Goal: Task Accomplishment & Management: Manage account settings

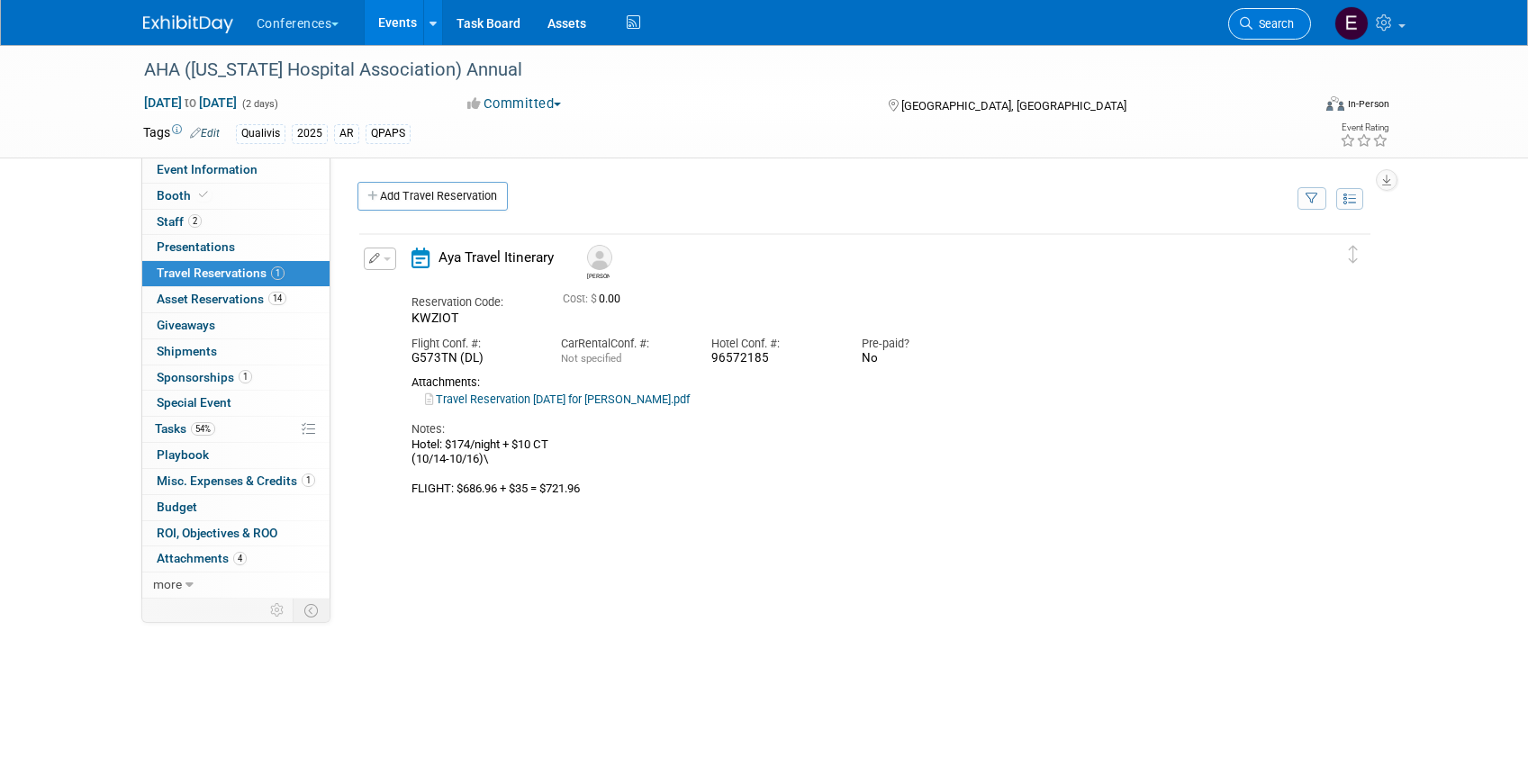
click at [1293, 15] on link "Search" at bounding box center [1269, 24] width 83 height 31
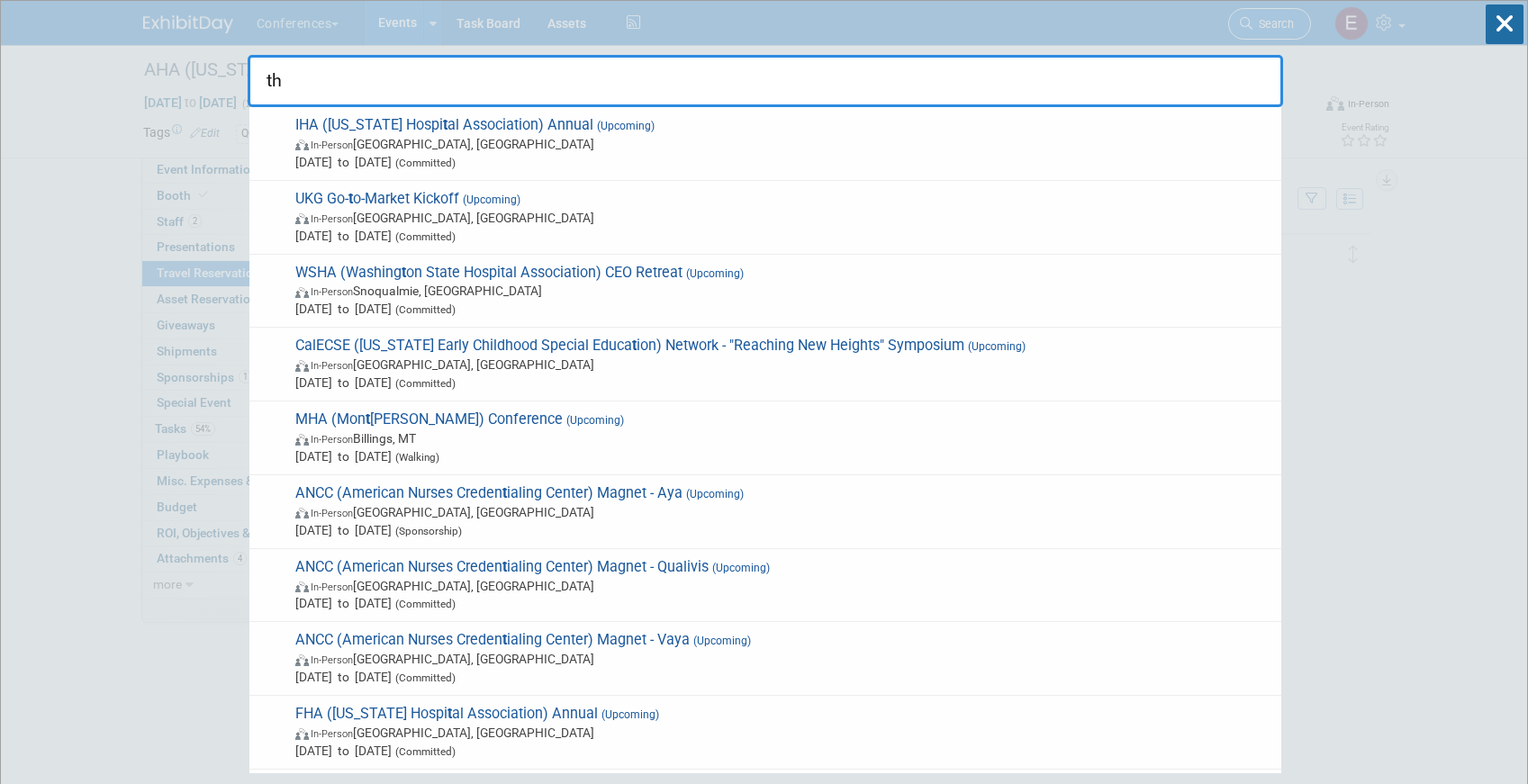
type input "tha"
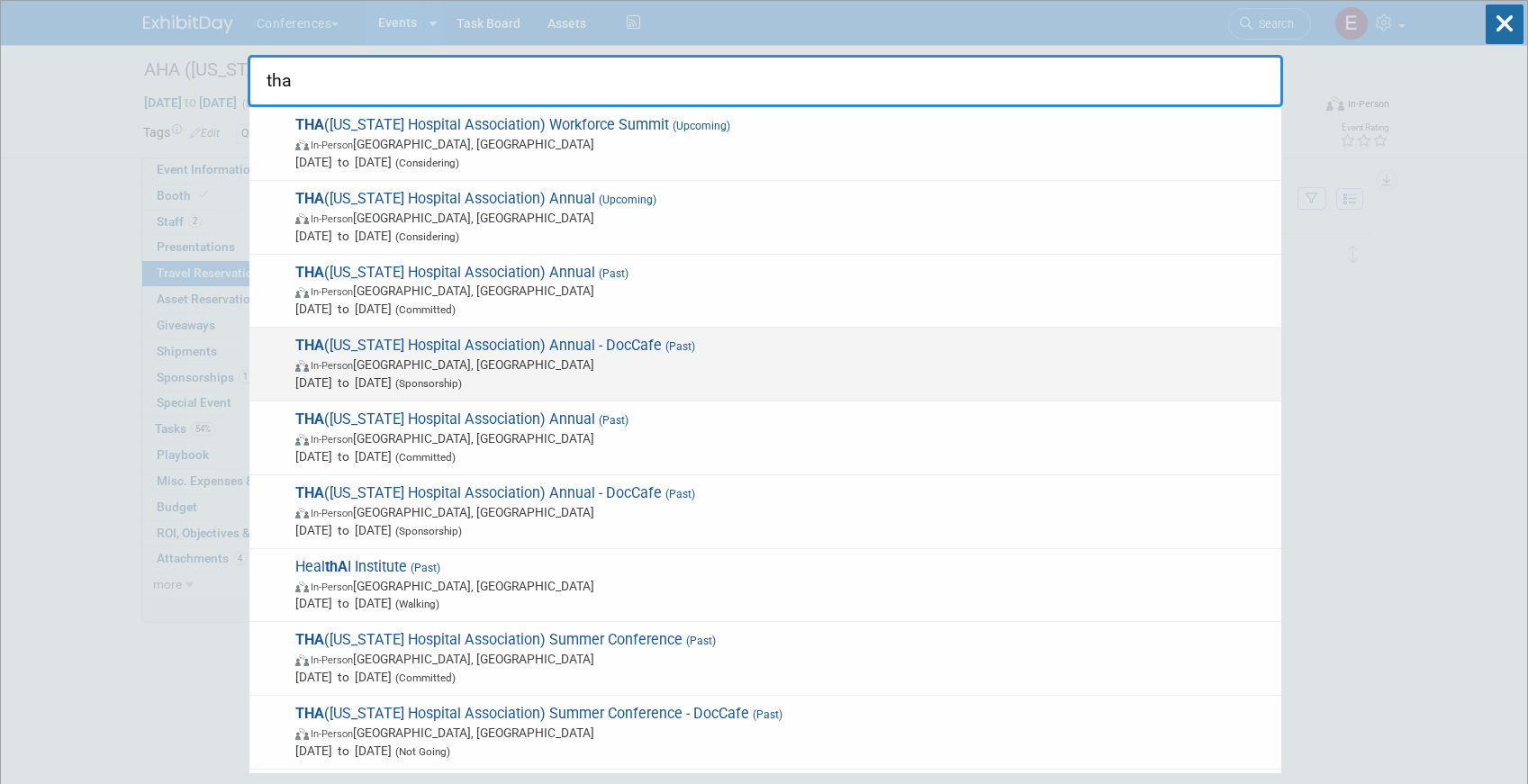
click at [601, 353] on span "THA (Texas Hospital Association) Annual - DocCafe (Past) In-Person San Antonio,…" at bounding box center [782, 364] width 982 height 55
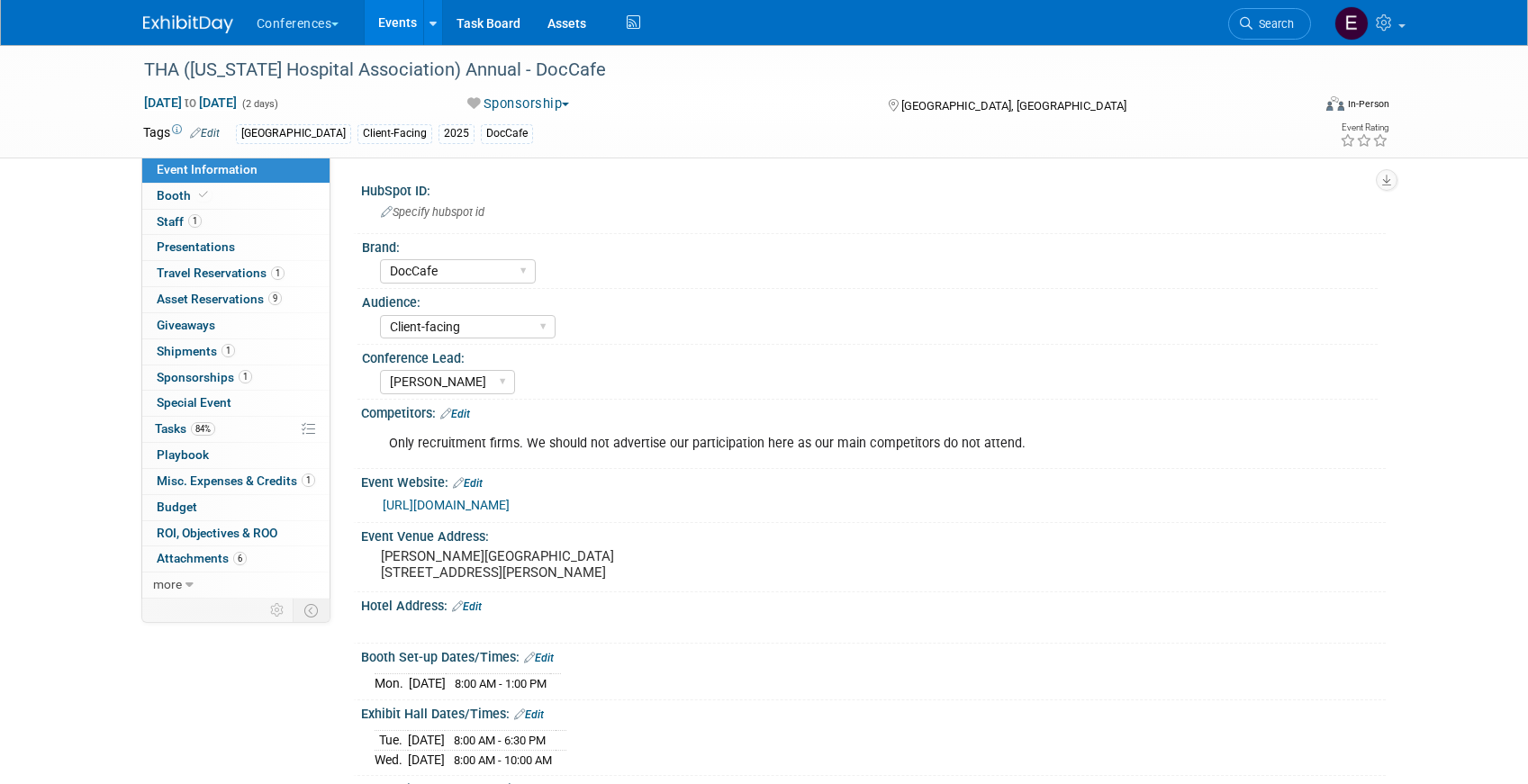
select select "DocCafe"
select select "Client-facing"
select select "[PERSON_NAME]"
click at [179, 429] on span "Tasks 84%" at bounding box center [185, 428] width 60 height 14
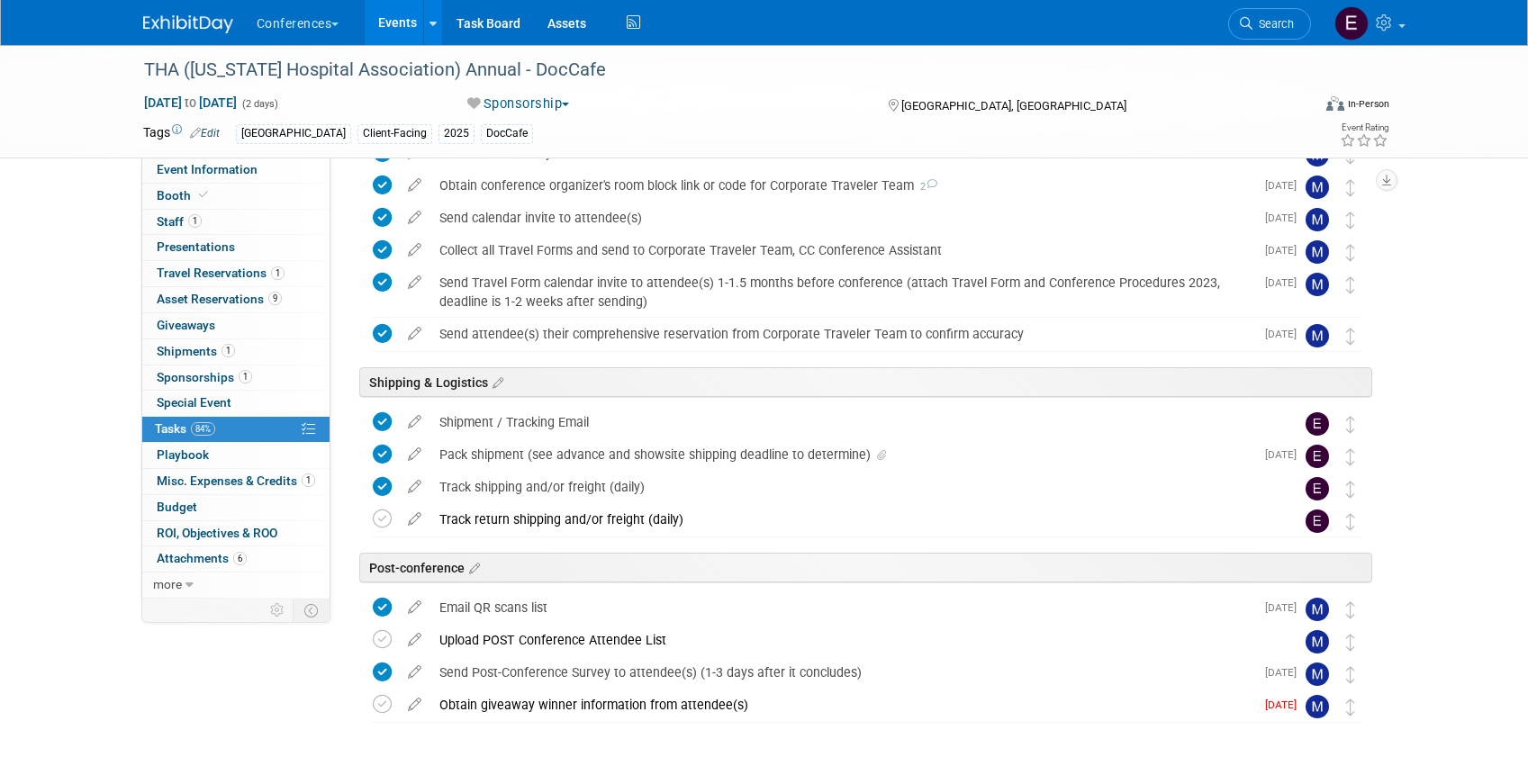
scroll to position [649, 0]
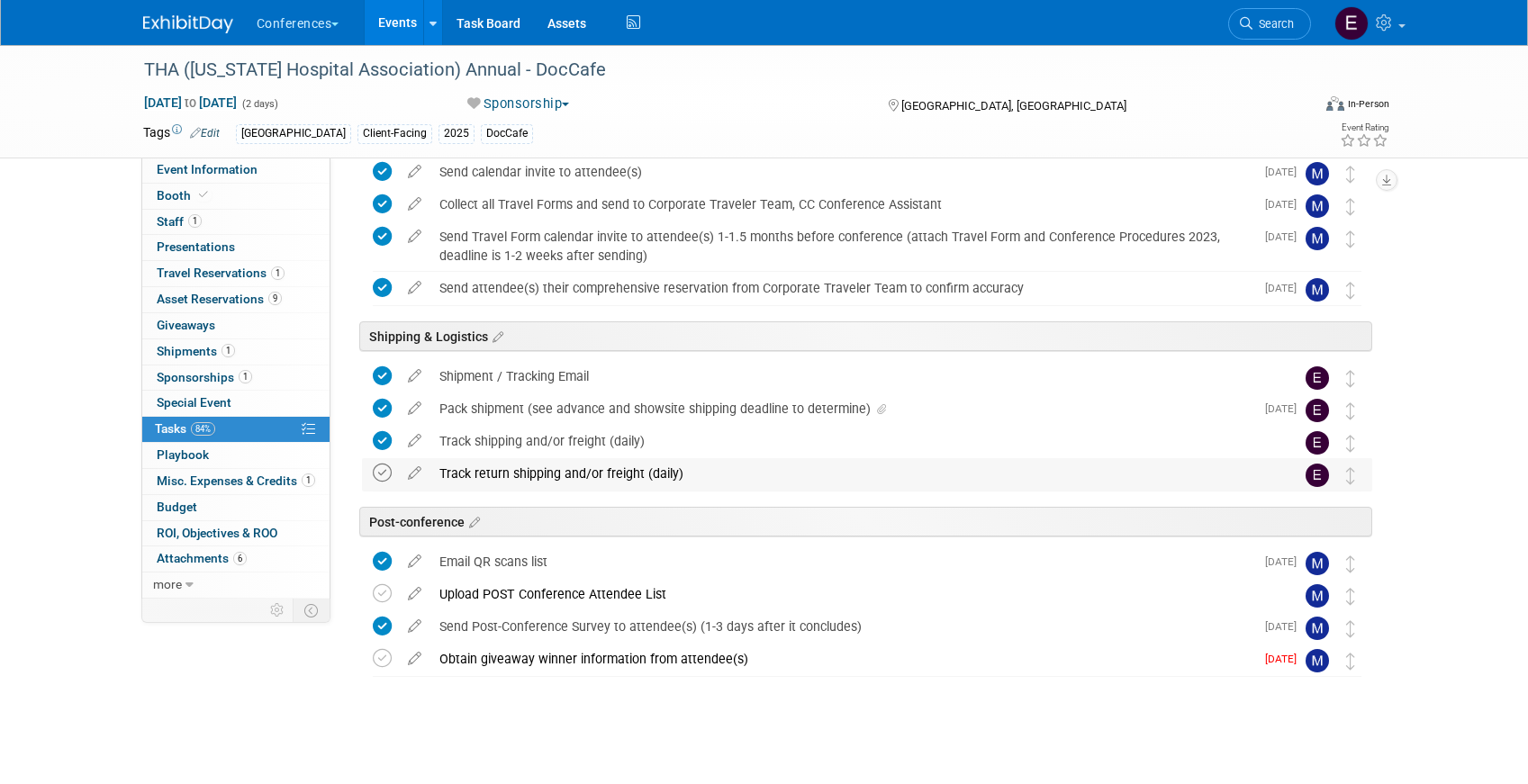
click at [381, 472] on icon at bounding box center [383, 473] width 19 height 19
click at [1284, 17] on span "Search" at bounding box center [1273, 24] width 42 height 13
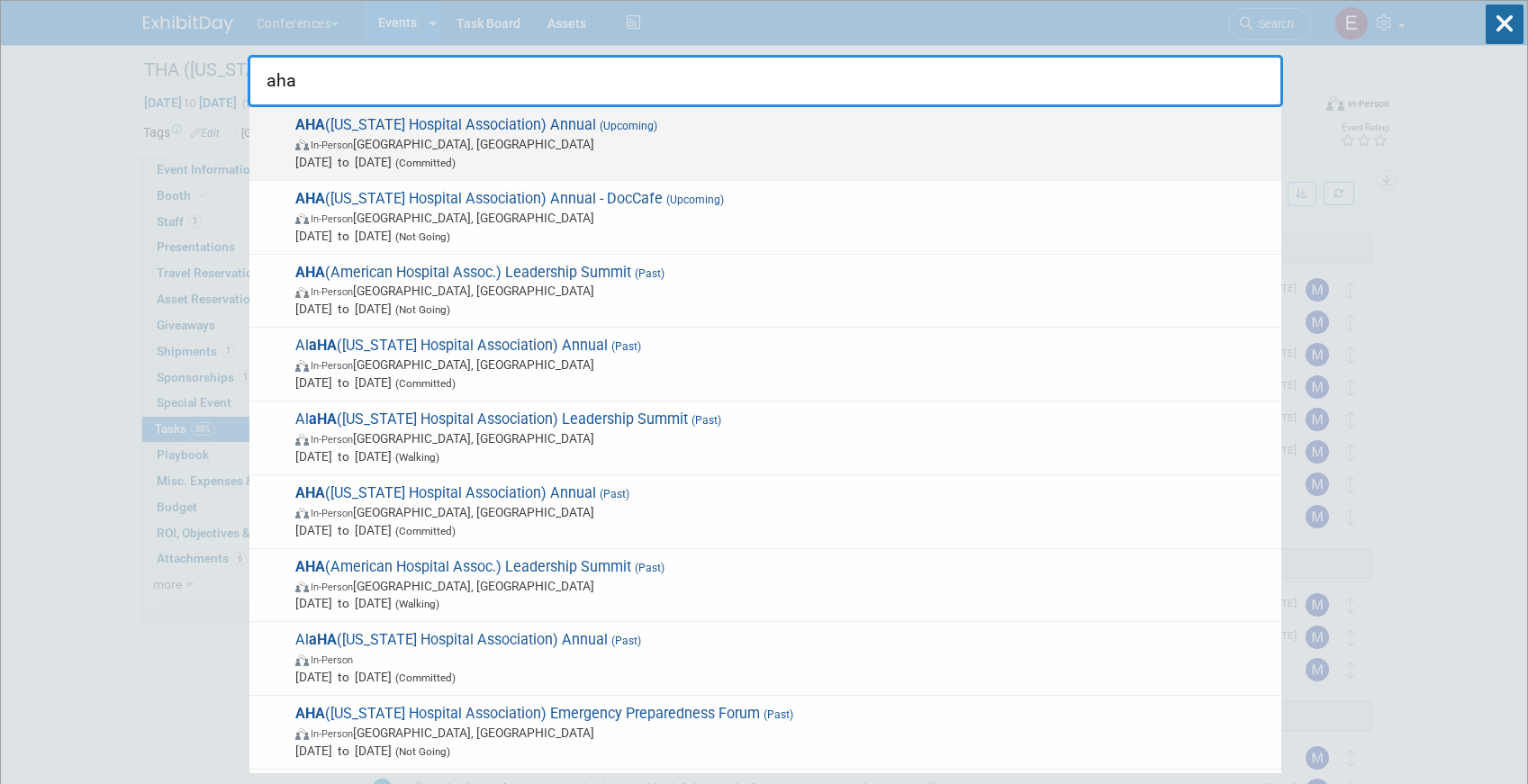
type input "aha"
click at [351, 152] on span "AHA (Arkansas Hospital Association) Annual (Upcoming) In-Person Little Rock, AR…" at bounding box center [782, 144] width 982 height 55
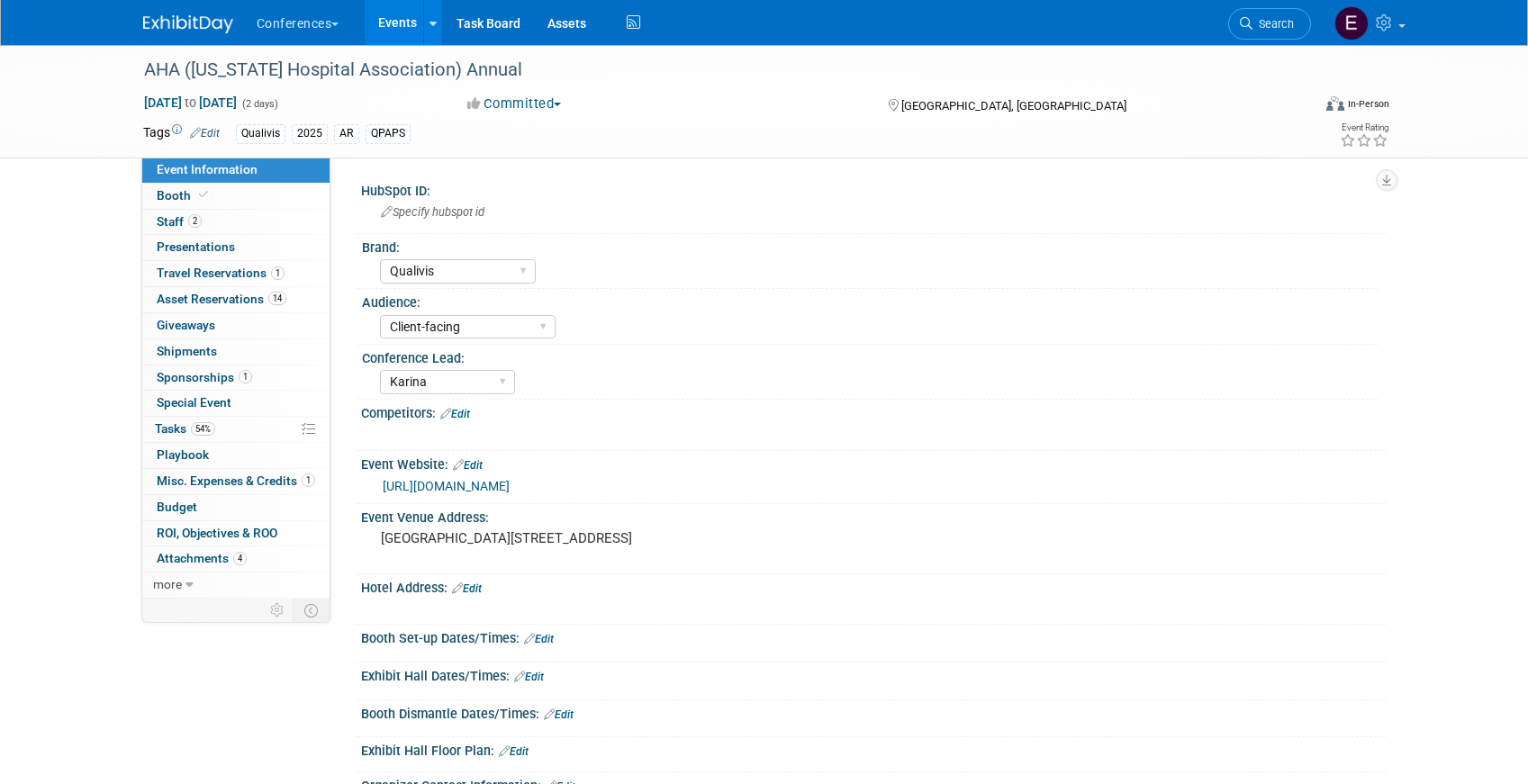
select select "Qualivis"
select select "Client-facing"
select select "Karina"
click at [254, 297] on span "Asset Reservations 14" at bounding box center [222, 298] width 129 height 14
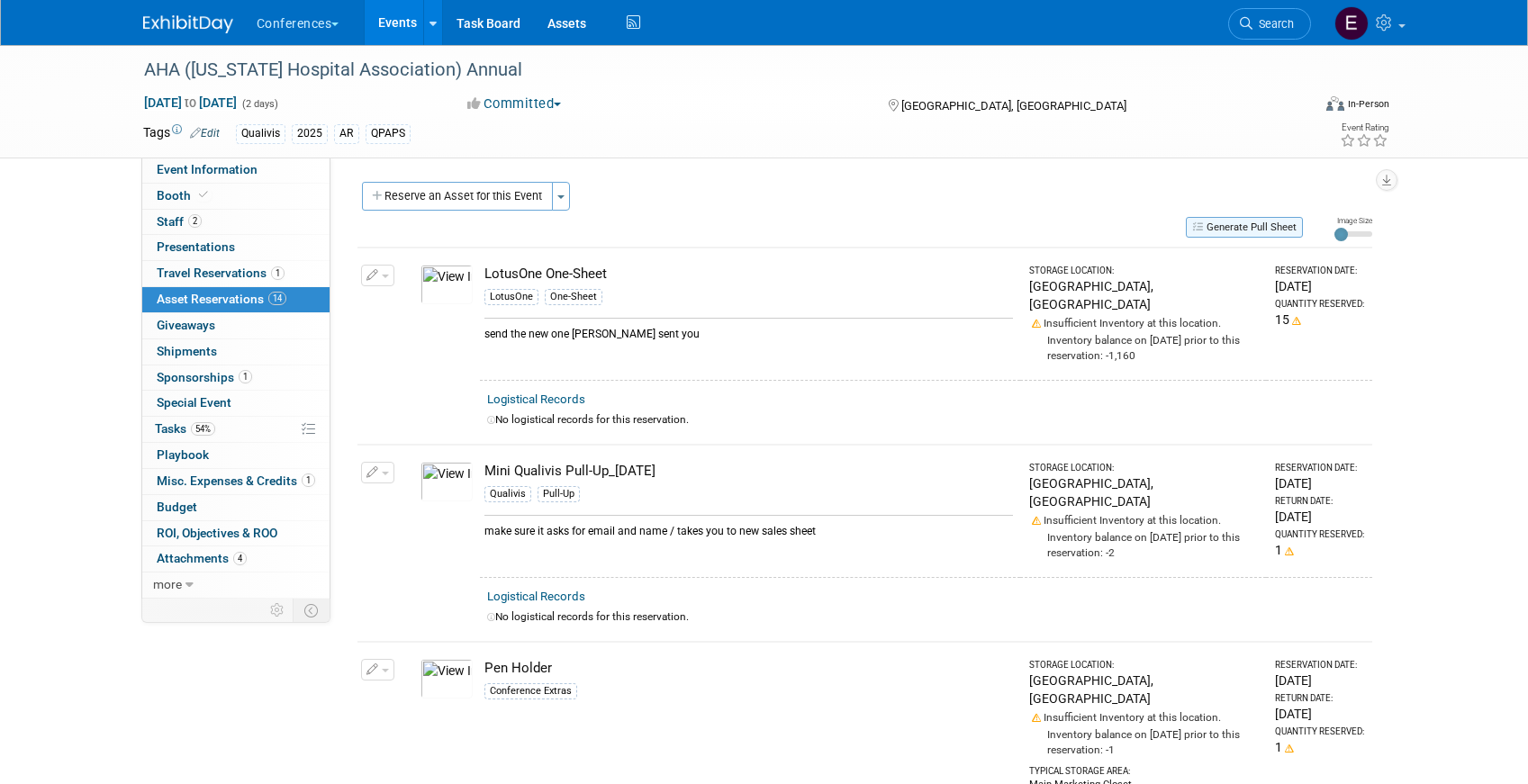
click at [1255, 232] on button "Generate Pull Sheet" at bounding box center [1243, 227] width 117 height 21
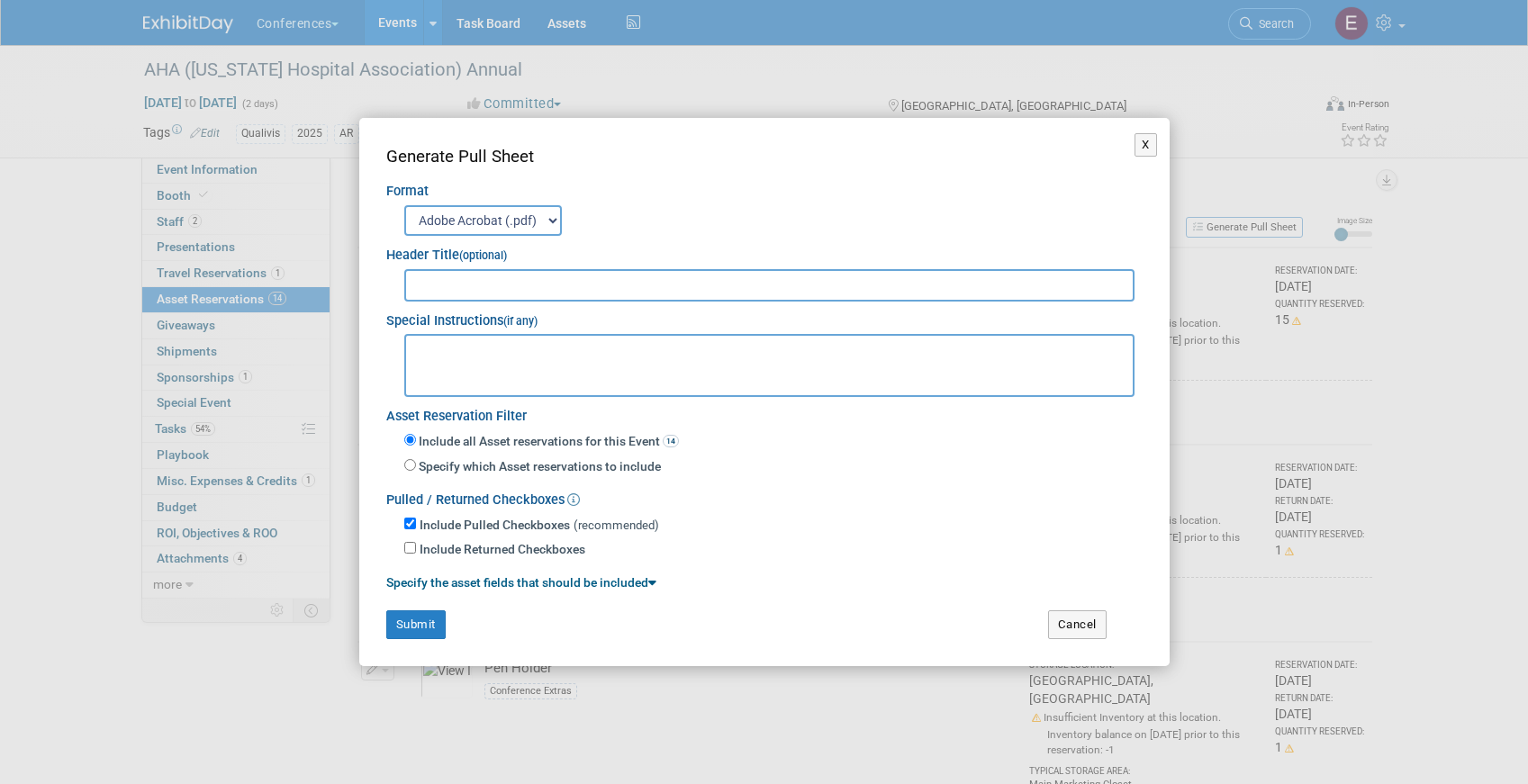
click at [407, 637] on div "X Generate Pull Sheet Format Adobe Acrobat (.pdf) MS-Word (.docx) Exports to MS…" at bounding box center [764, 391] width 810 height 547
click at [413, 621] on button "Submit" at bounding box center [416, 624] width 59 height 29
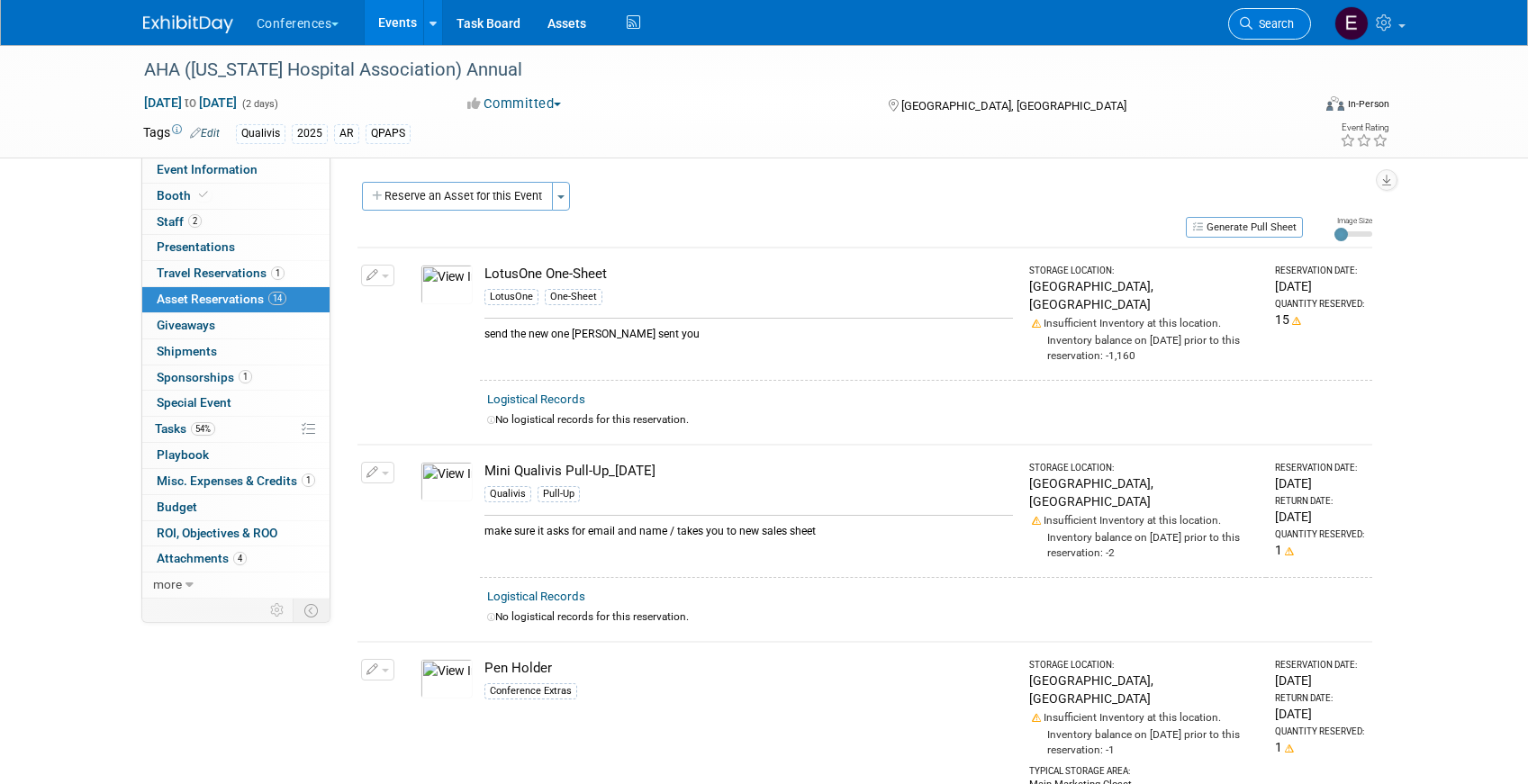
click at [1270, 30] on link "Search" at bounding box center [1269, 24] width 83 height 31
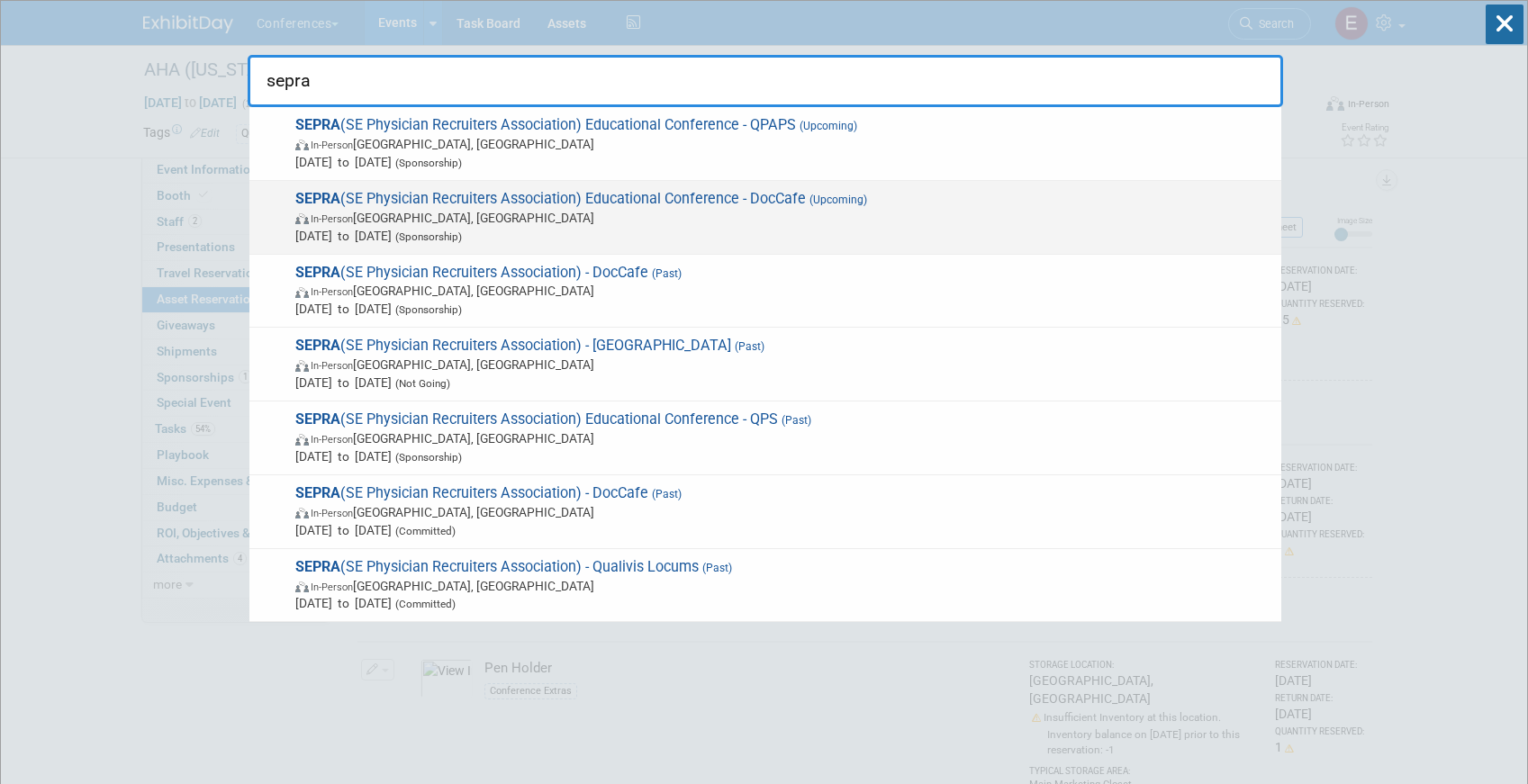
type input "sepra"
click at [655, 214] on span "In-Person FL, United States" at bounding box center [784, 217] width 977 height 18
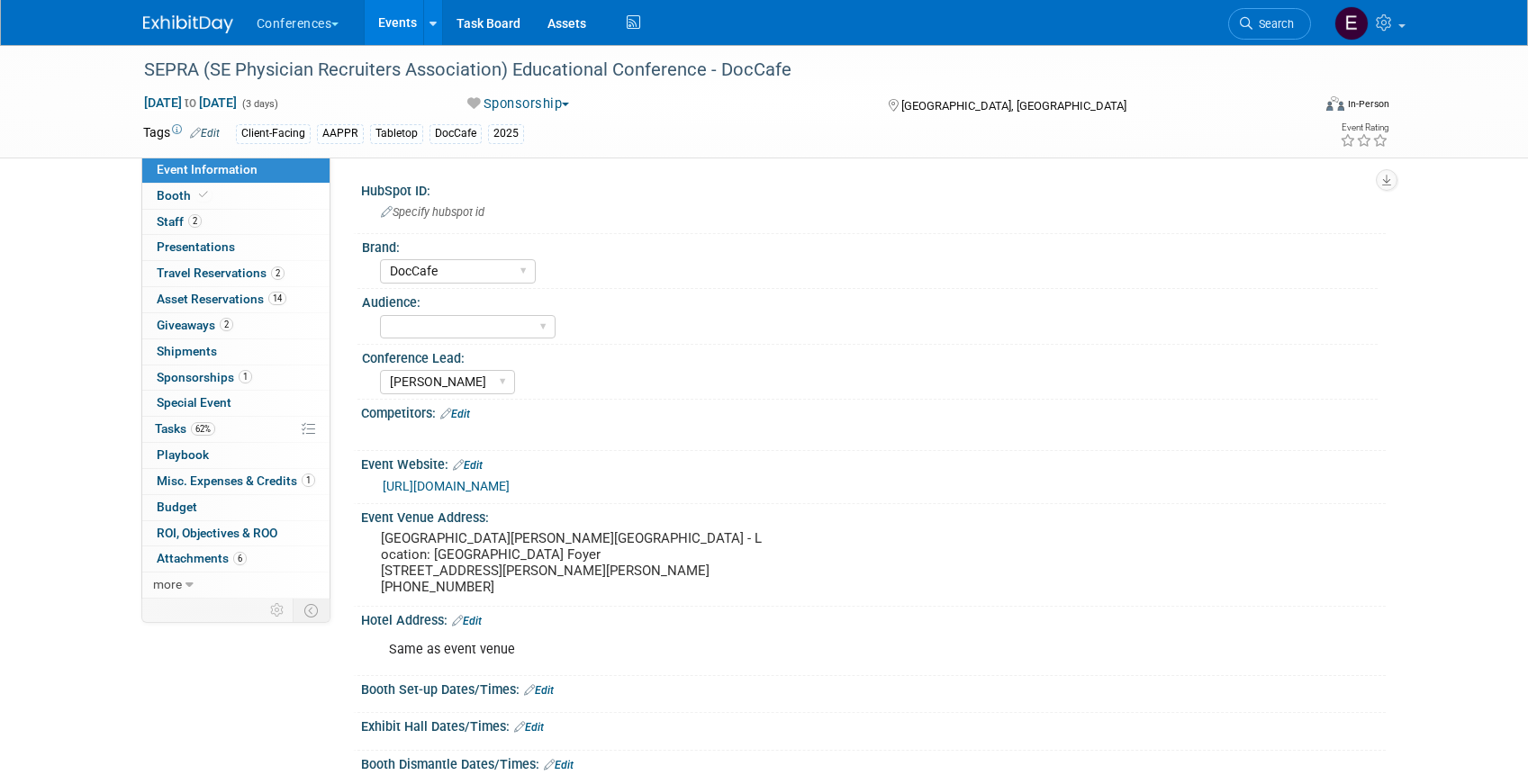
select select "DocCafe"
select select "[PERSON_NAME]"
click at [182, 296] on span "Asset Reservations 14" at bounding box center [222, 298] width 129 height 14
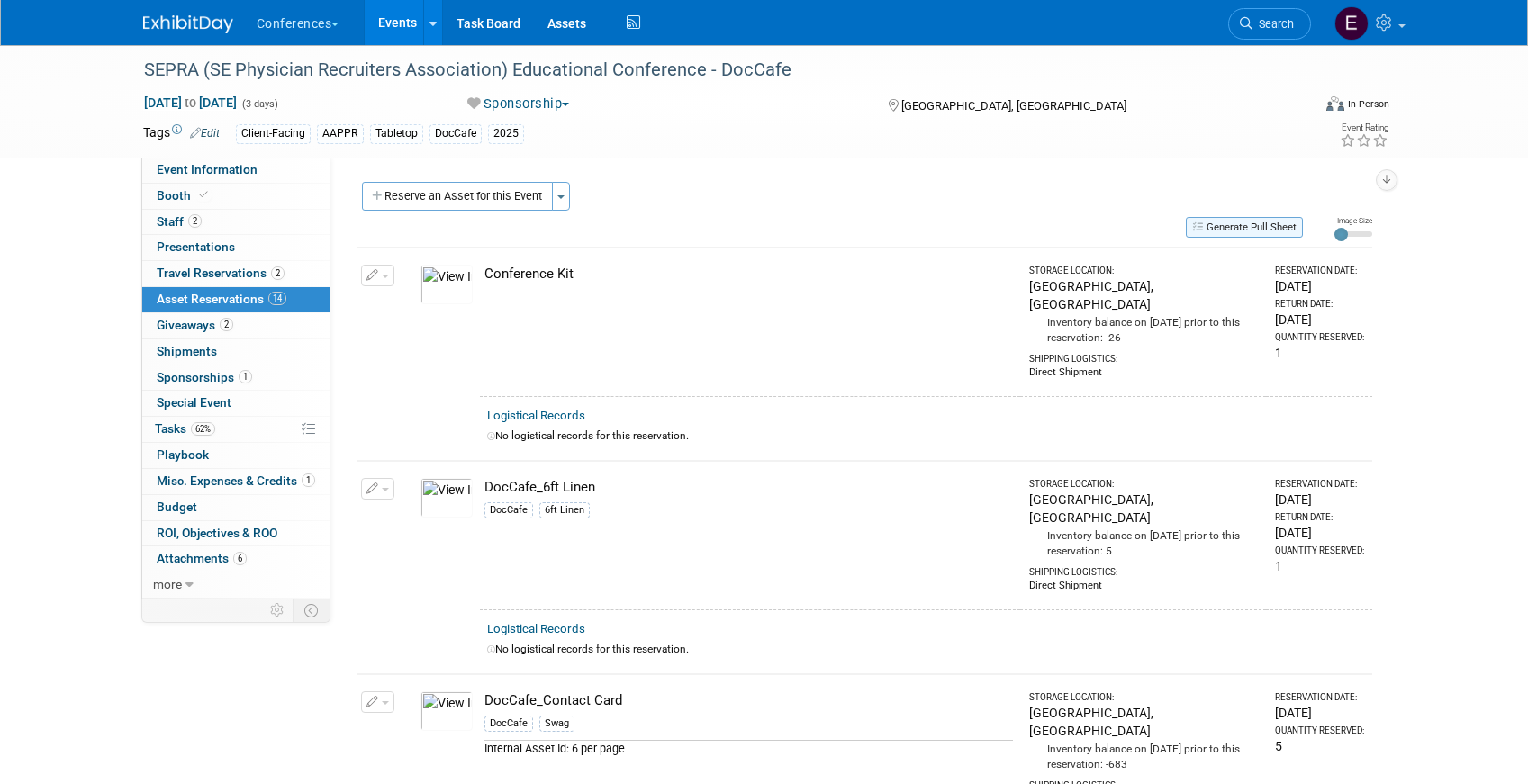
click at [1217, 223] on button "Generate Pull Sheet" at bounding box center [1243, 227] width 117 height 21
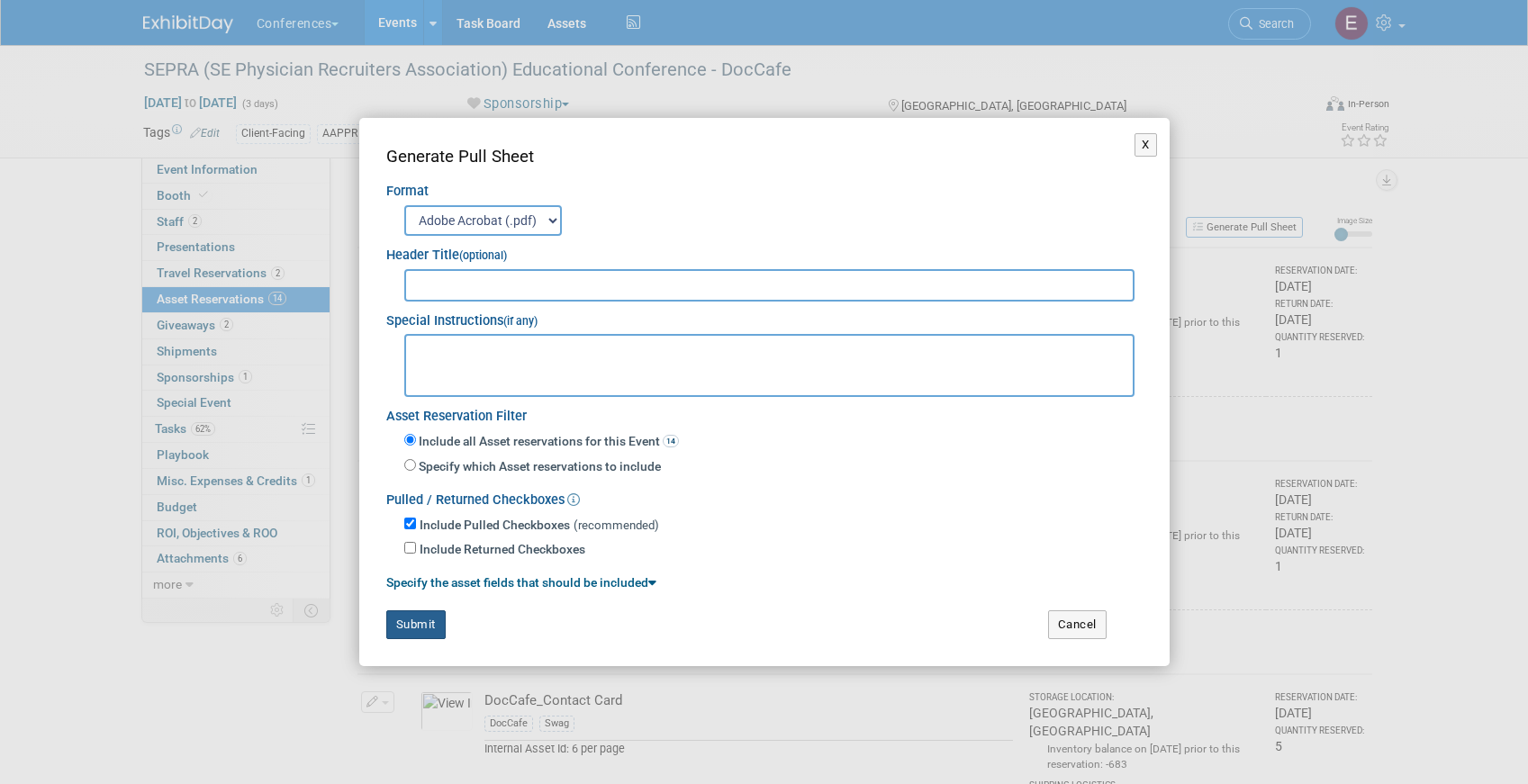
click at [397, 618] on button "Submit" at bounding box center [416, 624] width 59 height 29
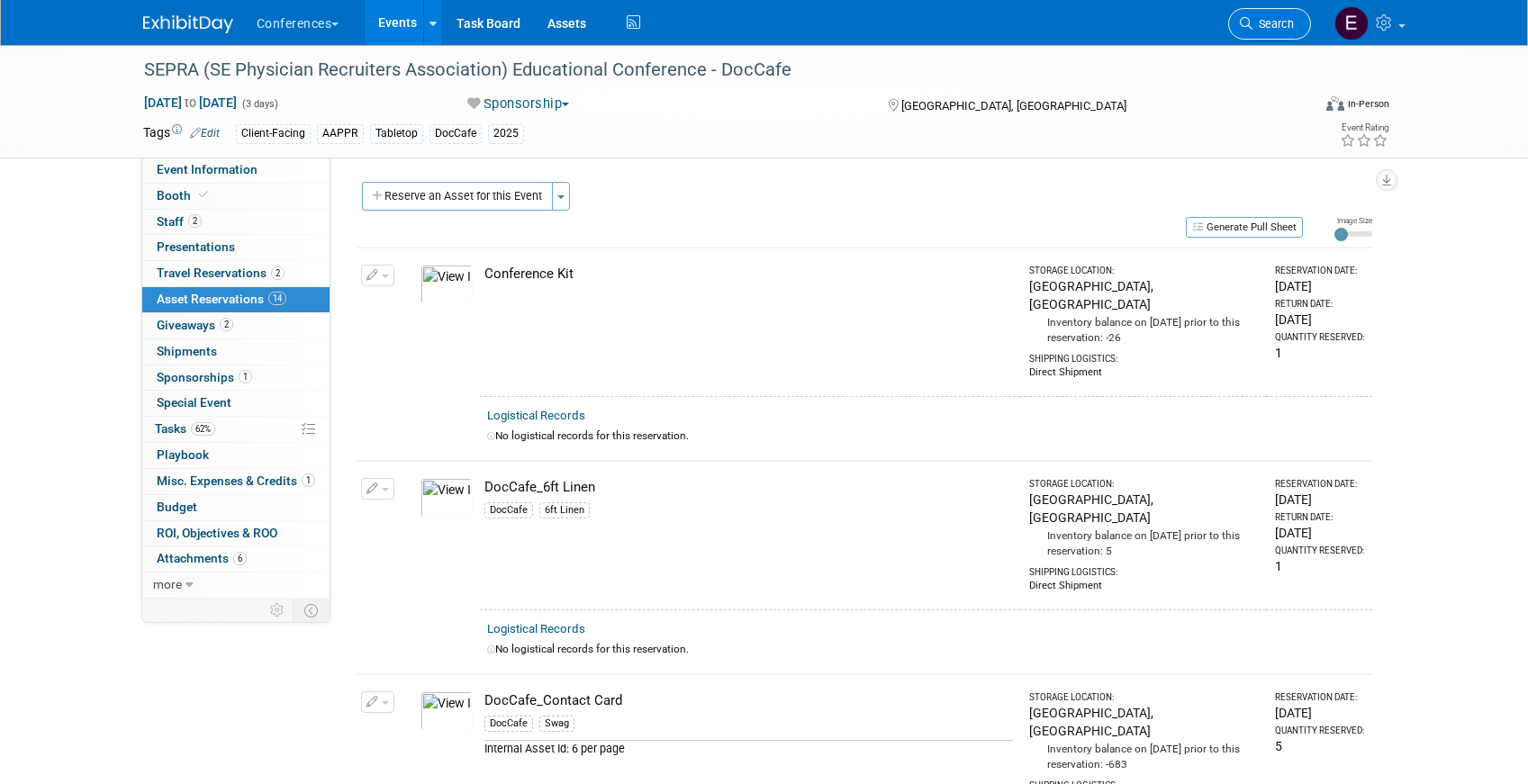
click at [1248, 29] on link "Search" at bounding box center [1269, 24] width 83 height 31
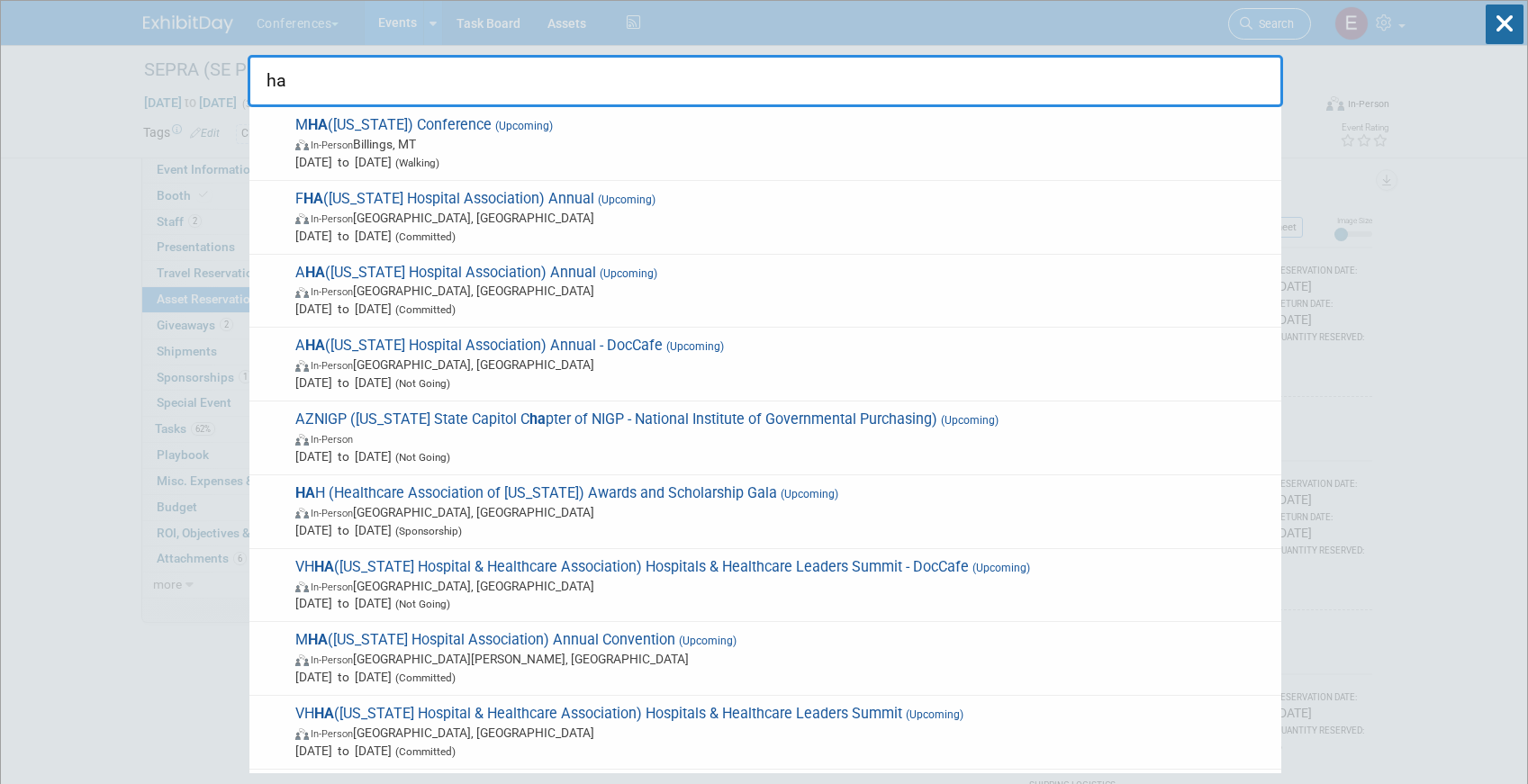
type input "hah"
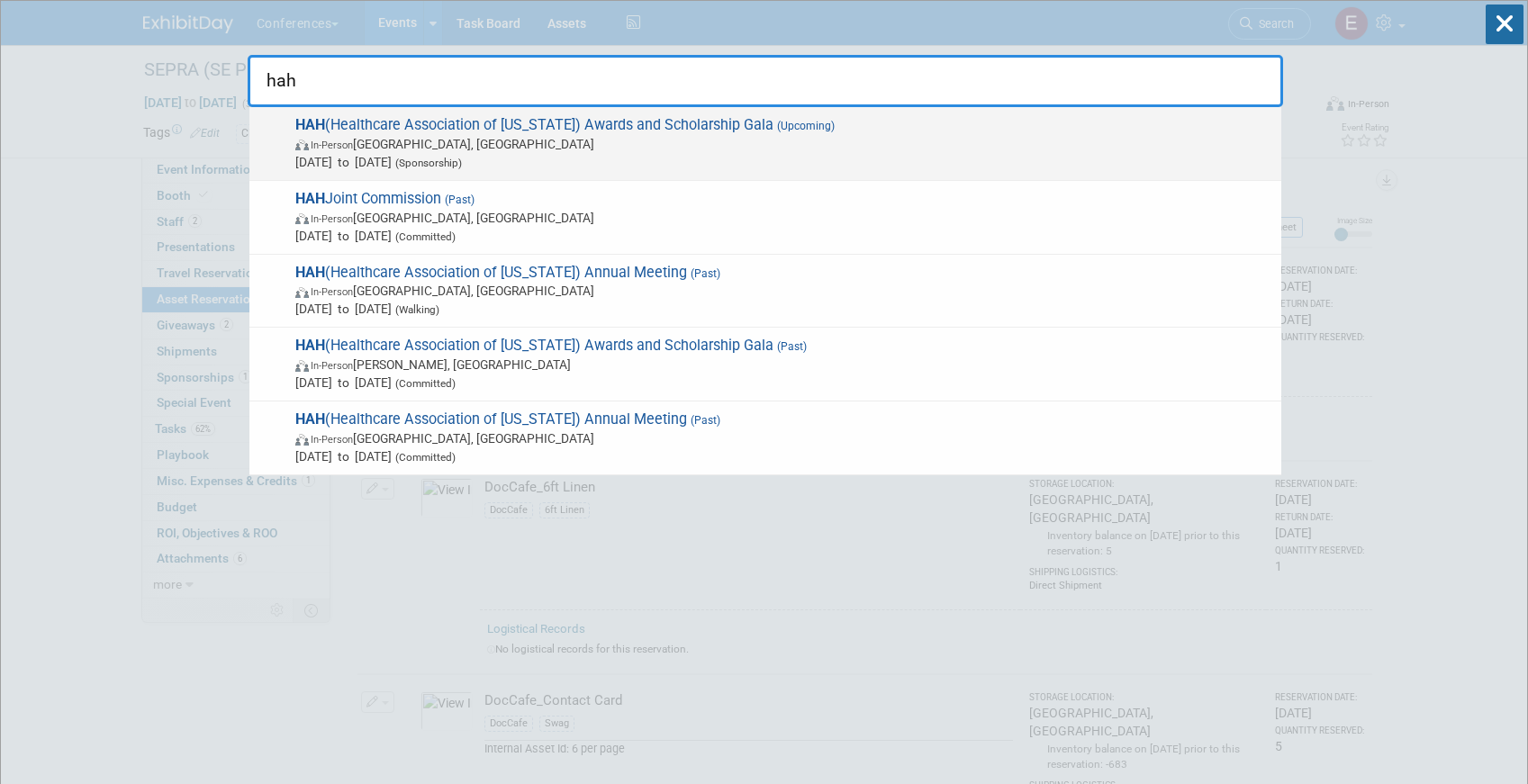
click at [590, 160] on span "Oct 25, 2025 to Oct 25, 2025 (Sponsorship)" at bounding box center [784, 162] width 977 height 18
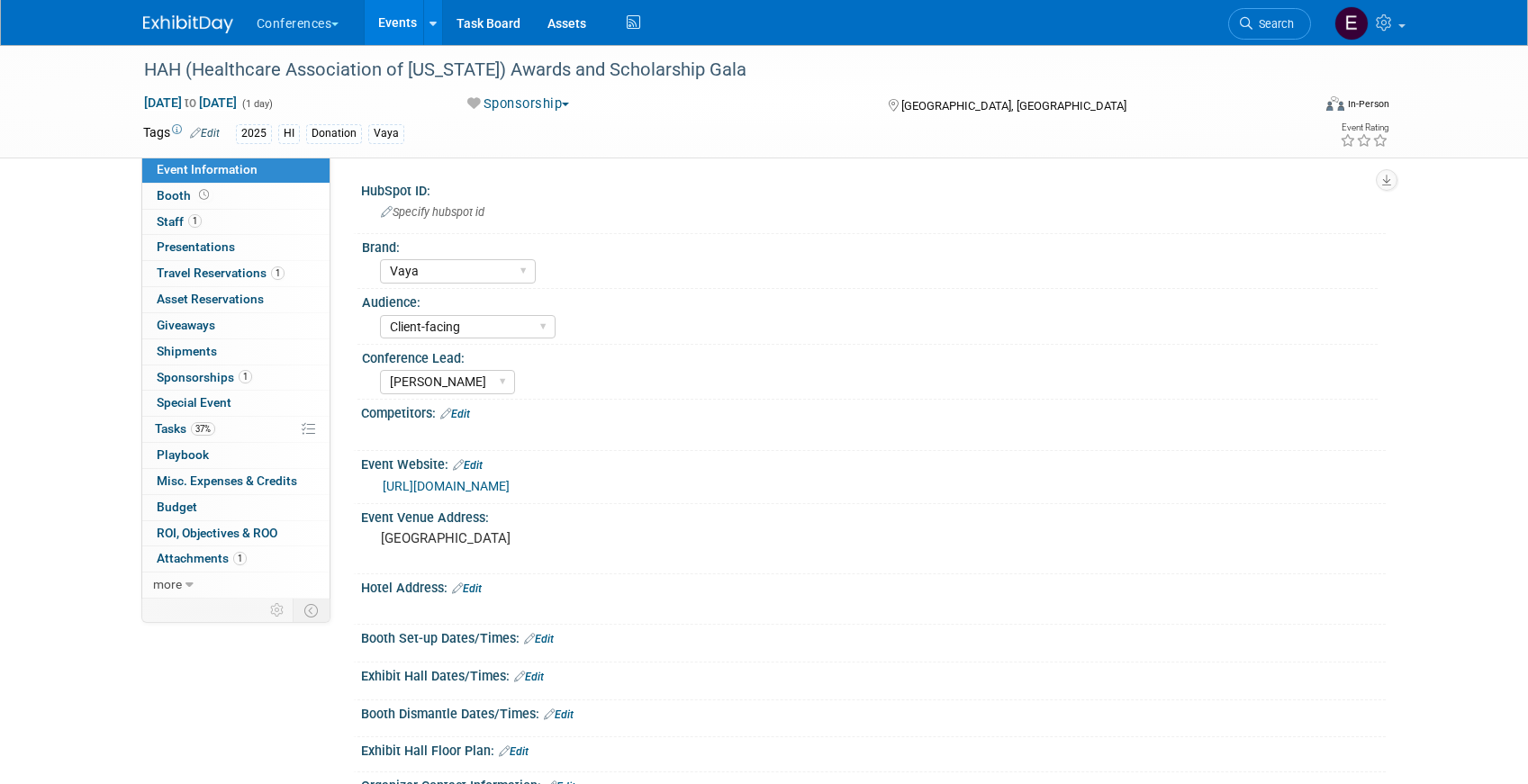
select select "Vaya"
select select "Client-facing"
select select "[PERSON_NAME]"
click at [1302, 29] on link "Search" at bounding box center [1269, 24] width 83 height 31
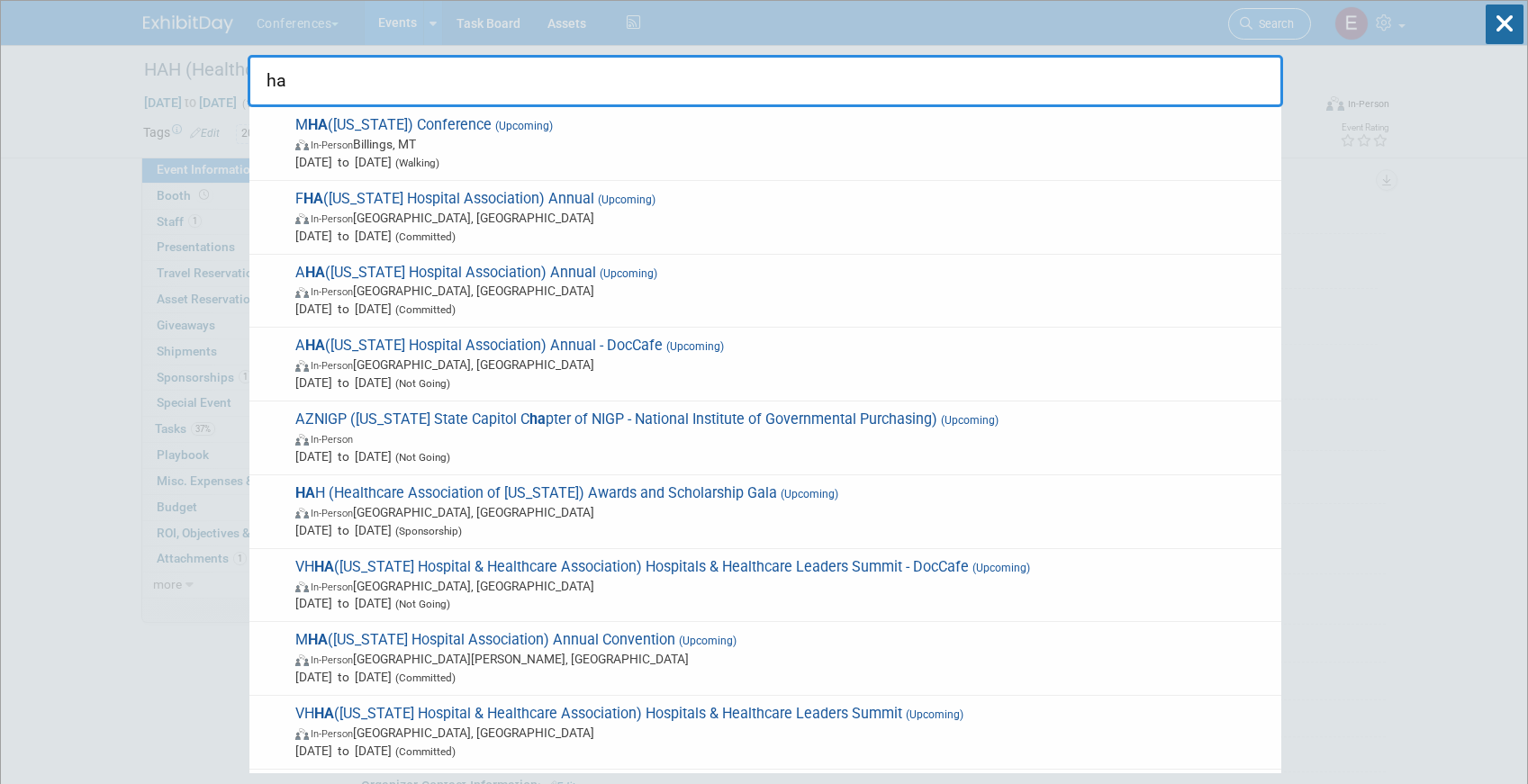
type input "hah"
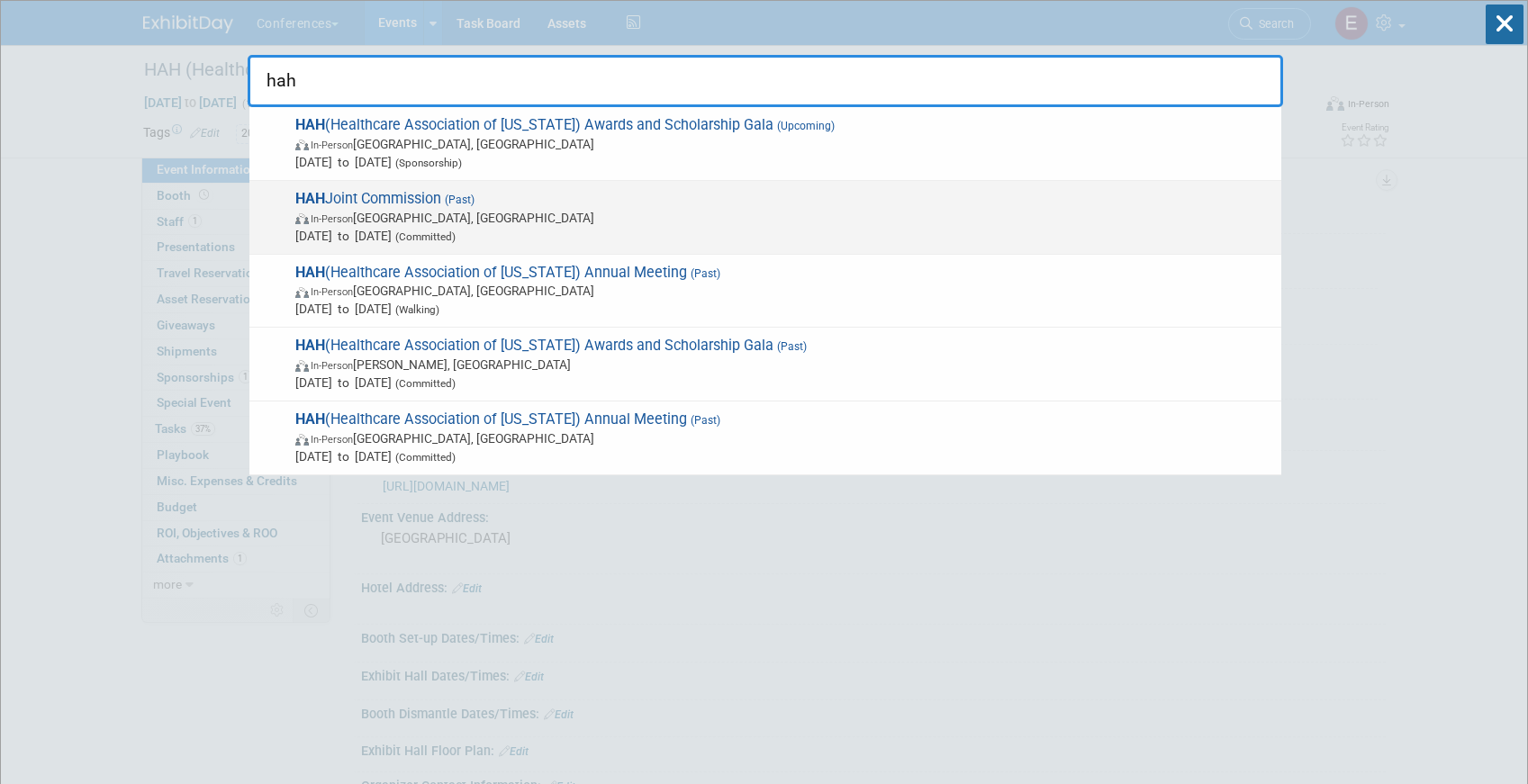
click at [574, 208] on span "In-Person Honolulu, HI" at bounding box center [784, 217] width 977 height 18
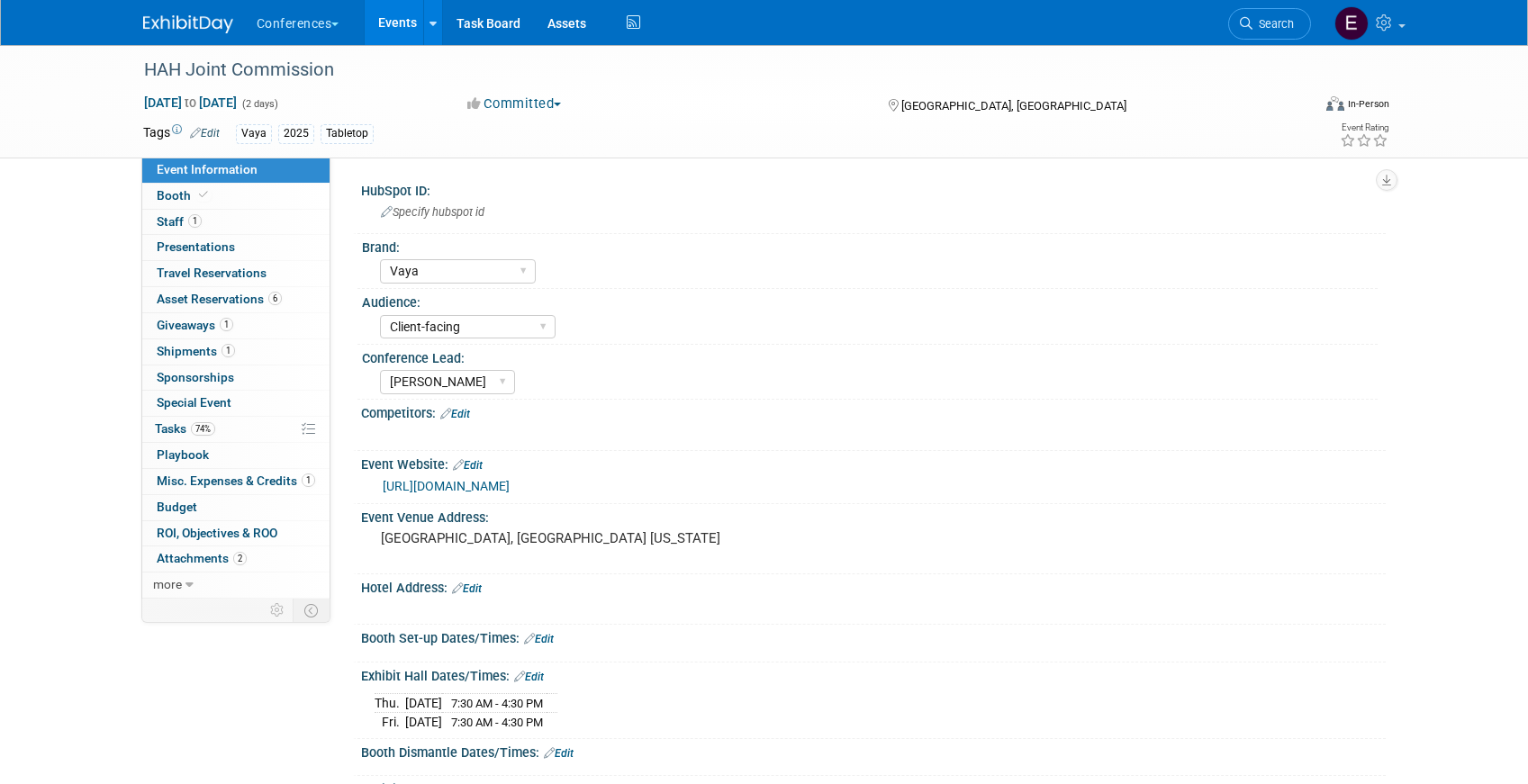
select select "Vaya"
select select "Client-facing"
select select "[PERSON_NAME]"
click at [184, 351] on span "Shipments 1" at bounding box center [196, 350] width 78 height 14
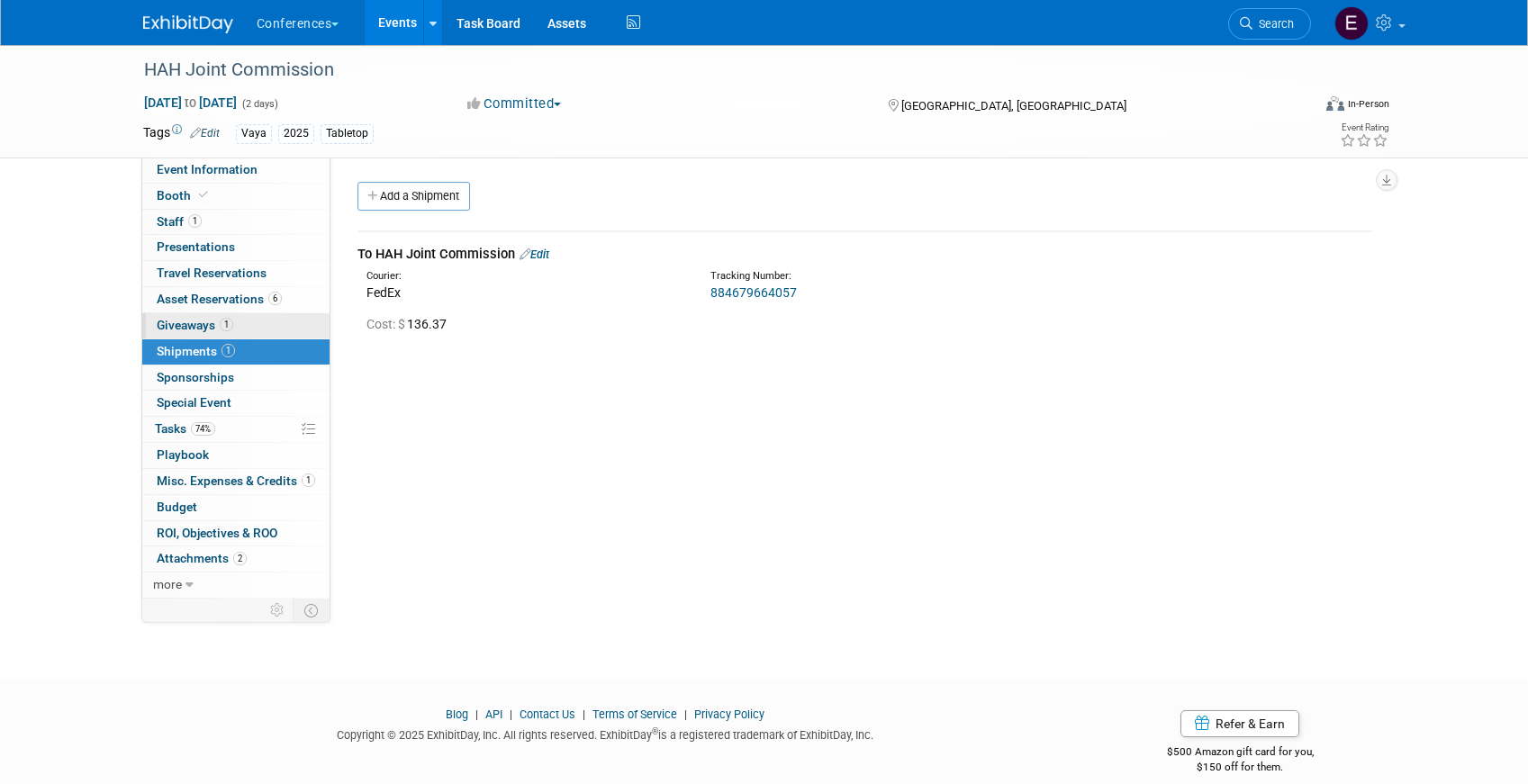
click at [205, 314] on link "1 Giveaways 1" at bounding box center [235, 325] width 188 height 25
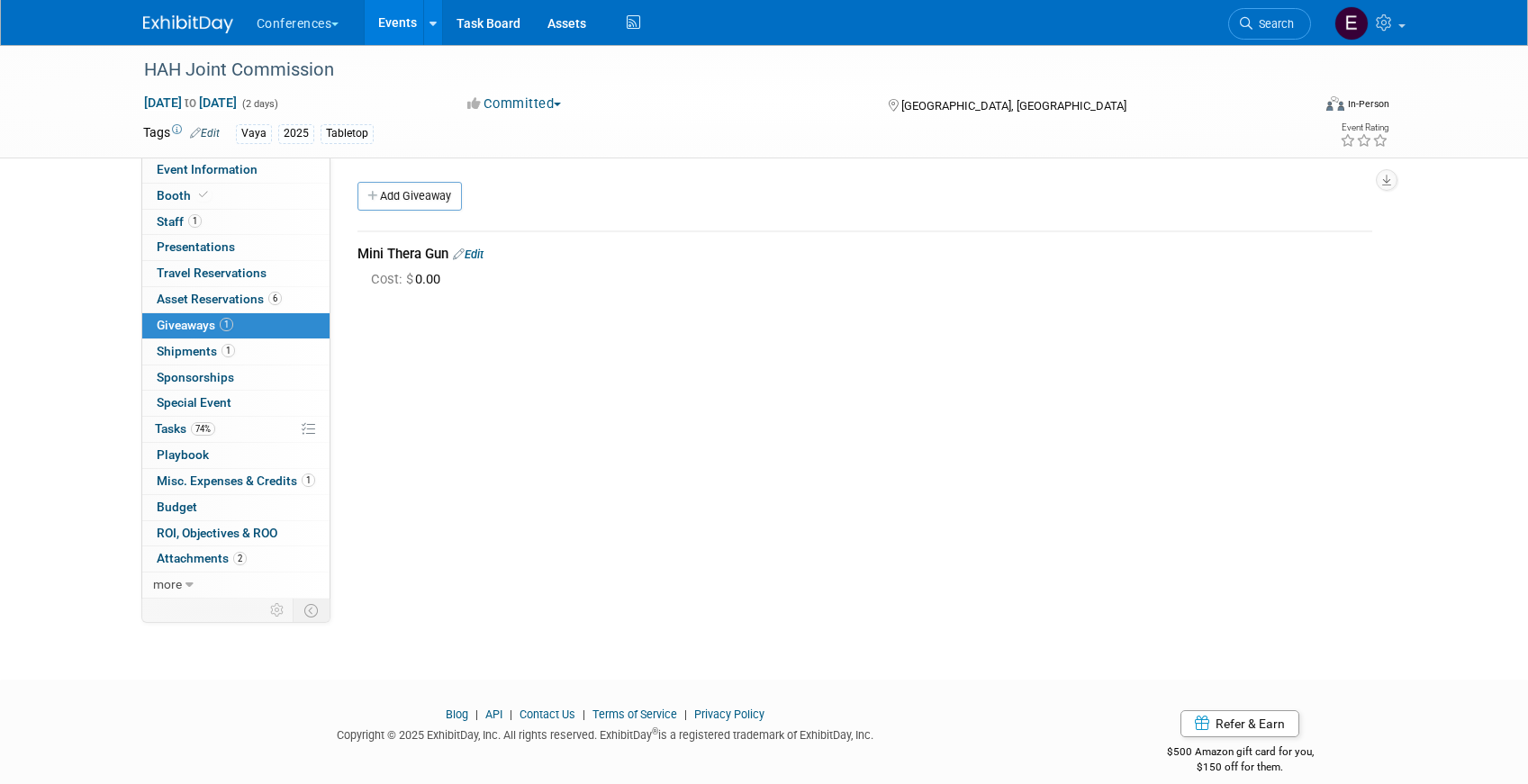
click at [474, 256] on link "Edit" at bounding box center [468, 254] width 30 height 13
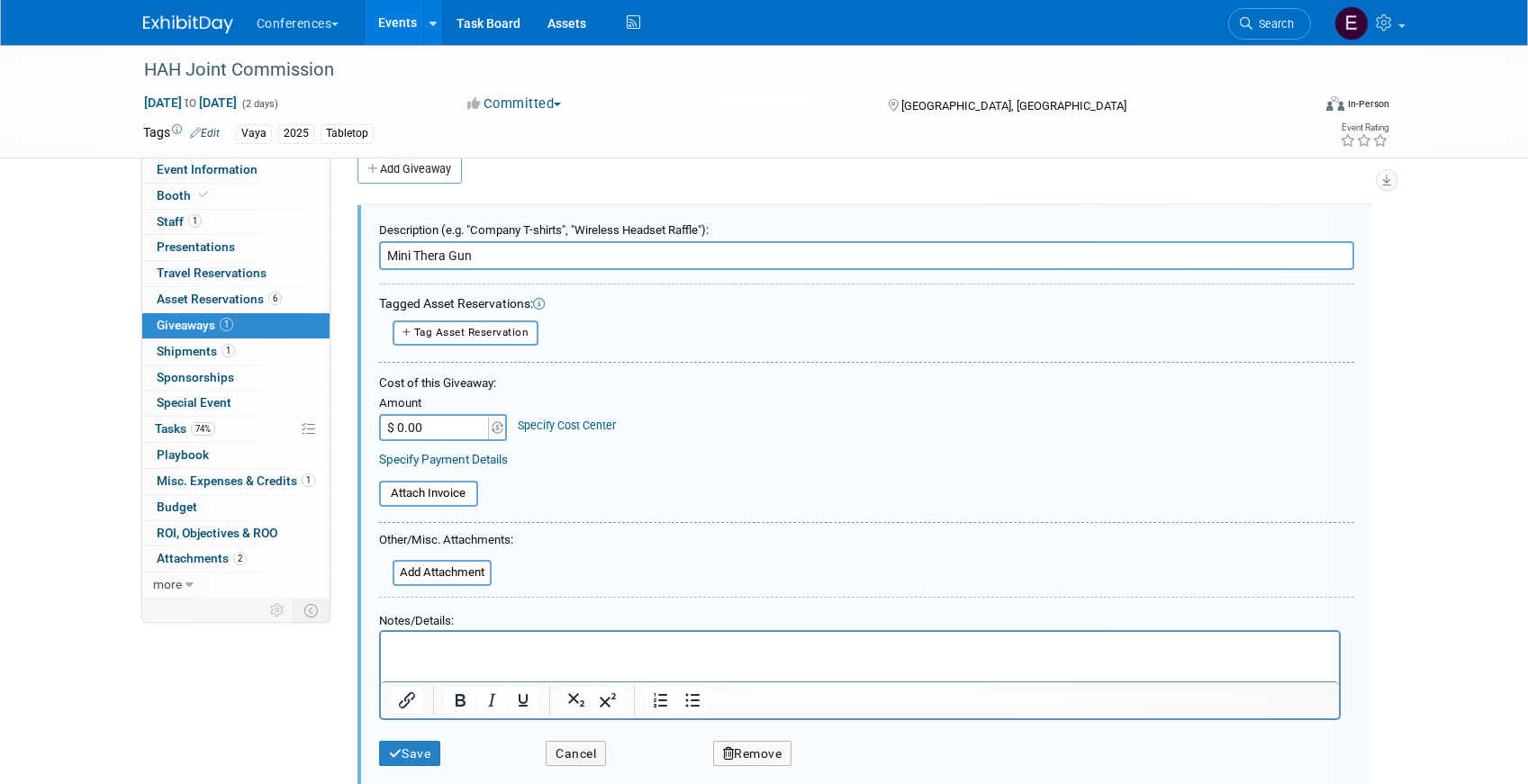
click at [446, 440] on input "$ 0.00" at bounding box center [435, 427] width 112 height 27
paste input "177.64"
type input "$ 177.64"
click at [593, 426] on link "Specify Cost Center" at bounding box center [566, 425] width 98 height 13
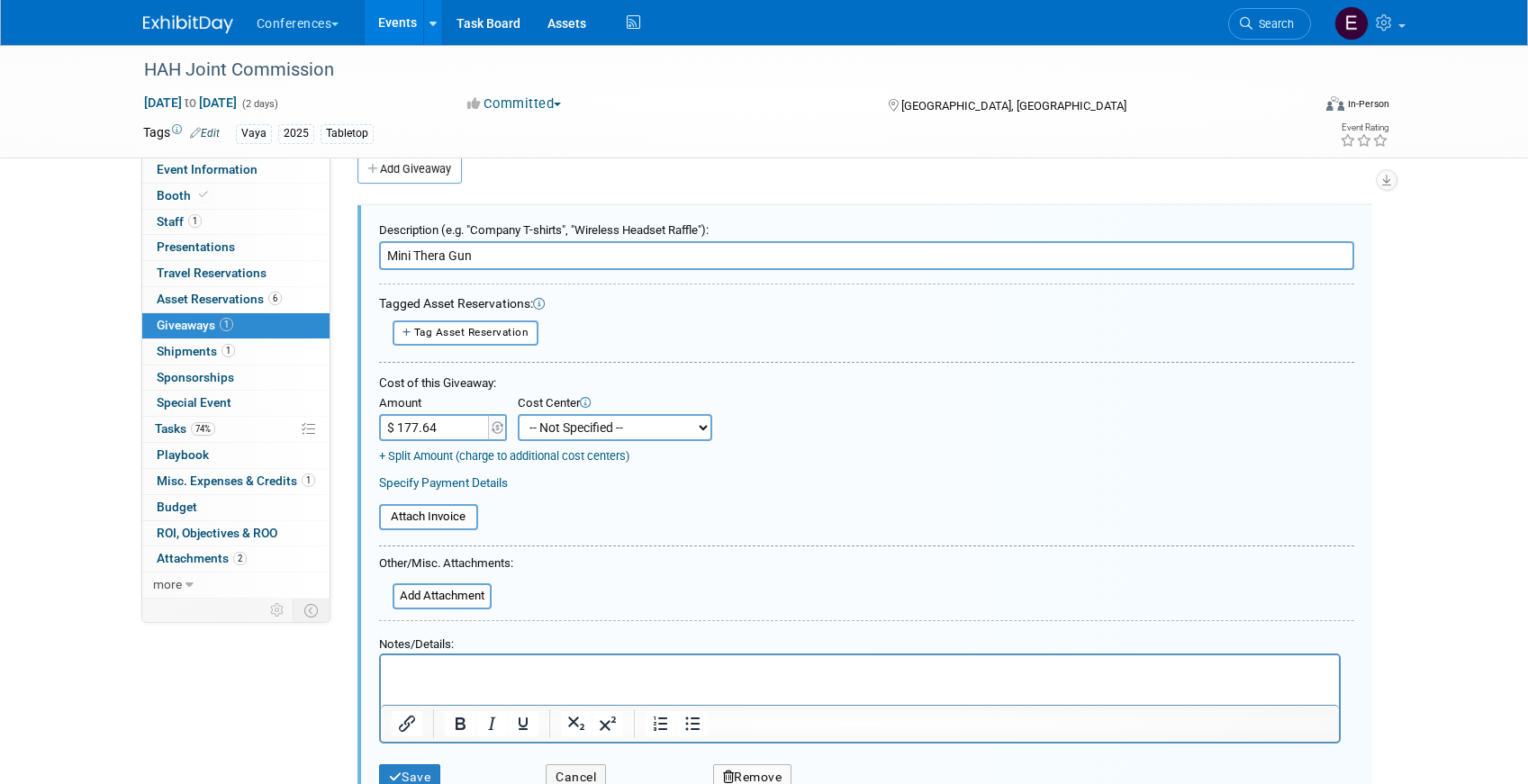
click at [589, 439] on select "-- Not Specified -- Aya Education Aya Healthcare Aya Locums Bespoke Corporate D…" at bounding box center [615, 427] width 194 height 27
select select "18965876"
click at [518, 414] on select "-- Not Specified -- Aya Education Aya Healthcare Aya Locums Bespoke Corporate D…" at bounding box center [615, 427] width 194 height 27
click at [427, 596] on input "file" at bounding box center [382, 597] width 214 height 23
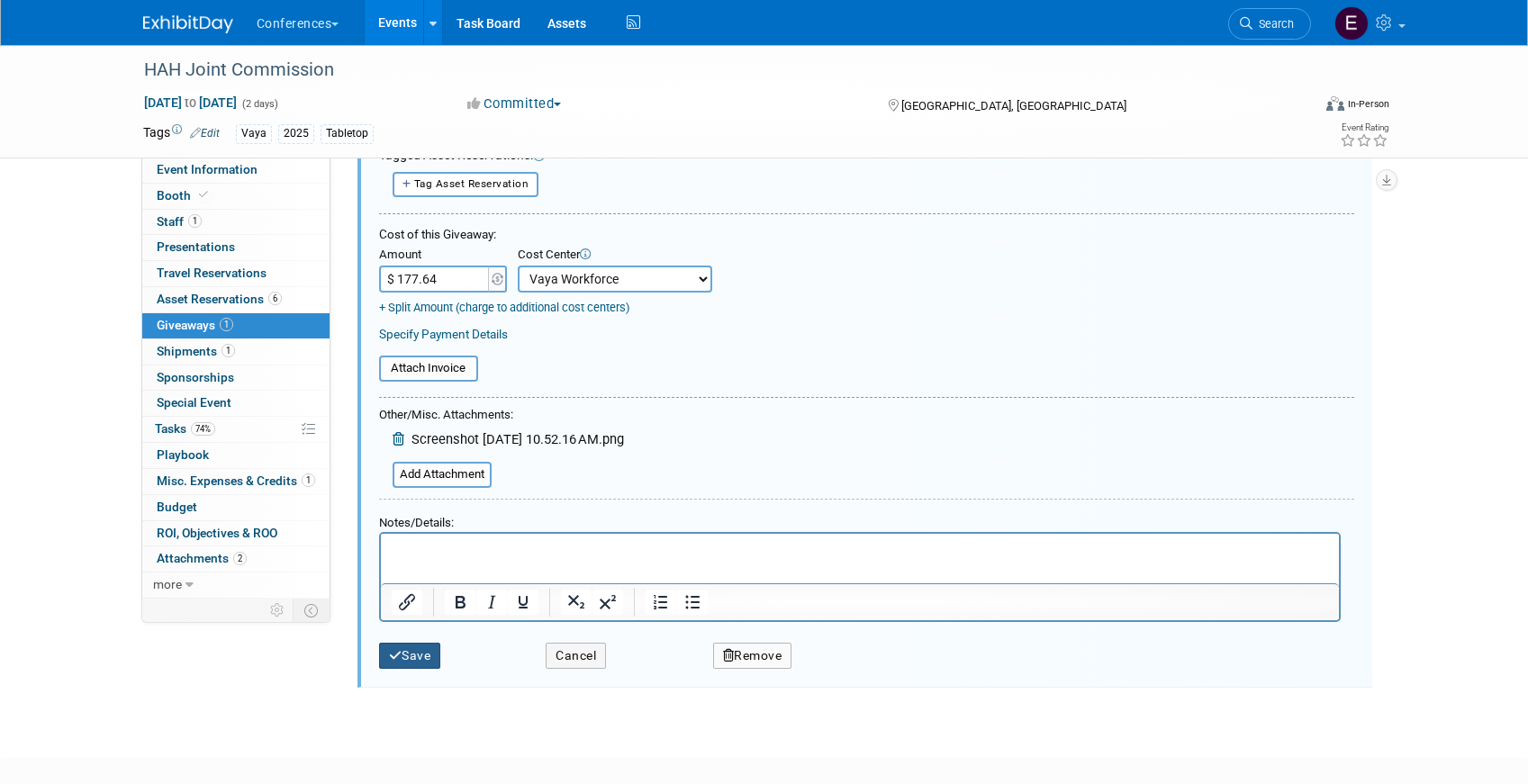
click at [399, 659] on icon "submit" at bounding box center [396, 656] width 13 height 12
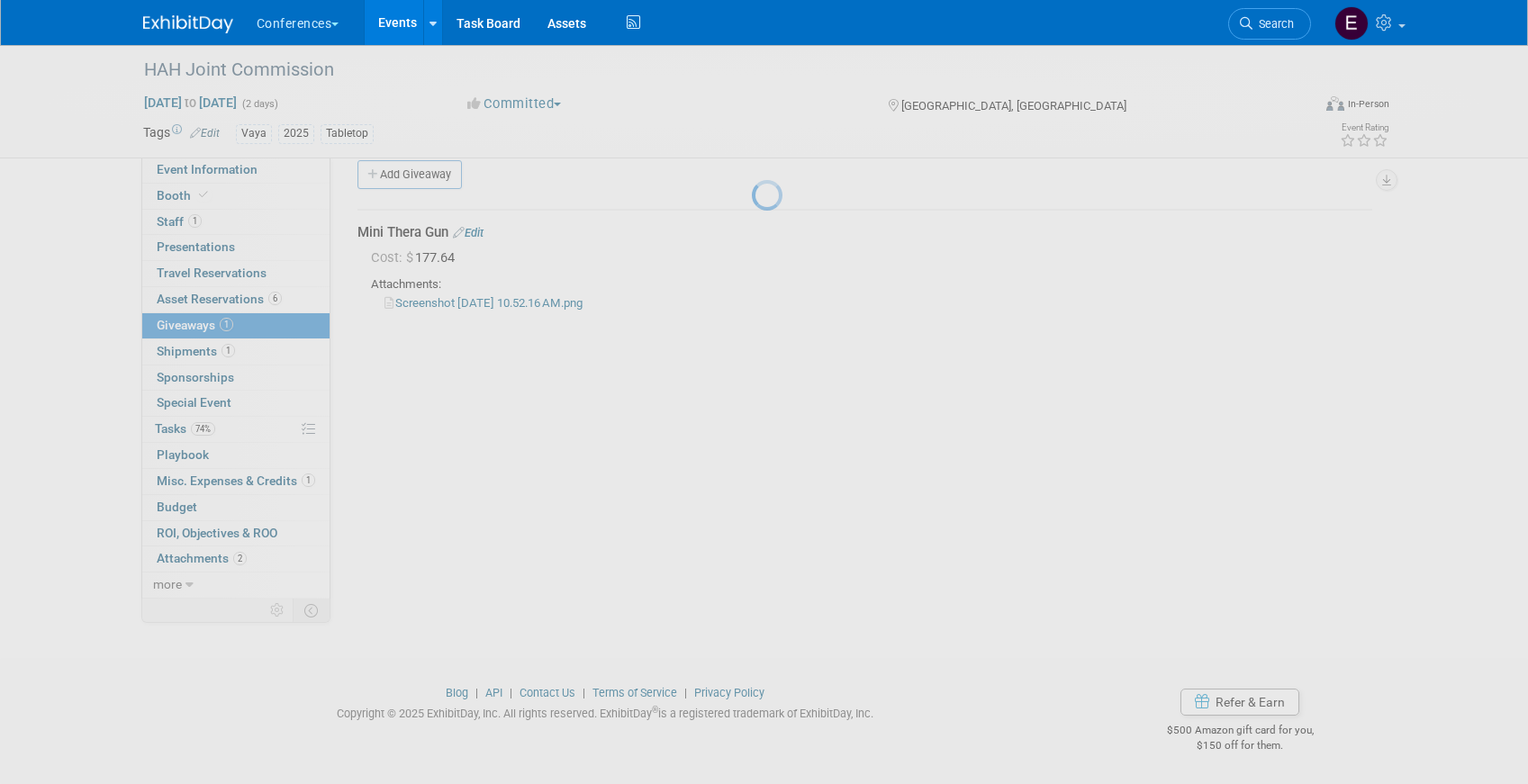
scroll to position [21, 0]
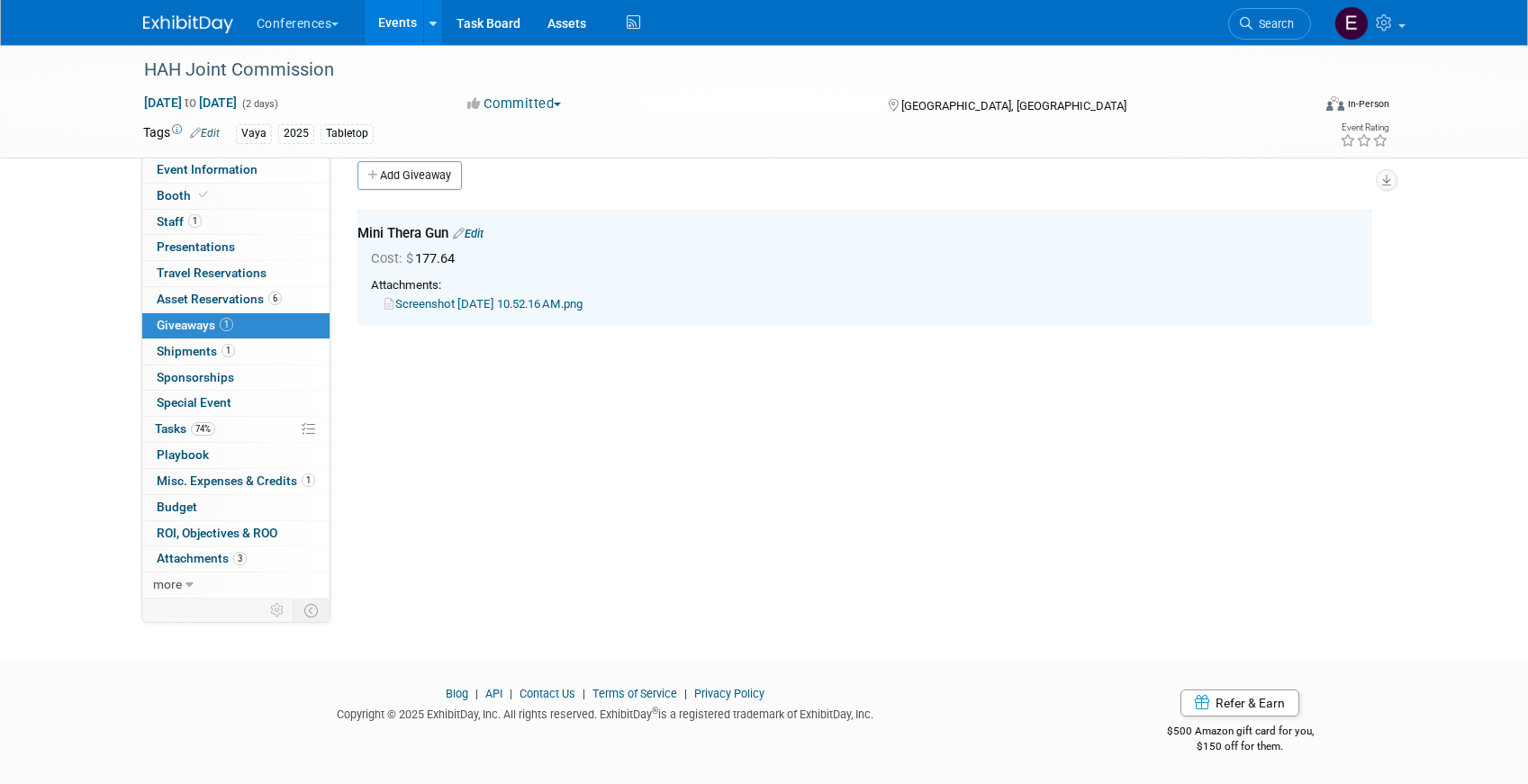
click at [484, 229] on link "Edit" at bounding box center [468, 233] width 30 height 13
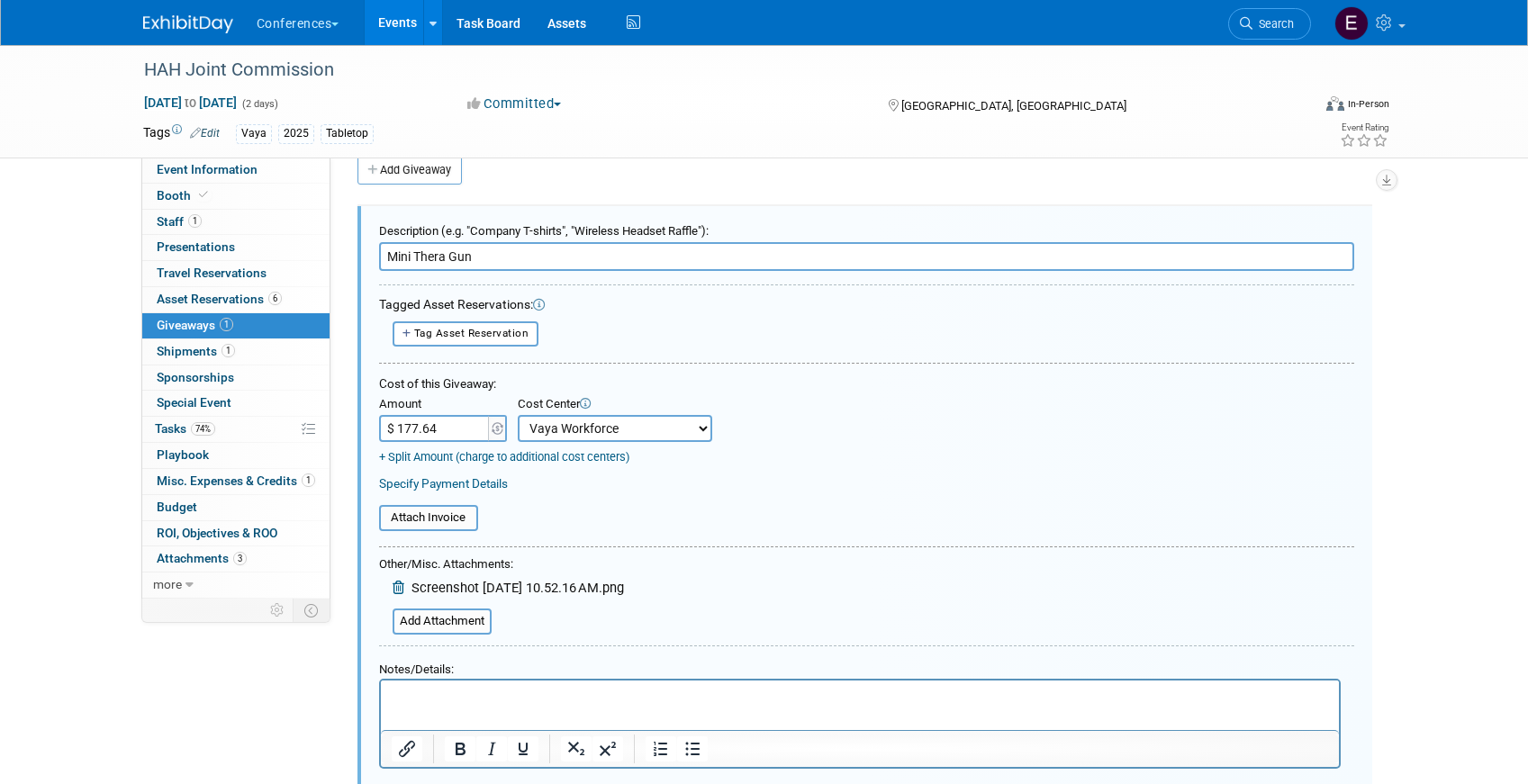
scroll to position [27, 0]
click at [472, 704] on html at bounding box center [859, 691] width 958 height 26
paste body "Rich Text Area. Press ALT-0 for help."
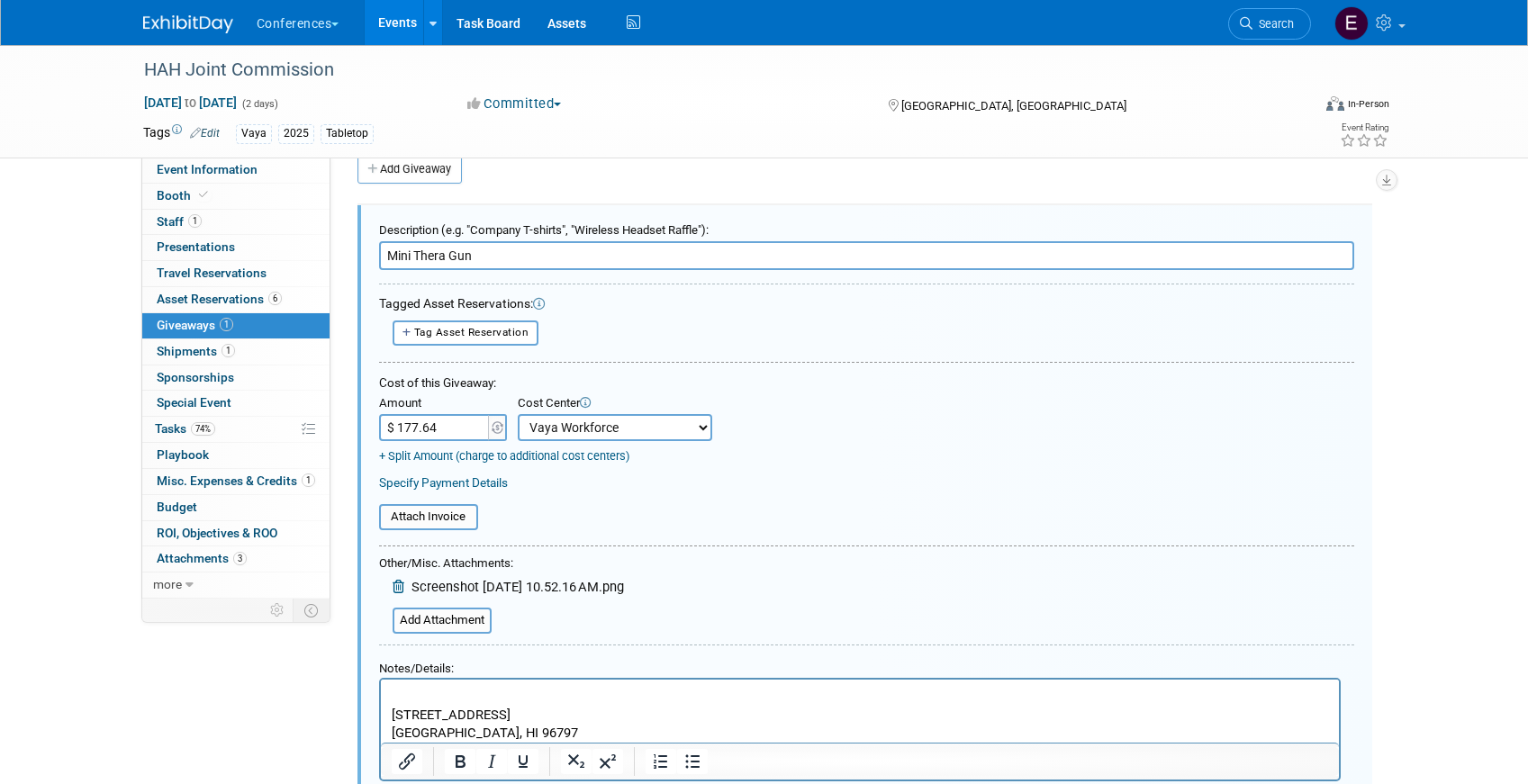
click at [402, 691] on p "Rich Text Area. Press ALT-0 for help." at bounding box center [859, 696] width 937 height 19
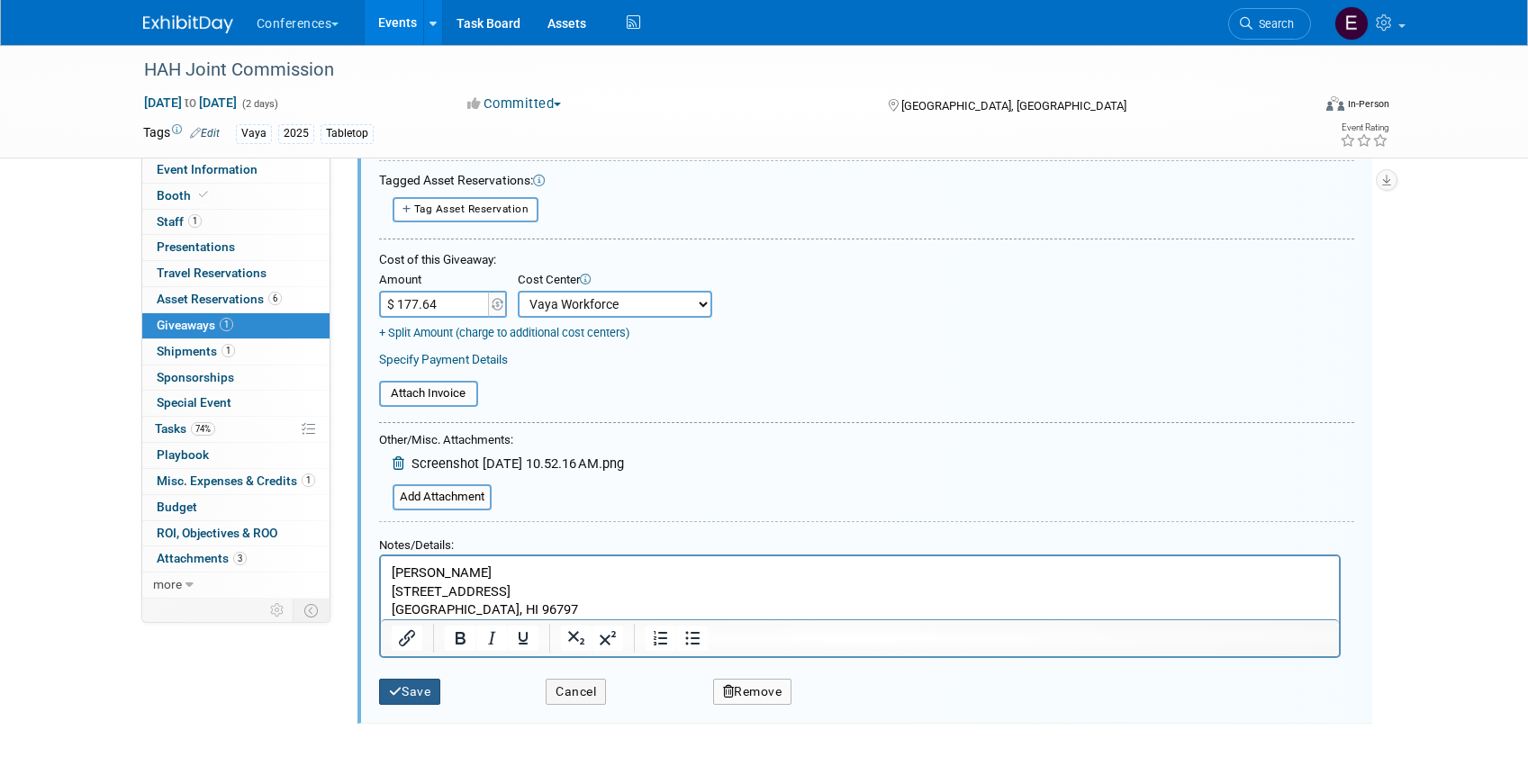
click at [414, 688] on button "Save" at bounding box center [409, 691] width 62 height 26
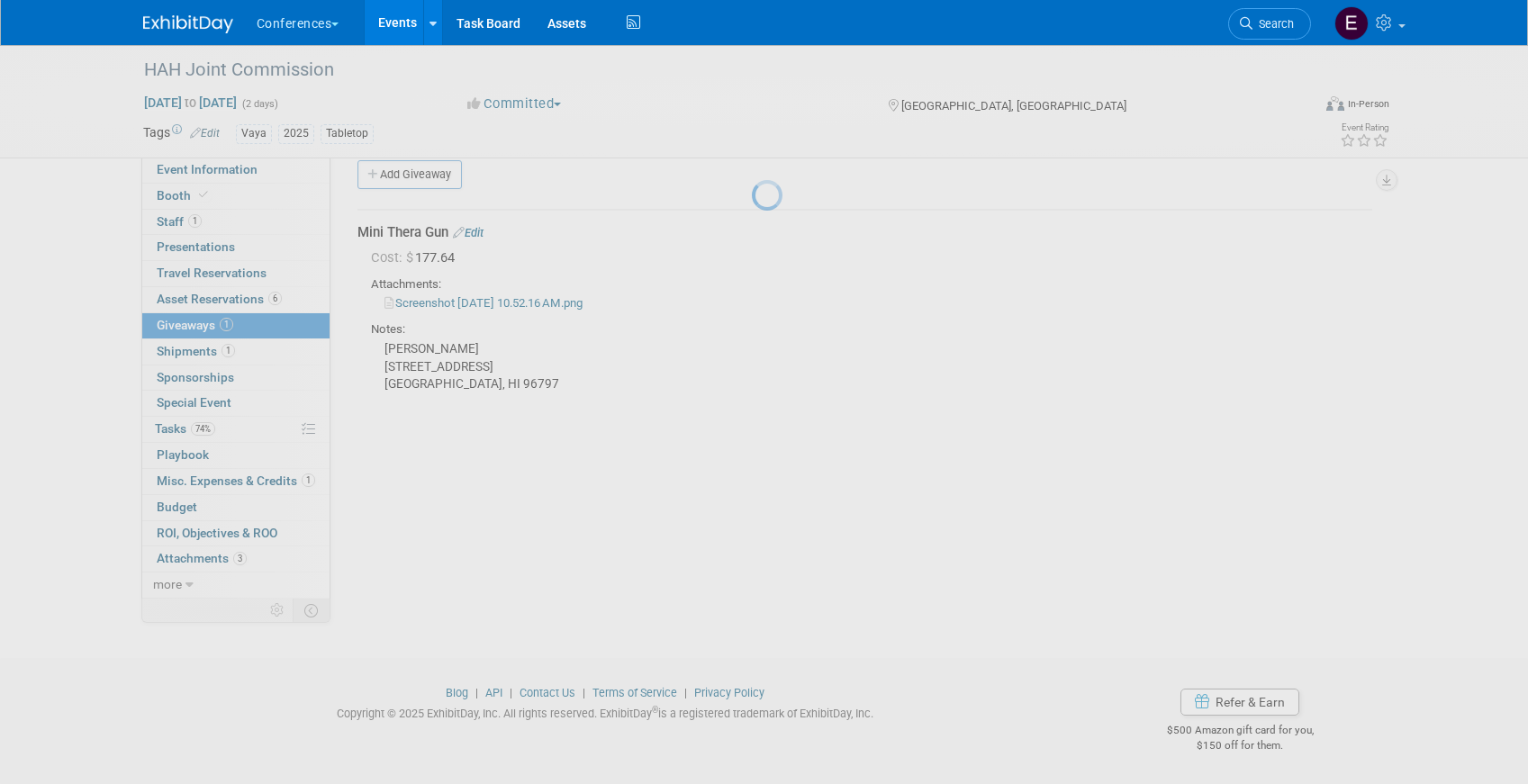
scroll to position [21, 0]
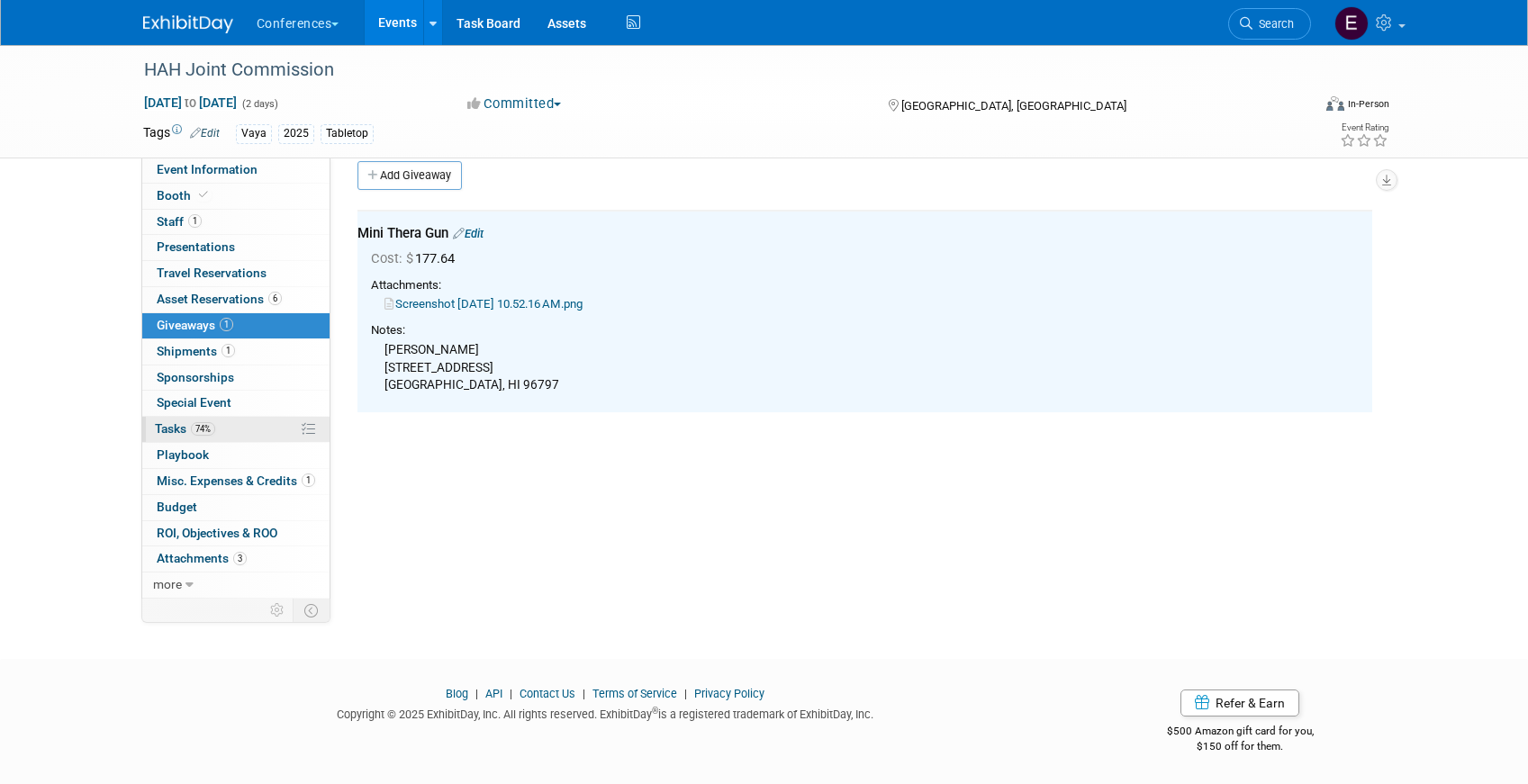
click at [255, 432] on link "74% Tasks 74%" at bounding box center [235, 429] width 188 height 25
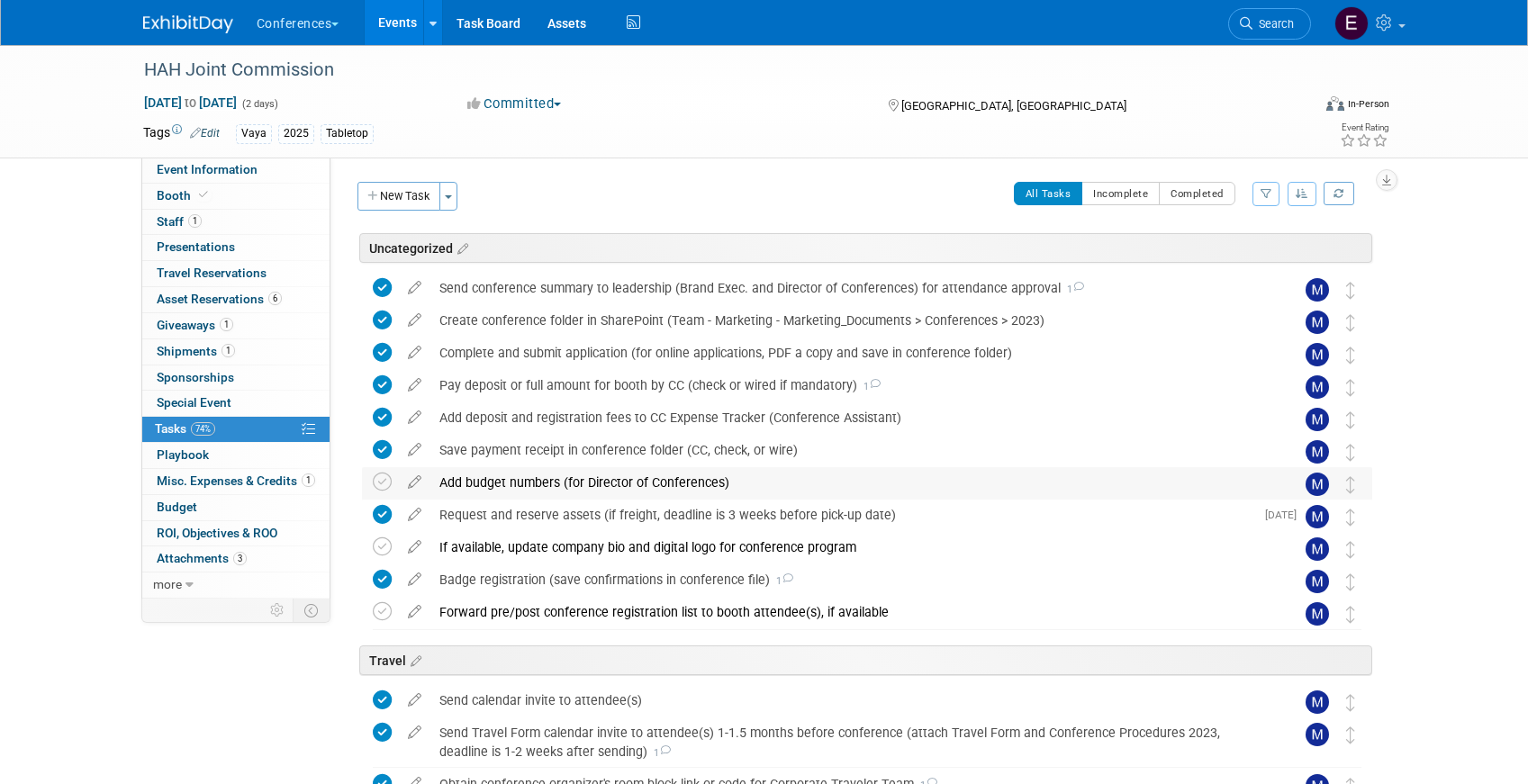
scroll to position [530, 0]
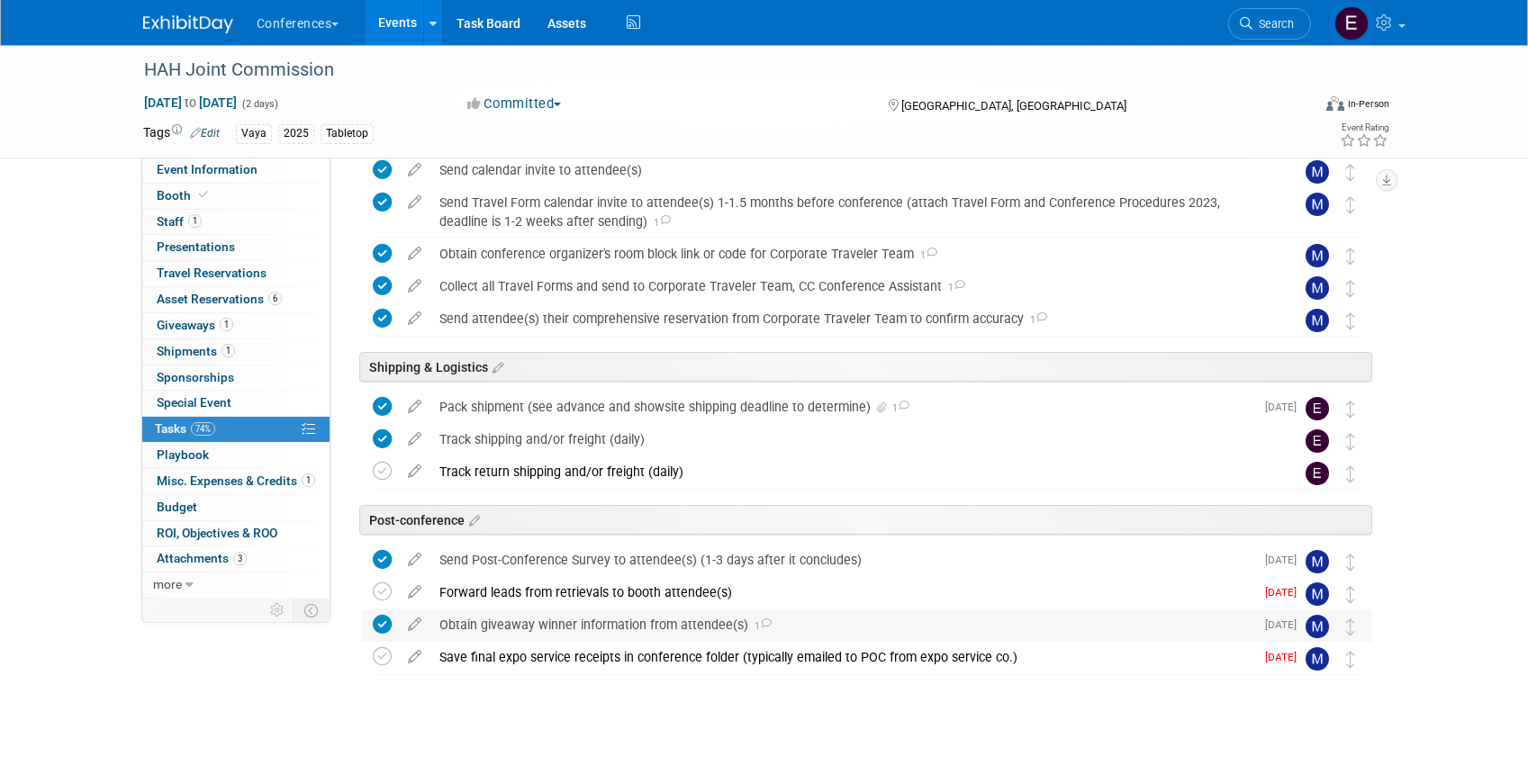
click at [497, 618] on div "Obtain giveaway winner information from attendee(s) 1" at bounding box center [842, 624] width 824 height 30
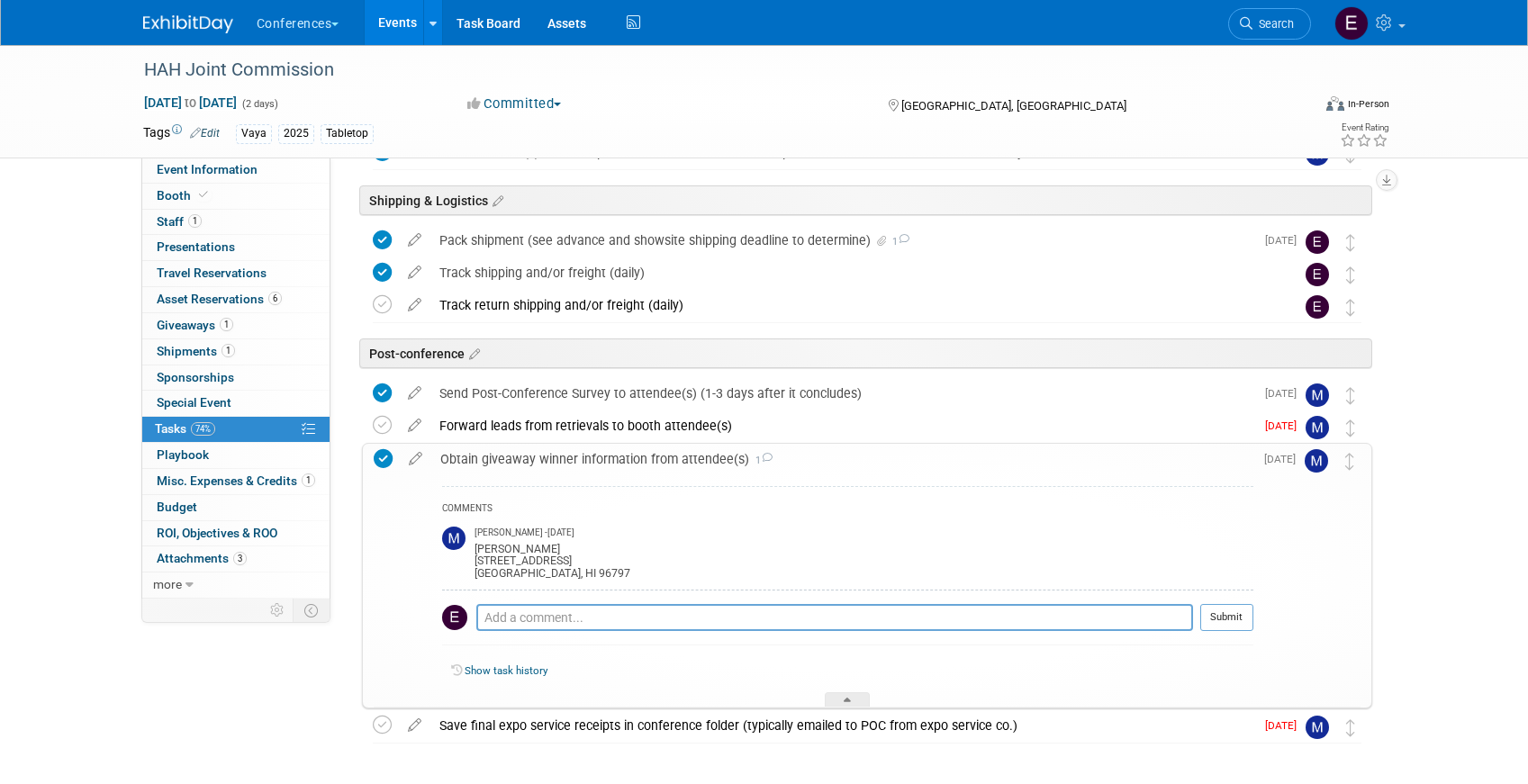
scroll to position [706, 0]
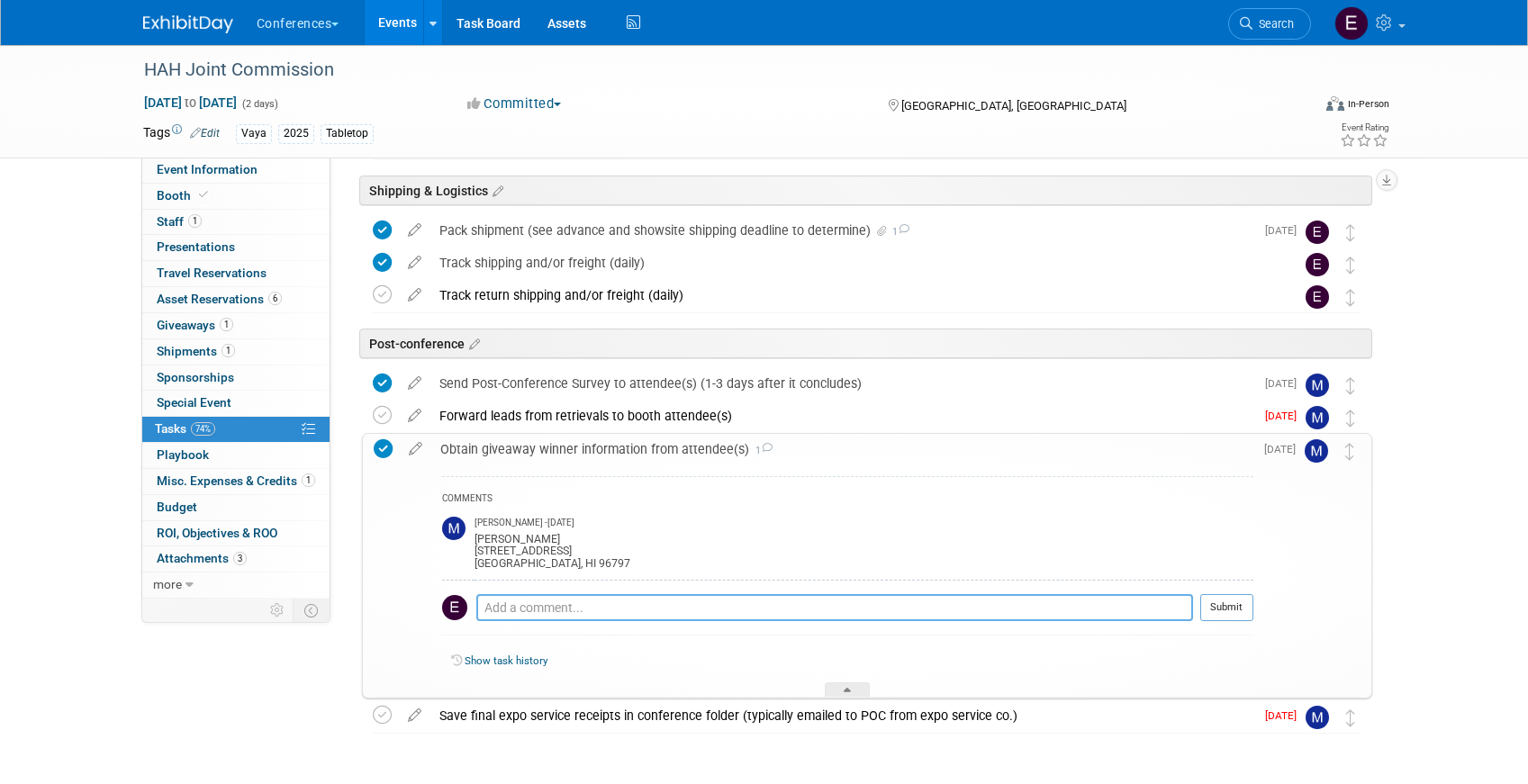
click at [518, 607] on textarea at bounding box center [834, 607] width 717 height 27
type textarea "s"
click at [174, 345] on span "Shipments 1" at bounding box center [196, 350] width 78 height 14
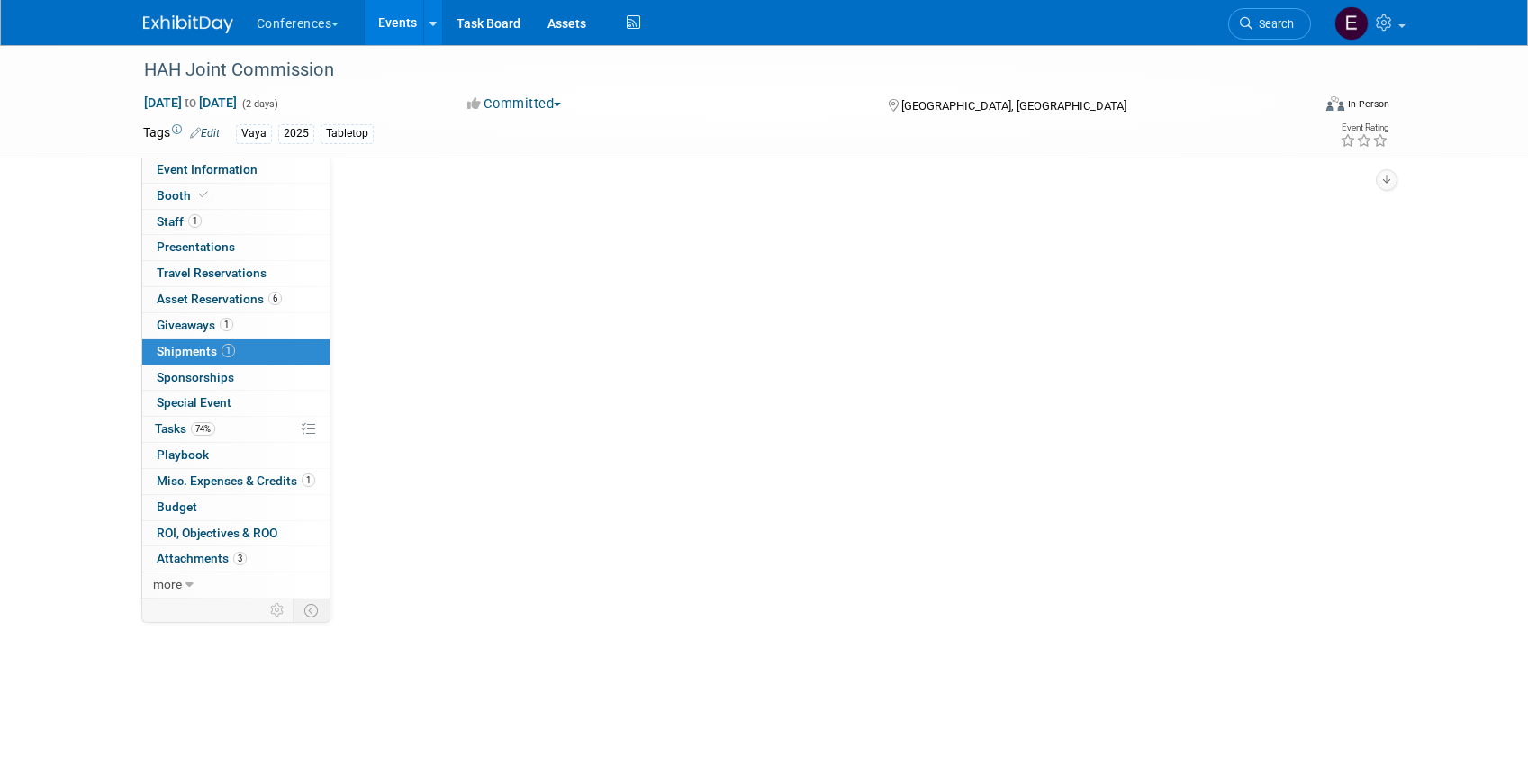
scroll to position [0, 0]
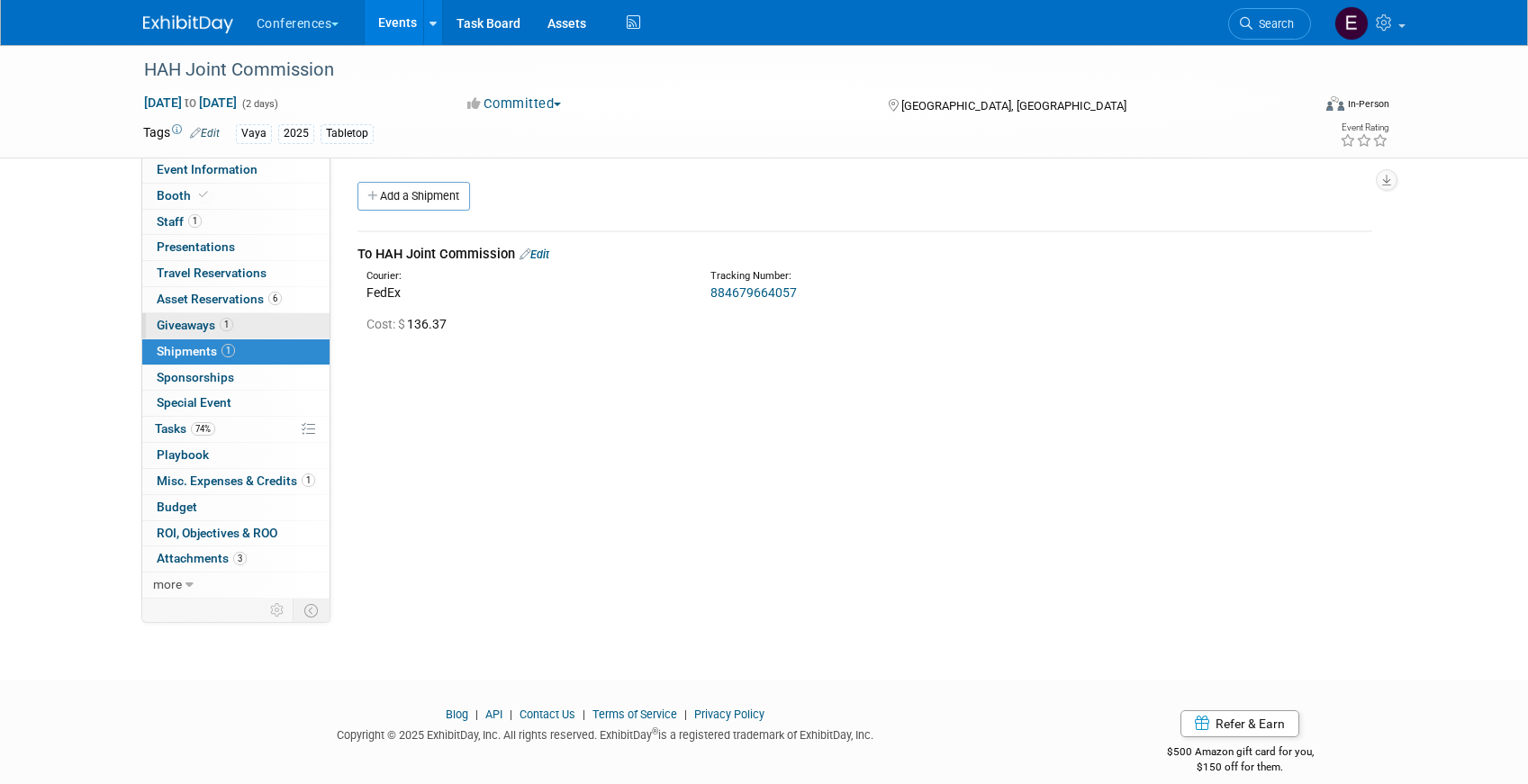
click at [202, 326] on span "Giveaways 1" at bounding box center [195, 324] width 76 height 14
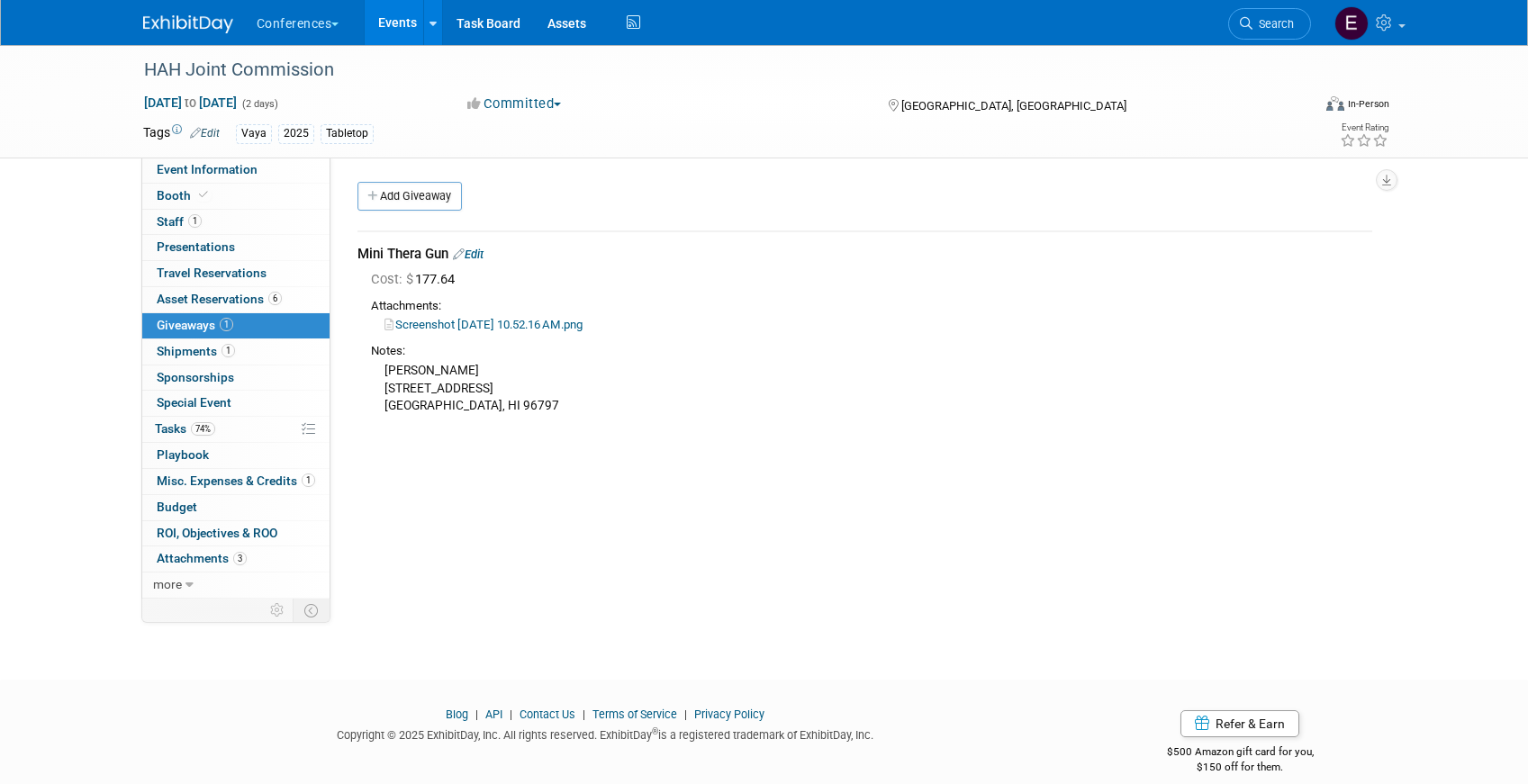
click at [515, 323] on link "Screenshot 2025-10-09 at 10.52.16 AM.png" at bounding box center [484, 324] width 198 height 13
click at [246, 429] on link "74% Tasks 74%" at bounding box center [235, 429] width 188 height 25
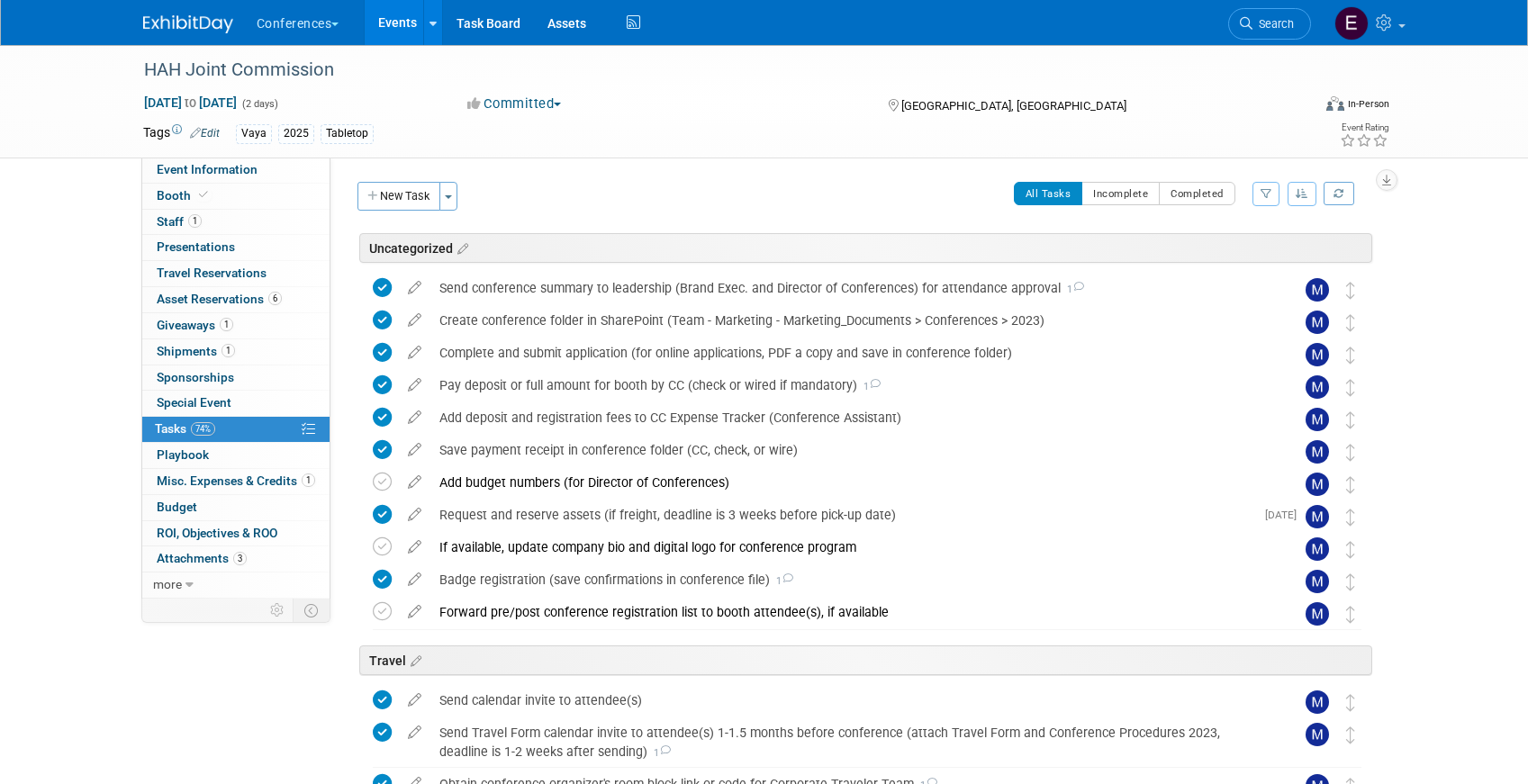
scroll to position [530, 0]
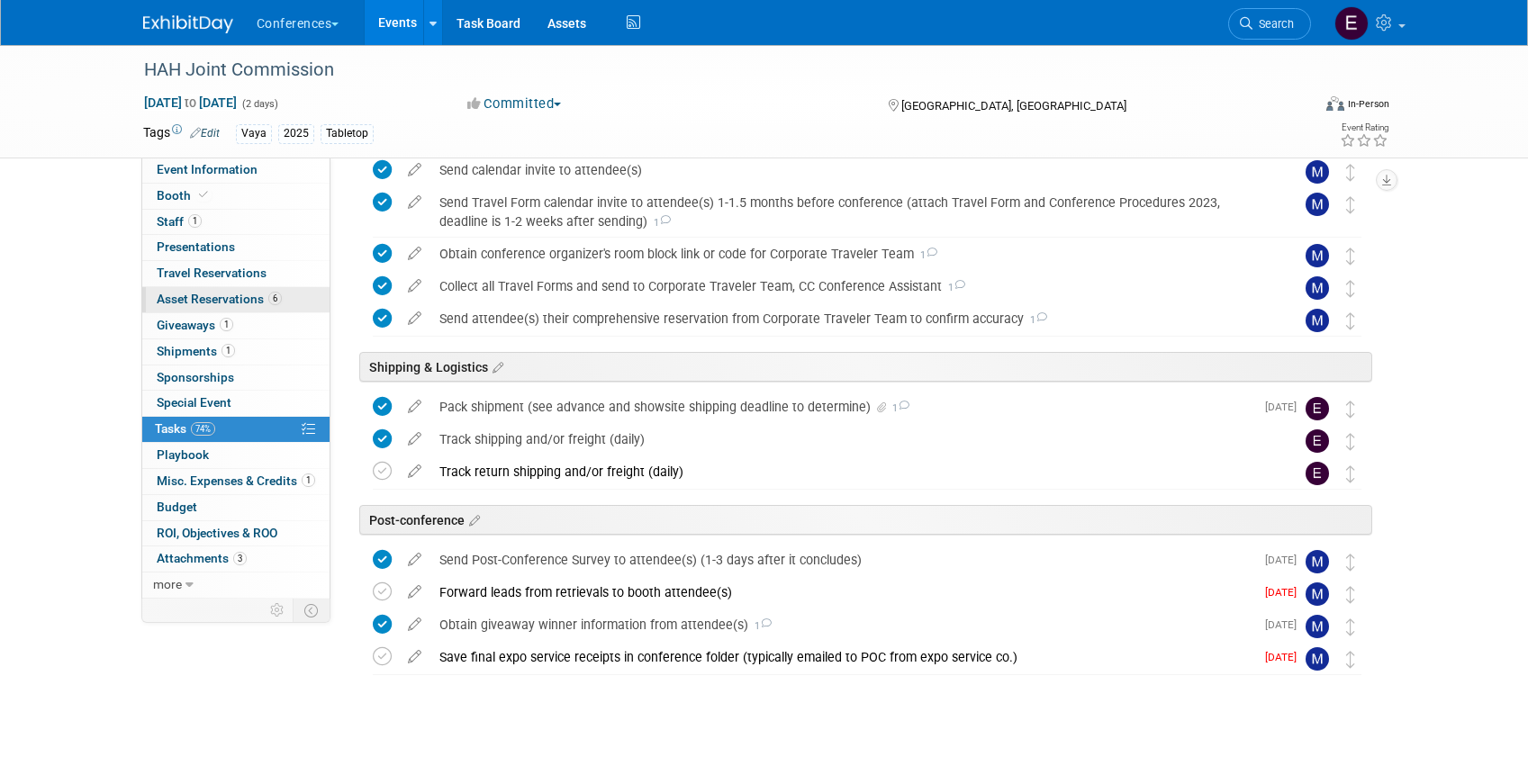
click at [174, 296] on span "Asset Reservations 6" at bounding box center [219, 298] width 125 height 14
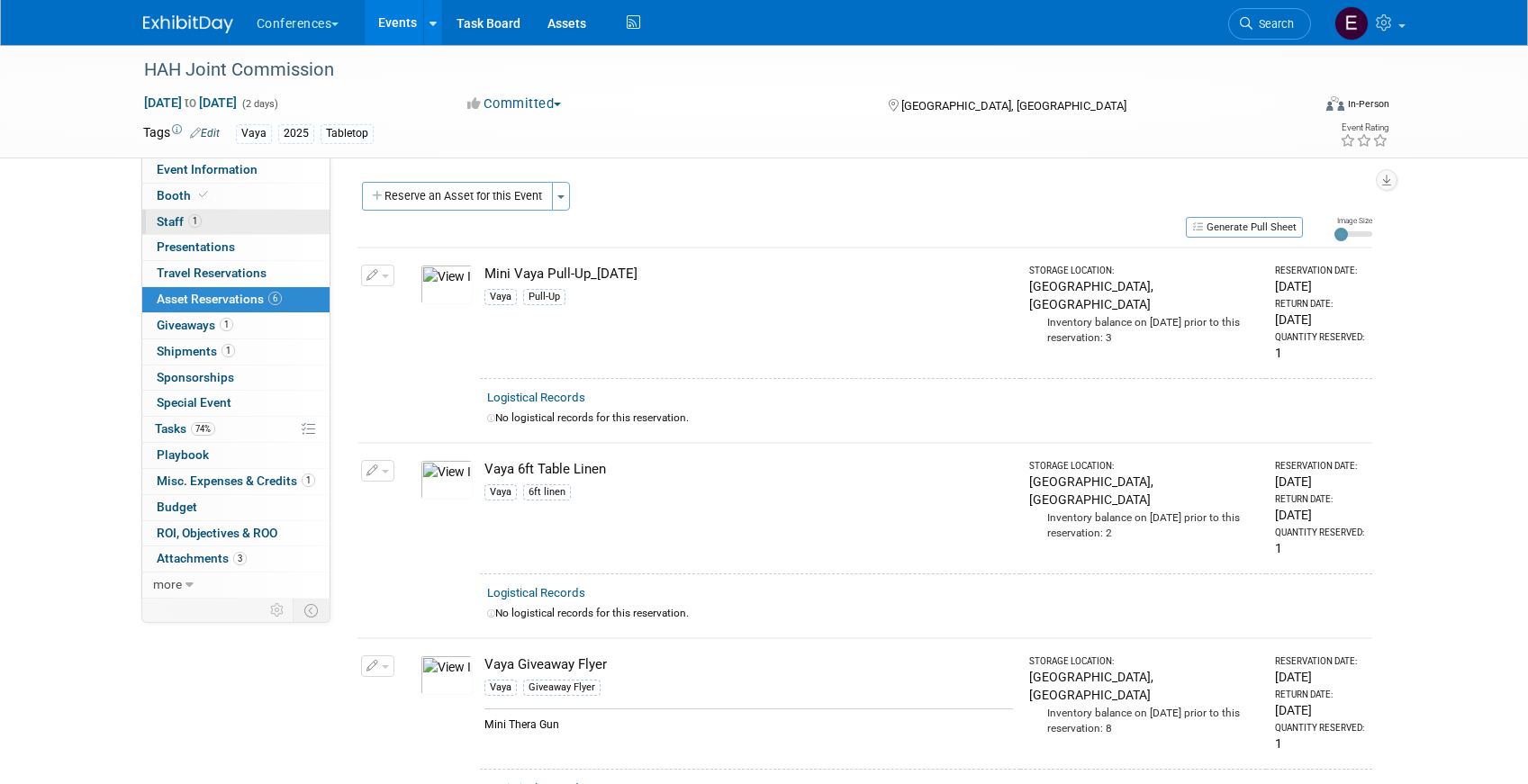
click at [205, 225] on link "1 Staff 1" at bounding box center [235, 222] width 188 height 25
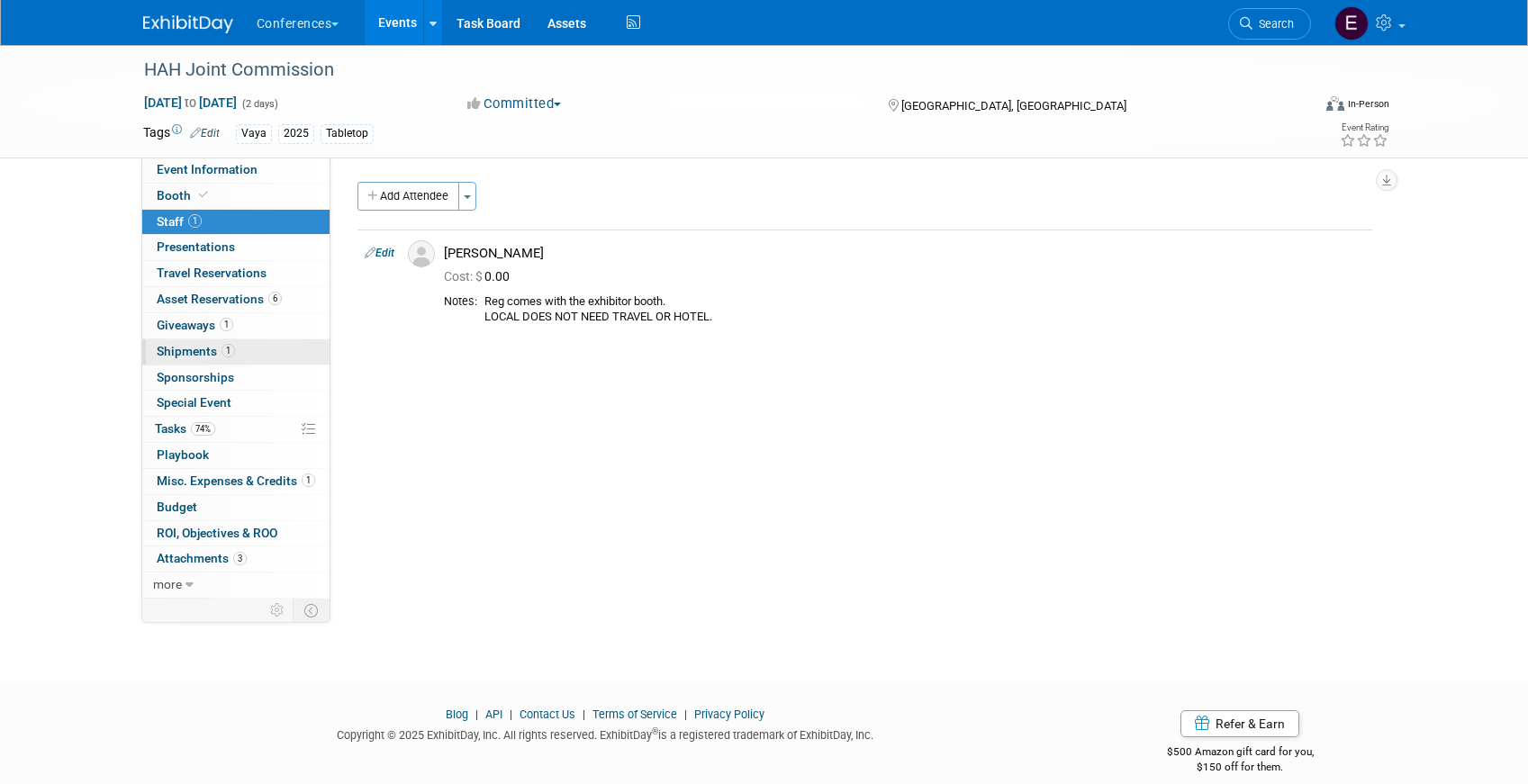
click at [208, 349] on span "Shipments 1" at bounding box center [196, 350] width 78 height 14
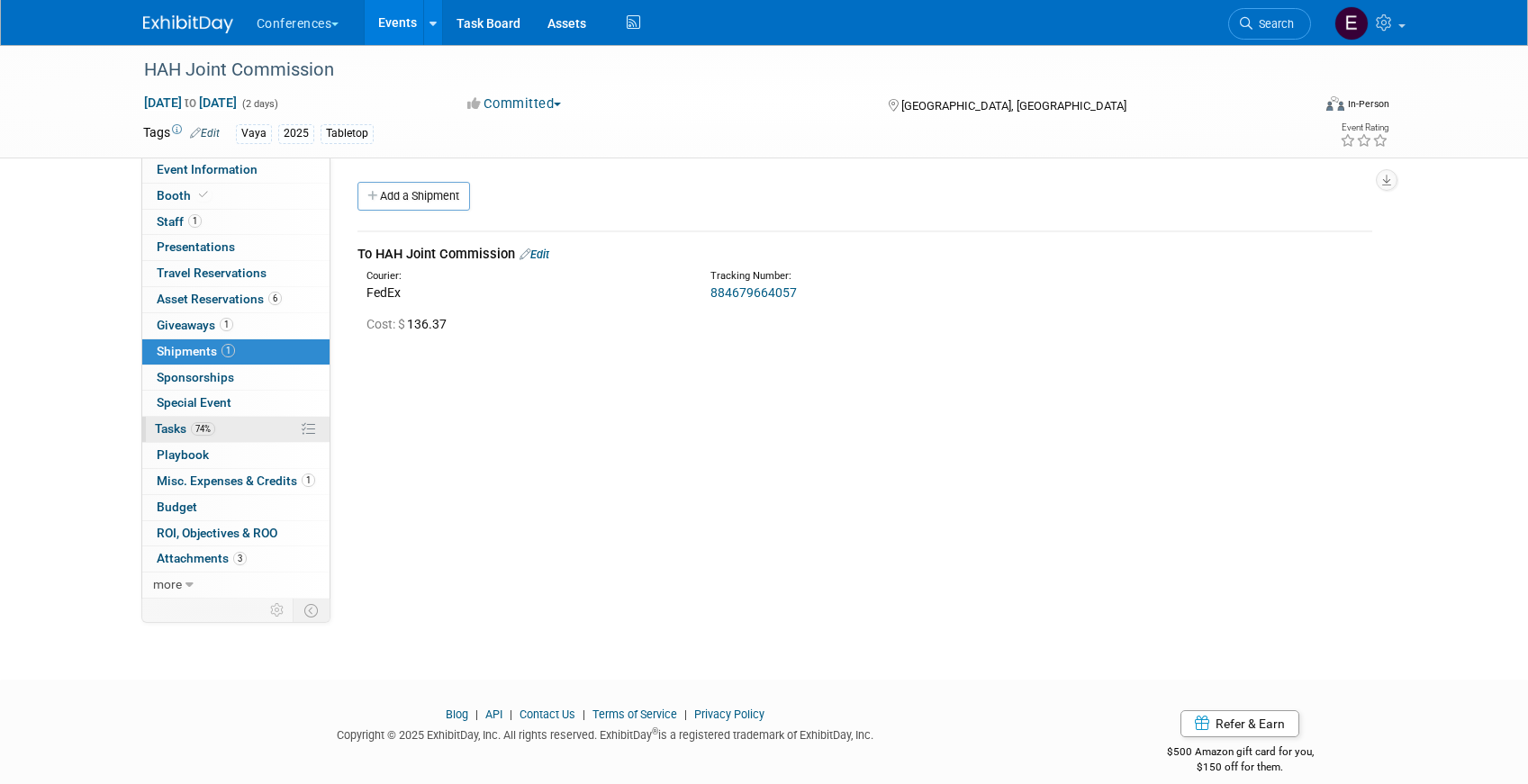
click at [215, 425] on span "Tasks 74%" at bounding box center [185, 428] width 60 height 14
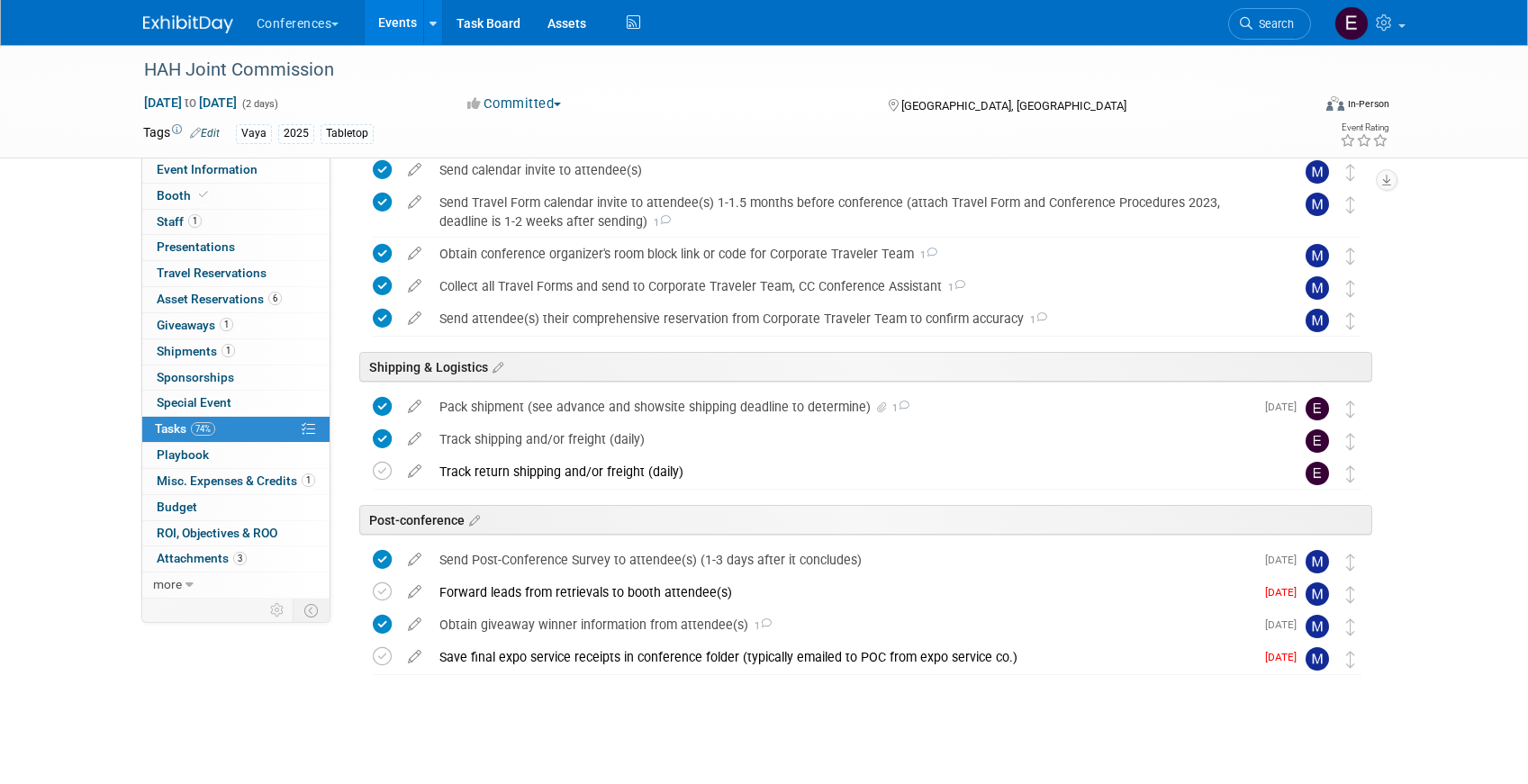
scroll to position [530, 0]
click at [383, 472] on icon at bounding box center [383, 471] width 19 height 19
click at [1267, 23] on span "Search" at bounding box center [1273, 24] width 42 height 13
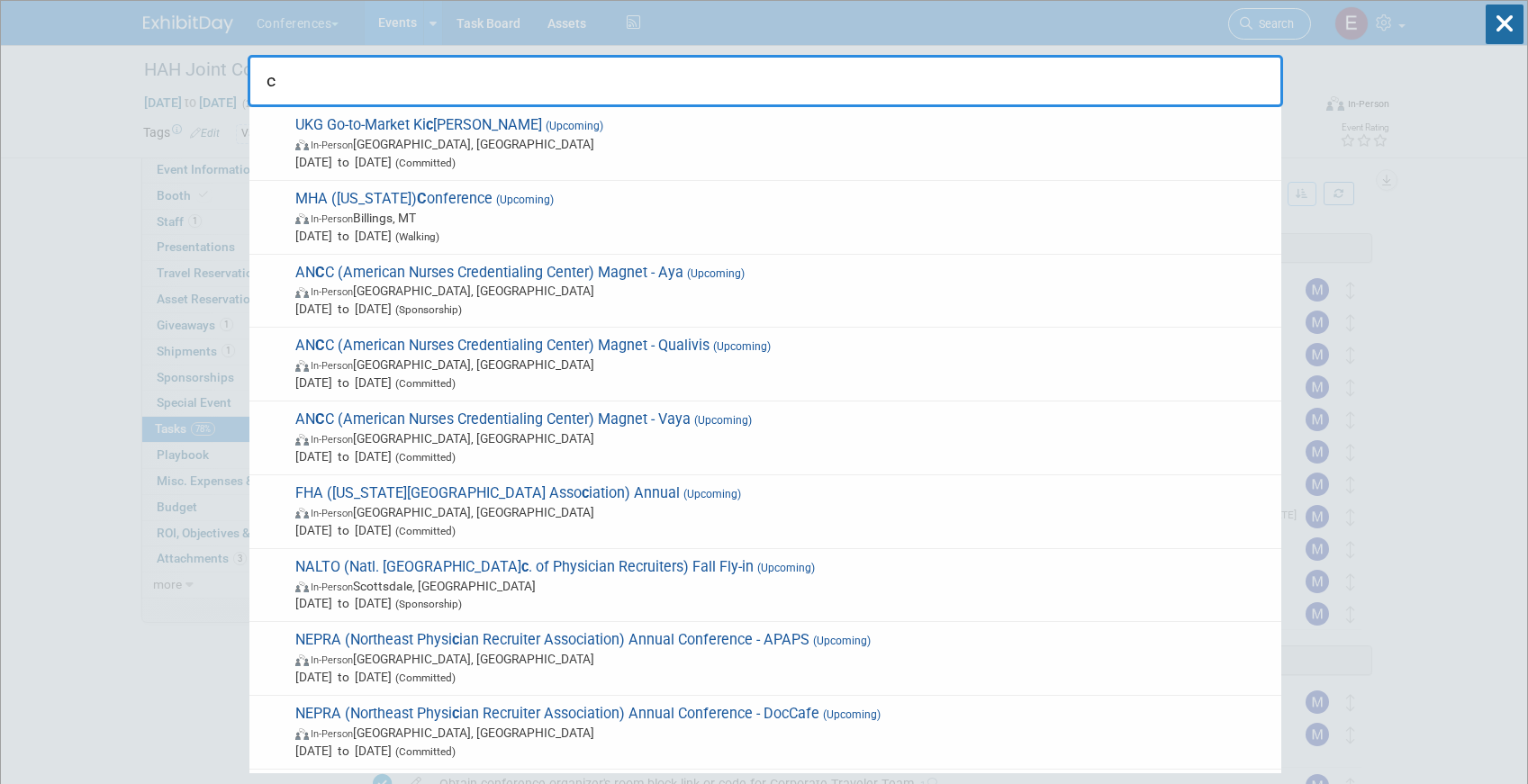
type input "cs"
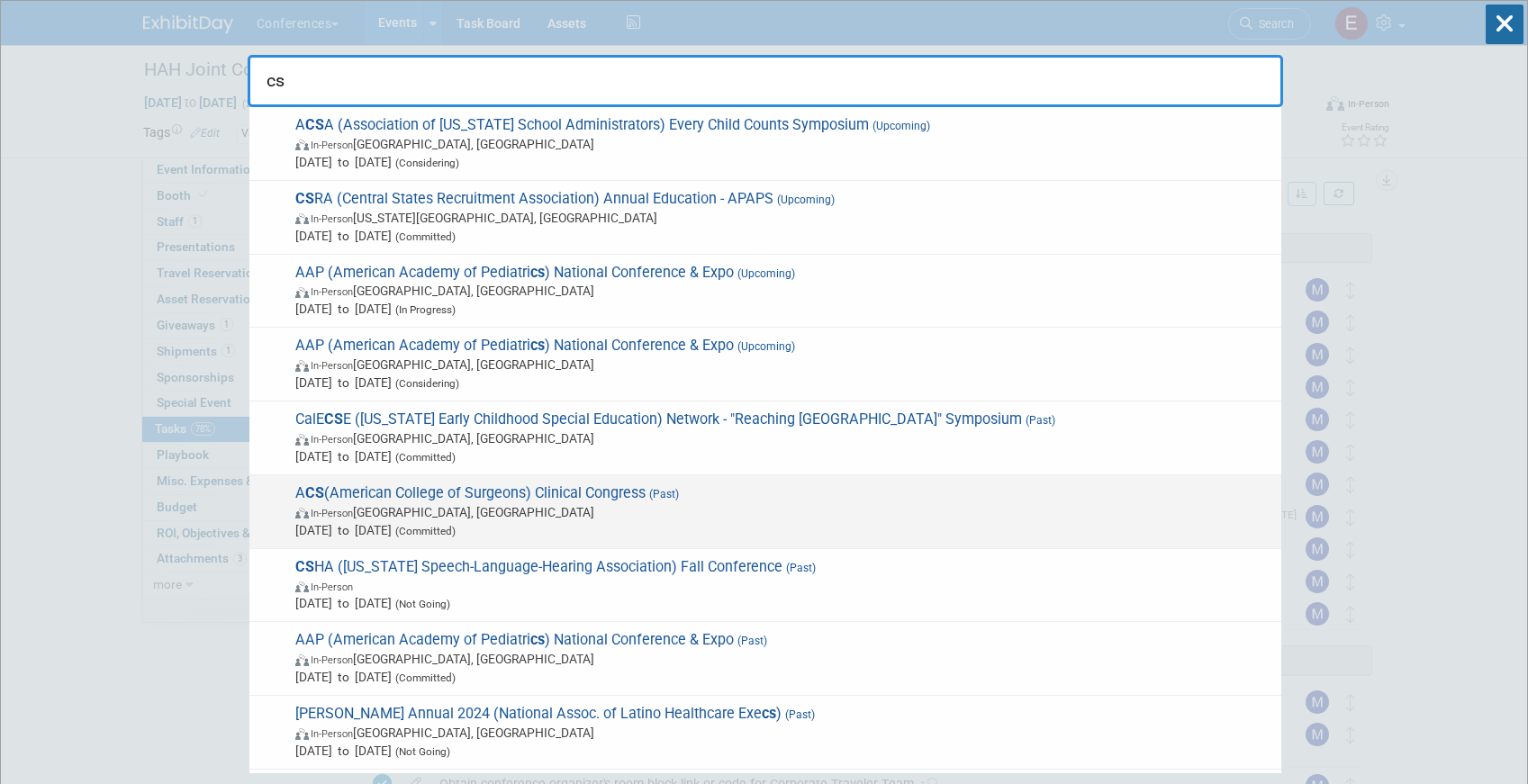
click at [599, 487] on span "A CS (American College of Surgeons) Clinical Congress (Past) In-Person Chicago,…" at bounding box center [782, 512] width 982 height 55
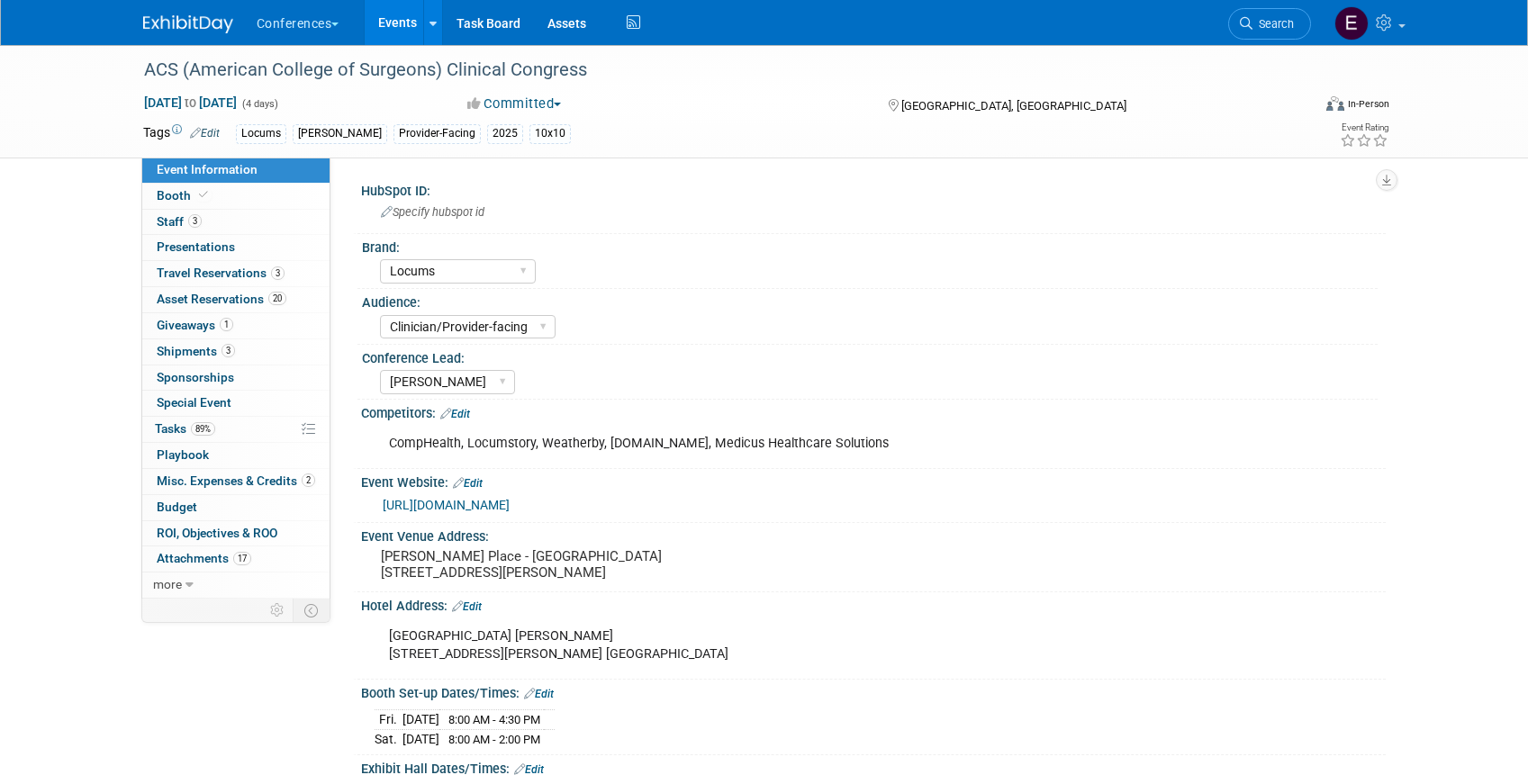
select select "Locums"
select select "Clinician/Provider-facing"
select select "[PERSON_NAME]"
click at [208, 433] on span "89%" at bounding box center [203, 429] width 25 height 13
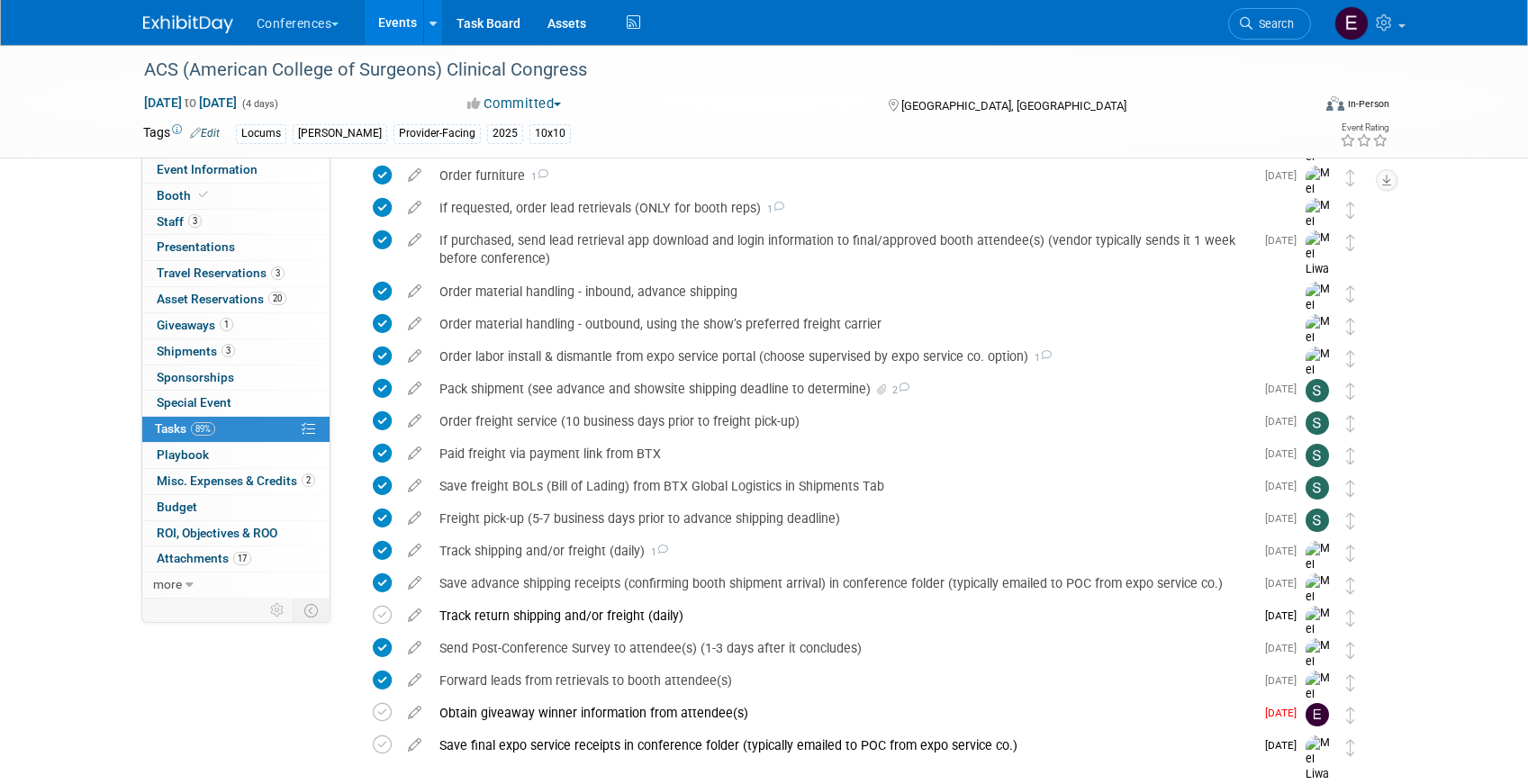
scroll to position [829, 0]
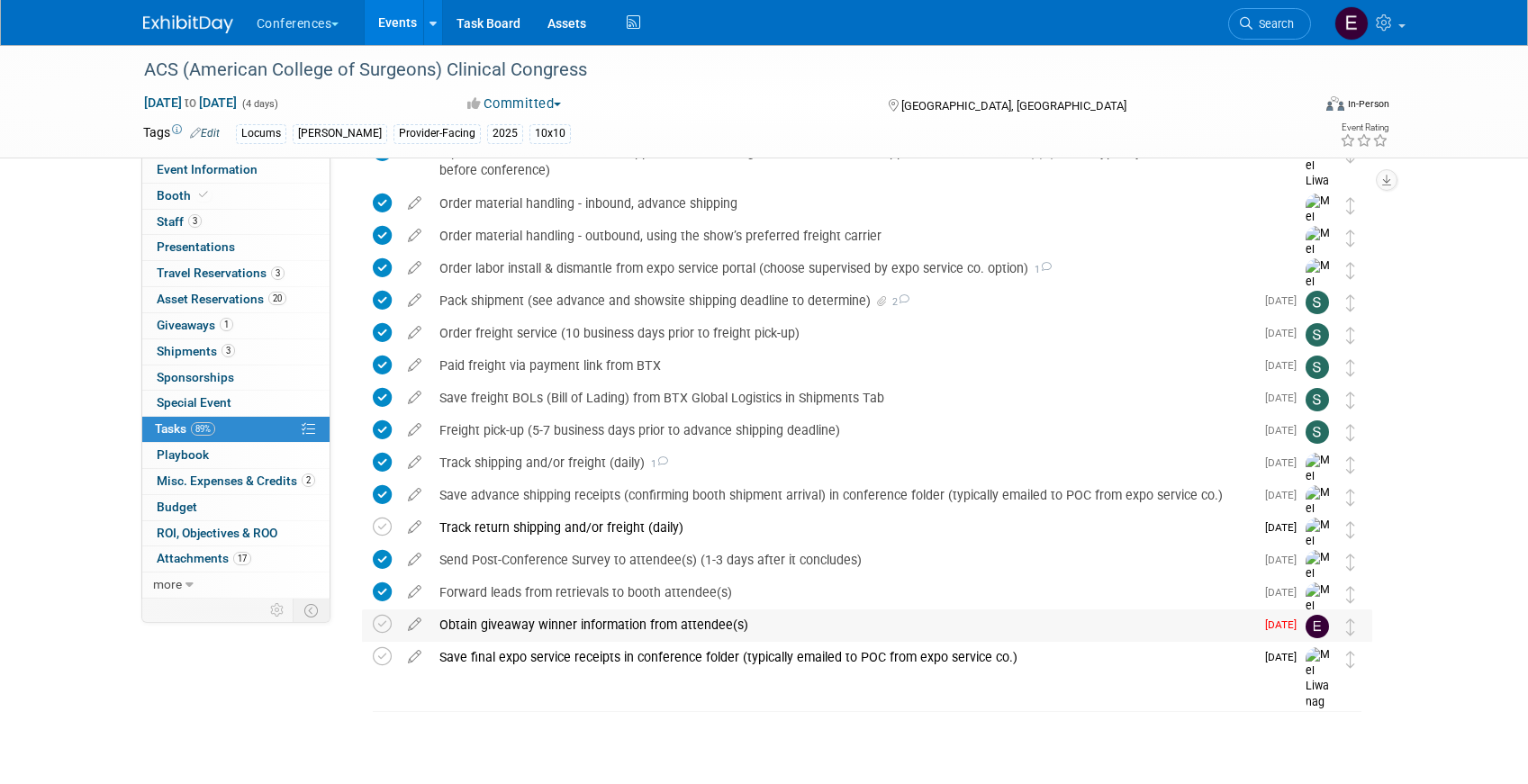
click at [488, 629] on div "Obtain giveaway winner information from attendee(s)" at bounding box center [842, 624] width 824 height 30
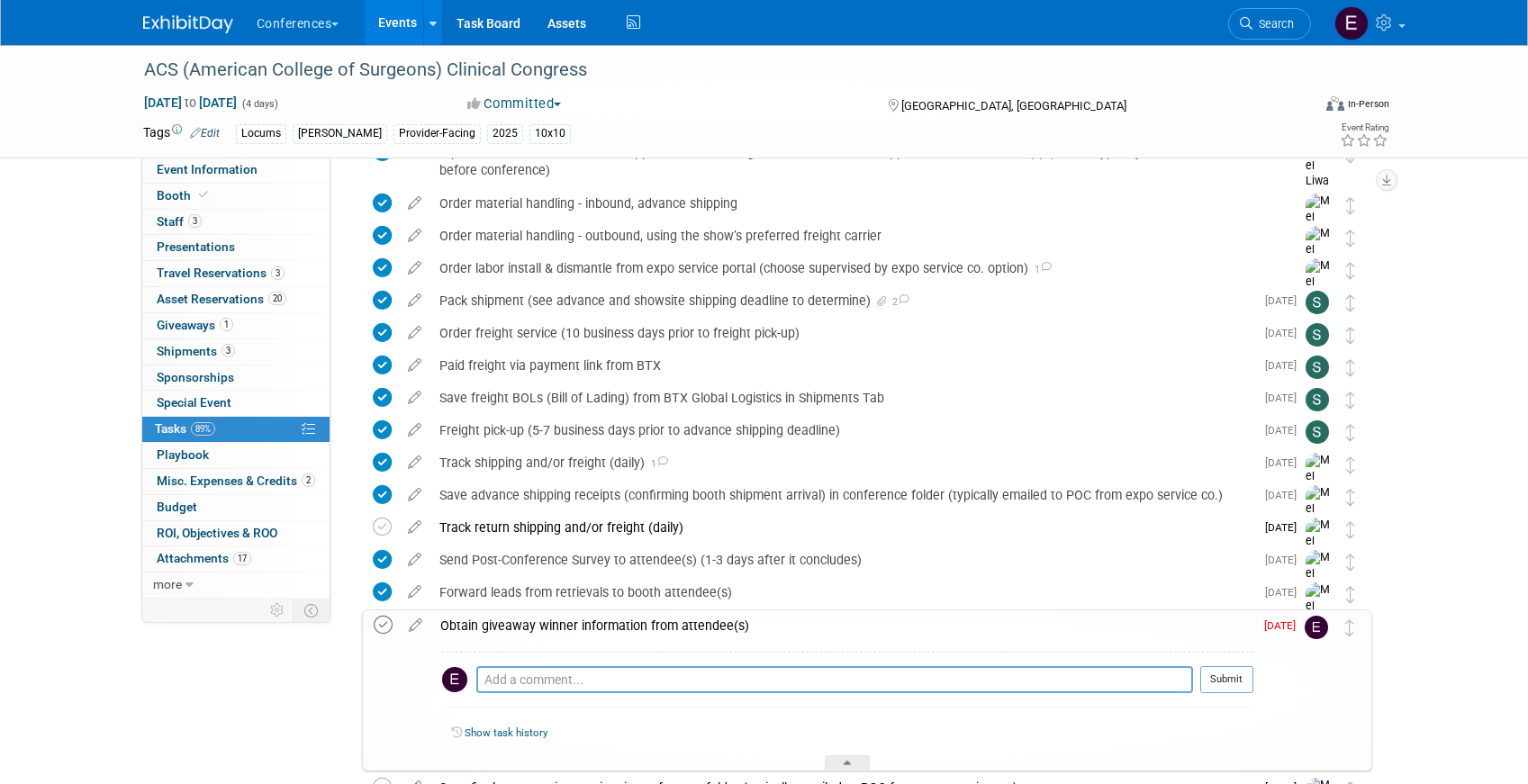
click at [376, 624] on icon at bounding box center [383, 625] width 19 height 19
click at [516, 680] on textarea at bounding box center [834, 679] width 717 height 27
paste textarea "Haane Massarotti and email is haanem@gmail.com"
drag, startPoint x: 659, startPoint y: 676, endPoint x: 597, endPoint y: 676, distance: 62.0
click at [597, 676] on textarea "Haane Massarotti and email is haanem@gmail.com" at bounding box center [834, 679] width 717 height 27
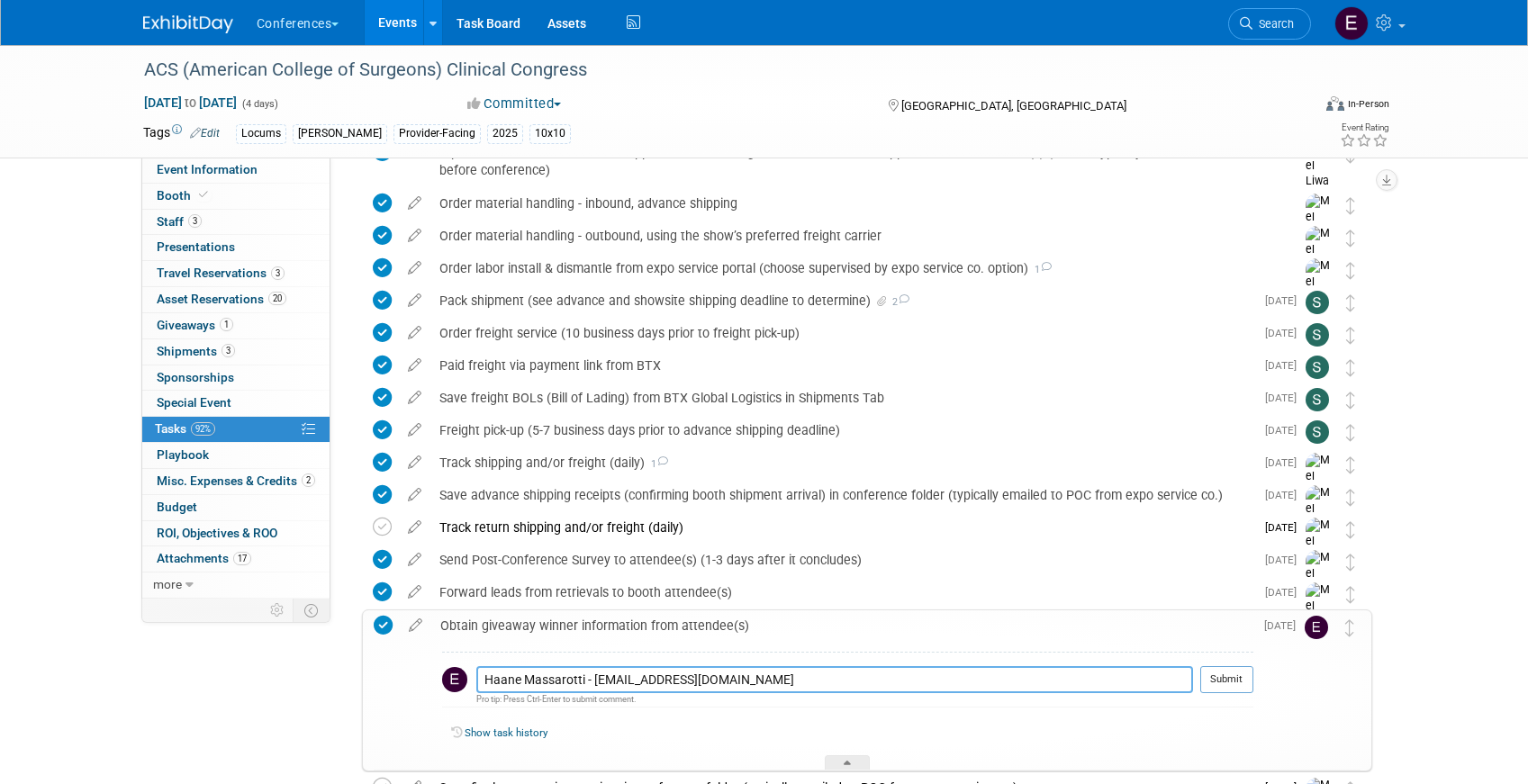
type textarea "Haane Massarotti - haanem@gmail.com"
drag, startPoint x: 722, startPoint y: 676, endPoint x: 353, endPoint y: 675, distance: 369.0
click at [353, 674] on div "Obtain giveaway winner information from attendee(s) Haane Massarotti - haanem@g…" at bounding box center [863, 690] width 1019 height 162
click at [171, 328] on span "Giveaways 1" at bounding box center [195, 324] width 76 height 14
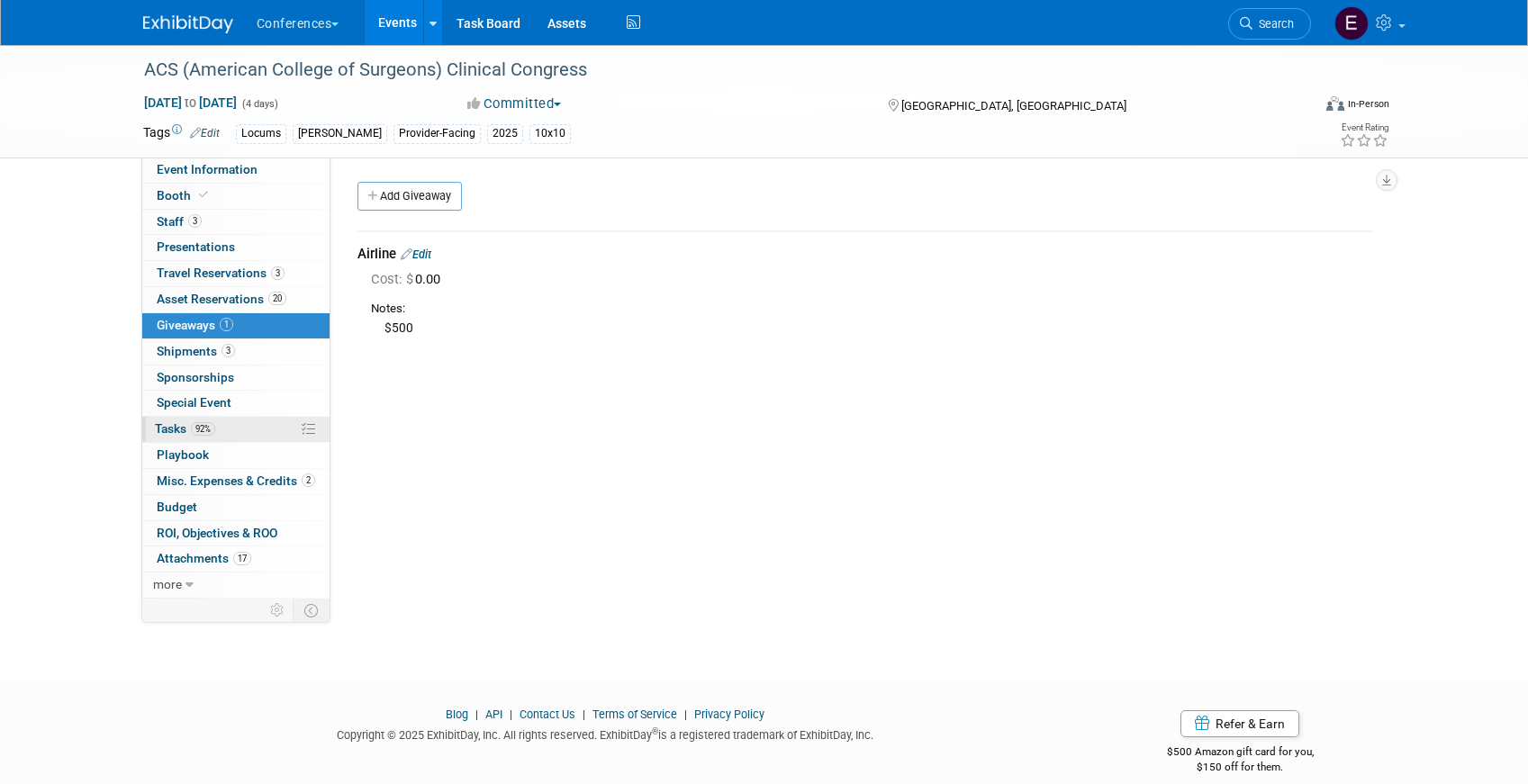
click at [271, 432] on link "92% Tasks 92%" at bounding box center [235, 429] width 188 height 25
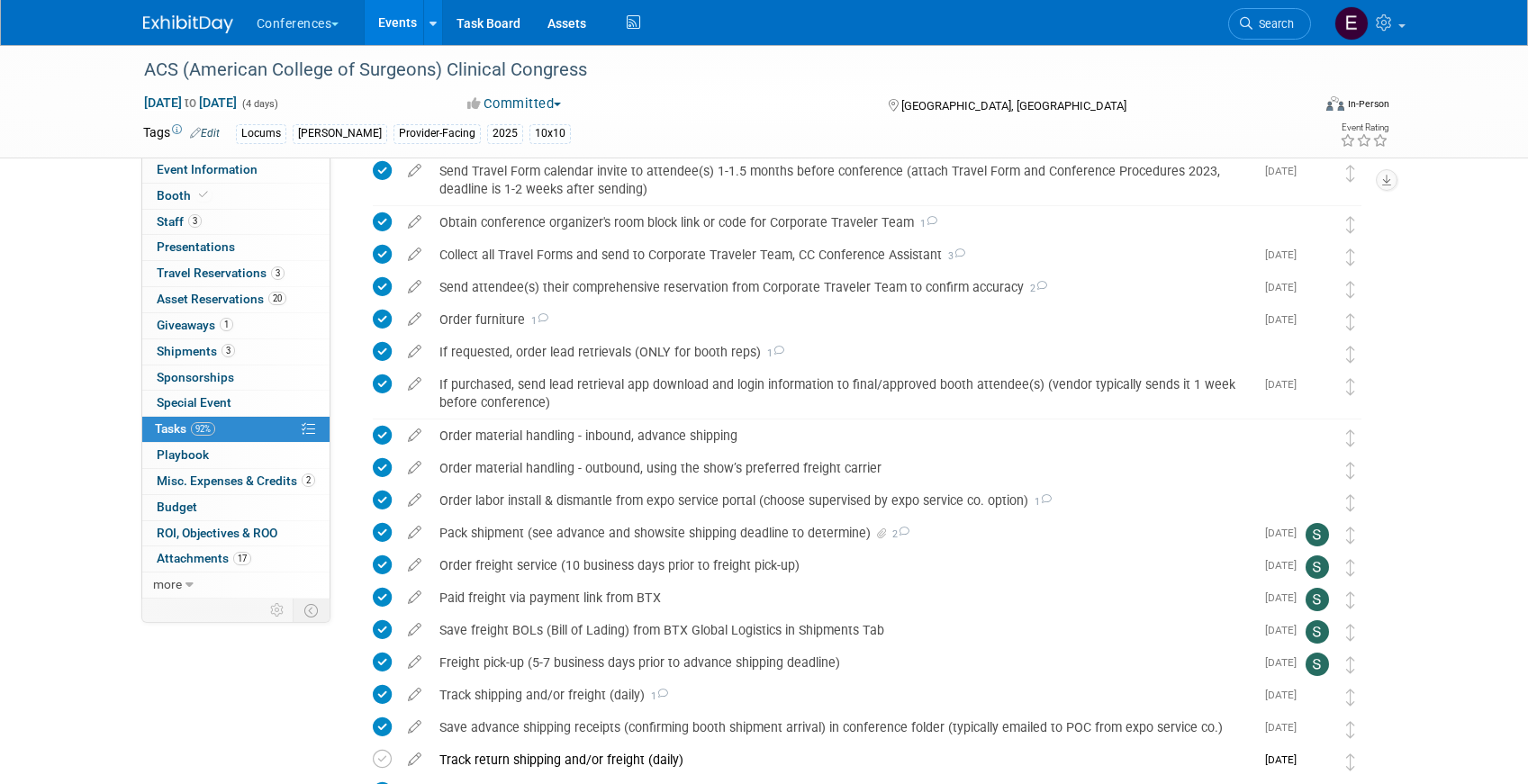
scroll to position [829, 0]
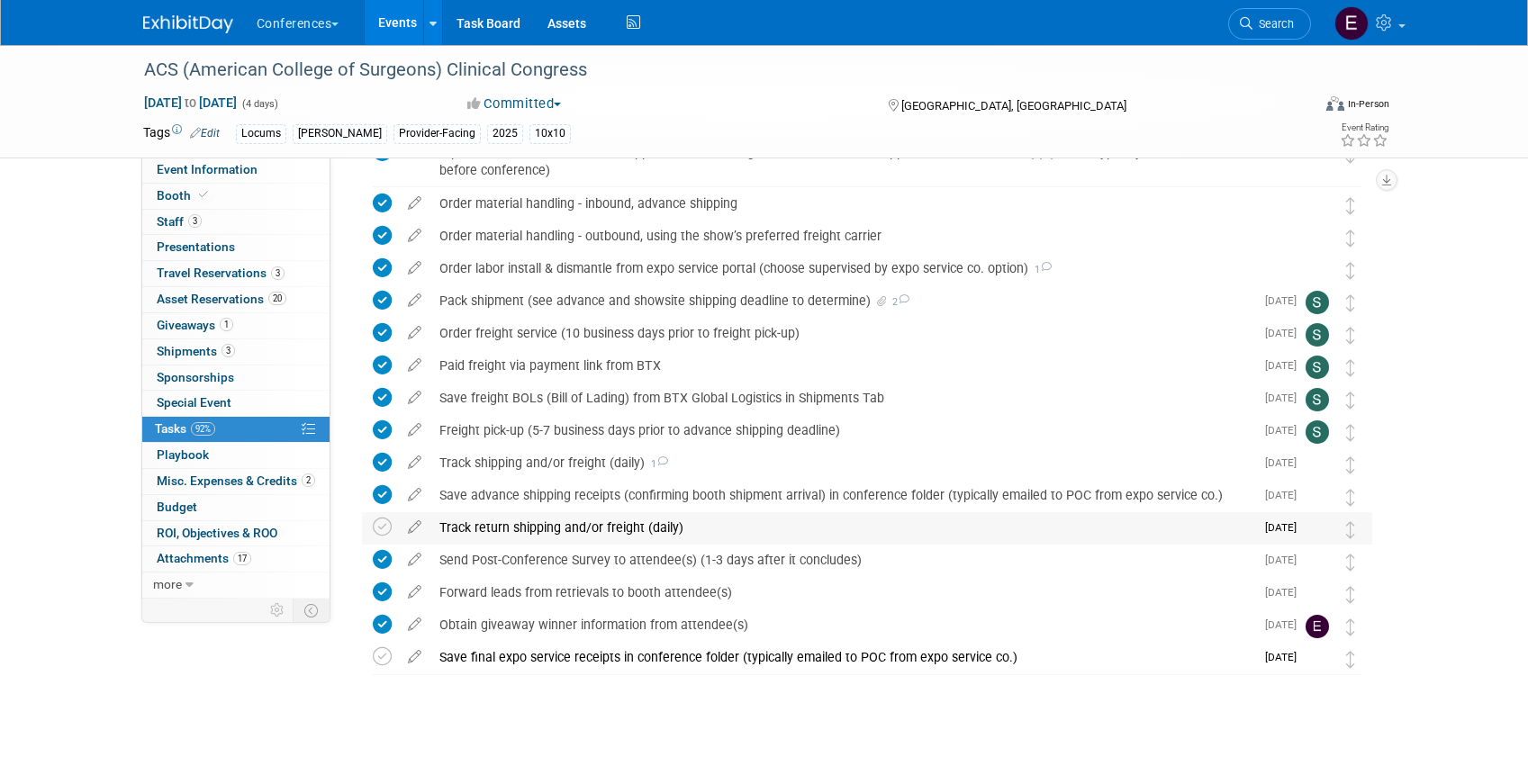
click at [500, 528] on div "Track return shipping and/or freight (daily)" at bounding box center [842, 527] width 824 height 30
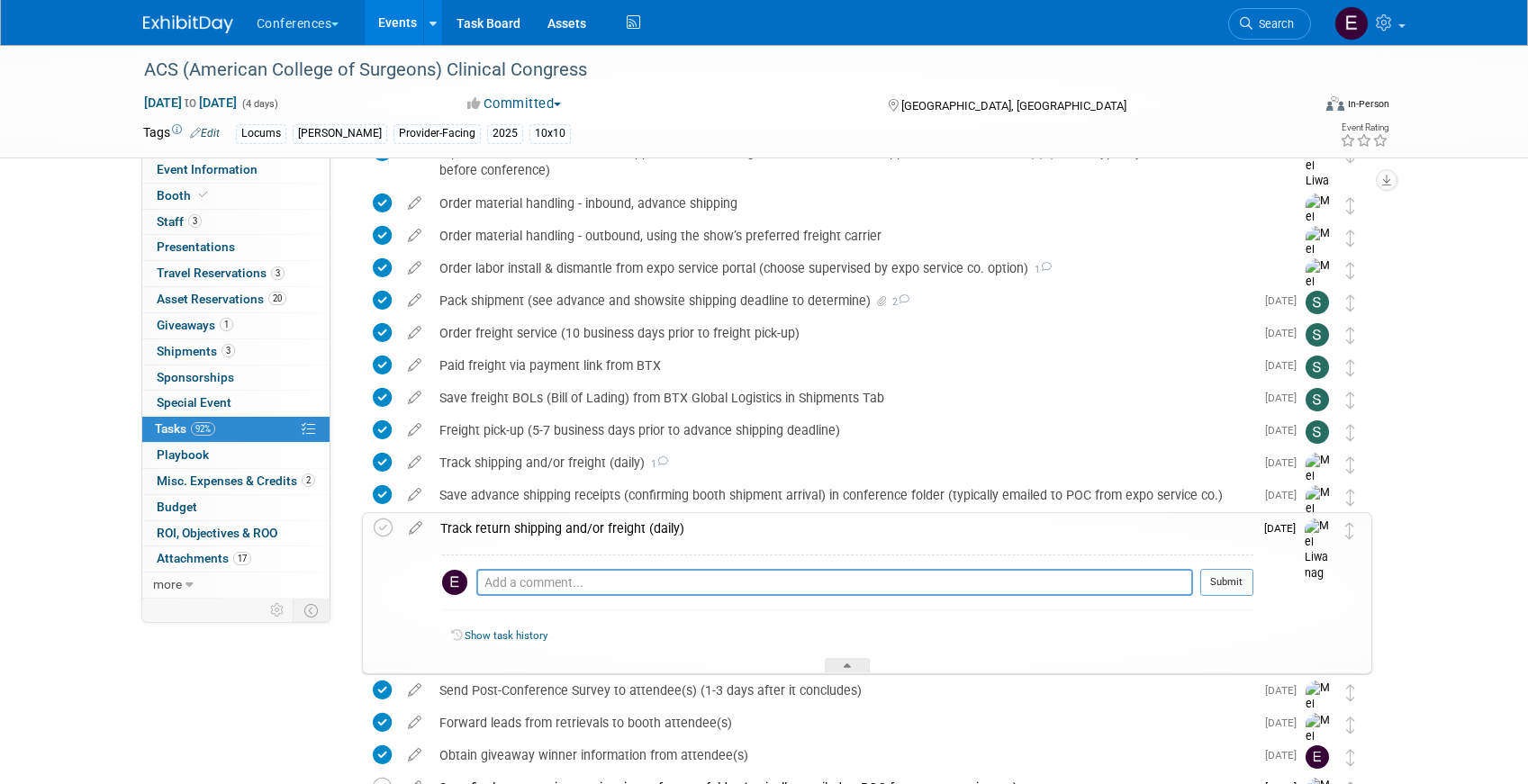
scroll to position [959, 0]
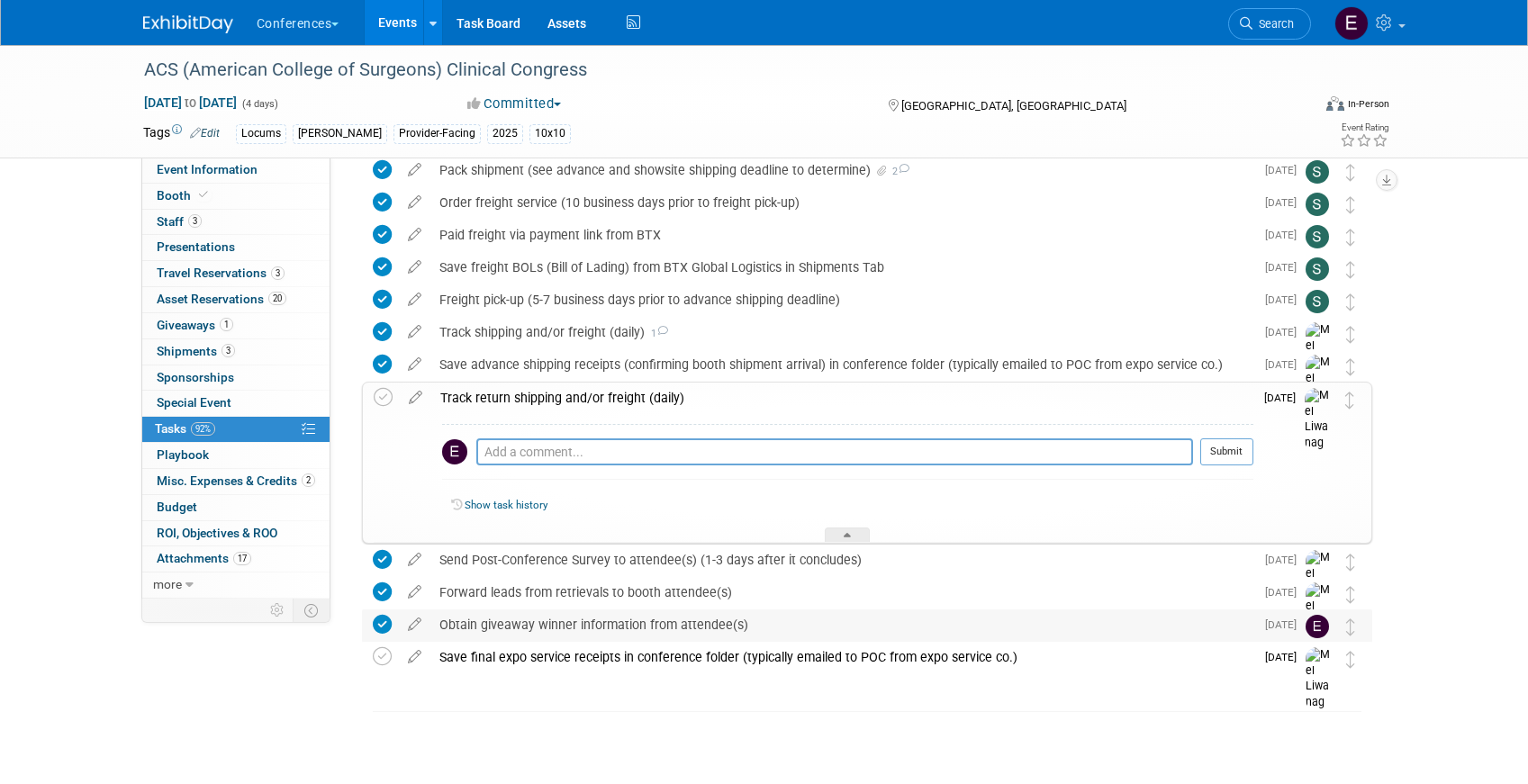
click at [546, 623] on div "Obtain giveaway winner information from attendee(s)" at bounding box center [842, 624] width 824 height 30
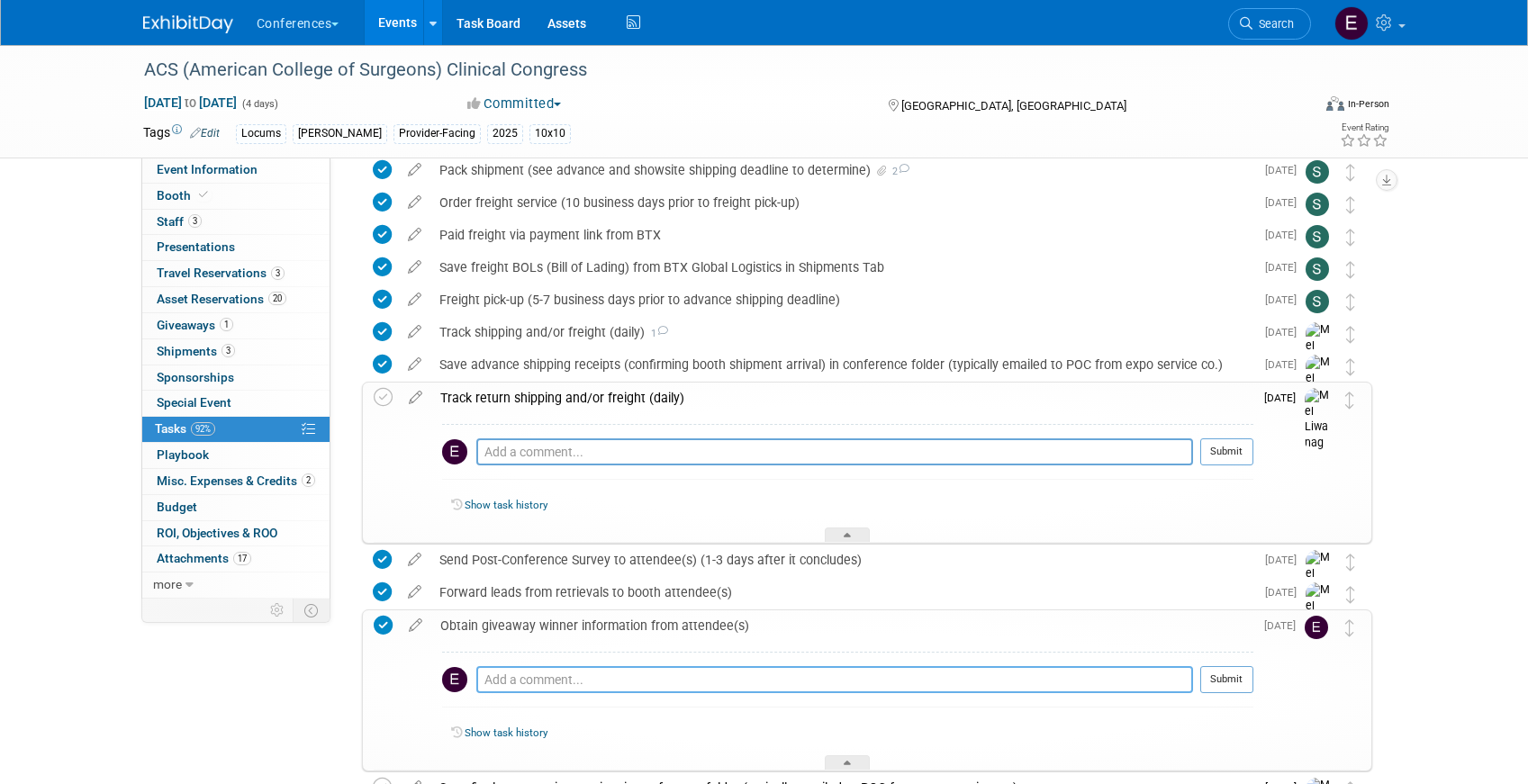
click at [514, 677] on textarea at bounding box center [834, 679] width 717 height 27
paste textarea "Haane Massarotti - haanem@gmail.com"
type textarea "Haane Massarotti - haanem@gmail.com"
drag, startPoint x: 585, startPoint y: 680, endPoint x: 526, endPoint y: 680, distance: 59.0
click at [526, 680] on textarea "Haane Massarotti - haanem@gmail.com" at bounding box center [834, 679] width 717 height 27
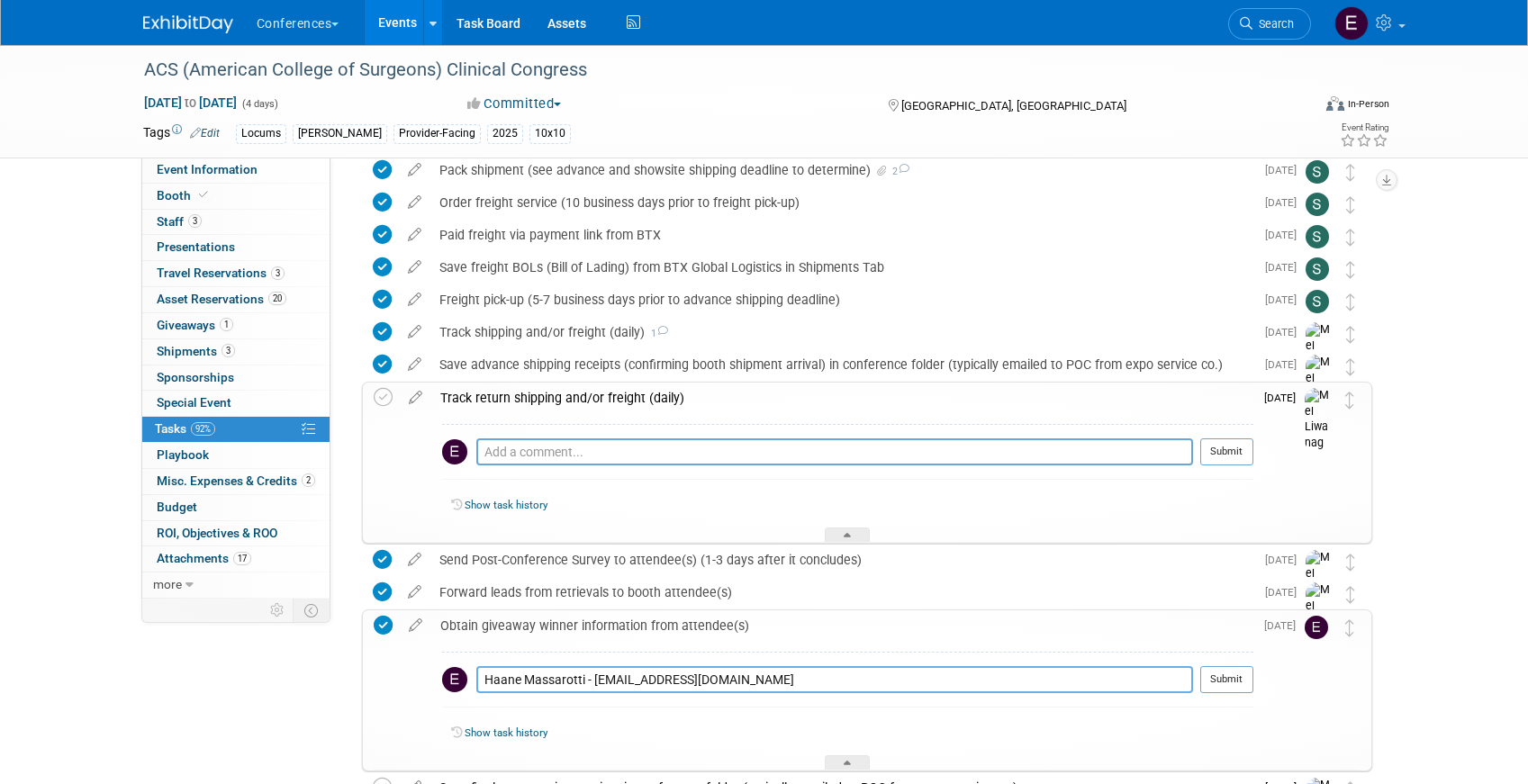
click at [481, 687] on textarea "Haane Massarotti - haanem@gmail.com" at bounding box center [834, 679] width 717 height 27
drag, startPoint x: 482, startPoint y: 684, endPoint x: 585, endPoint y: 686, distance: 103.0
click at [585, 686] on textarea "Haane Massarotti - haanem@gmail.com" at bounding box center [834, 679] width 717 height 27
click at [704, 682] on textarea "Haane Massarotti - haanem@gmail.com" at bounding box center [834, 679] width 717 height 27
drag, startPoint x: 685, startPoint y: 682, endPoint x: 596, endPoint y: 676, distance: 89.2
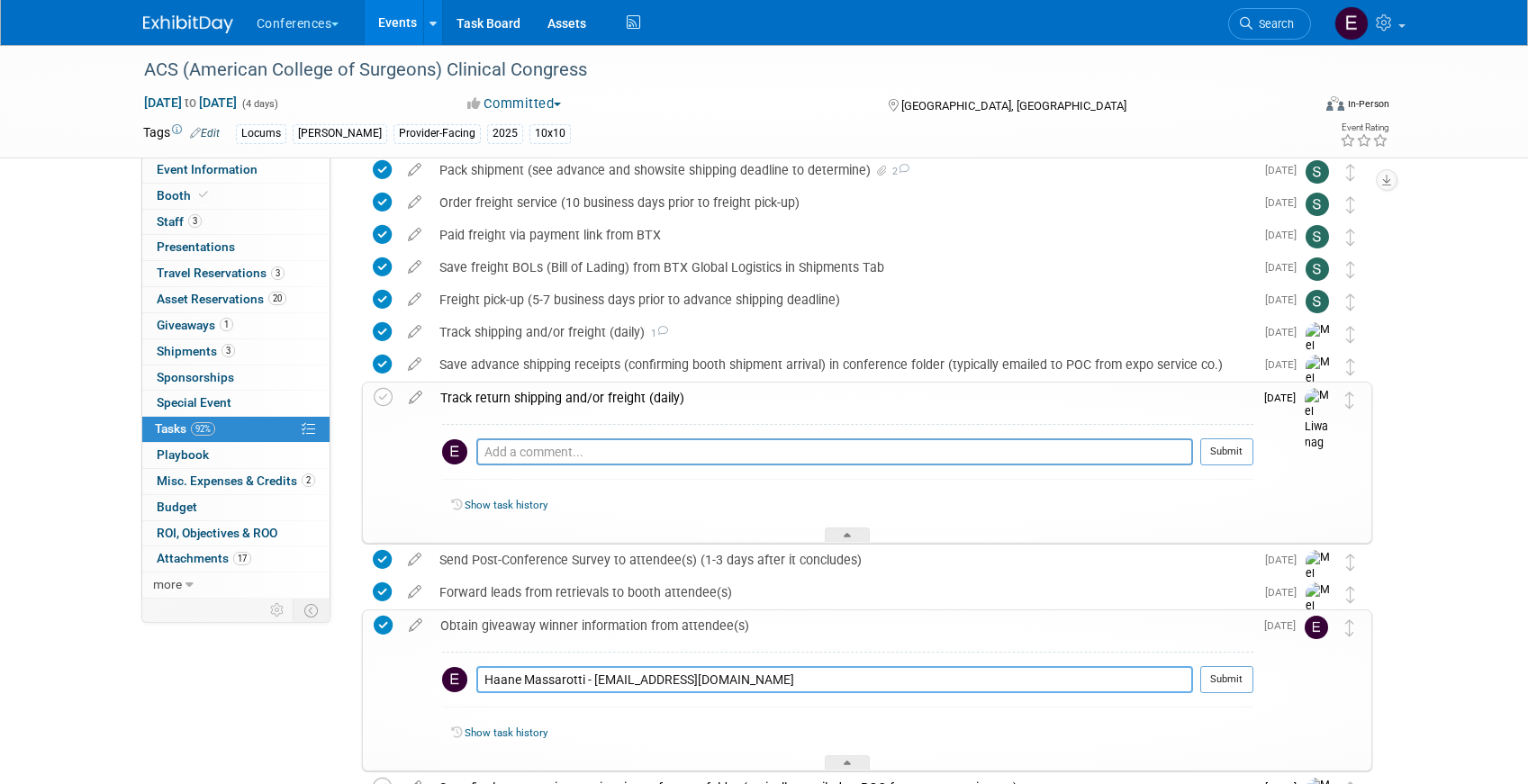
click at [596, 676] on textarea "Haane Massarotti - haanem@gmail.com" at bounding box center [834, 679] width 717 height 27
click at [246, 224] on link "3 Staff 3" at bounding box center [235, 222] width 188 height 25
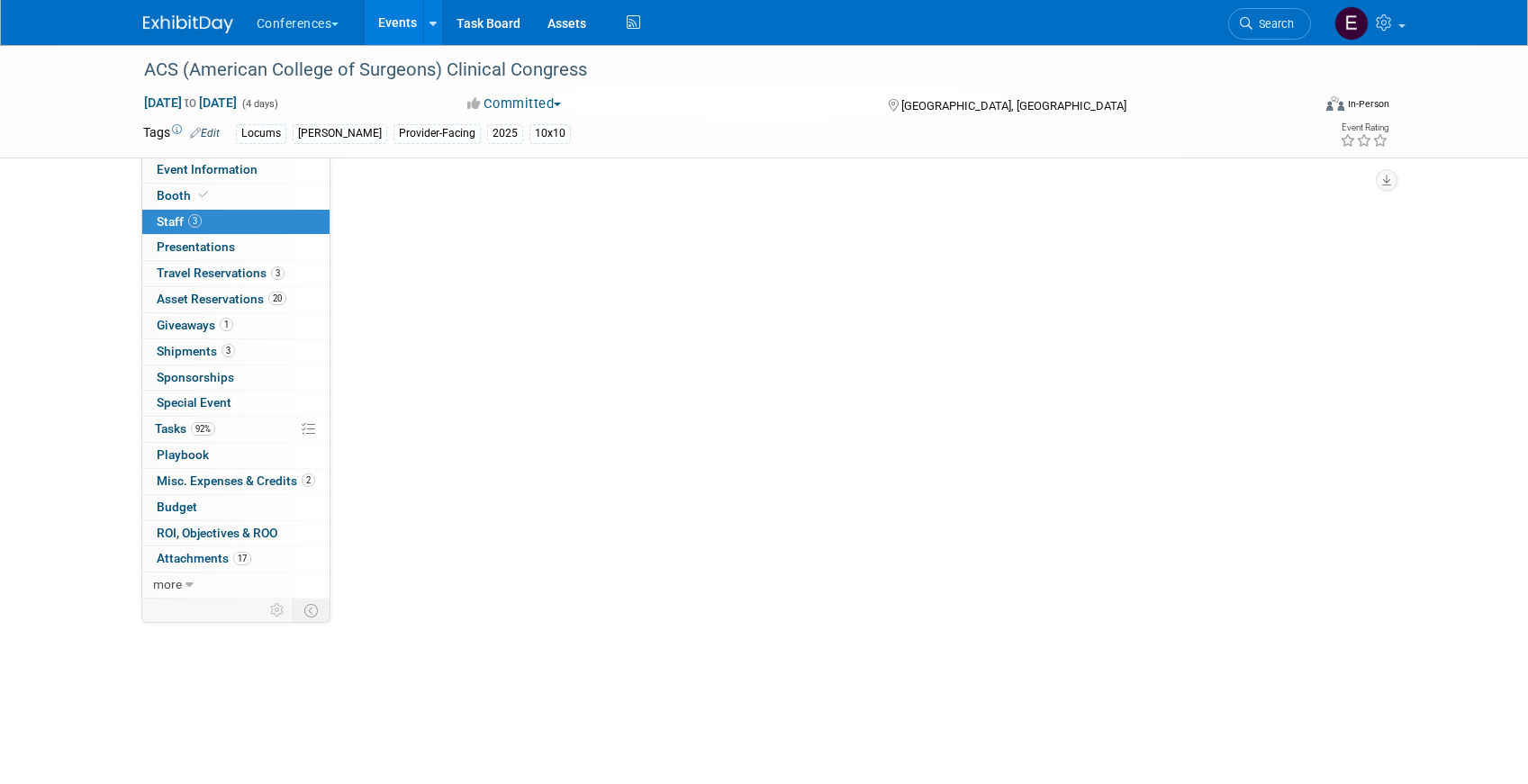
scroll to position [0, 0]
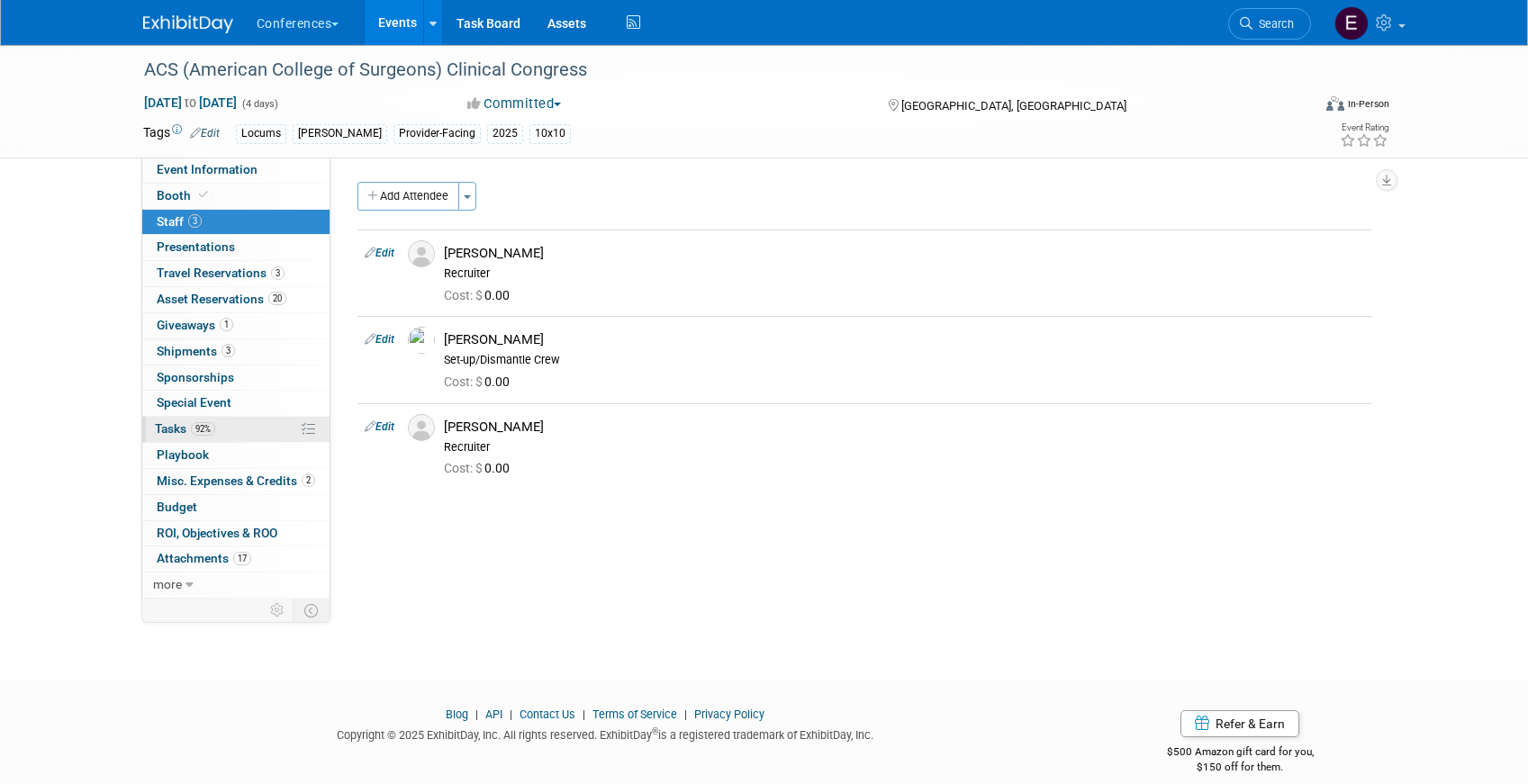
click at [221, 434] on link "92% Tasks 92%" at bounding box center [235, 429] width 188 height 25
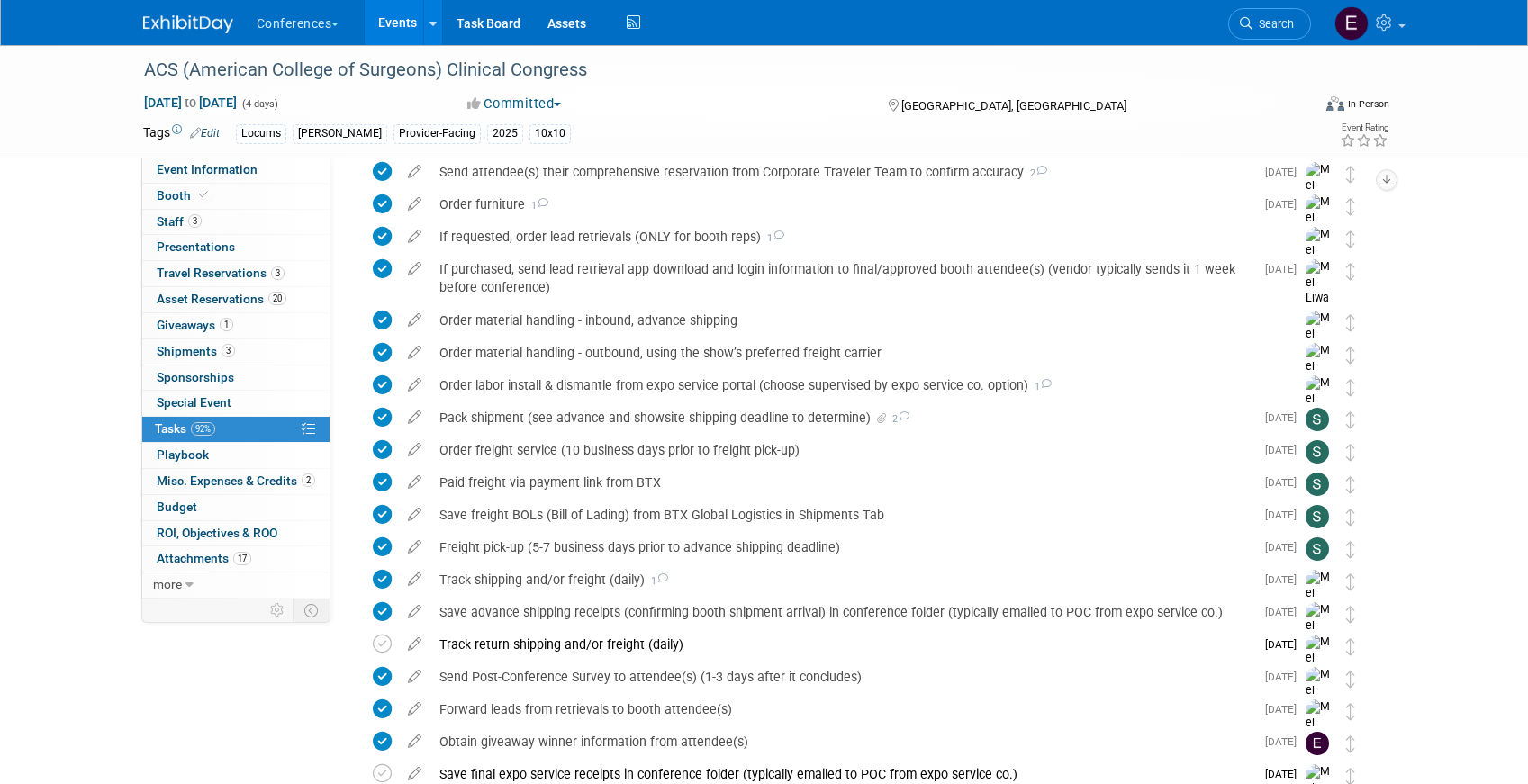
scroll to position [829, 0]
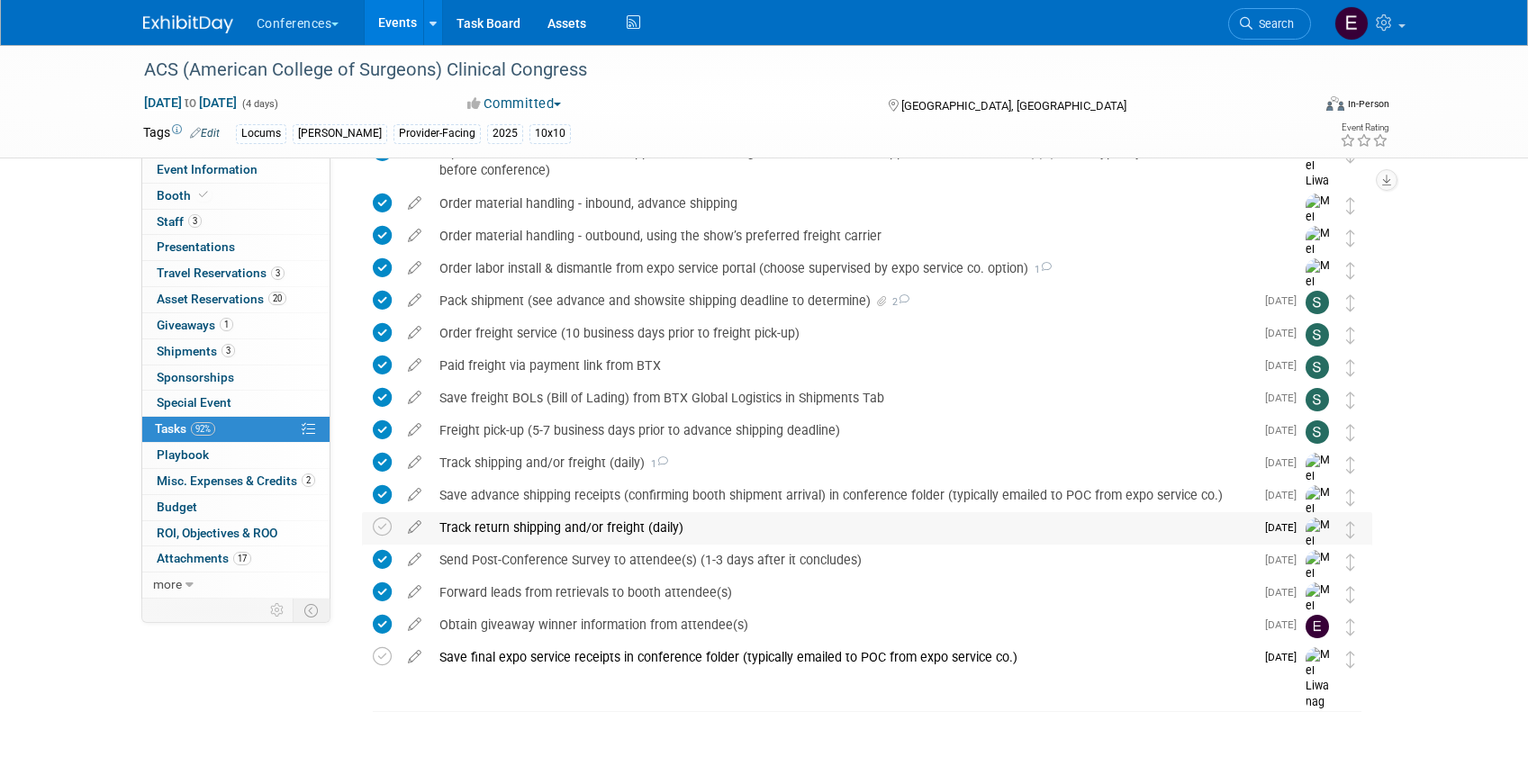
click at [490, 529] on div "Track return shipping and/or freight (daily)" at bounding box center [842, 527] width 824 height 30
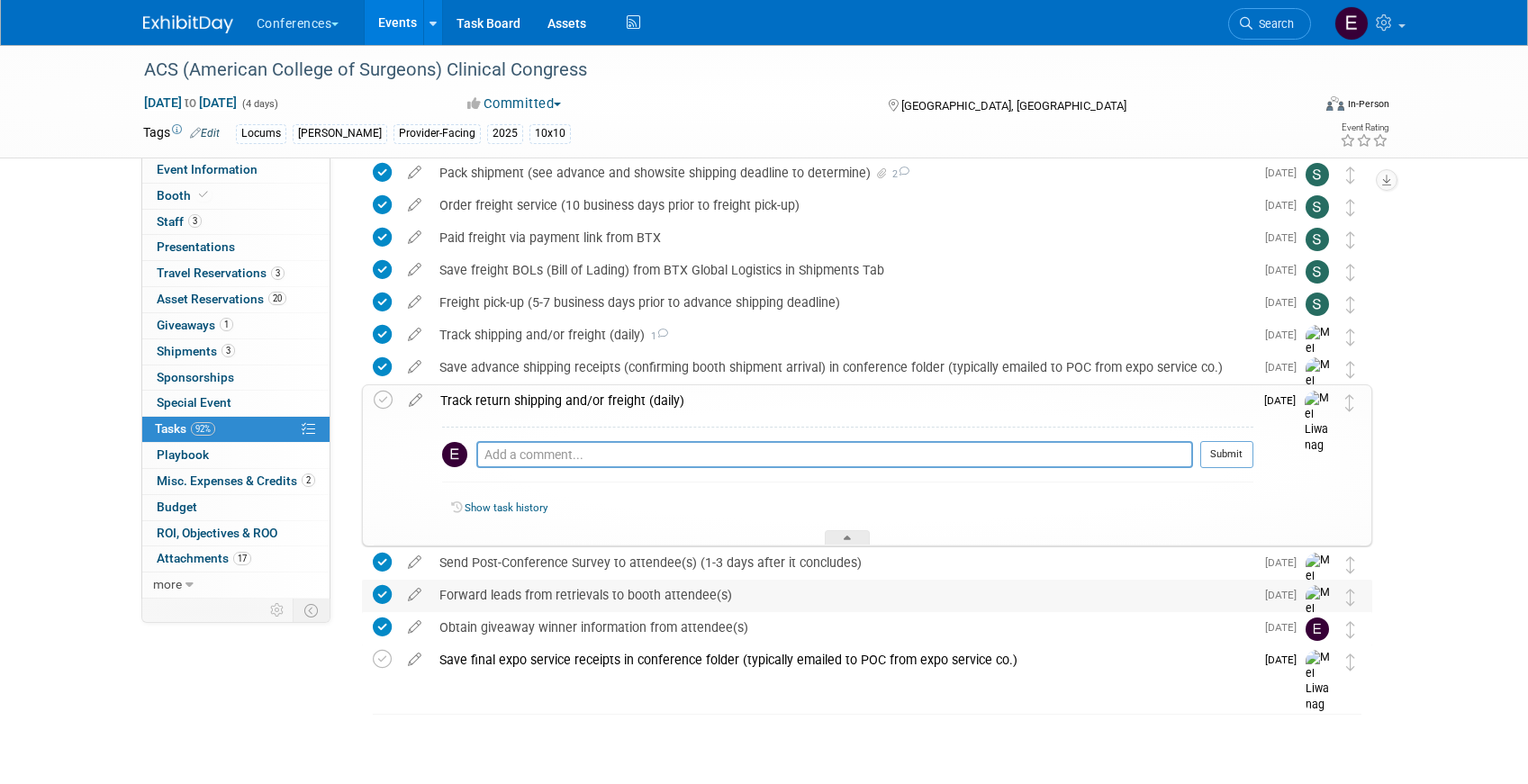
scroll to position [958, 0]
click at [476, 618] on div "Obtain giveaway winner information from attendee(s)" at bounding box center [842, 625] width 824 height 30
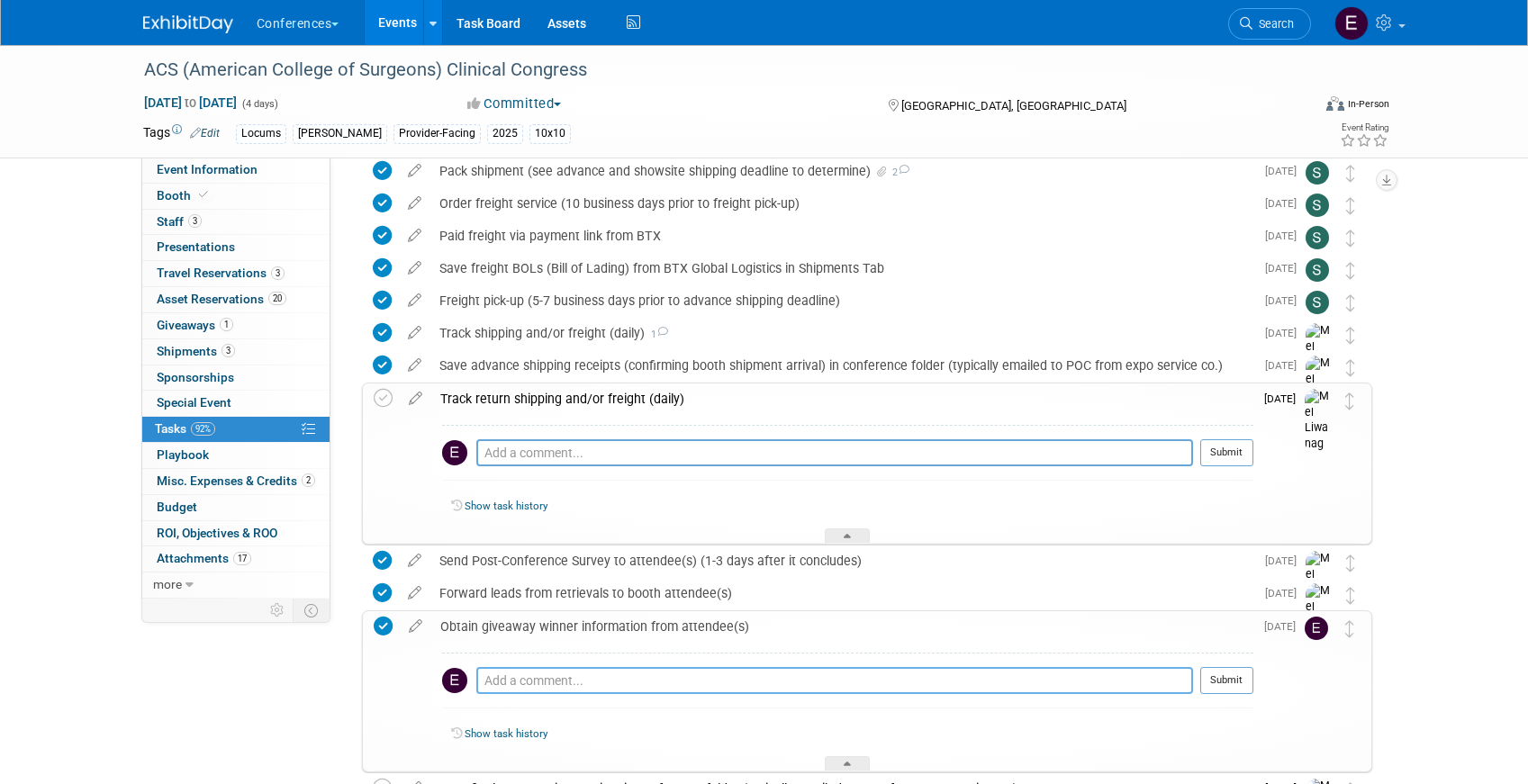
click at [507, 684] on textarea at bounding box center [834, 680] width 717 height 27
click at [483, 681] on textarea "reached out to" at bounding box center [834, 680] width 717 height 27
click at [623, 679] on textarea "10/09: reached out to" at bounding box center [834, 680] width 717 height 27
paste textarea "Haane Massarotti and email is haanem@gmail.com"
drag, startPoint x: 780, startPoint y: 677, endPoint x: 685, endPoint y: 677, distance: 95.0
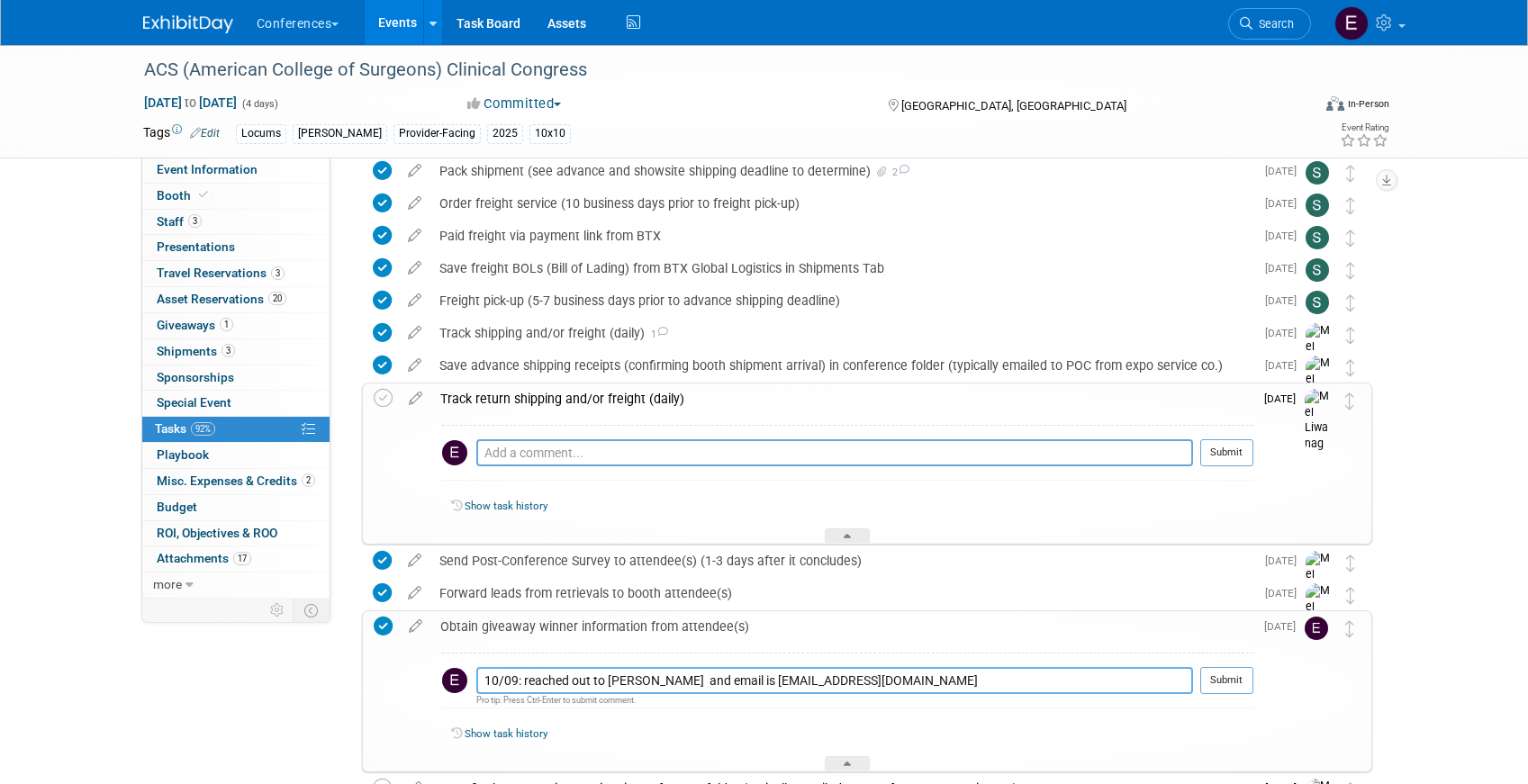
click at [685, 677] on textarea "10/09: reached out to Haane Massarotti and email is haanem@gmail.com" at bounding box center [834, 680] width 717 height 27
click at [733, 683] on textarea "10/09: reached out to Haane Massarotti and email is haanem@gmail.com" at bounding box center [834, 680] width 717 height 27
drag, startPoint x: 780, startPoint y: 683, endPoint x: 719, endPoint y: 683, distance: 61.0
click at [719, 683] on textarea "10/09: reached out to Haane Massarotti and email is haanem@gmail.com" at bounding box center [834, 680] width 717 height 27
drag, startPoint x: 605, startPoint y: 677, endPoint x: 542, endPoint y: 678, distance: 63.0
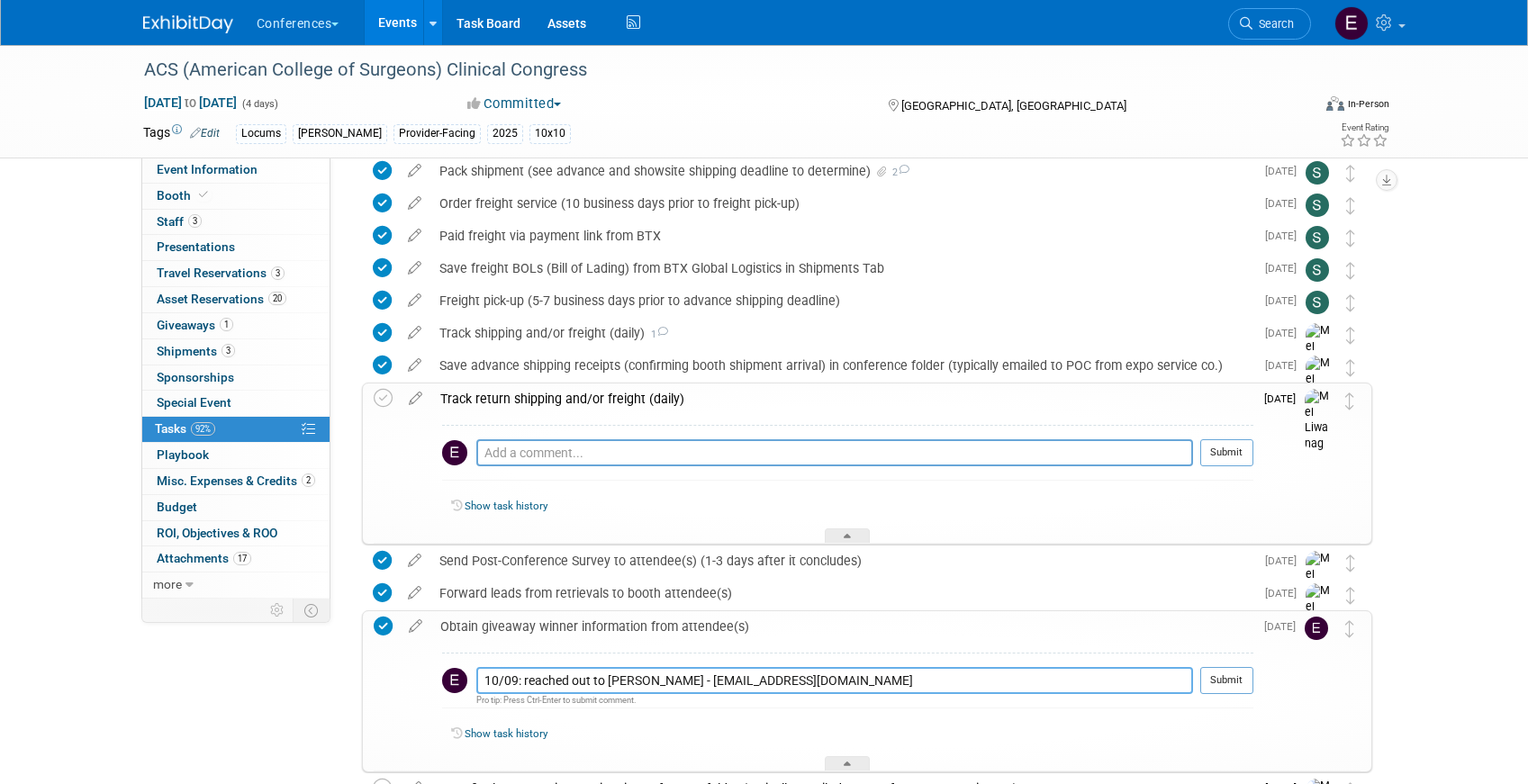
click at [542, 678] on textarea "10/09: reached out to Haane Massarotti - haanem@gmail.com" at bounding box center [834, 680] width 717 height 27
type textarea "10/09: emailed Haane Massarotti - haanem@gmail.com"
click at [1235, 687] on button "Submit" at bounding box center [1227, 680] width 53 height 27
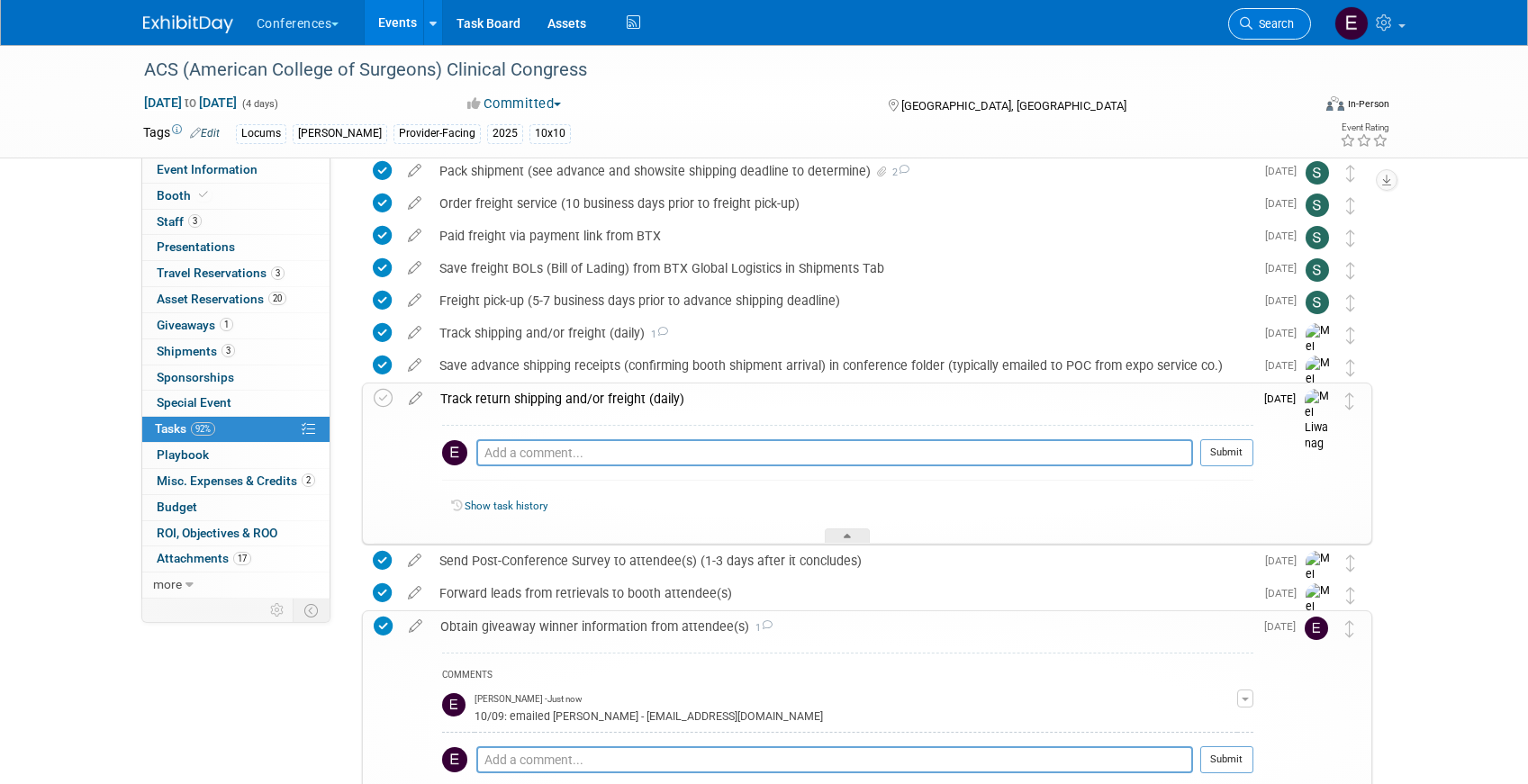
click at [1280, 29] on span "Search" at bounding box center [1273, 24] width 42 height 13
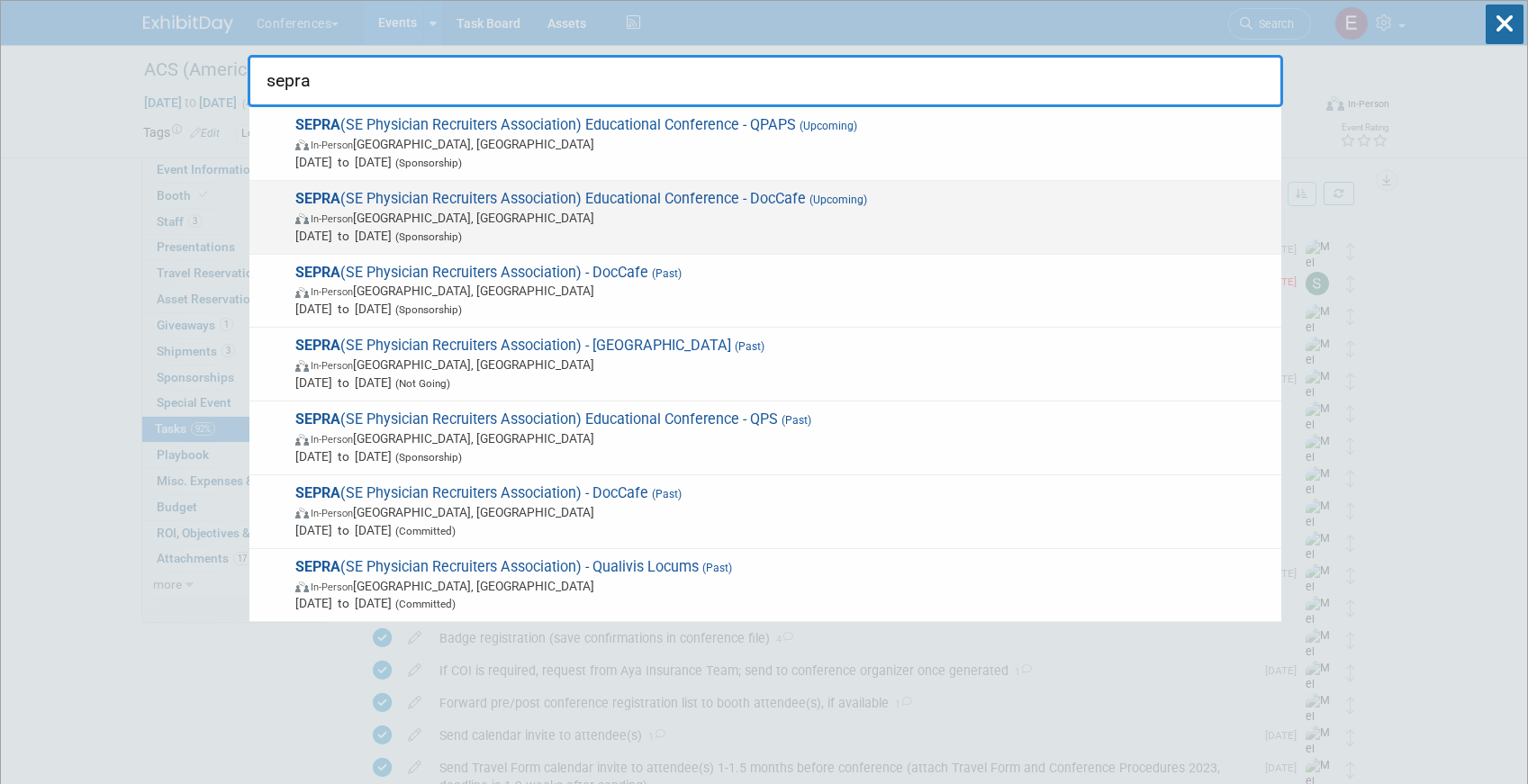
type input "sepra"
click at [616, 195] on span "SEPRA (SE Physician Recruiters Association) Educational Conference - DocCafe (U…" at bounding box center [782, 218] width 982 height 55
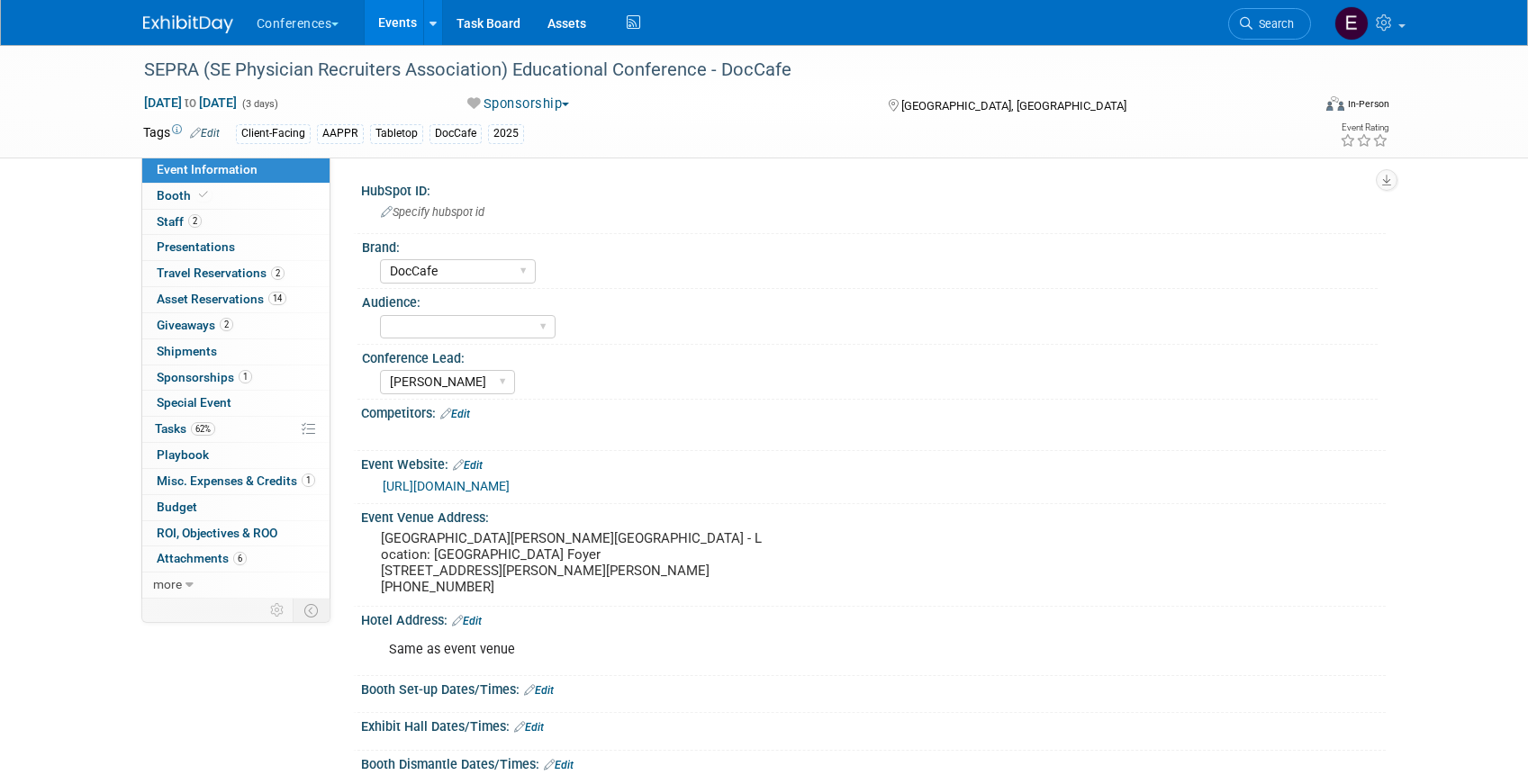
select select "DocCafe"
select select "[PERSON_NAME]"
click at [202, 319] on span "Giveaways 2" at bounding box center [195, 324] width 76 height 14
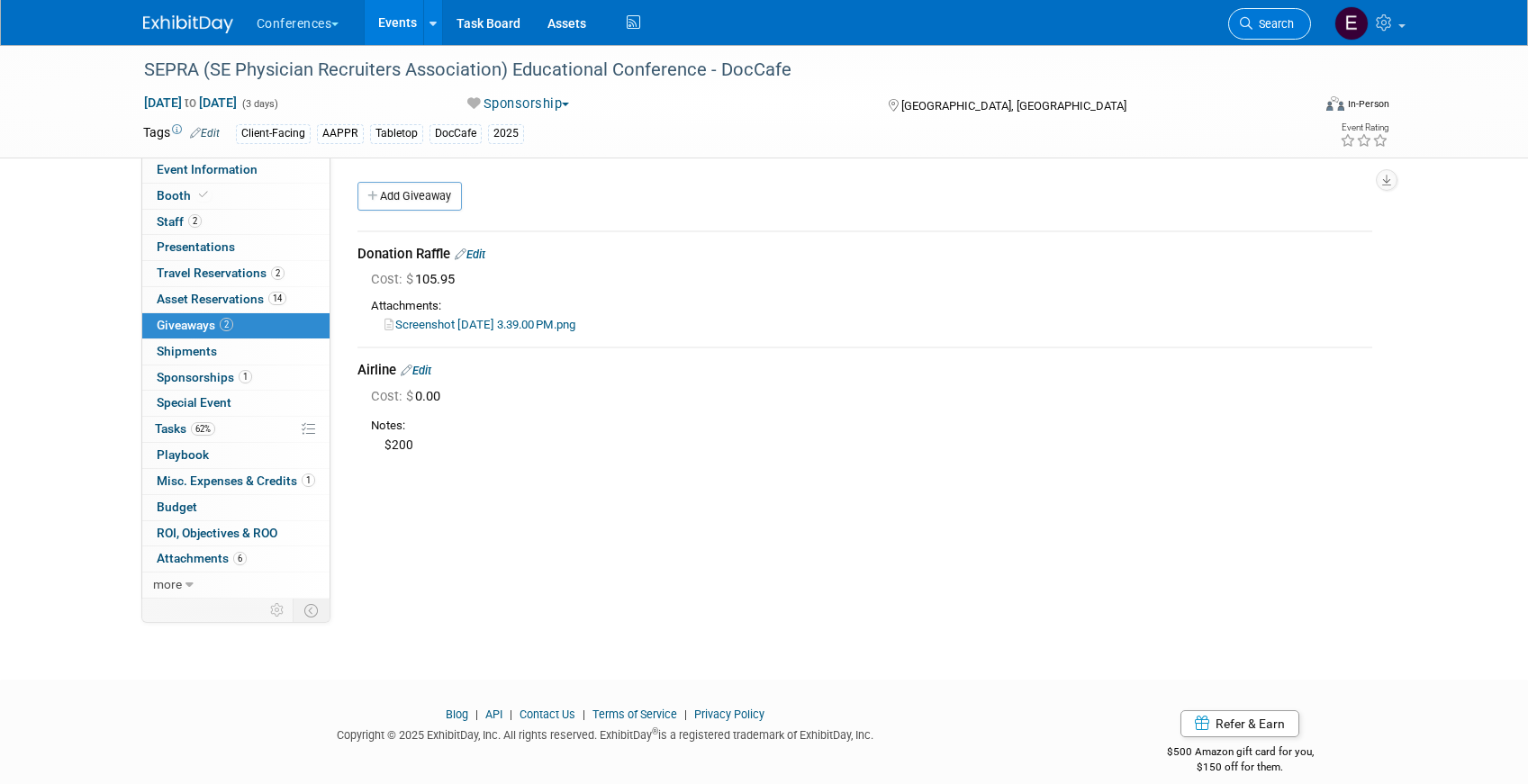
click at [1252, 27] on span "Search" at bounding box center [1273, 24] width 42 height 13
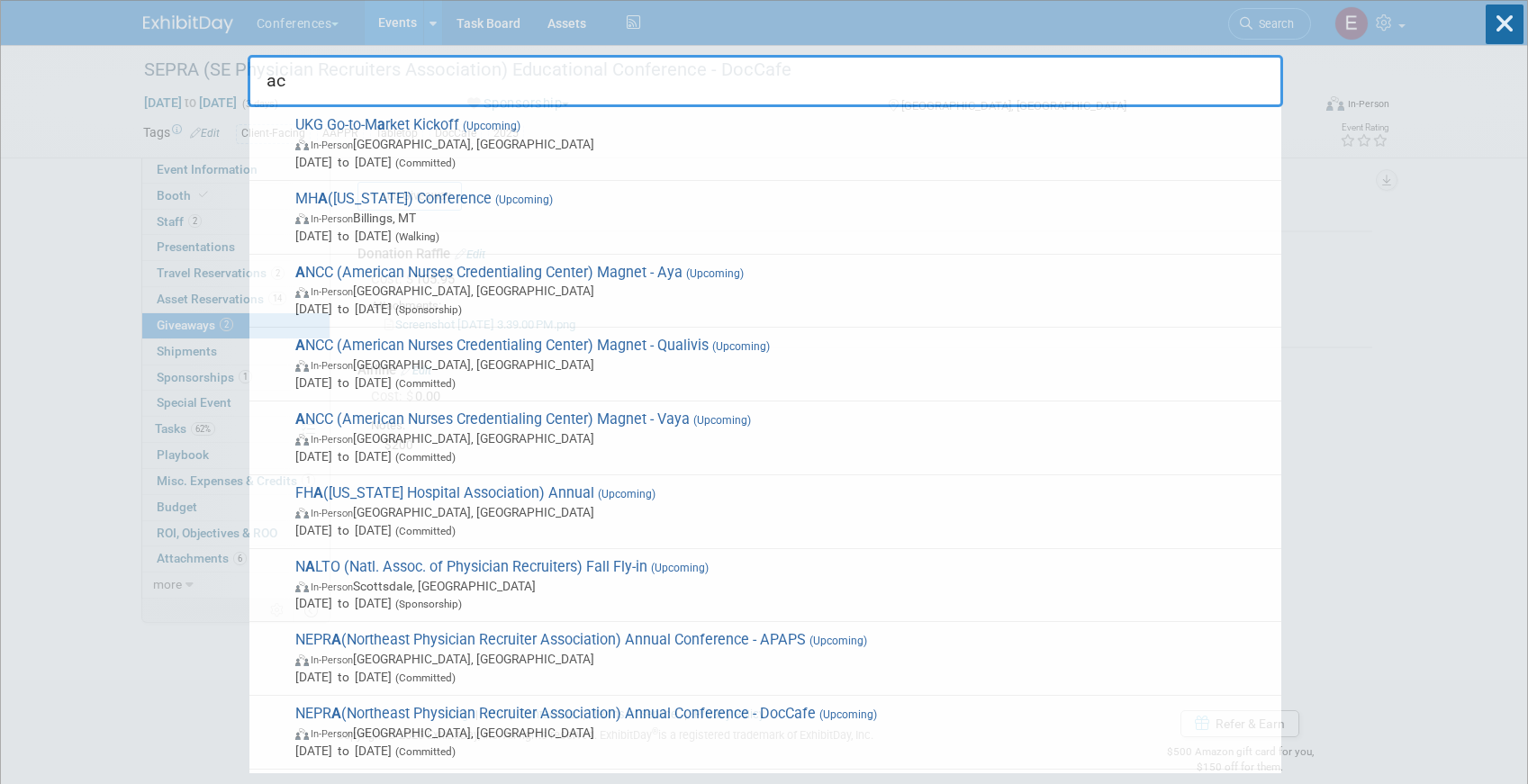
type input "acs"
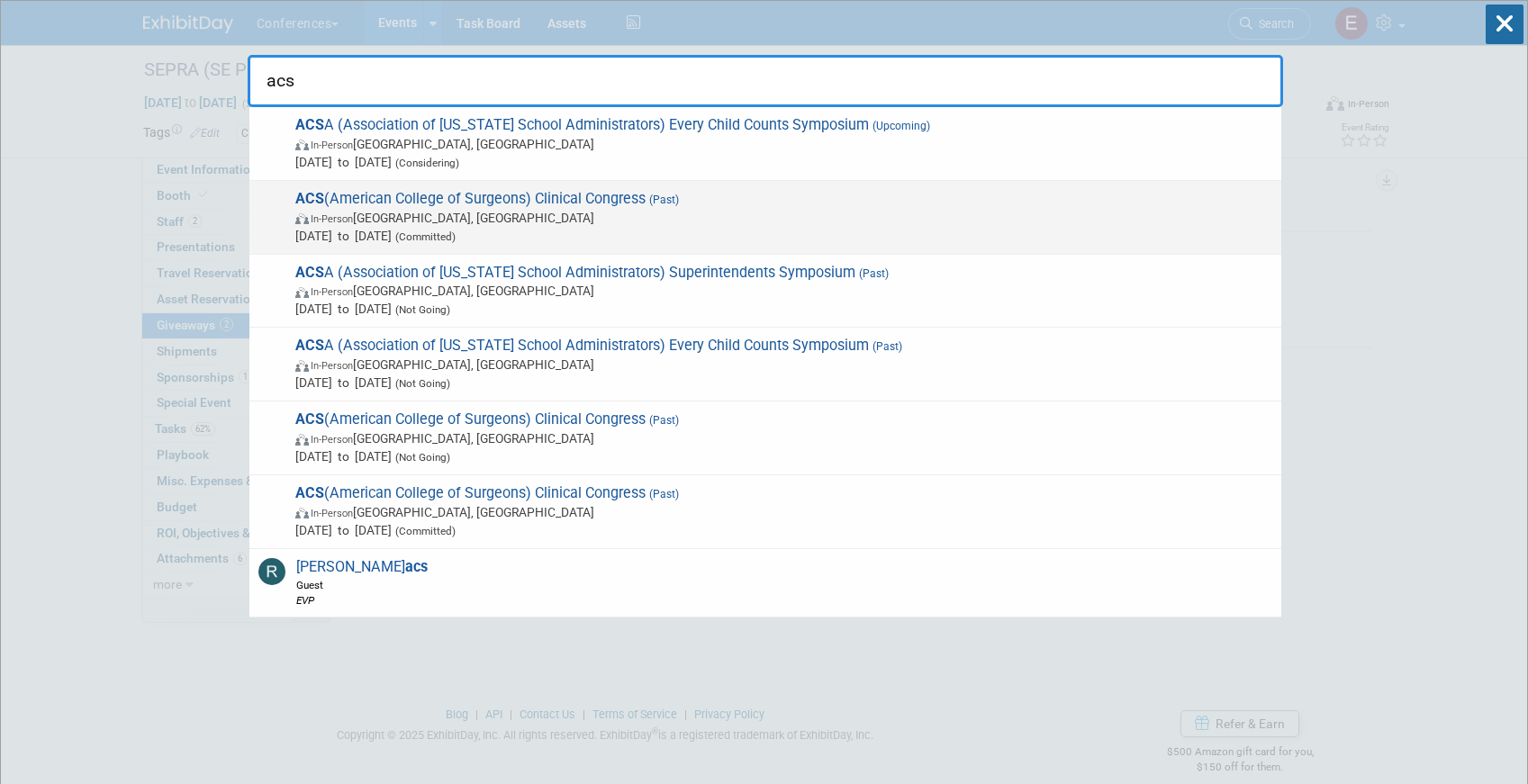
click at [554, 216] on span "In-Person [GEOGRAPHIC_DATA], [GEOGRAPHIC_DATA]" at bounding box center [784, 217] width 977 height 18
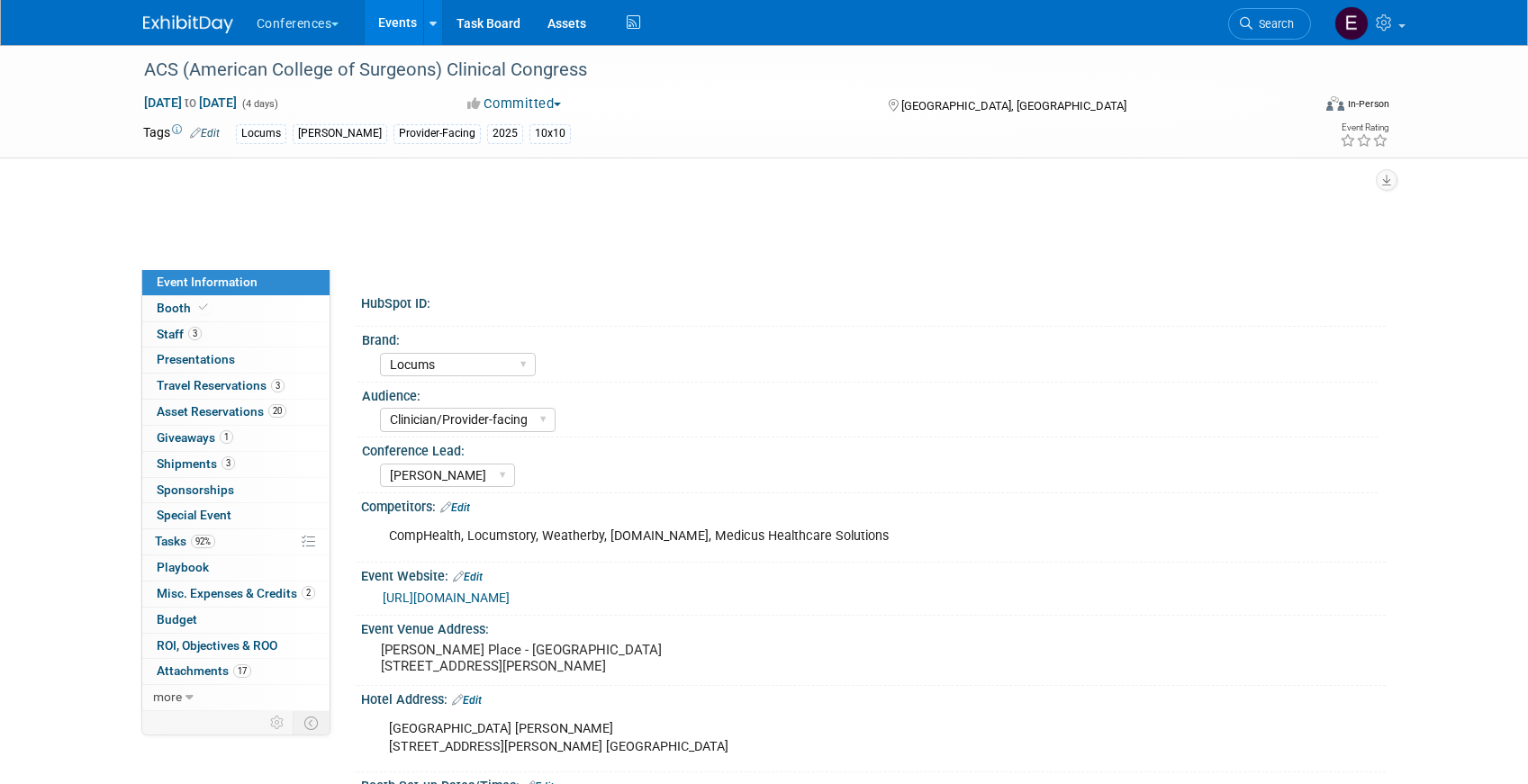
select select "Locums"
select select "Clinician/Provider-facing"
select select "[PERSON_NAME]"
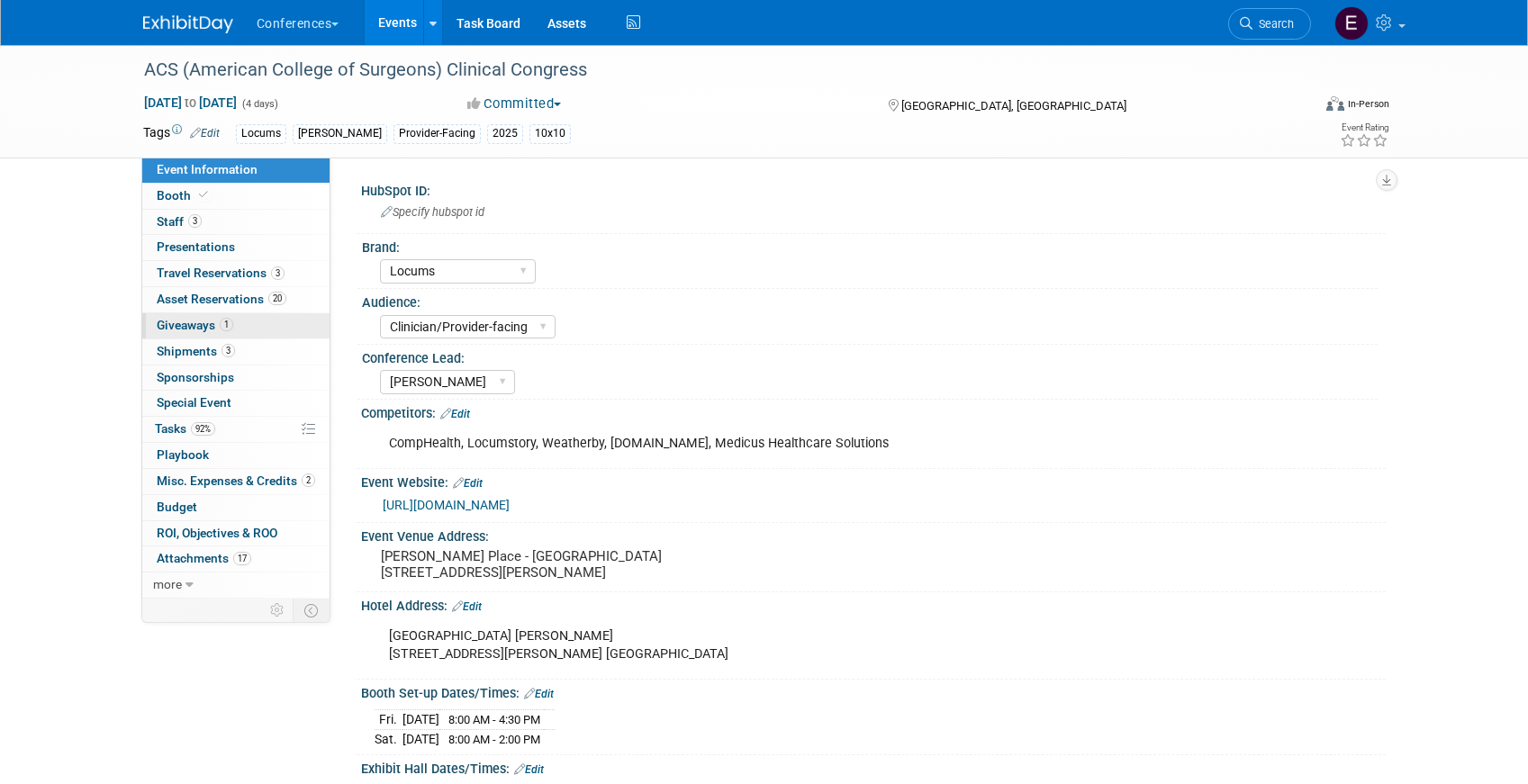
click at [192, 325] on span "Giveaways 1" at bounding box center [195, 324] width 76 height 14
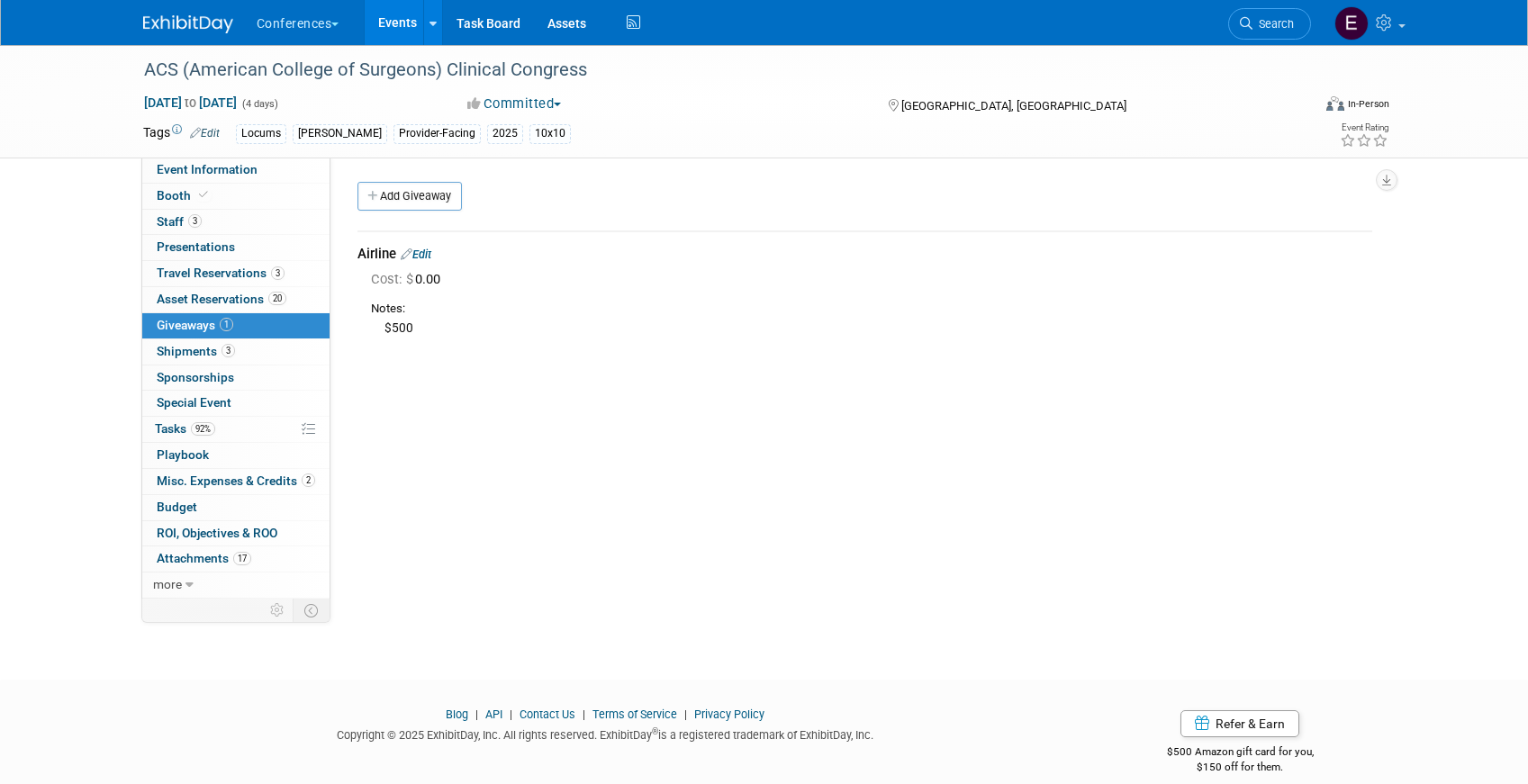
click at [427, 251] on link "Edit" at bounding box center [416, 254] width 30 height 13
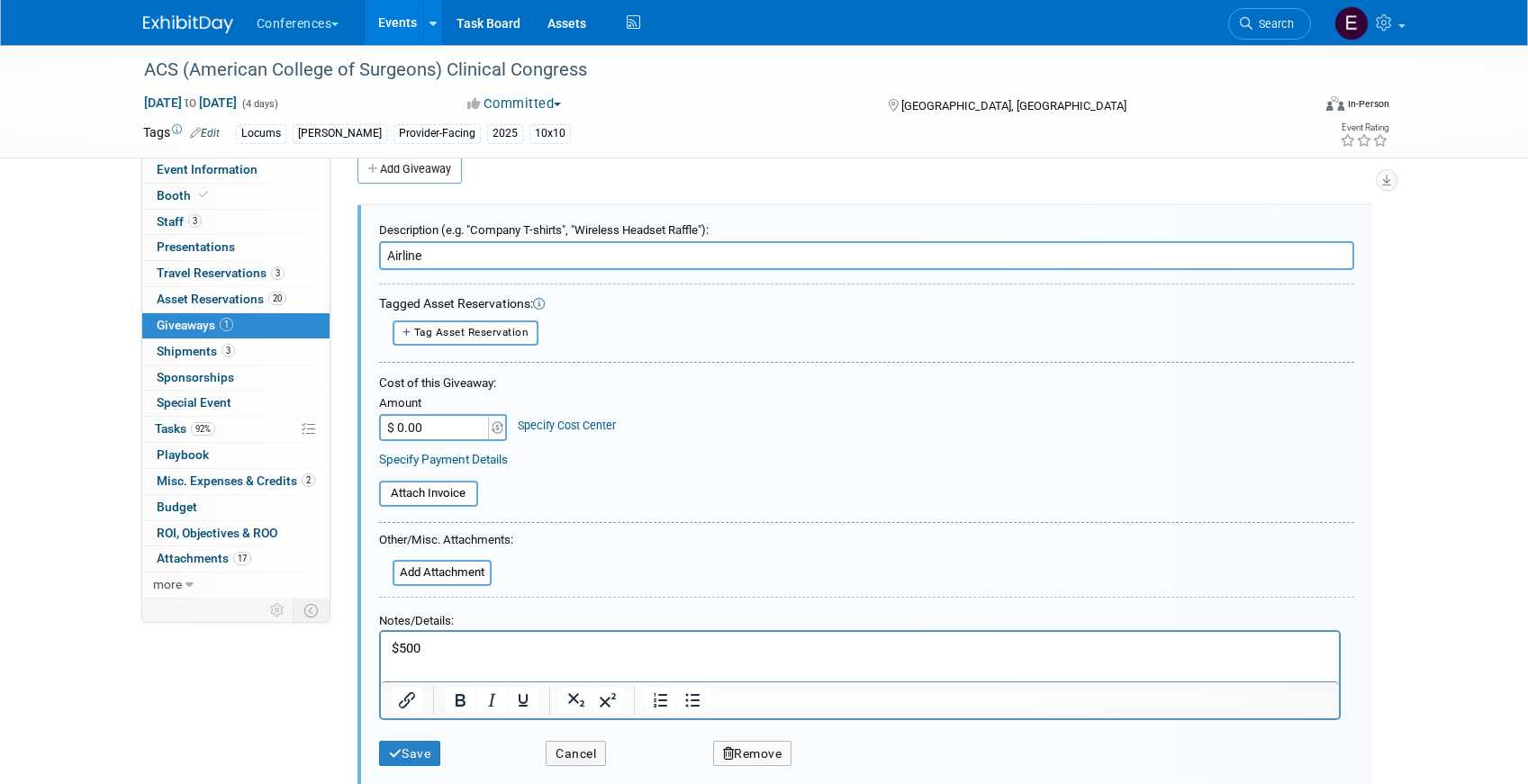
click at [434, 436] on input "$ 0.00" at bounding box center [435, 427] width 112 height 27
type input "$ 500.00"
click at [569, 432] on link "Specify Cost Center" at bounding box center [566, 425] width 98 height 13
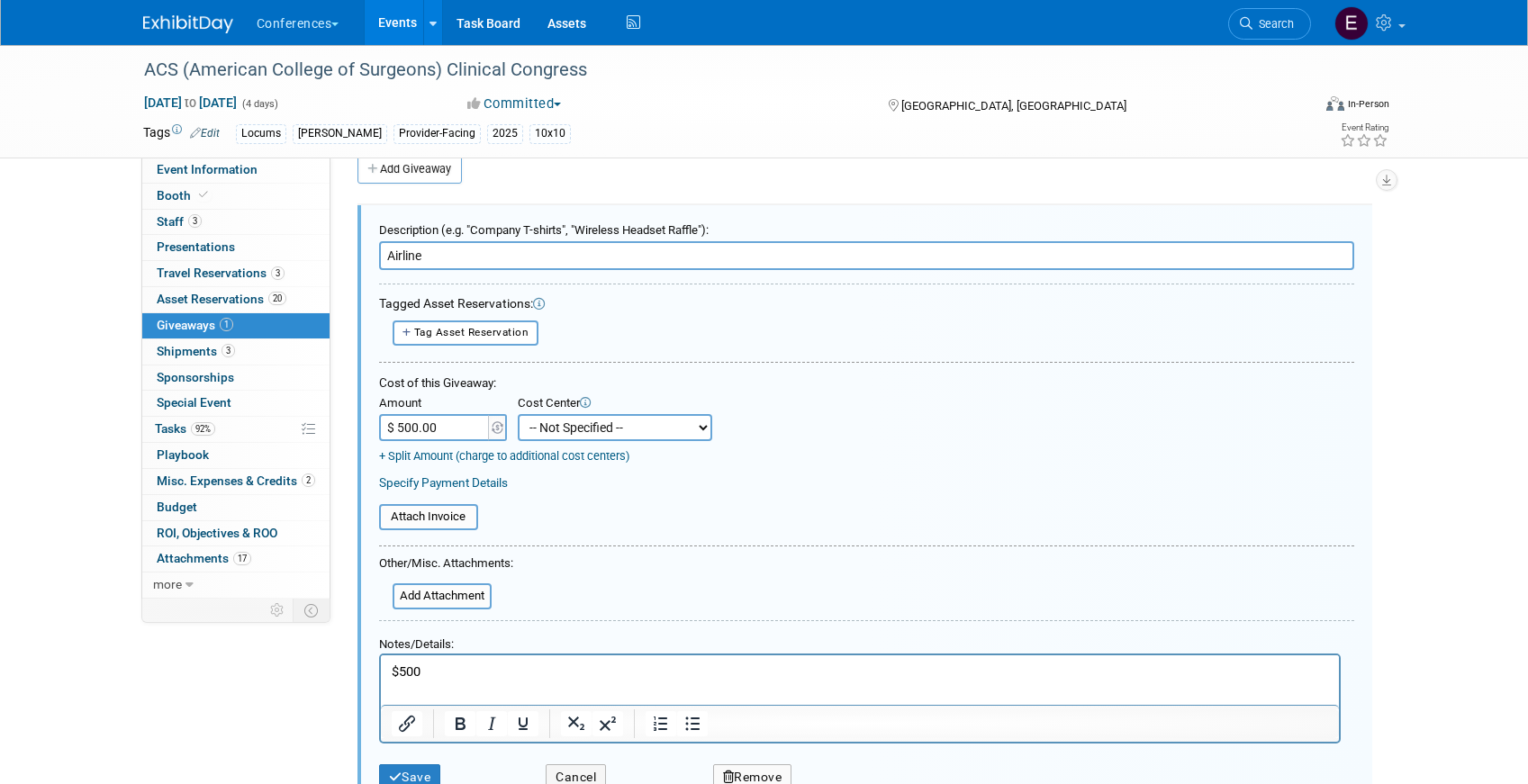
click at [569, 432] on select "-- Not Specified -- Aya Education Aya Healthcare Aya Locums Bespoke Corporate D…" at bounding box center [615, 427] width 194 height 27
select select "18965873"
click at [518, 414] on select "-- Not Specified -- Aya Education Aya Healthcare Aya Locums Bespoke Corporate D…" at bounding box center [615, 427] width 194 height 27
click at [445, 588] on input "file" at bounding box center [382, 597] width 214 height 23
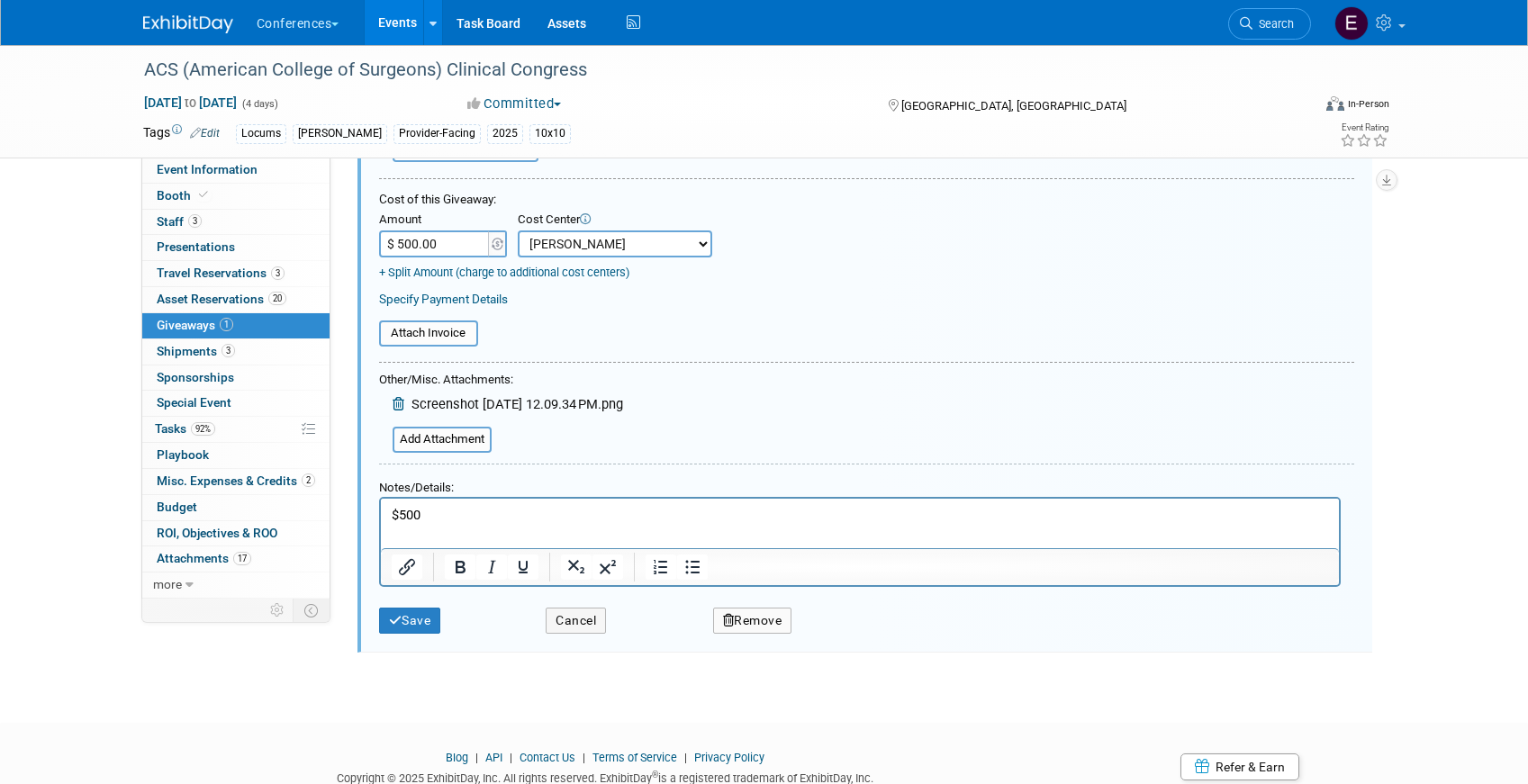
scroll to position [226, 0]
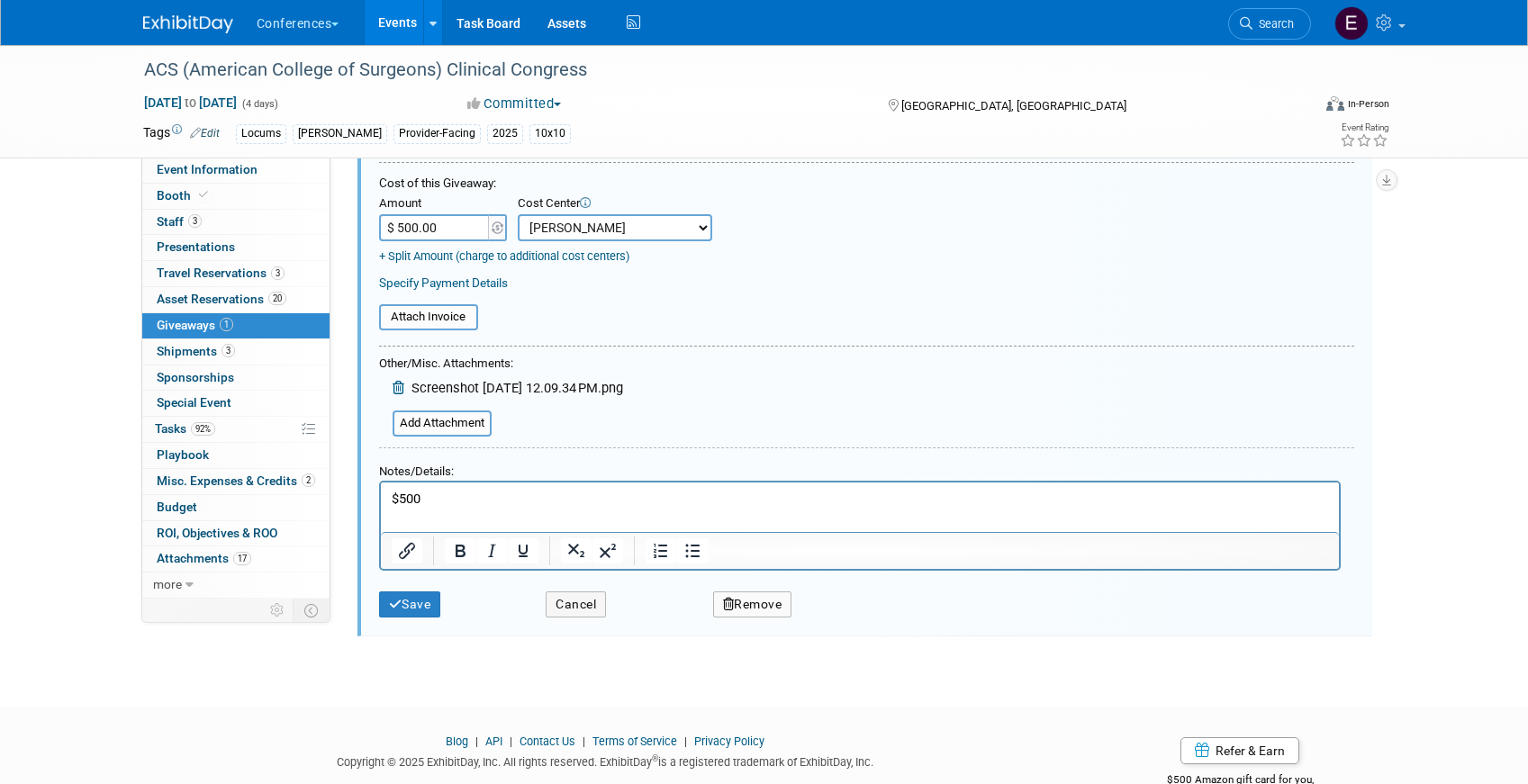
click at [490, 496] on p "$500" at bounding box center [859, 498] width 937 height 19
click at [599, 500] on p "$500 - haanem@gmail.com﻿" at bounding box center [859, 498] width 937 height 19
click at [409, 610] on button "Save" at bounding box center [409, 603] width 62 height 26
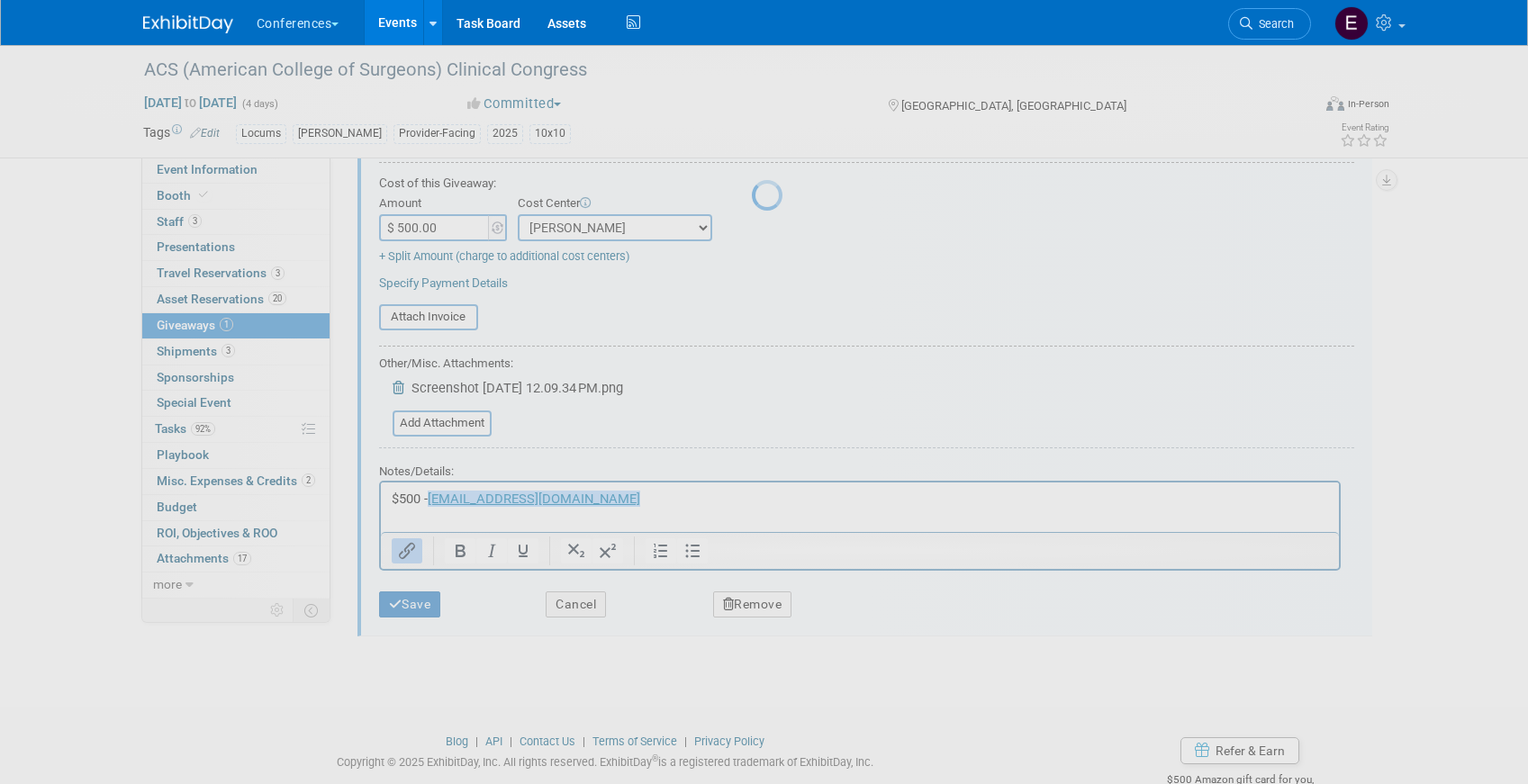
scroll to position [21, 0]
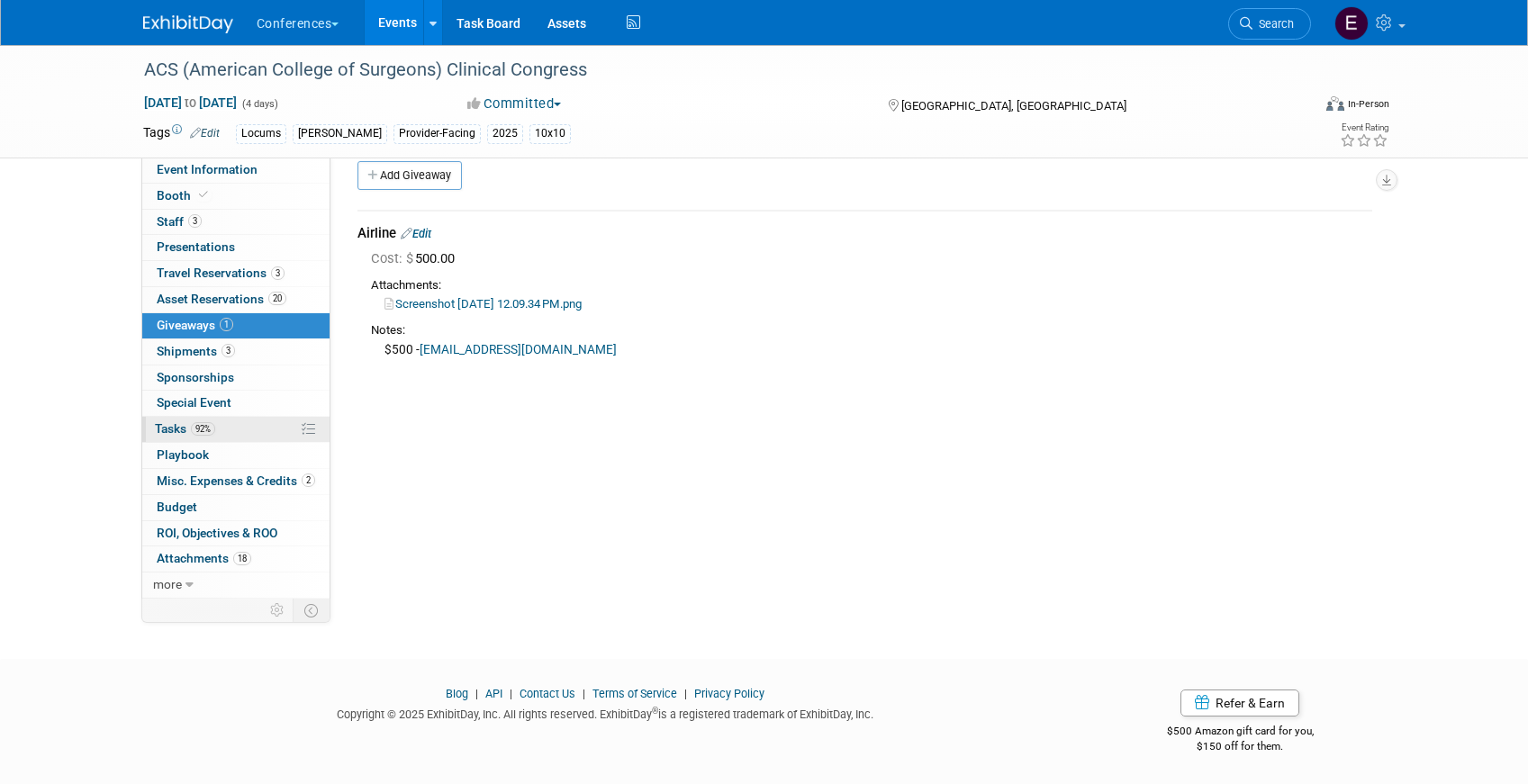
click at [219, 422] on link "92% Tasks 92%" at bounding box center [235, 429] width 188 height 25
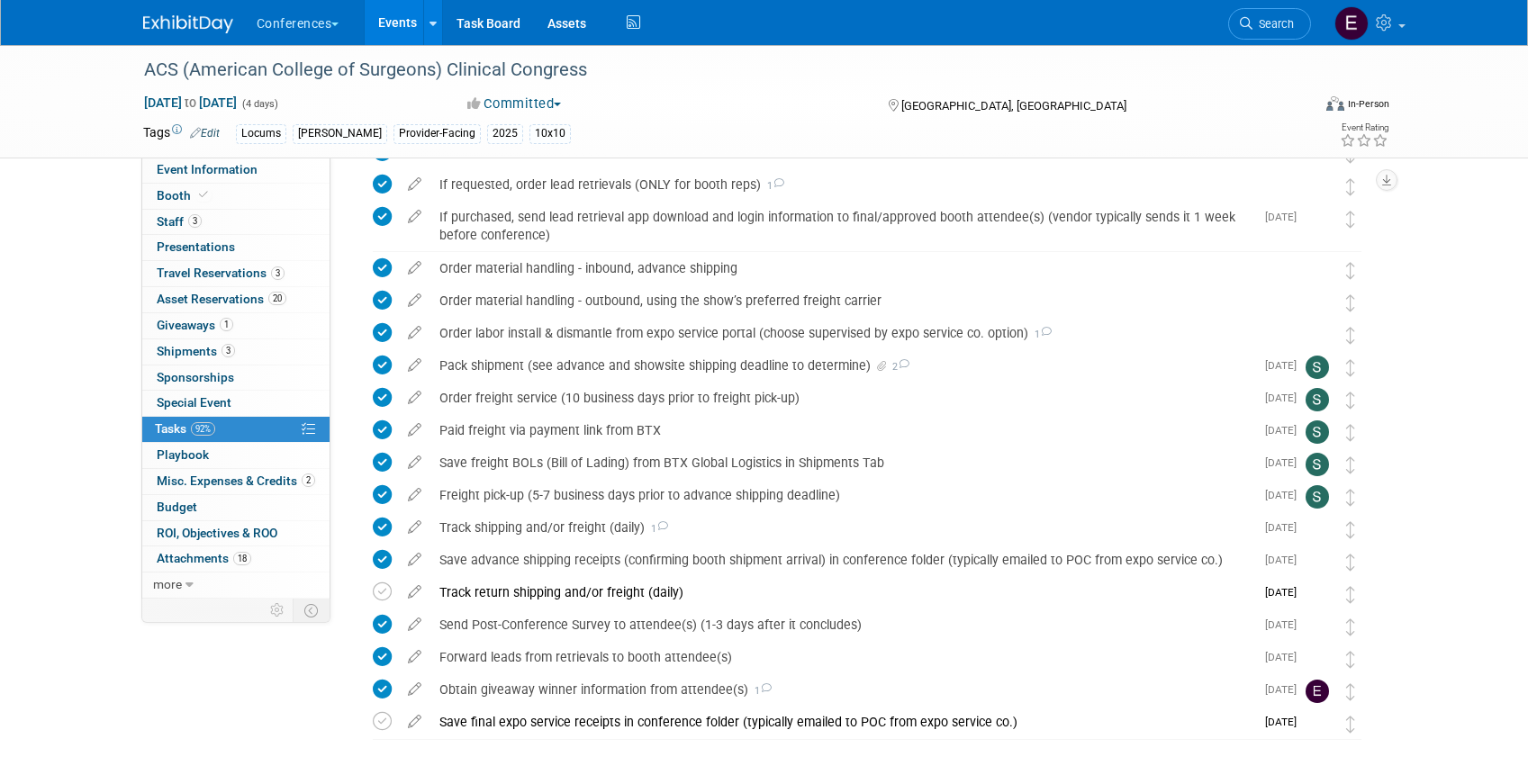
scroll to position [829, 0]
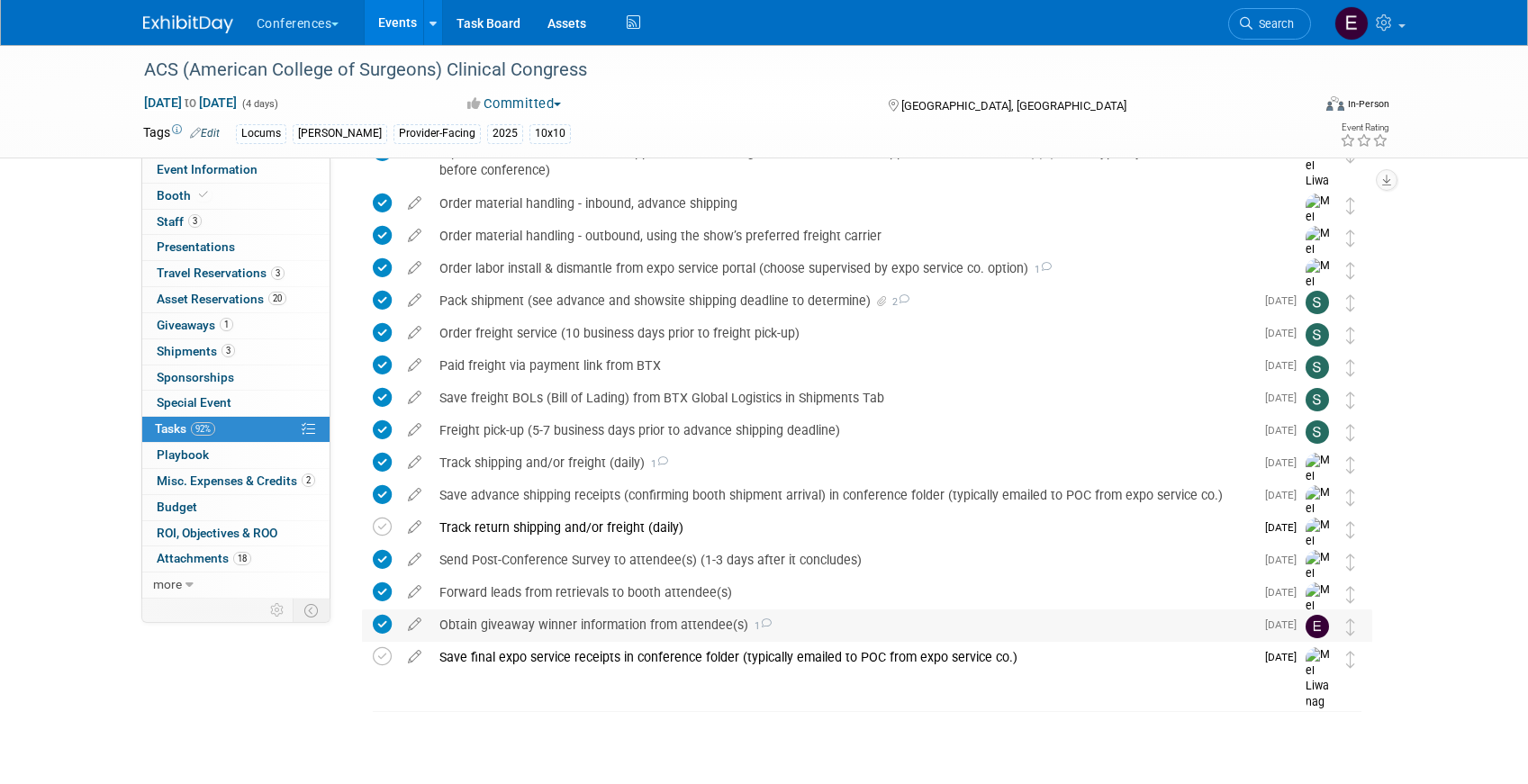
click at [482, 622] on div "Obtain giveaway winner information from attendee(s) 1" at bounding box center [842, 624] width 824 height 30
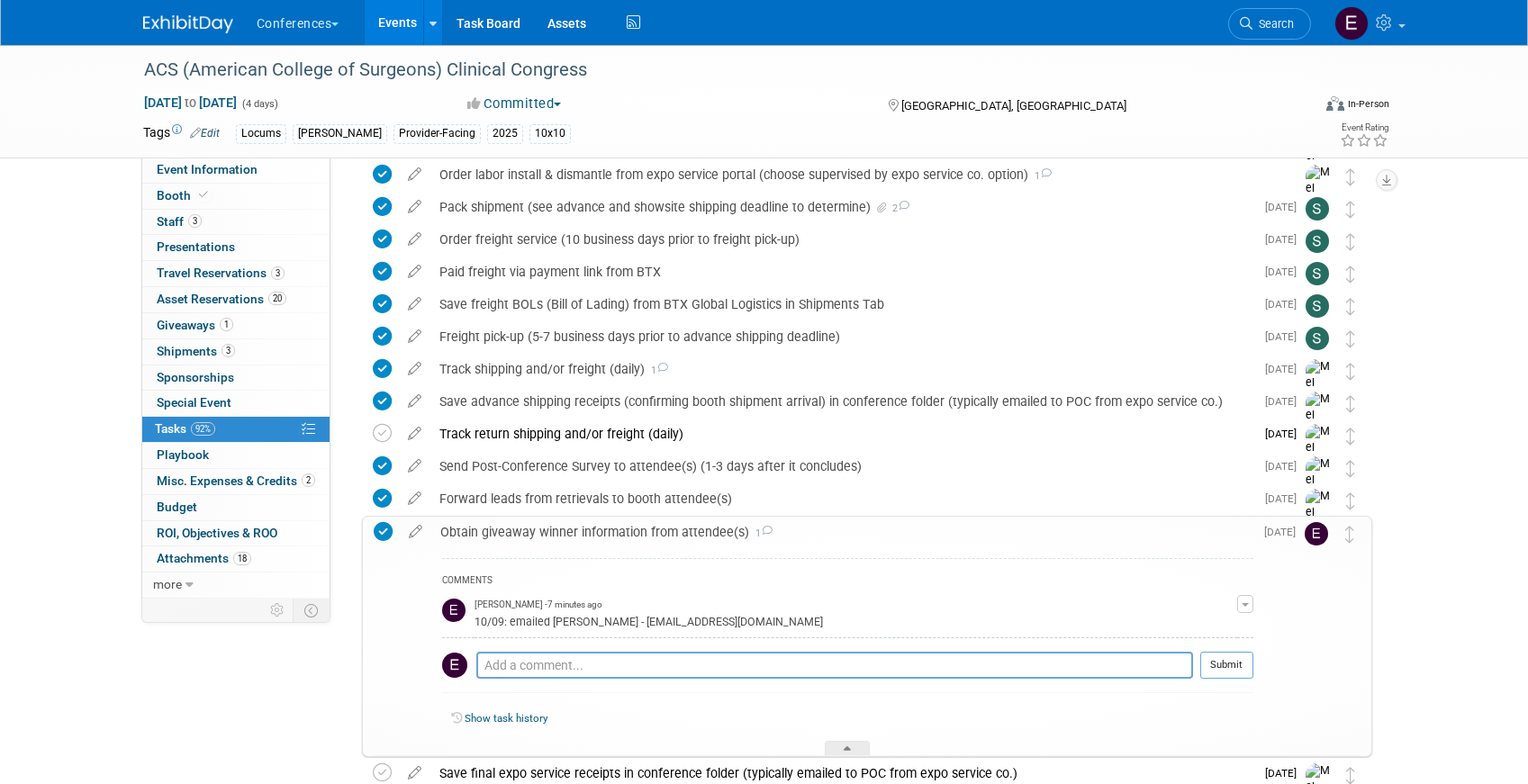
scroll to position [933, 0]
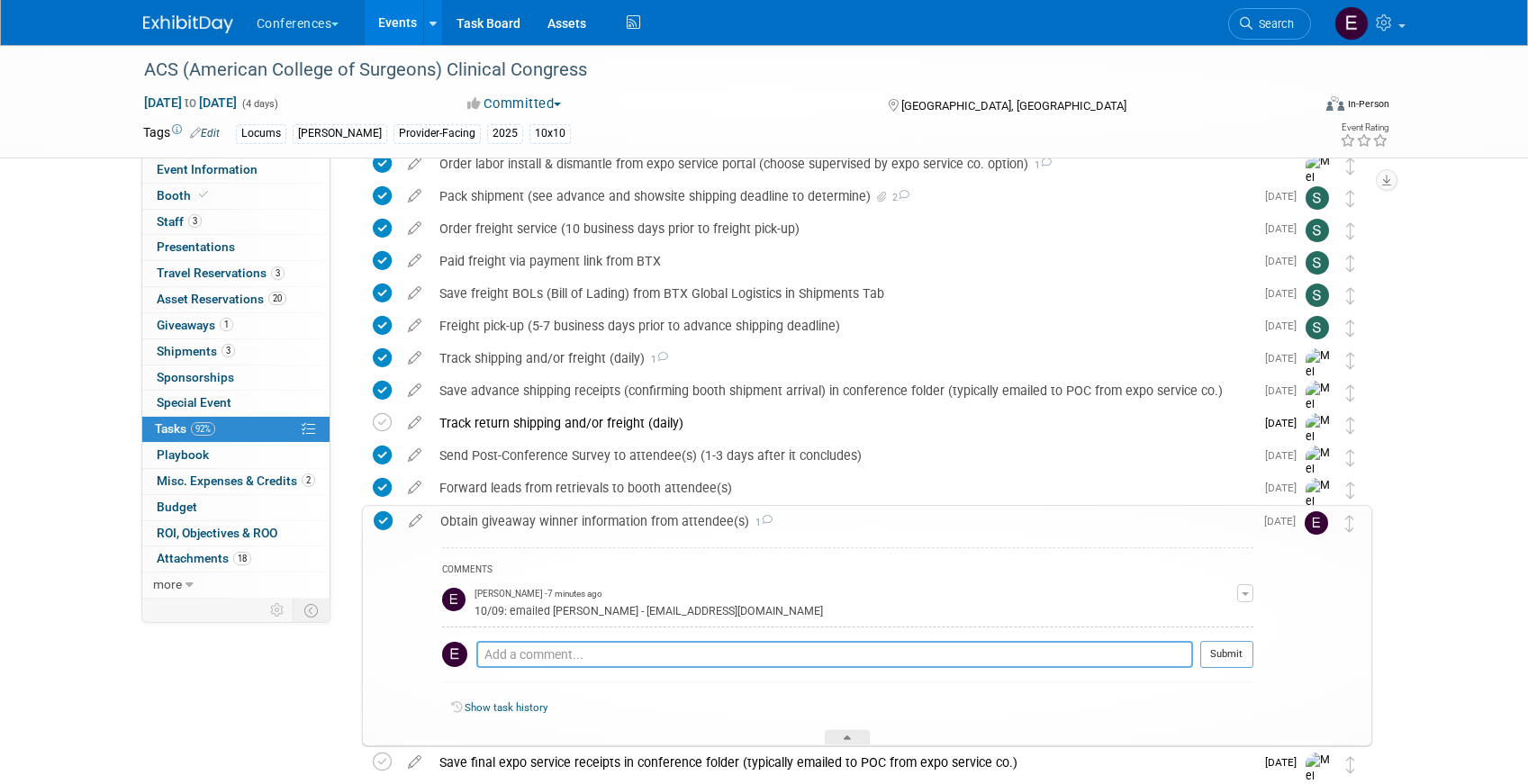
click at [506, 656] on textarea at bounding box center [834, 654] width 717 height 27
type textarea "10/09: sent gift card to Dr. Massarotti"
click at [1225, 658] on button "Submit" at bounding box center [1227, 654] width 53 height 27
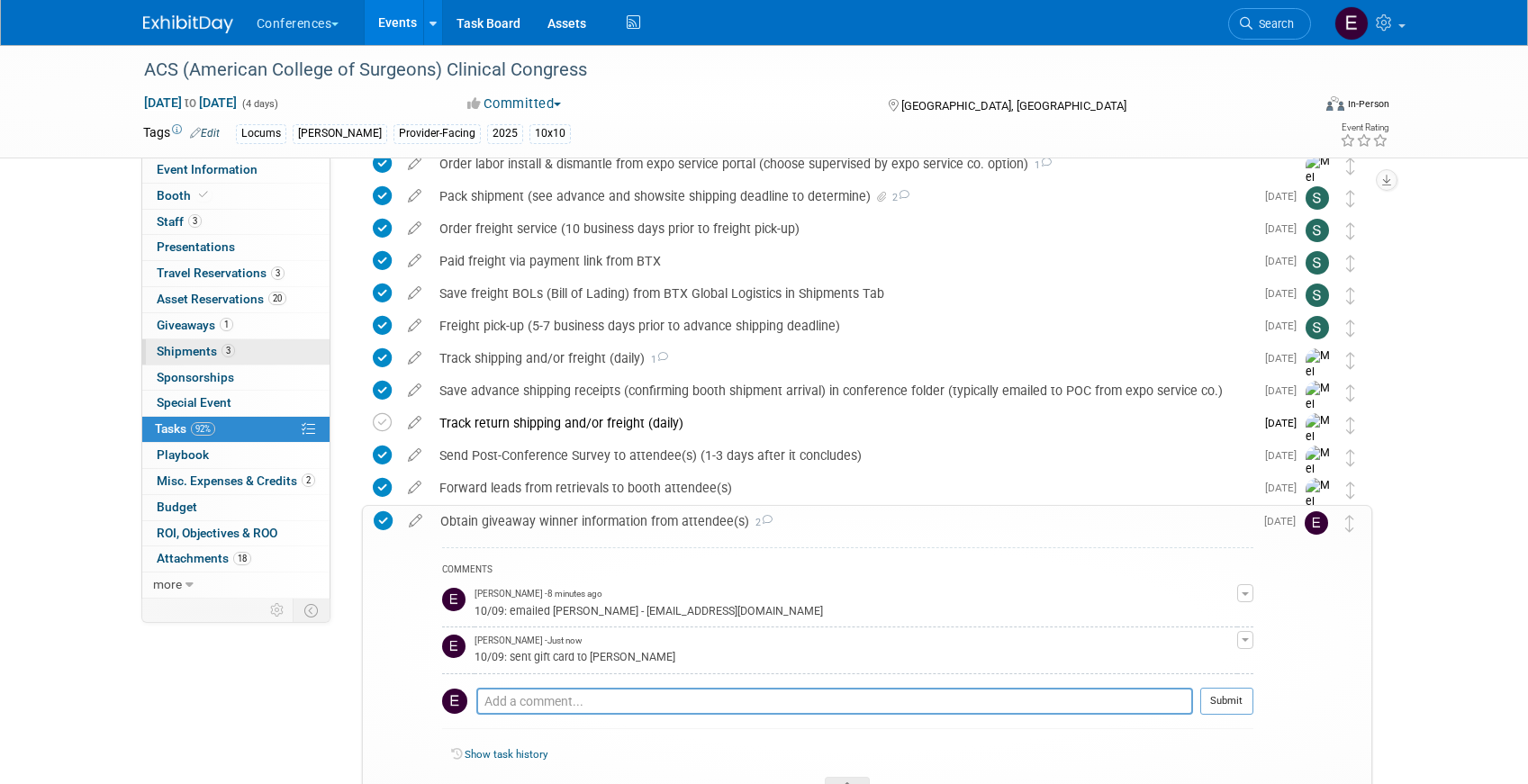
click at [188, 347] on span "Shipments 3" at bounding box center [196, 350] width 78 height 14
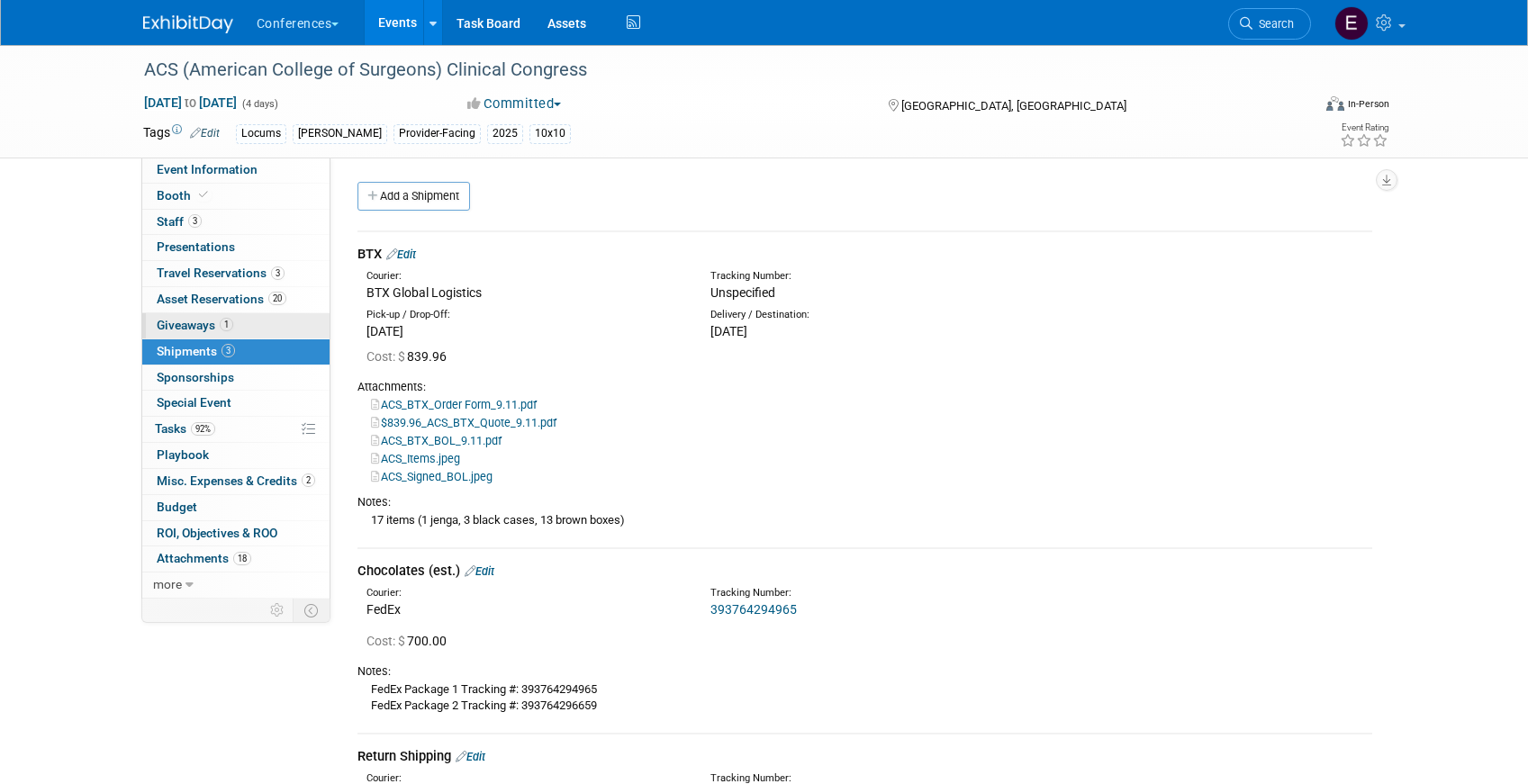
click at [188, 328] on span "Giveaways 1" at bounding box center [195, 324] width 76 height 14
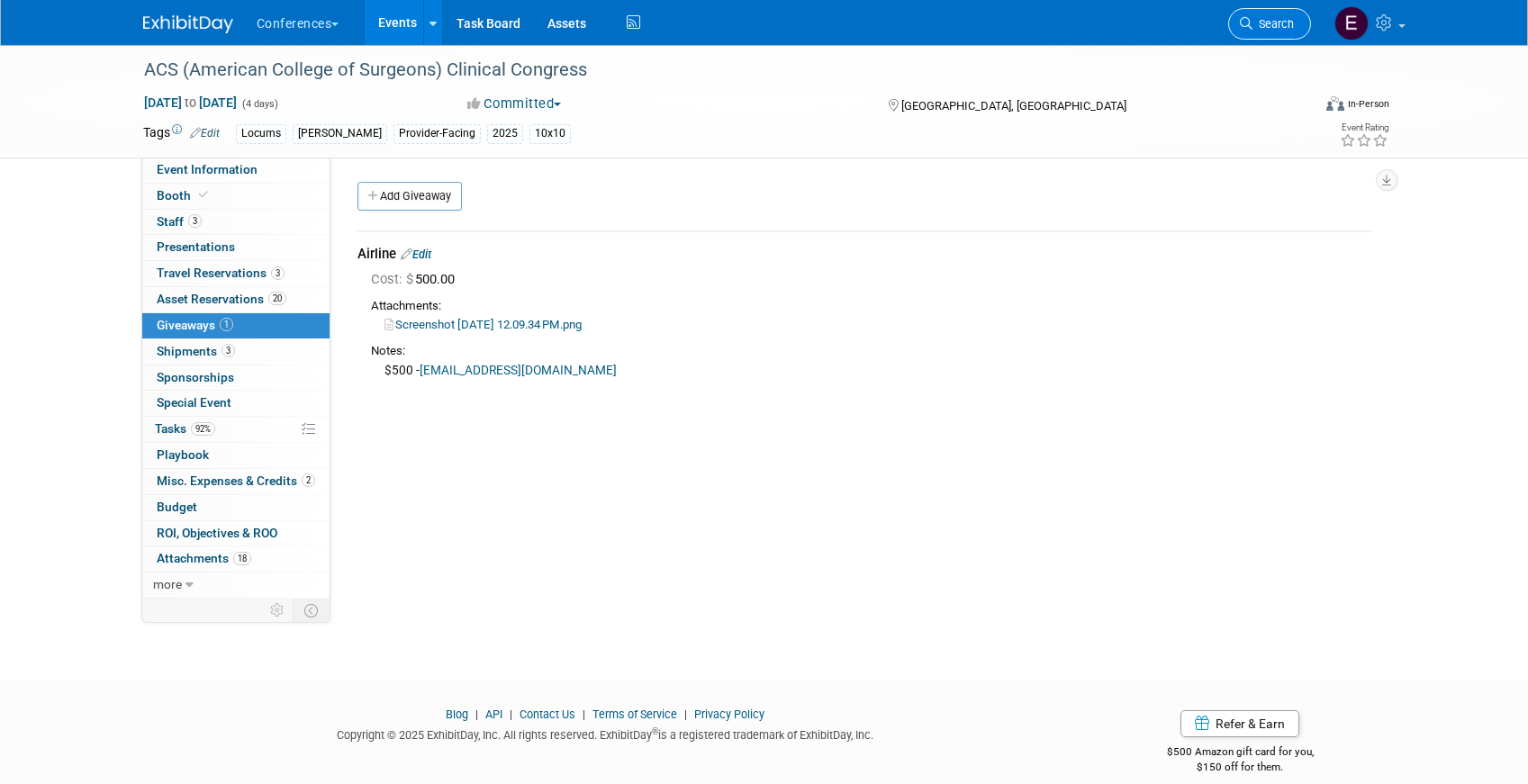
click at [1271, 28] on span "Search" at bounding box center [1273, 24] width 42 height 13
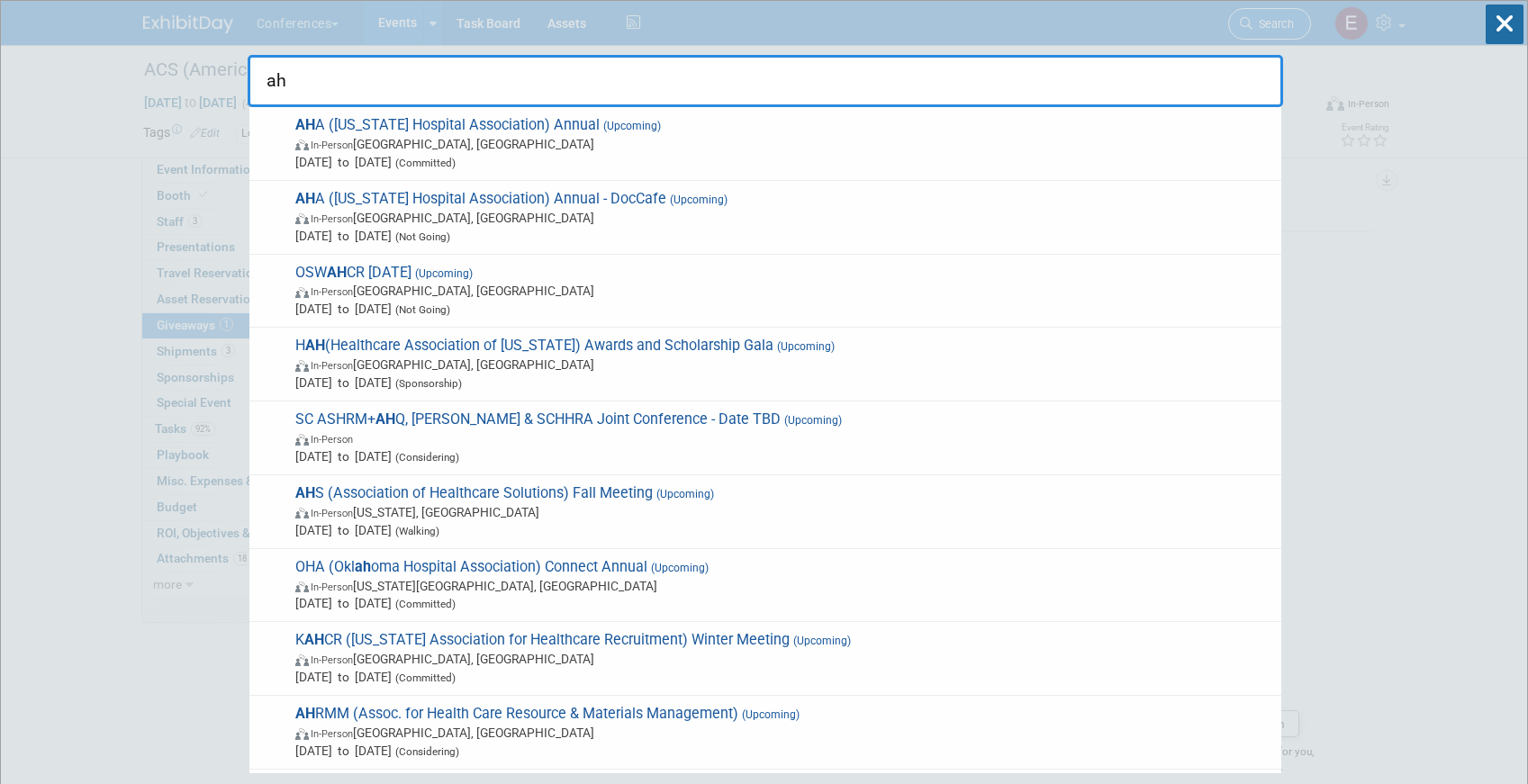
type input "aha"
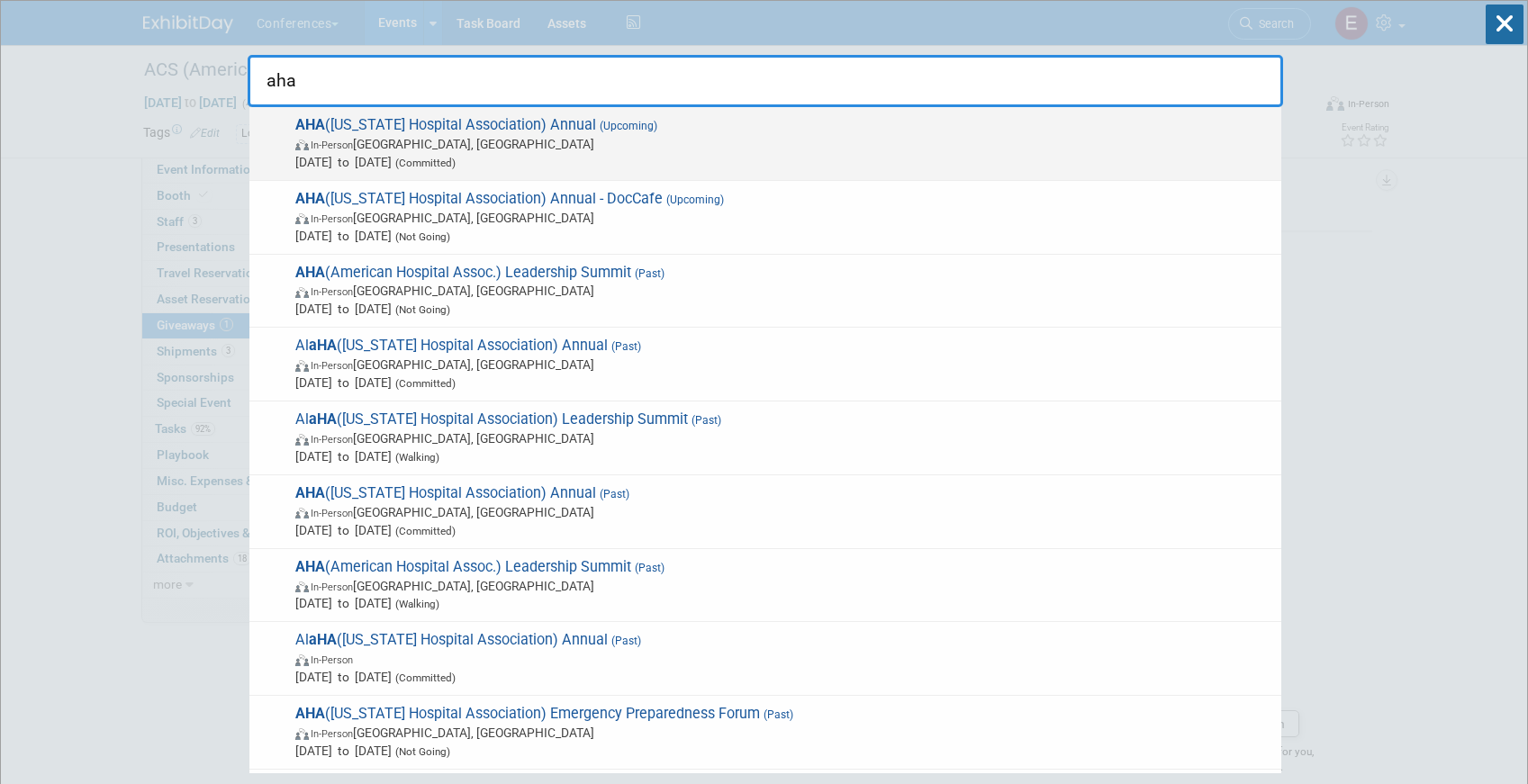
click at [456, 157] on span "(Committed)" at bounding box center [423, 163] width 64 height 12
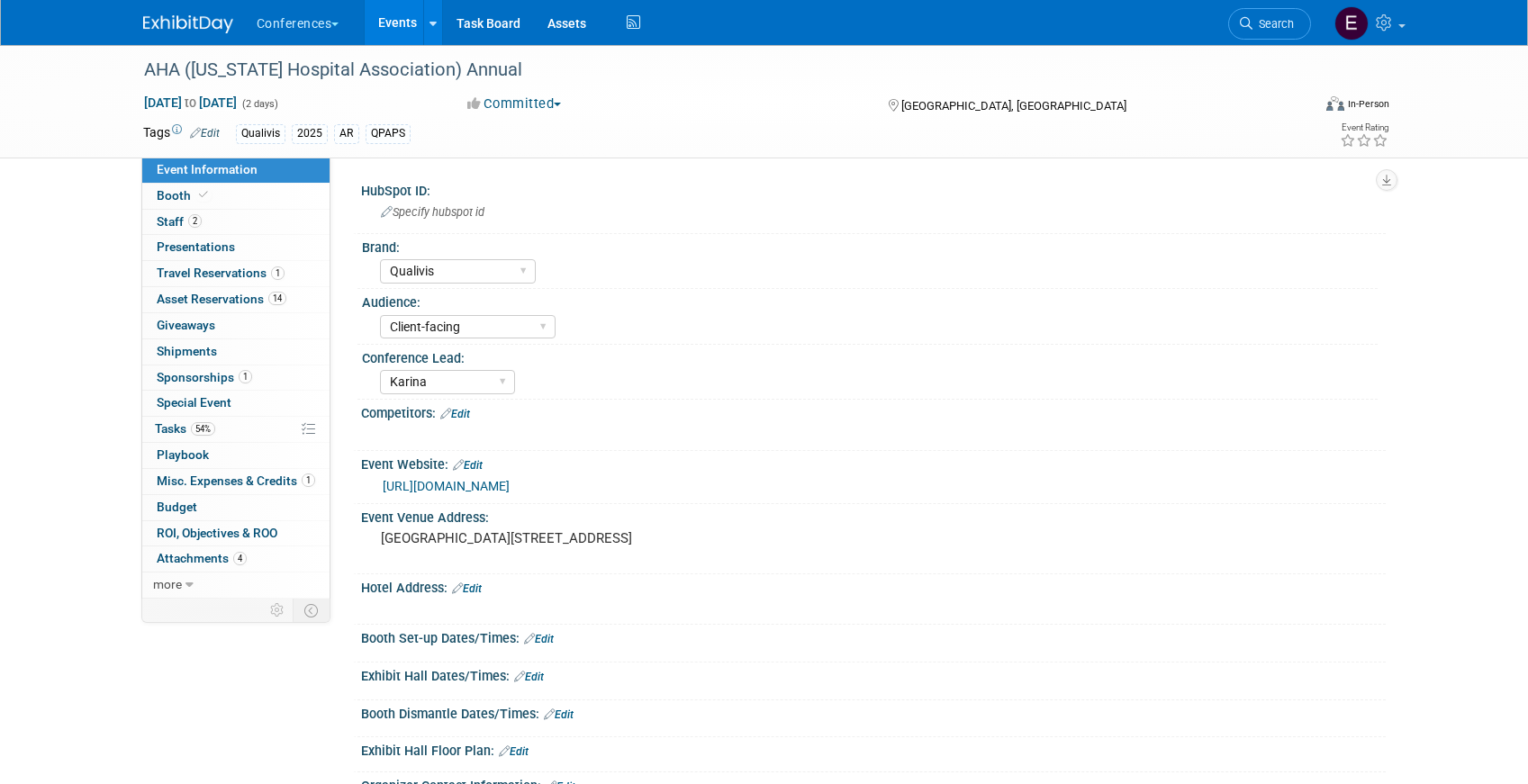
select select "Qualivis"
select select "Client-facing"
select select "Karina"
click at [243, 422] on link "54% Tasks 54%" at bounding box center [235, 429] width 188 height 25
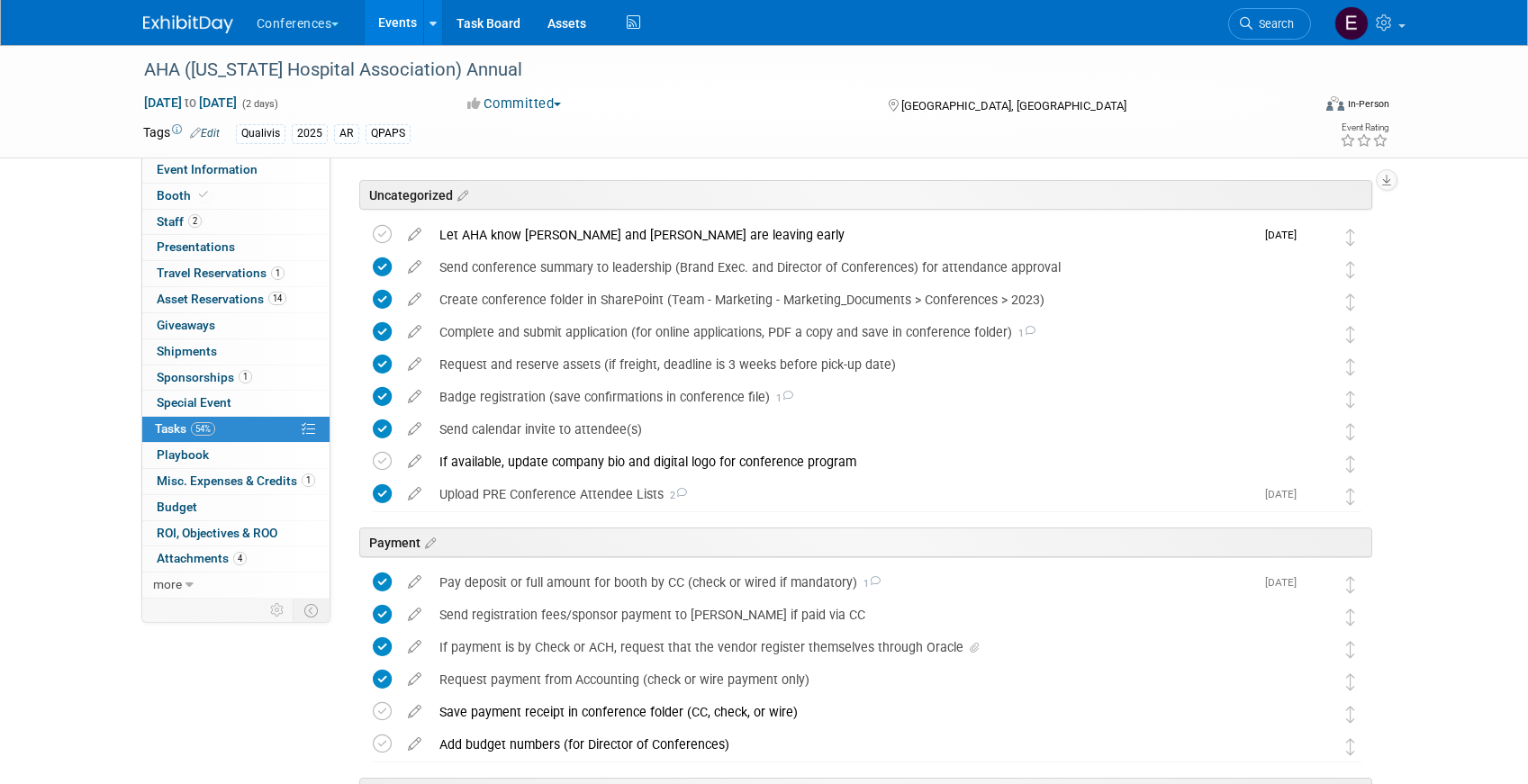
scroll to position [70, 0]
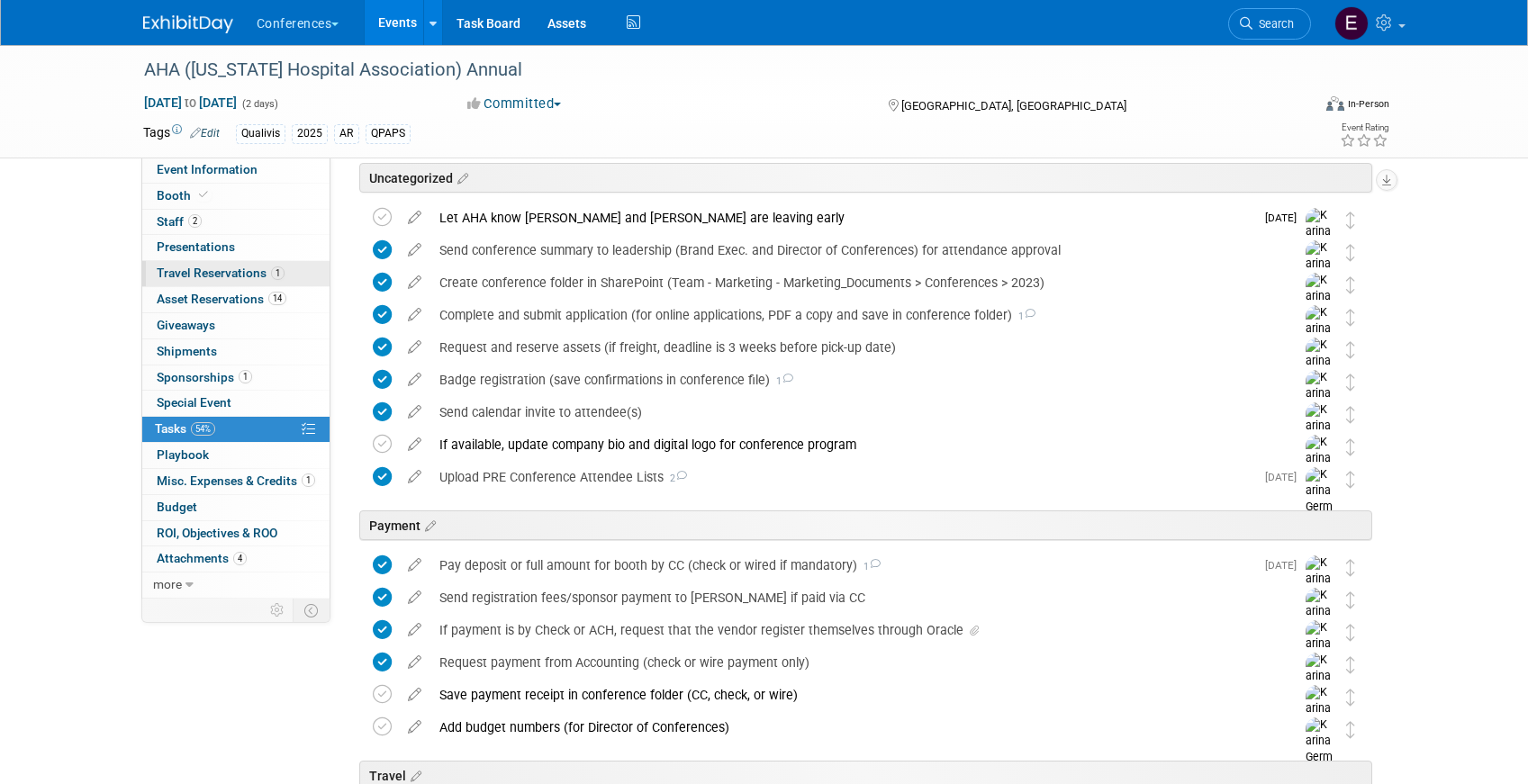
click at [249, 271] on span "Travel Reservations 1" at bounding box center [221, 272] width 128 height 14
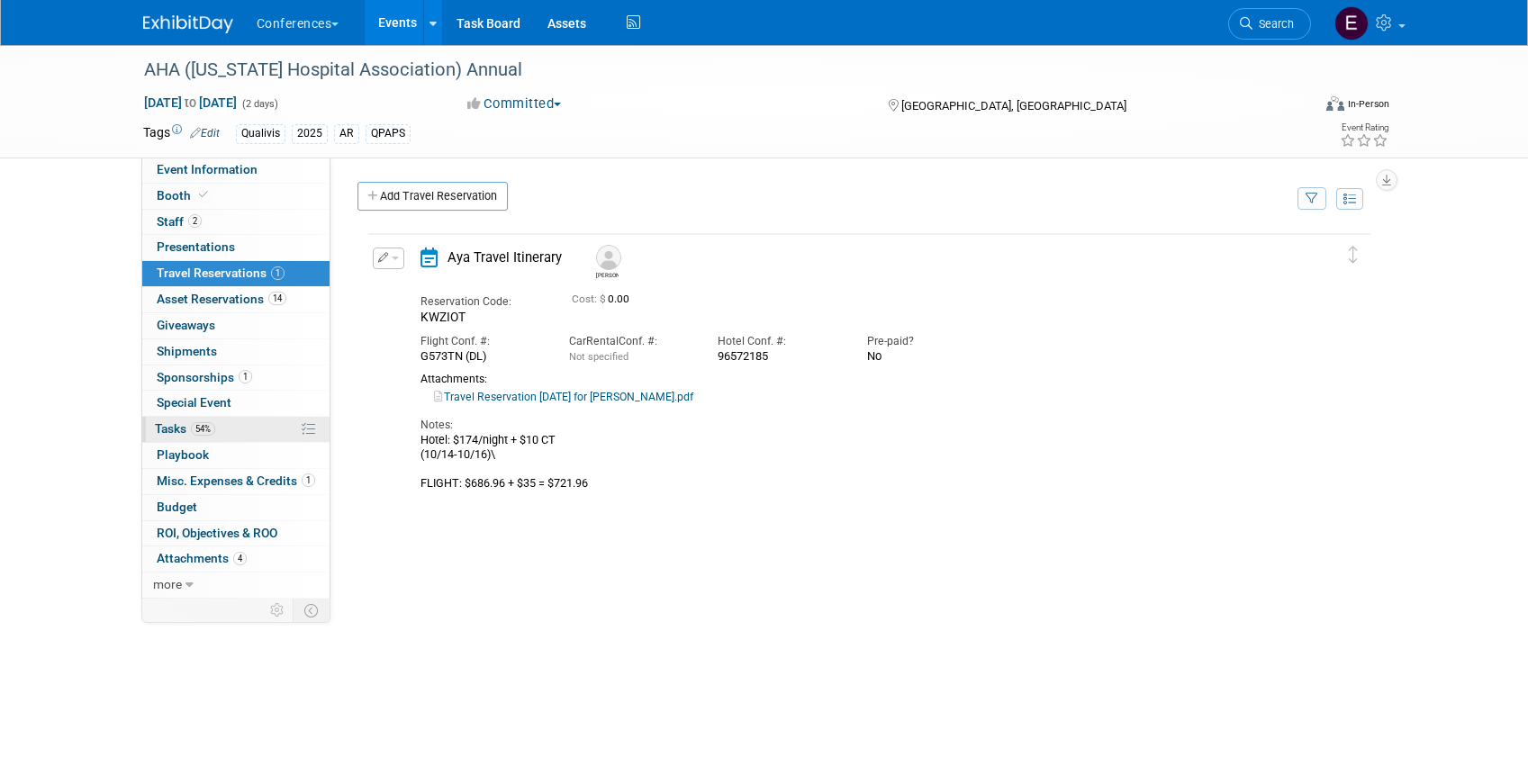
click at [222, 427] on link "54% Tasks 54%" at bounding box center [235, 429] width 188 height 25
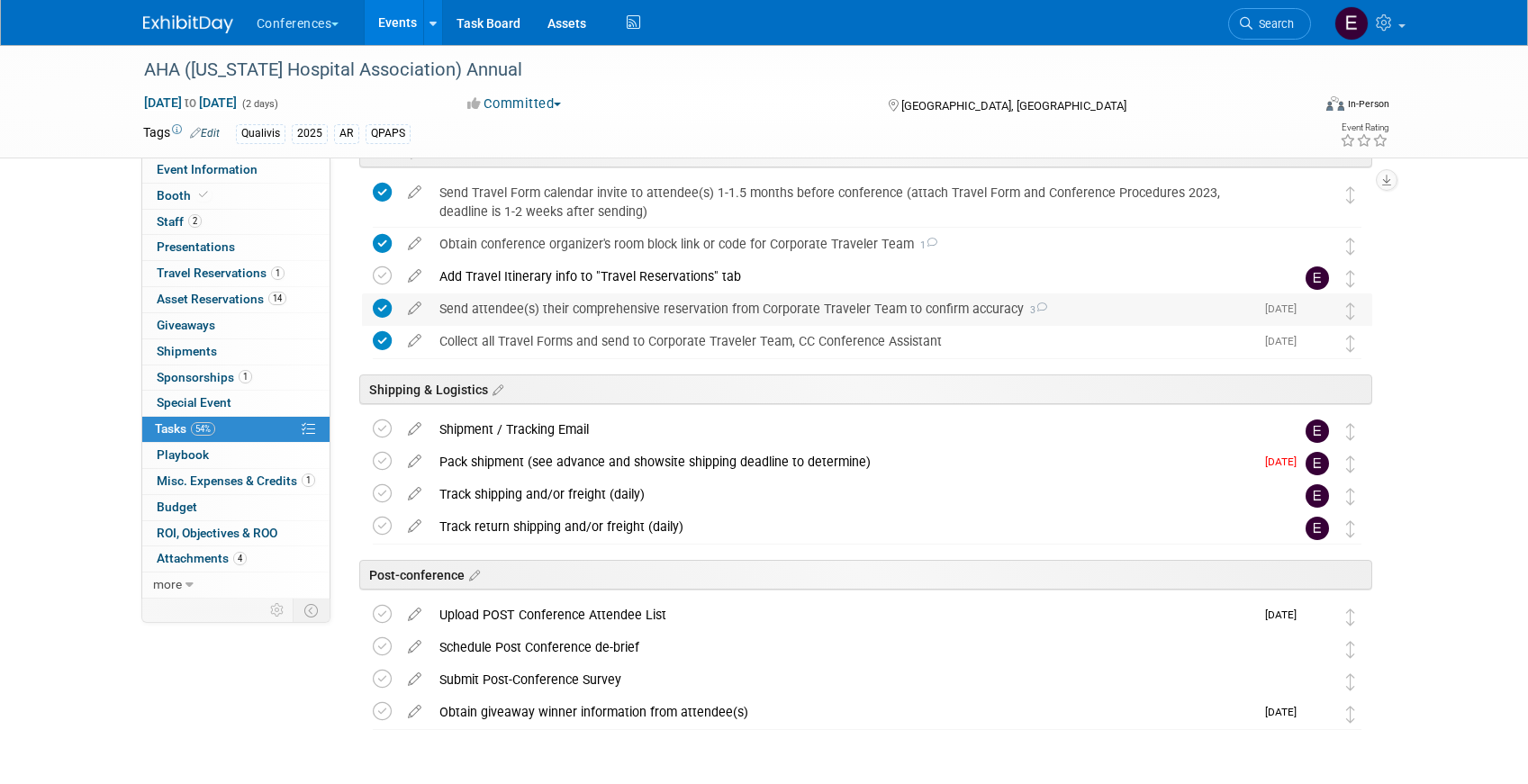
scroll to position [696, 0]
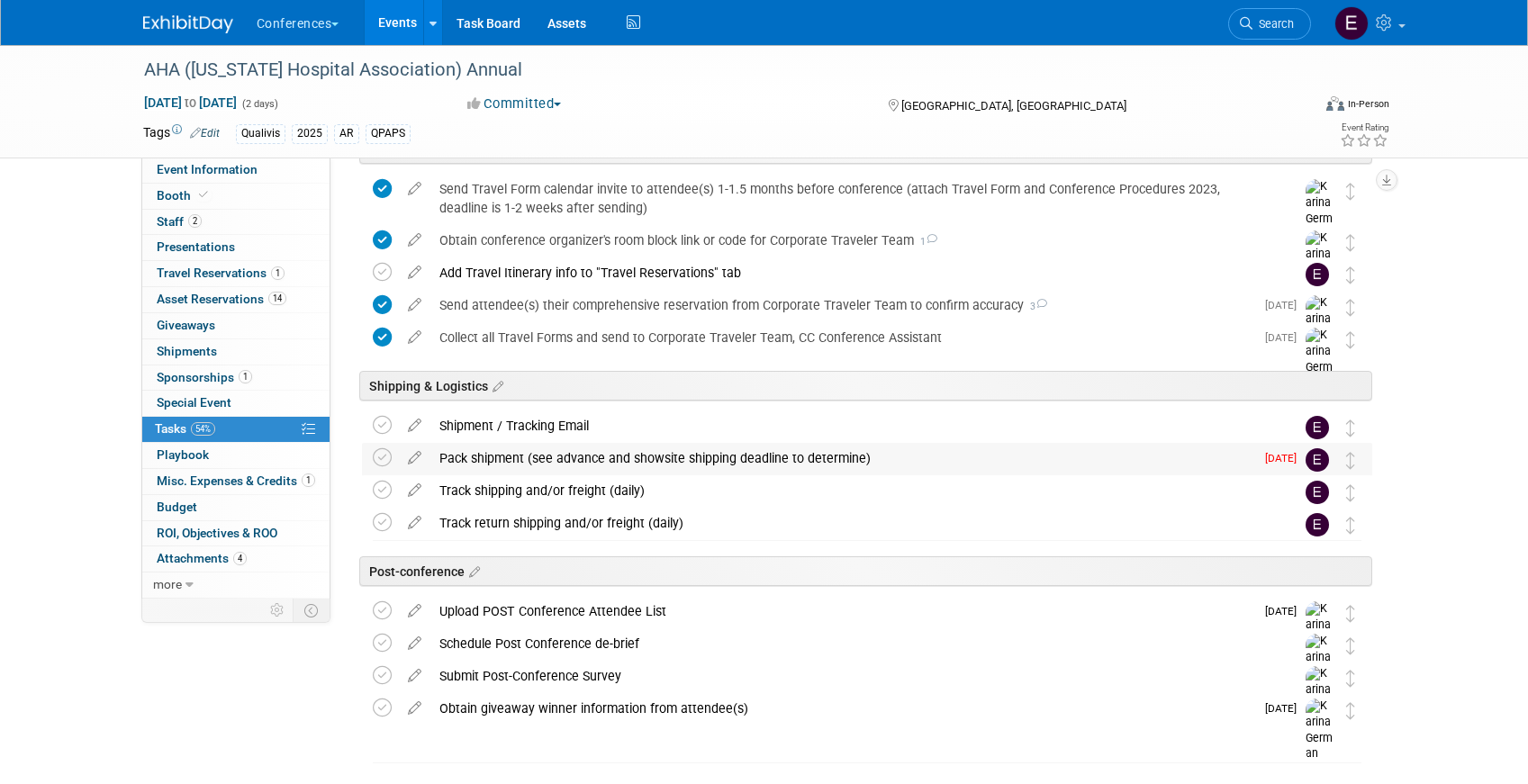
click at [532, 459] on div "Pack shipment (see advance and showsite shipping deadline to determine)" at bounding box center [842, 458] width 824 height 30
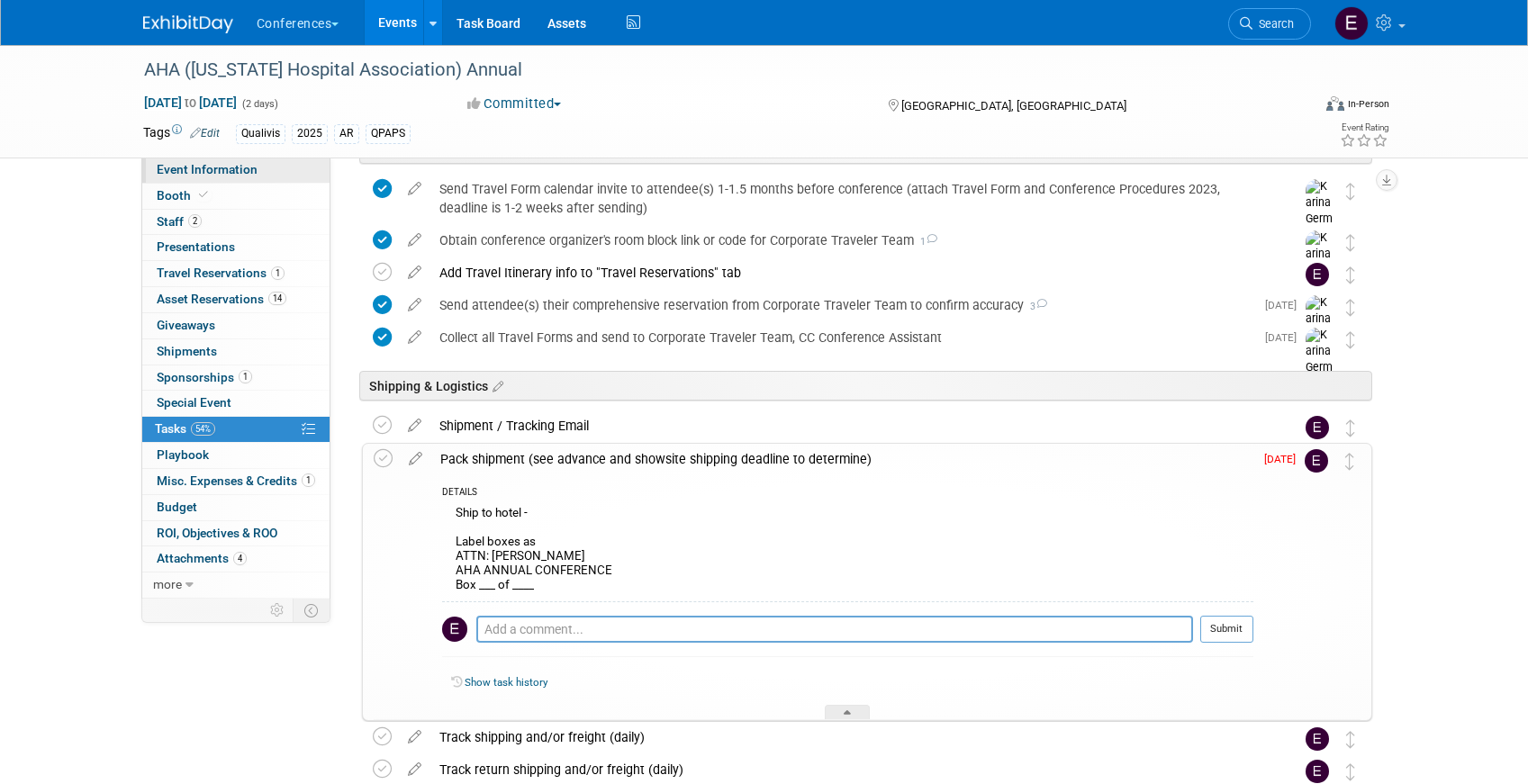
click at [195, 174] on span "Event Information" at bounding box center [208, 168] width 101 height 14
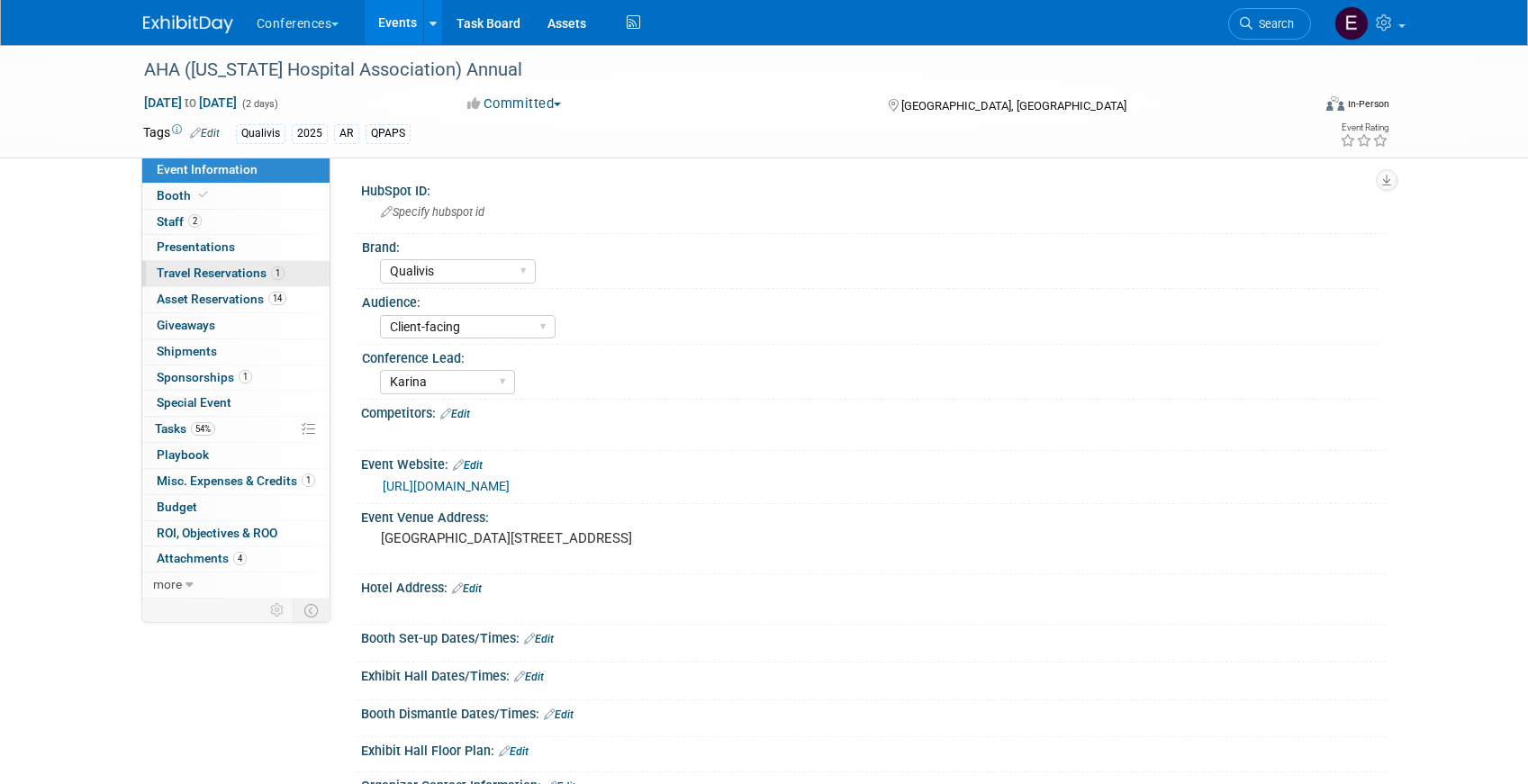
click at [221, 278] on span "Travel Reservations 1" at bounding box center [221, 272] width 128 height 14
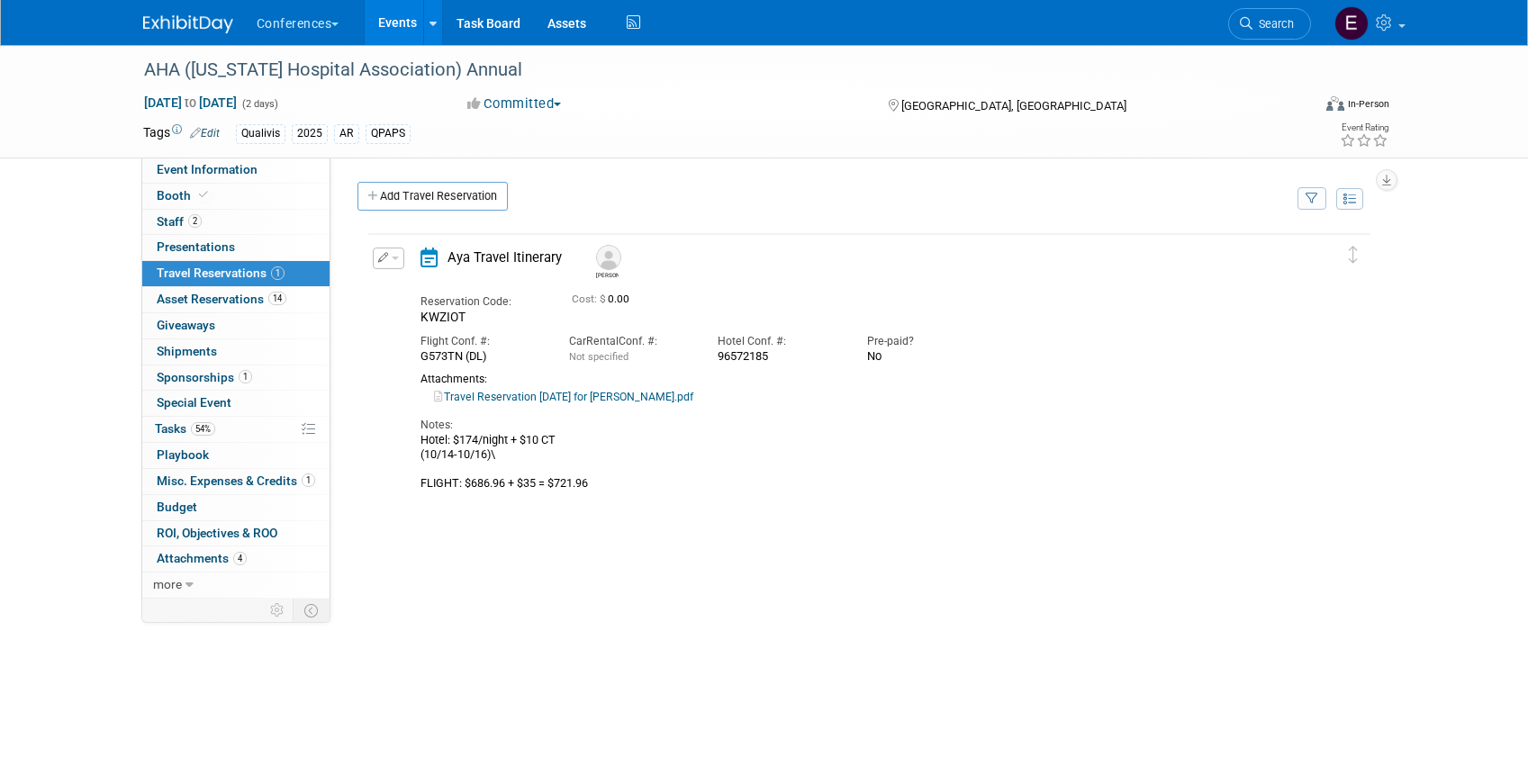
click at [652, 397] on link "Travel Reservation [DATE] for [PERSON_NAME].pdf" at bounding box center [564, 396] width 259 height 12
click at [271, 167] on link "Event Information" at bounding box center [235, 169] width 188 height 25
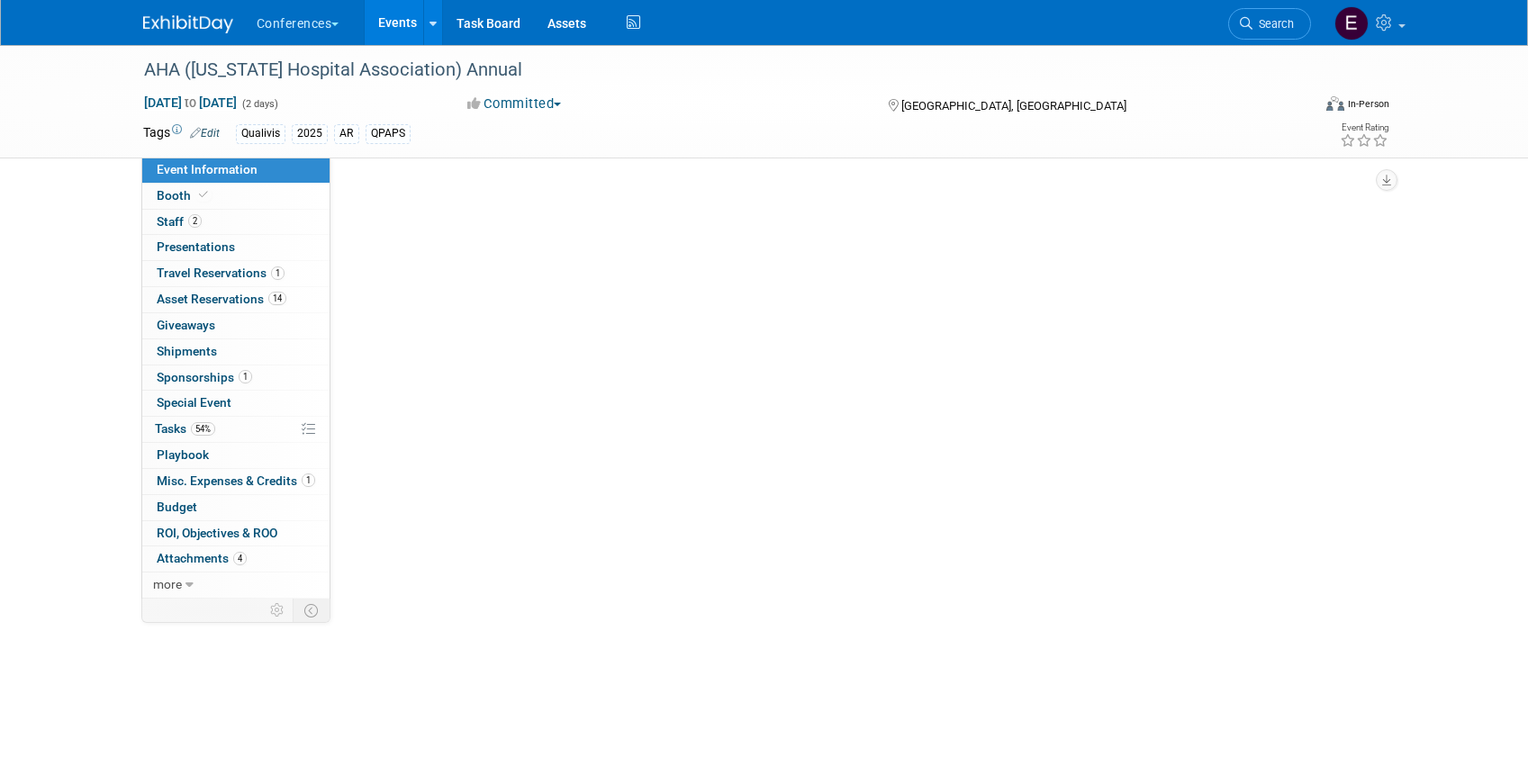
select select "Qualivis"
select select "Client-facing"
select select "Karina"
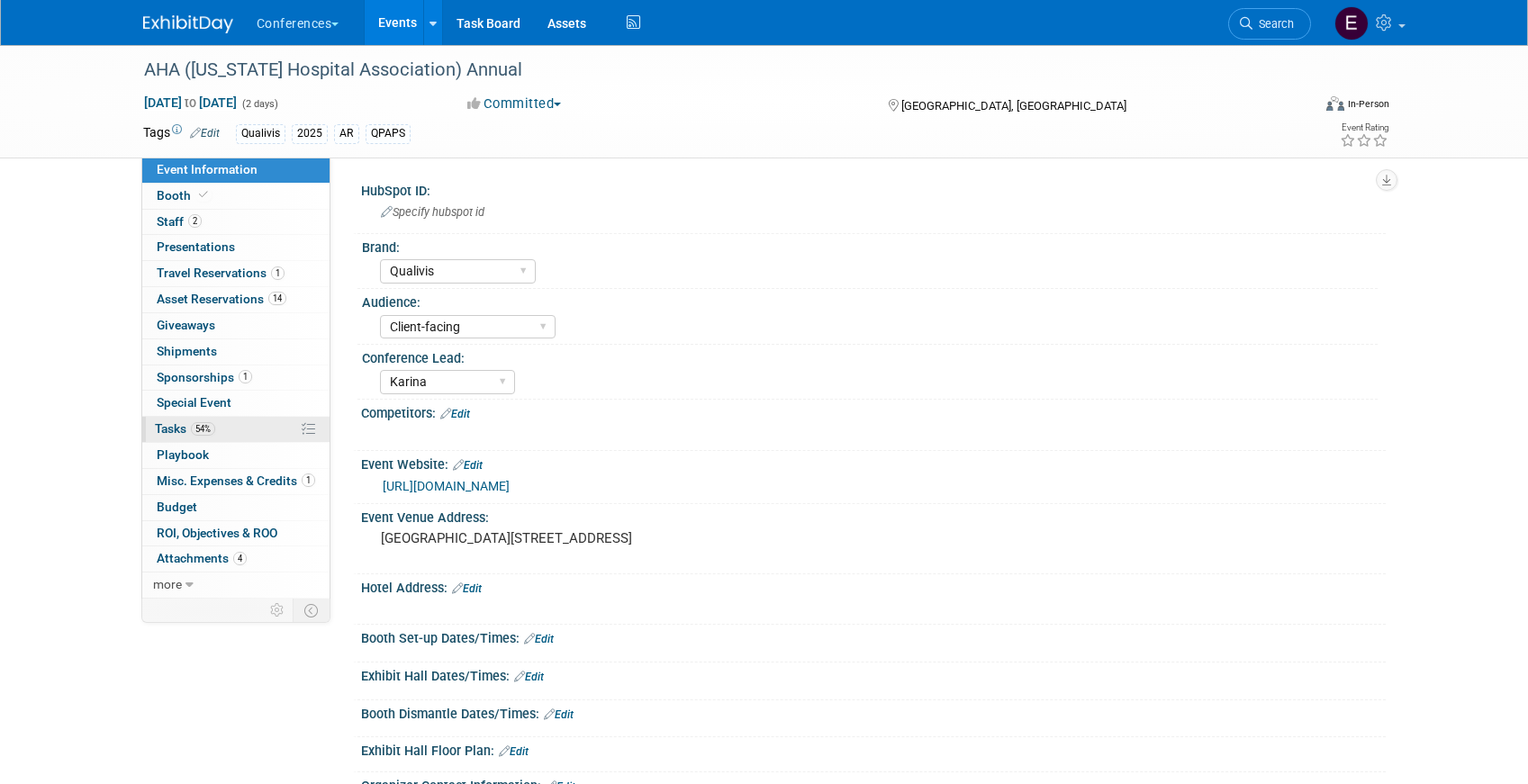
click at [202, 432] on span "54%" at bounding box center [203, 429] width 25 height 13
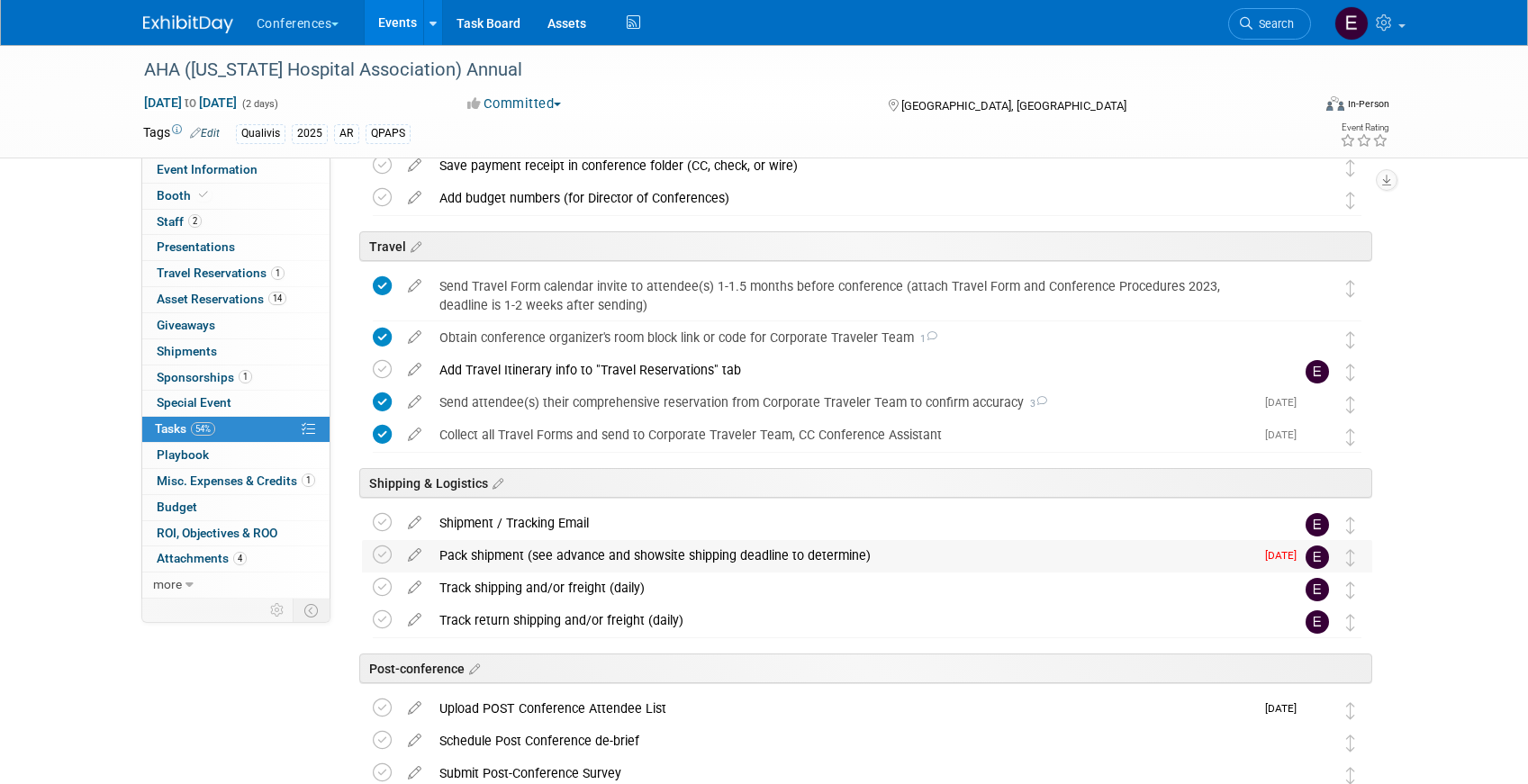
scroll to position [601, 0]
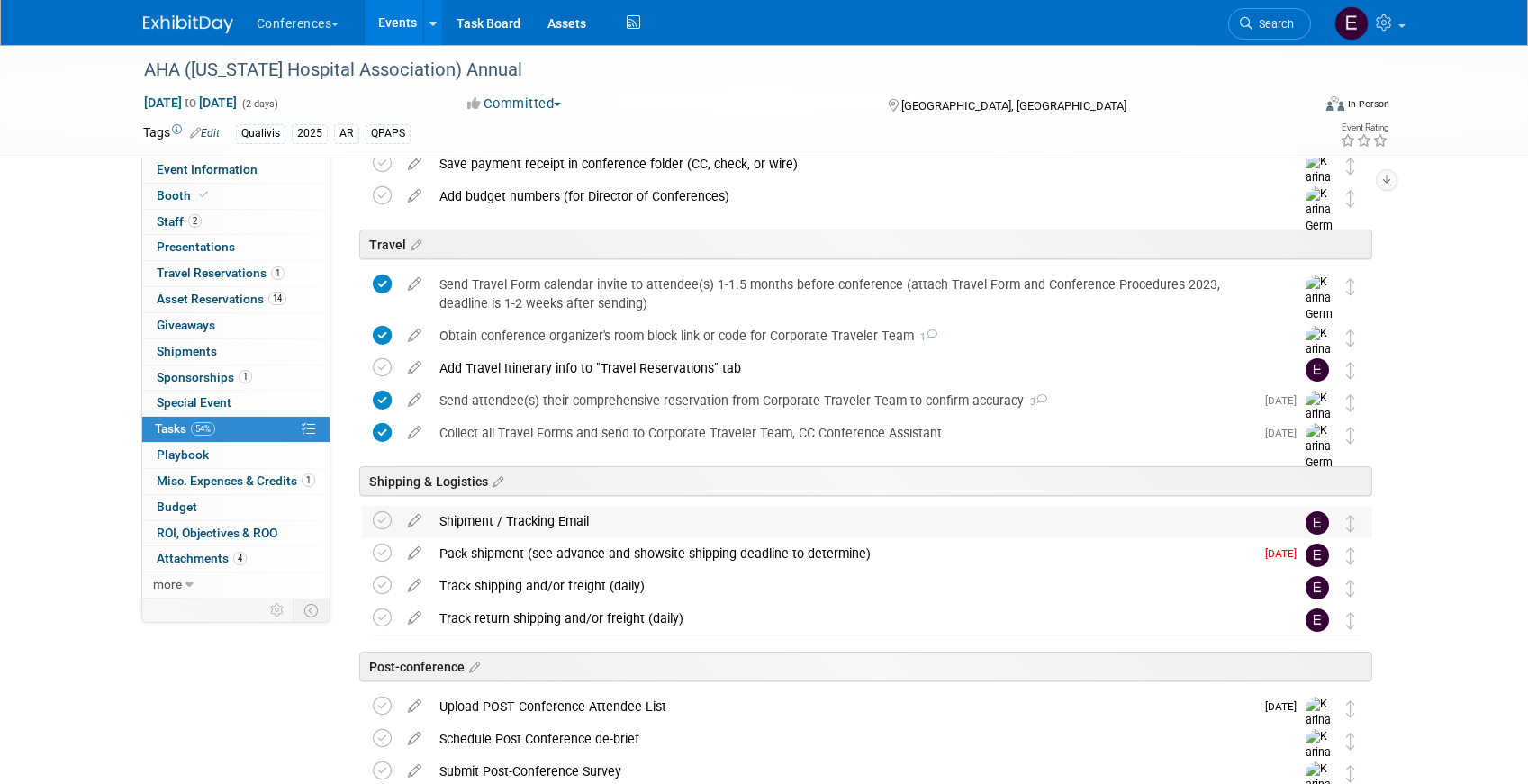
click at [554, 534] on div "Shipment / Tracking Email" at bounding box center [849, 520] width 839 height 30
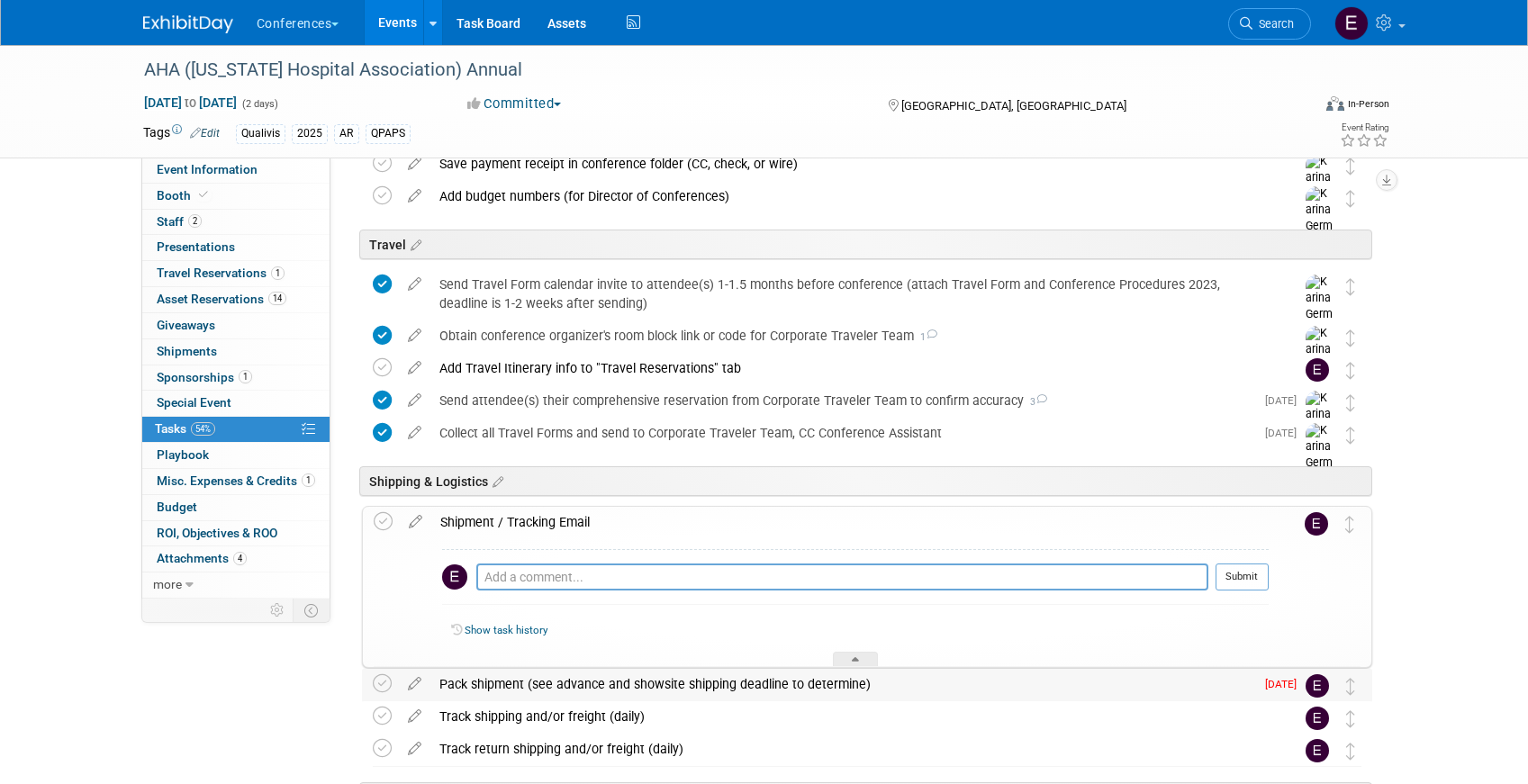
click at [506, 683] on div "Pack shipment (see advance and showsite shipping deadline to determine)" at bounding box center [842, 684] width 824 height 30
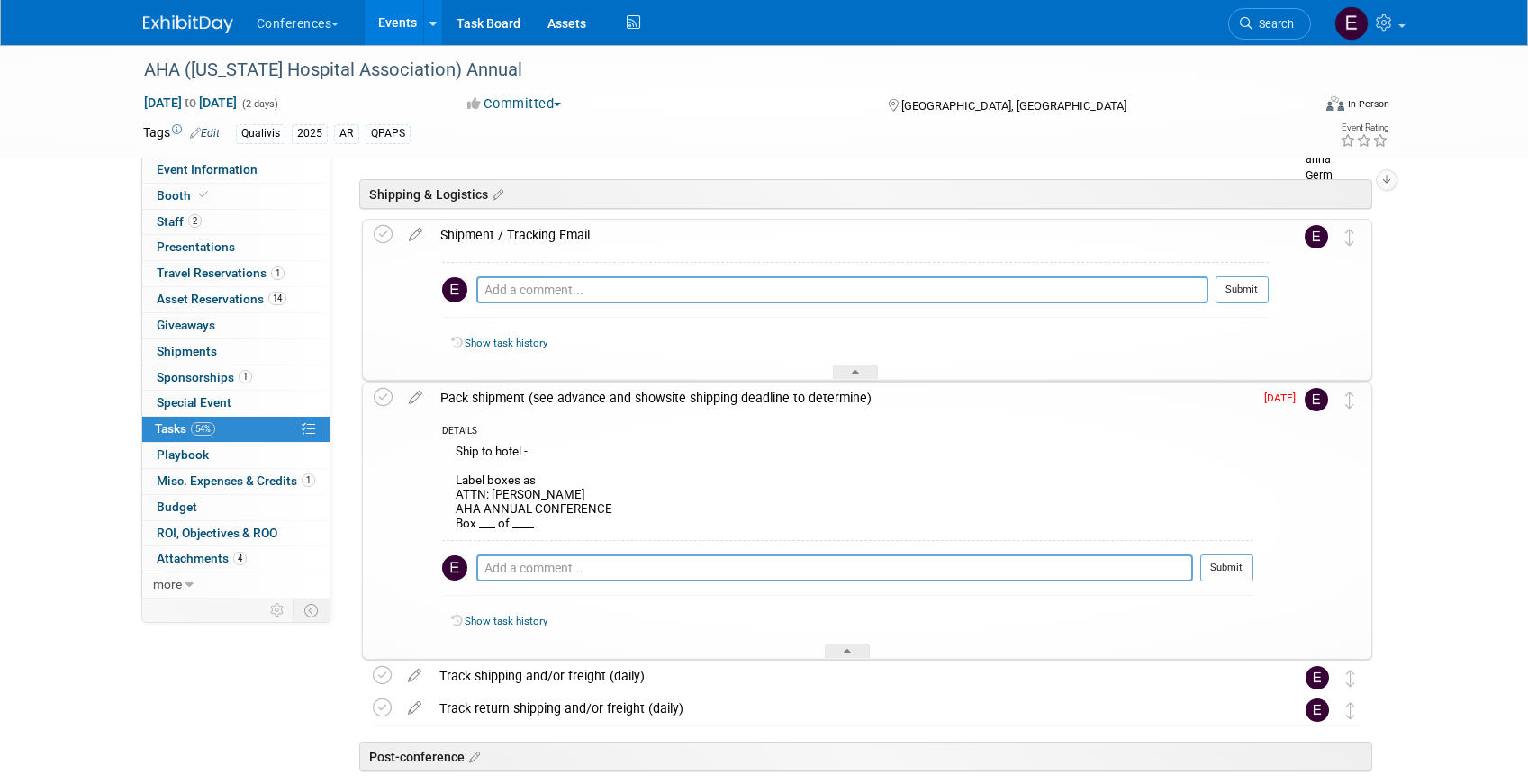
scroll to position [893, 0]
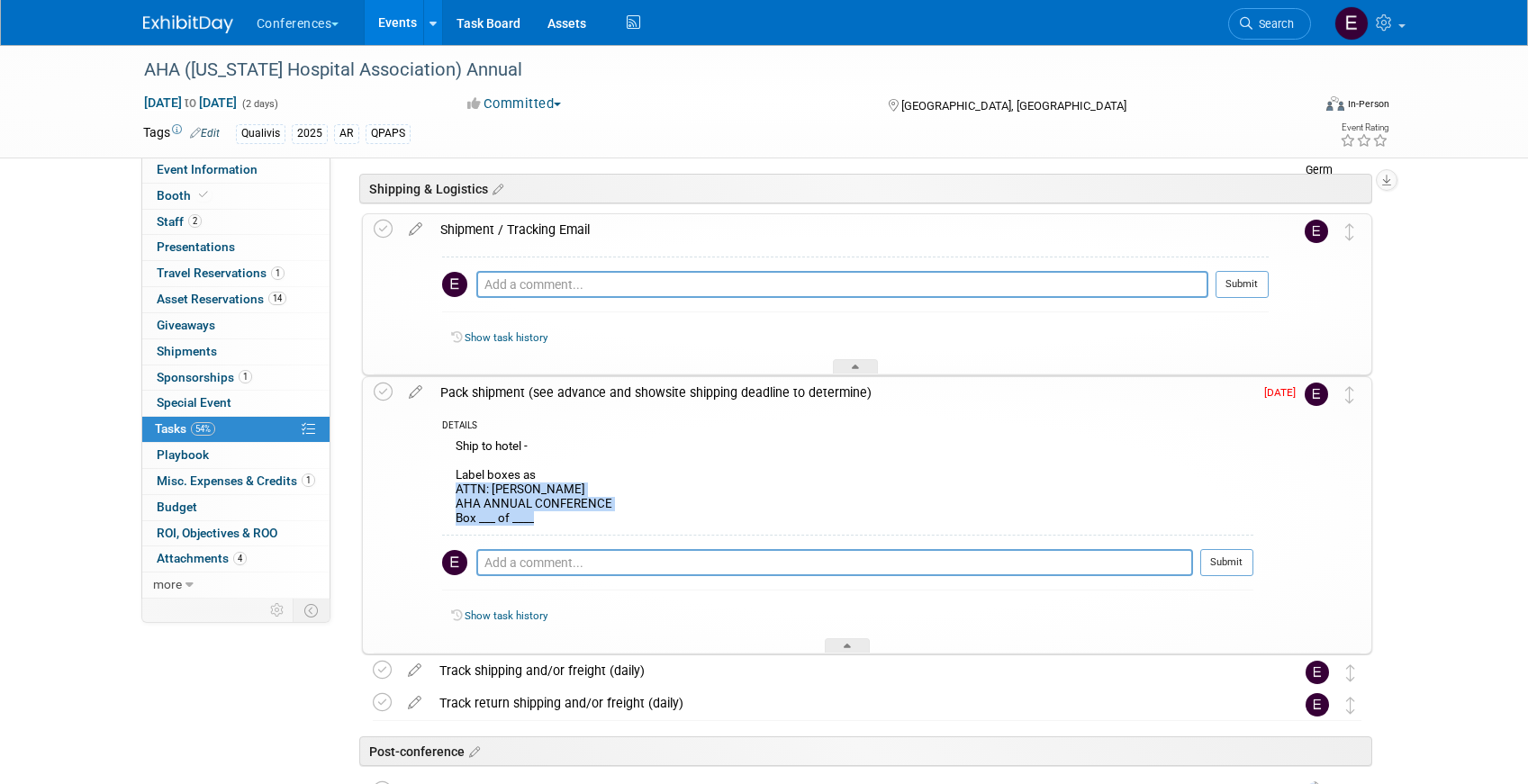
drag, startPoint x: 454, startPoint y: 488, endPoint x: 605, endPoint y: 518, distance: 154.0
click at [605, 518] on div "Ship to hotel - Label boxes as ATTN: Natalie Phillips AHA ANNUAL CONFERENCE Box…" at bounding box center [847, 484] width 811 height 100
copy div "ATTN: Natalie Phillips AHA ANNUAL CONFERENCE Box ___ of ____"
click at [1260, 26] on span "Search" at bounding box center [1273, 24] width 42 height 13
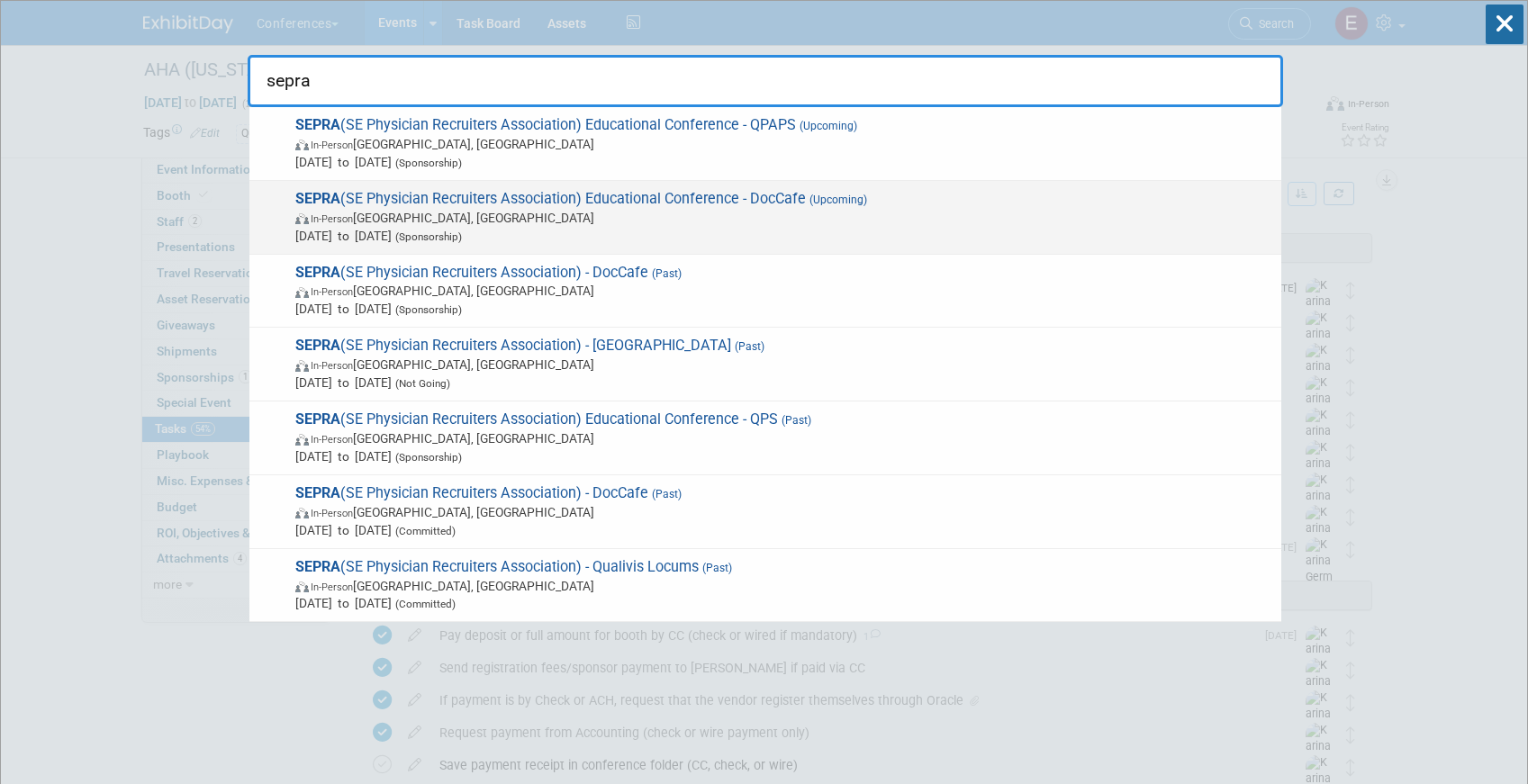
type input "sepra"
click at [828, 195] on span "(Upcoming)" at bounding box center [836, 199] width 61 height 12
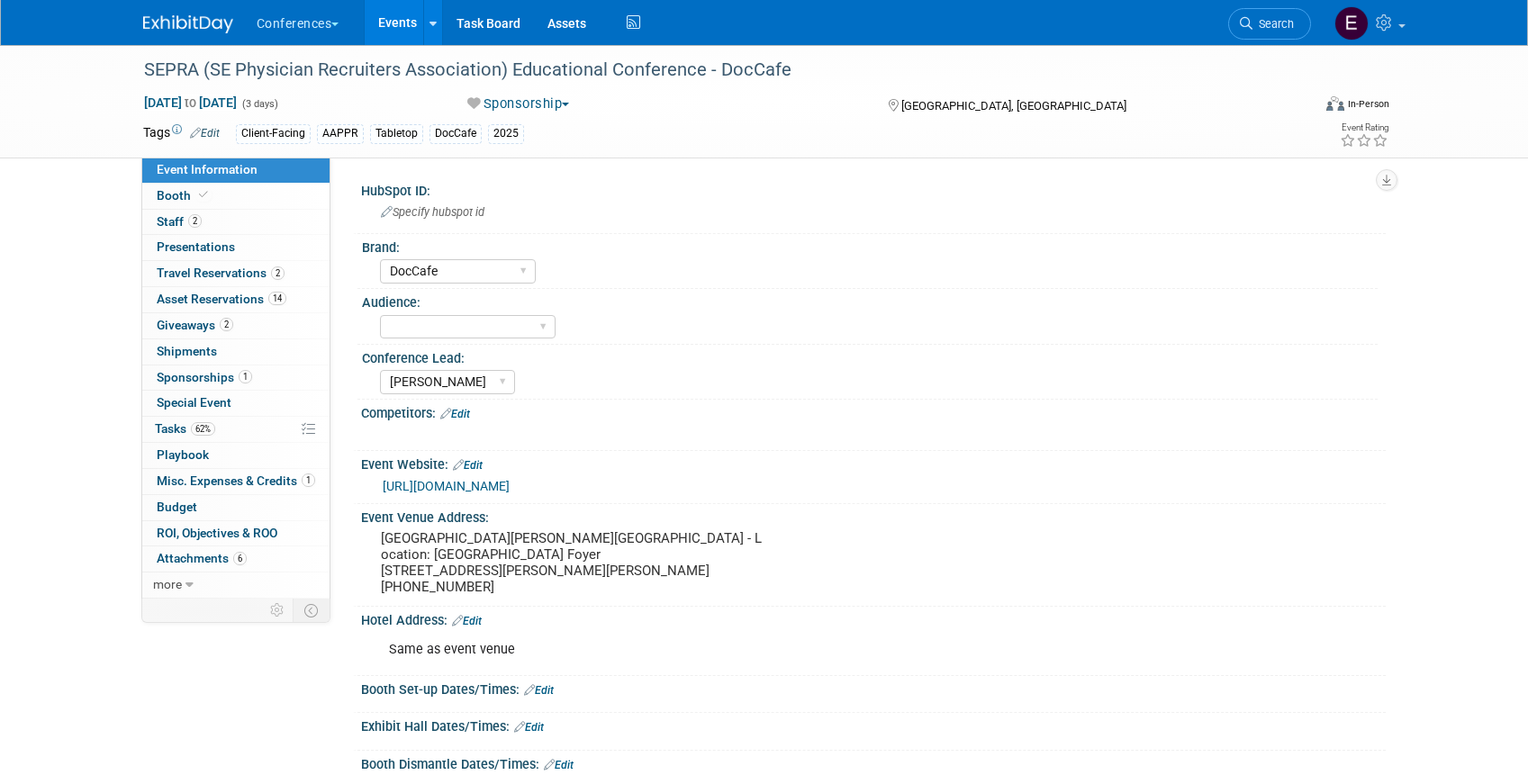
select select "DocCafe"
select select "[PERSON_NAME]"
click at [258, 194] on link "Booth" at bounding box center [235, 196] width 188 height 25
select select "6' tabletop"
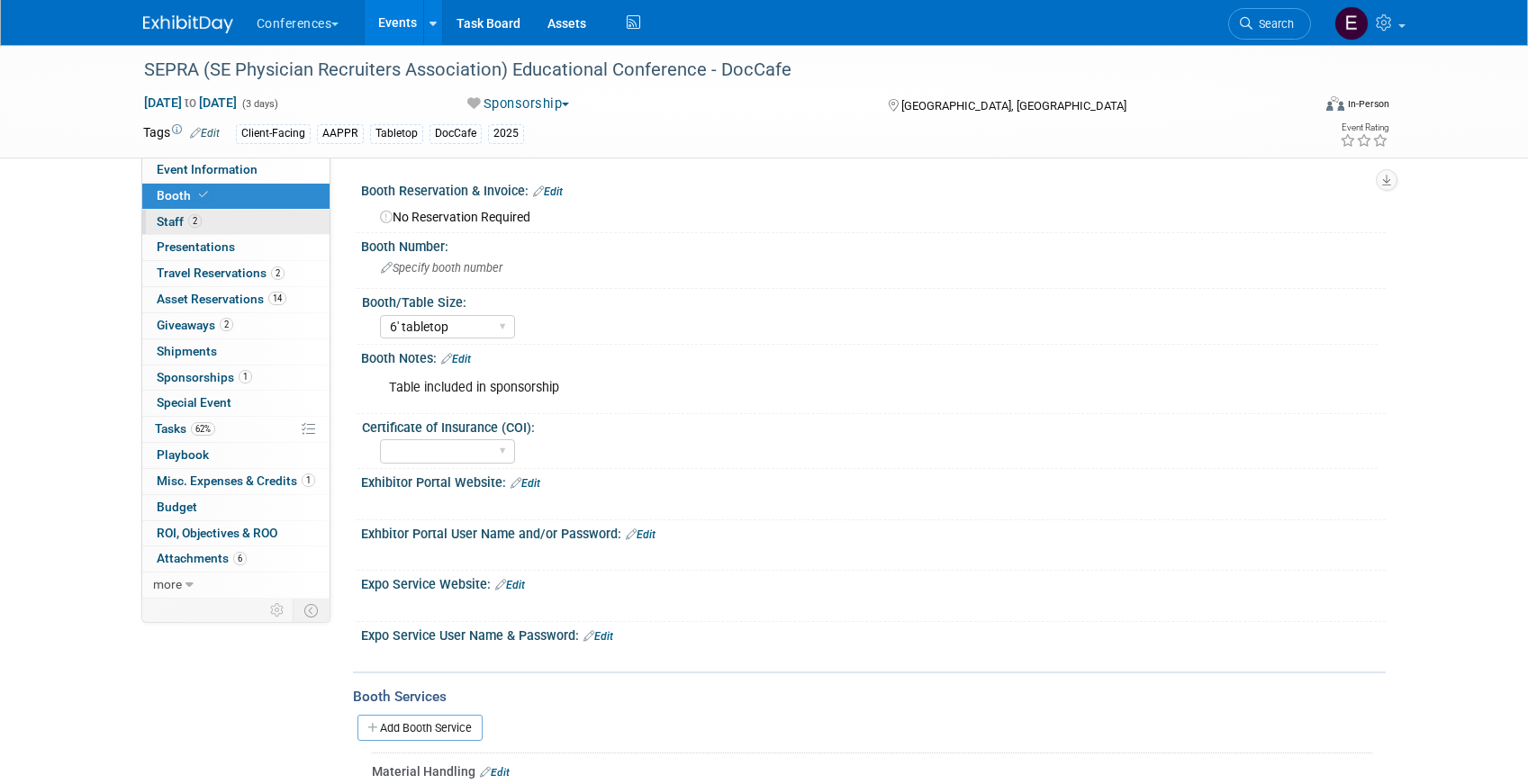
click at [241, 225] on link "2 Staff 2" at bounding box center [235, 222] width 188 height 25
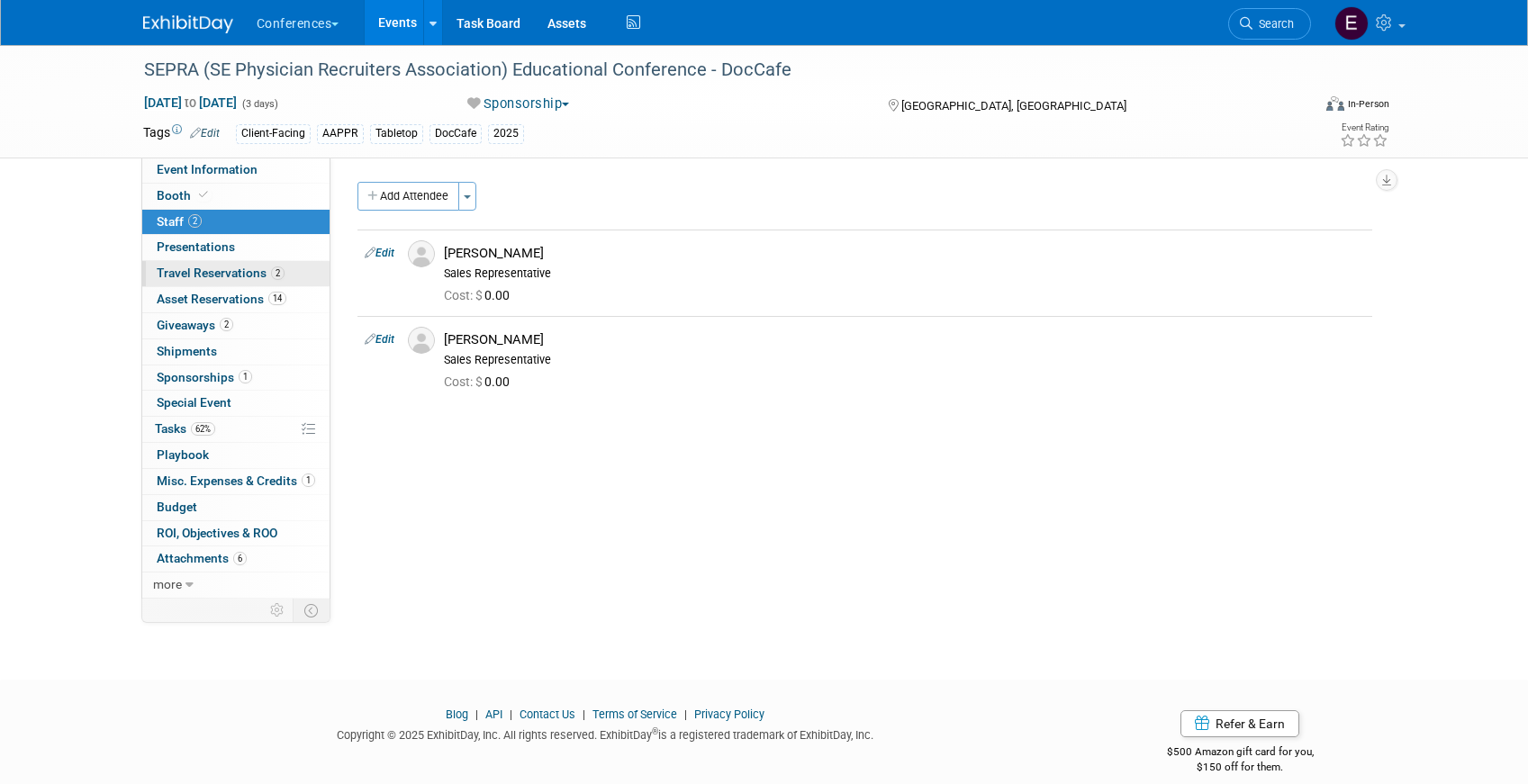
click at [244, 274] on span "Travel Reservations 2" at bounding box center [221, 272] width 128 height 14
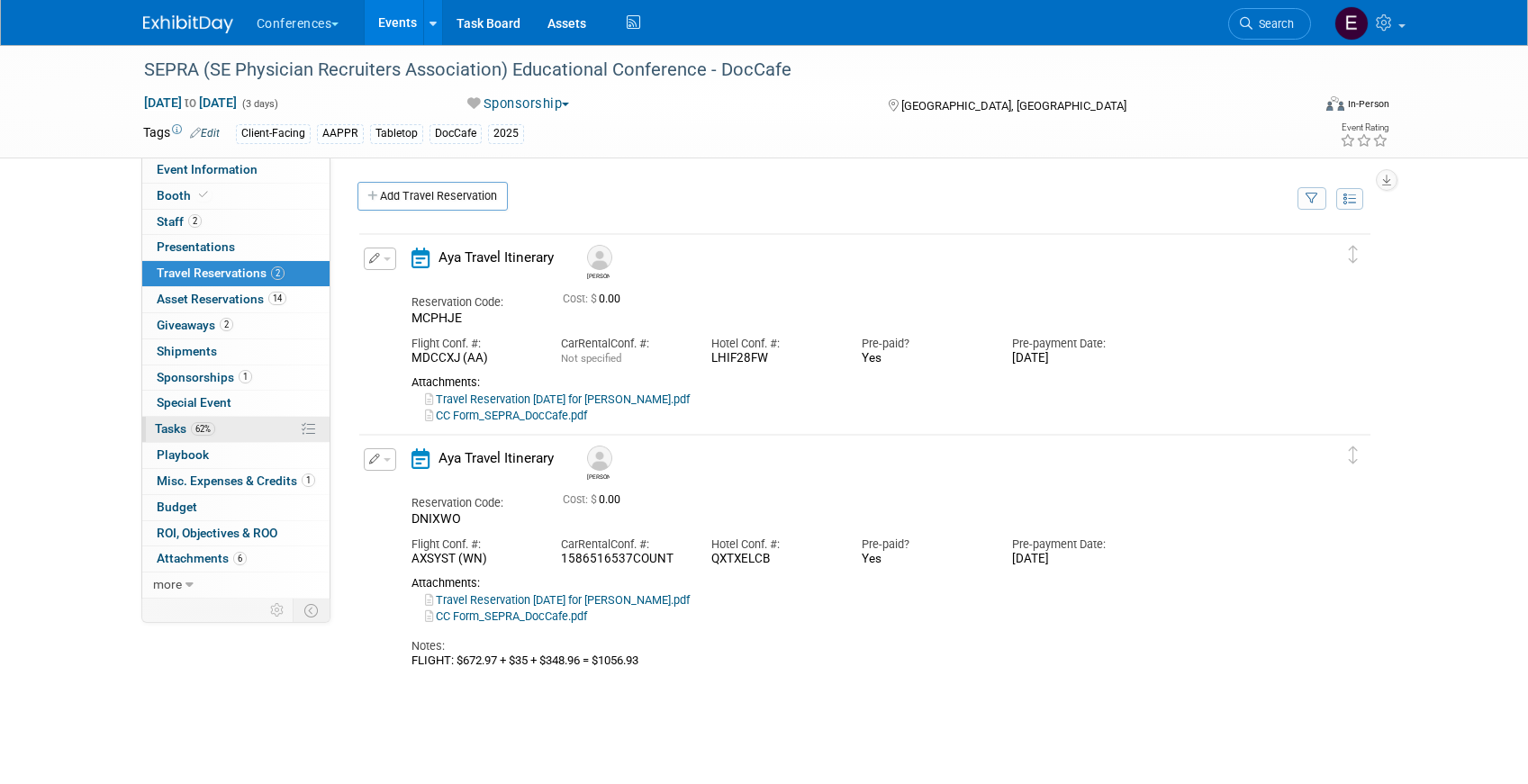
click at [229, 429] on link "62% Tasks 62%" at bounding box center [235, 429] width 188 height 25
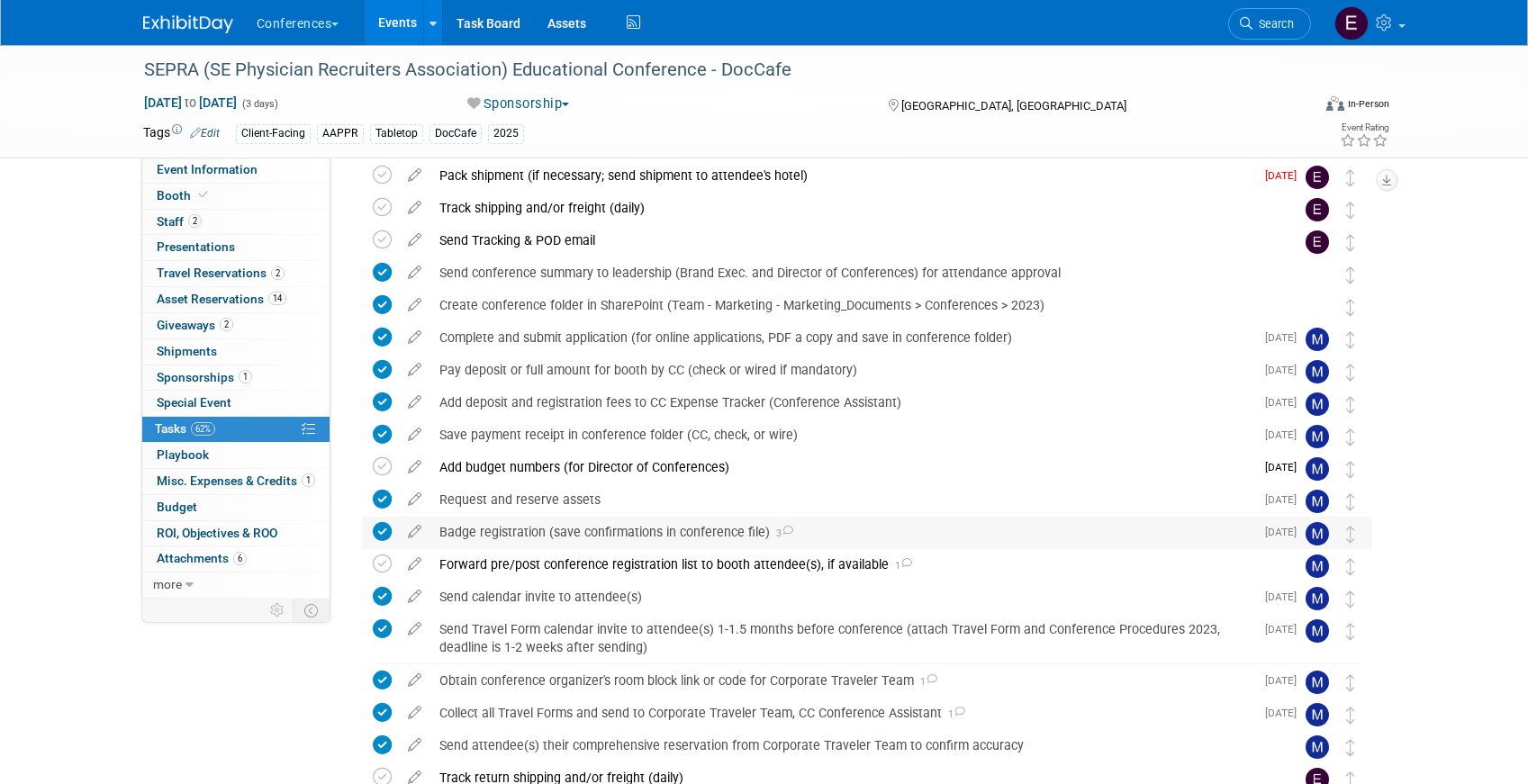
scroll to position [174, 0]
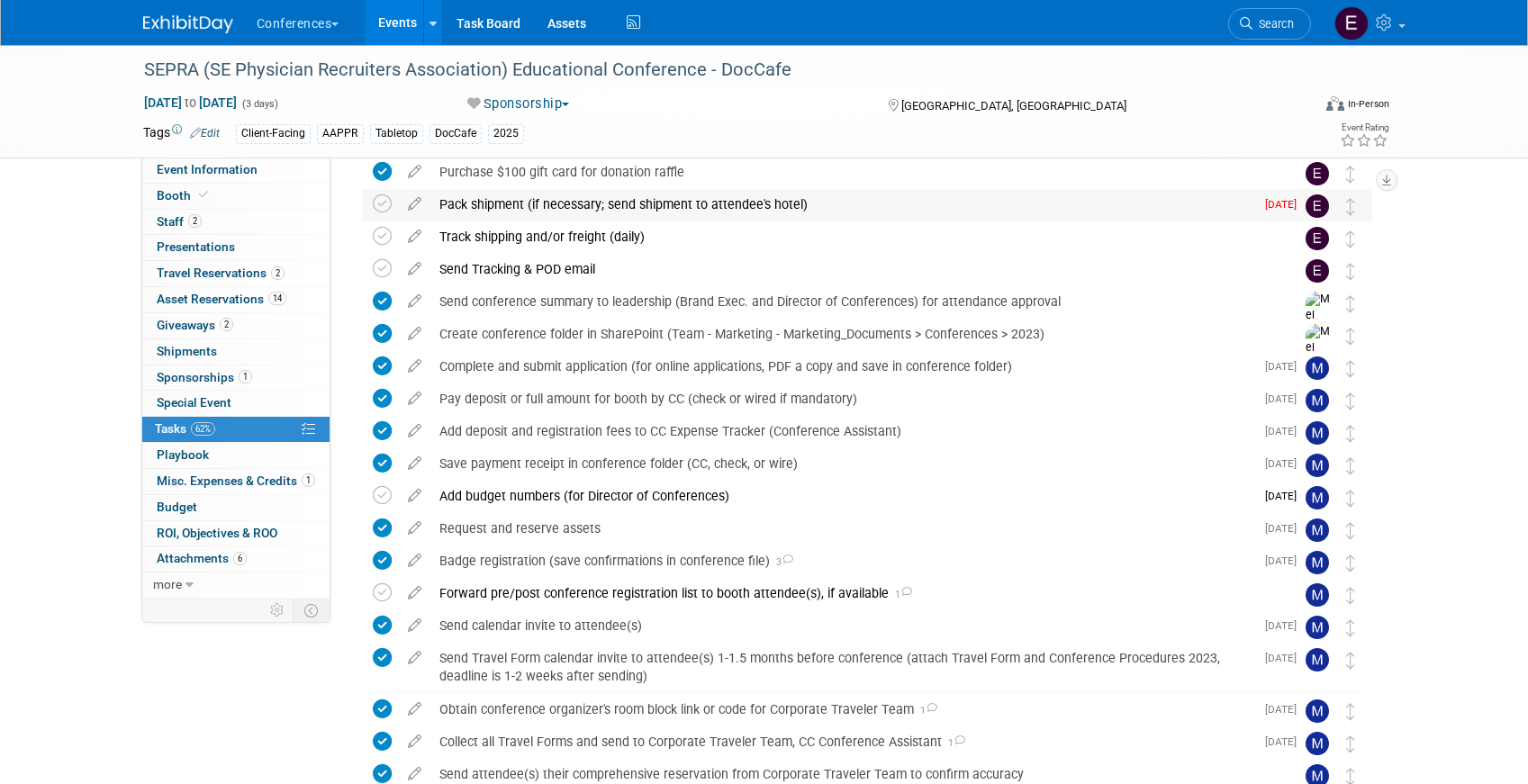
click at [493, 207] on div "Pack shipment (if necessary; send shipment to attendee's hotel)" at bounding box center [842, 205] width 824 height 30
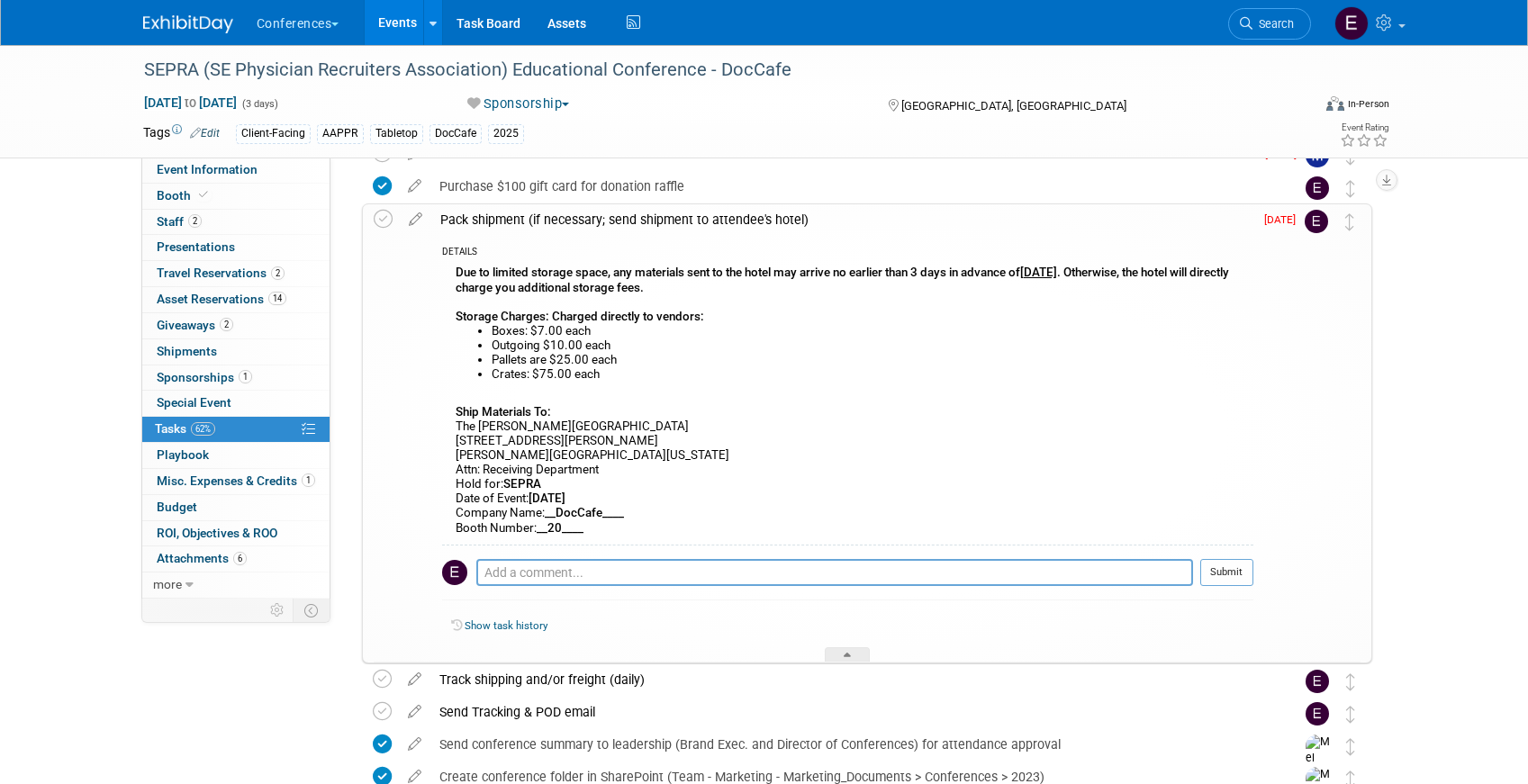
scroll to position [158, 0]
click at [557, 17] on link "Assets" at bounding box center [566, 22] width 66 height 45
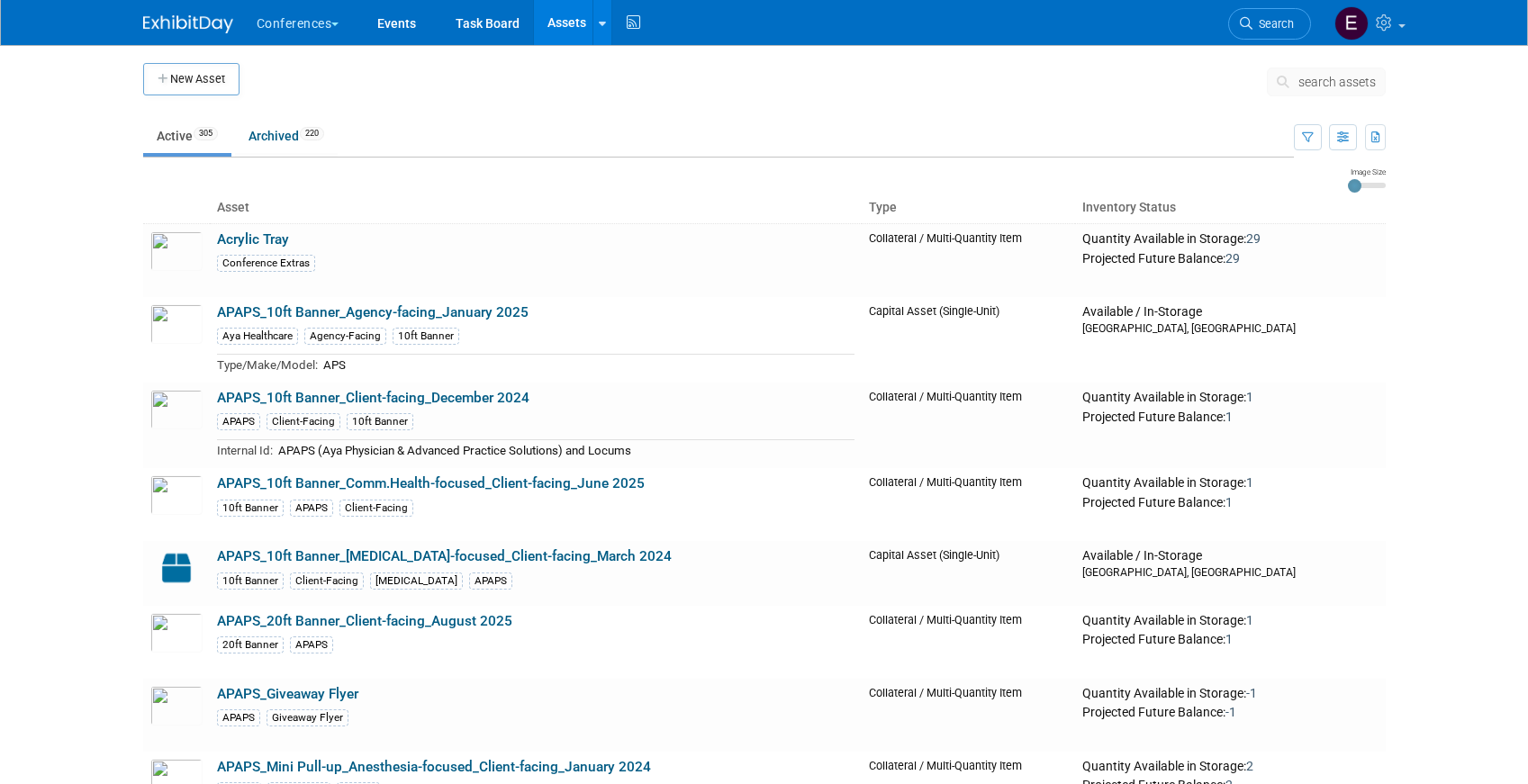
click at [1341, 78] on span "search assets" at bounding box center [1337, 81] width 77 height 14
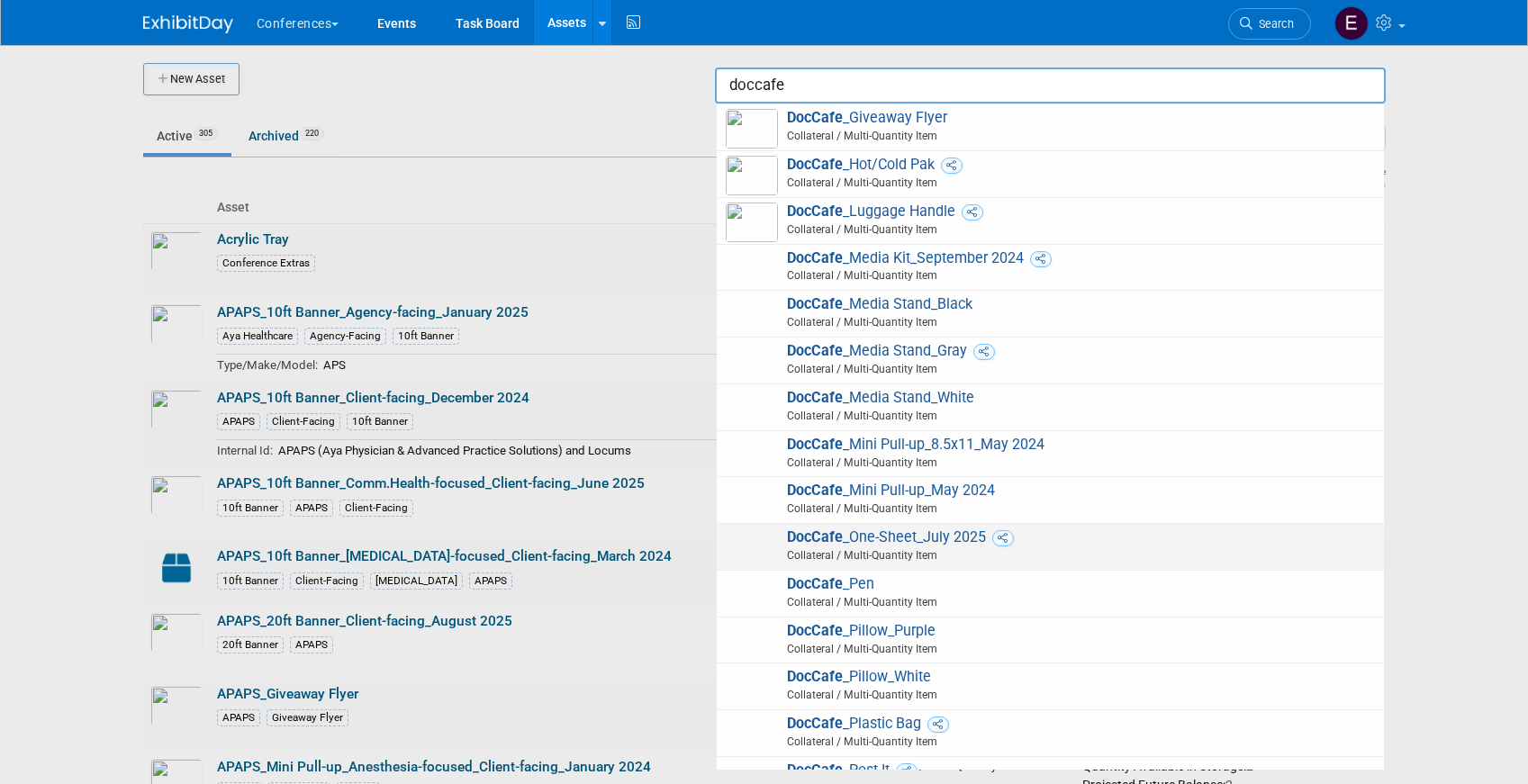
scroll to position [356, 0]
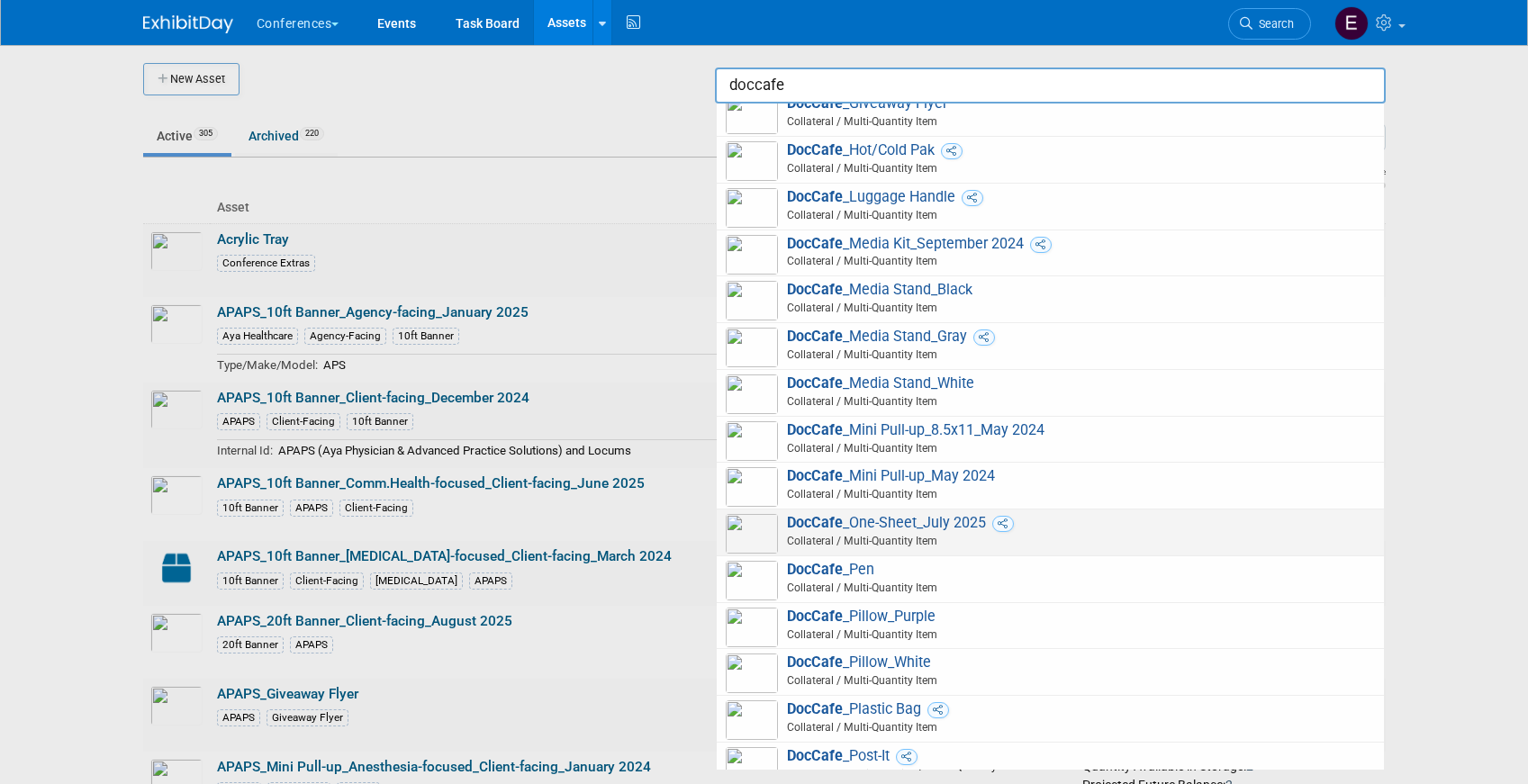
click at [927, 520] on span "DocCafe _One-Sheet_July 2025 Collateral / Multi-Quantity Item" at bounding box center [1050, 532] width 649 height 37
type input "DocCafe_One-Sheet_July 2025"
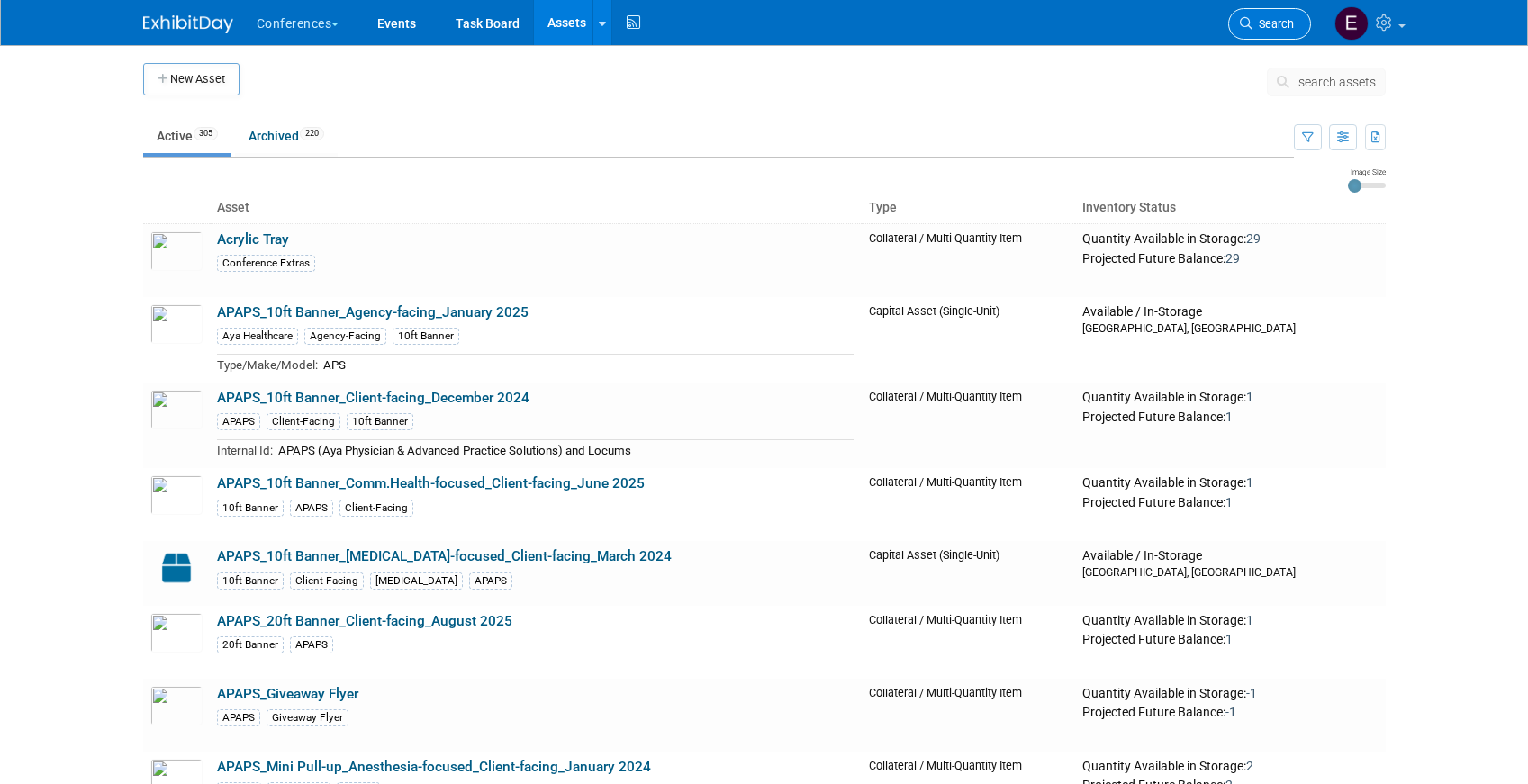
click at [1296, 15] on link "Search" at bounding box center [1269, 24] width 83 height 31
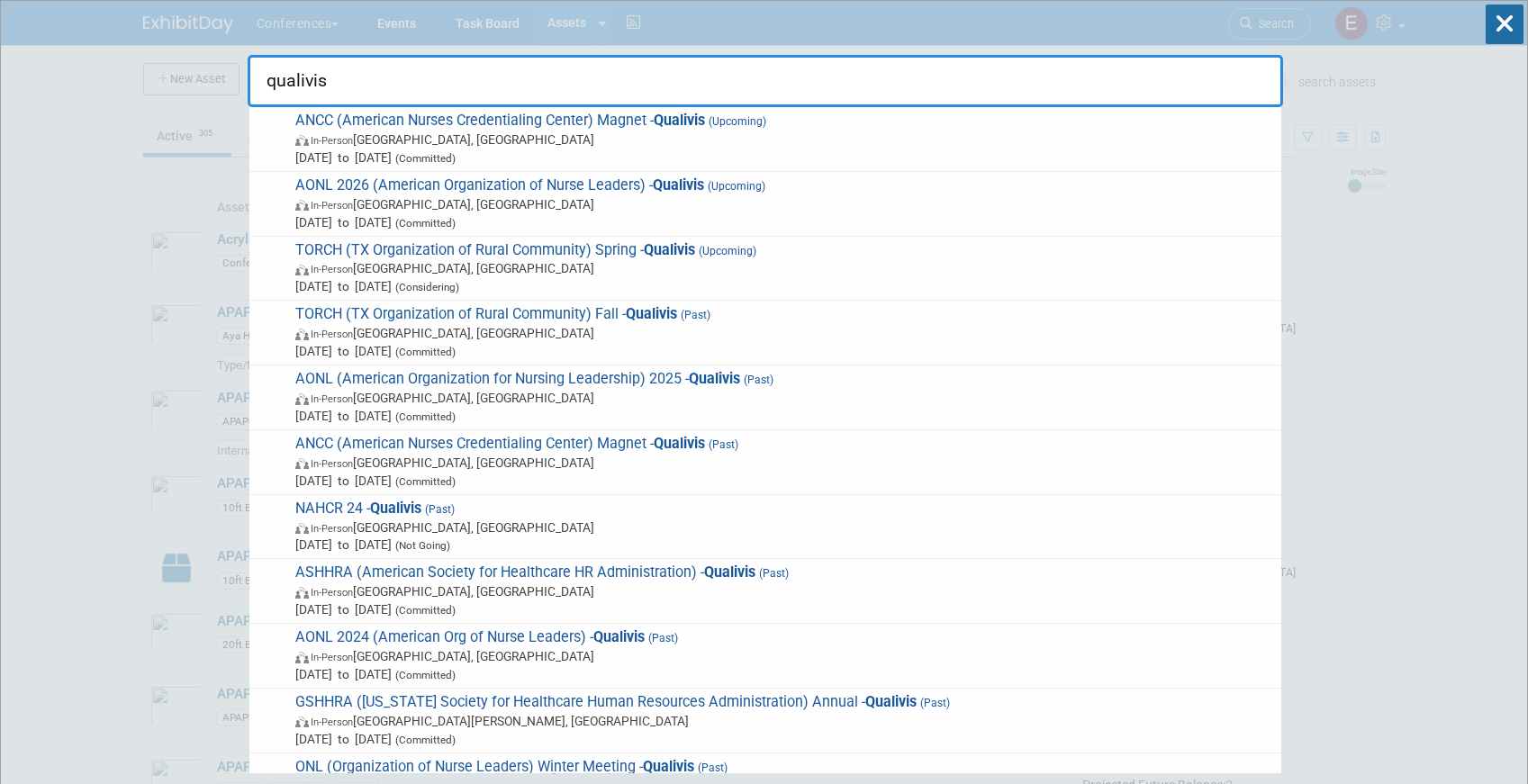
type input "qualivis"
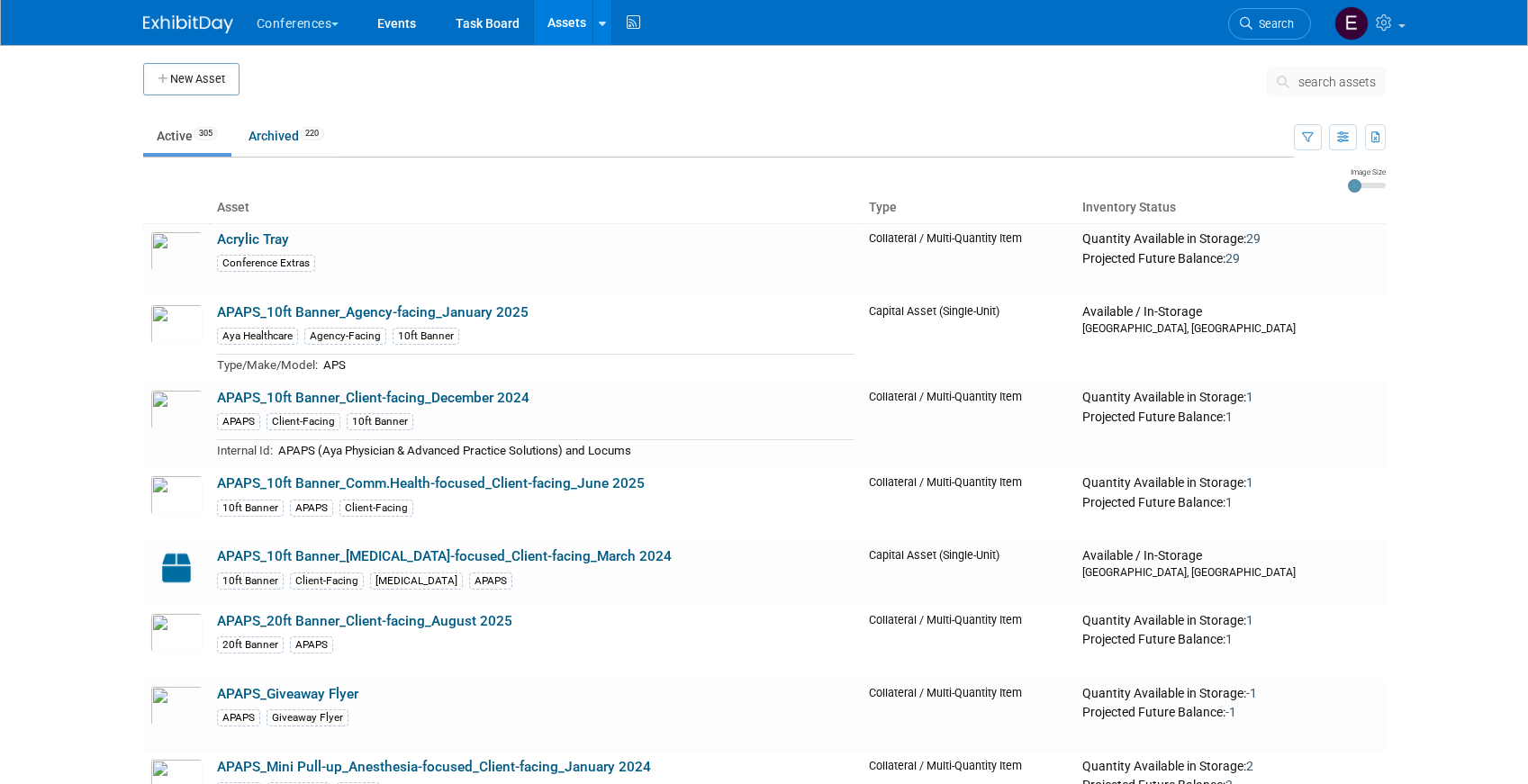
click at [1312, 66] on td "search assets" at bounding box center [1326, 85] width 119 height 45
click at [1306, 77] on span "search assets" at bounding box center [1337, 81] width 77 height 14
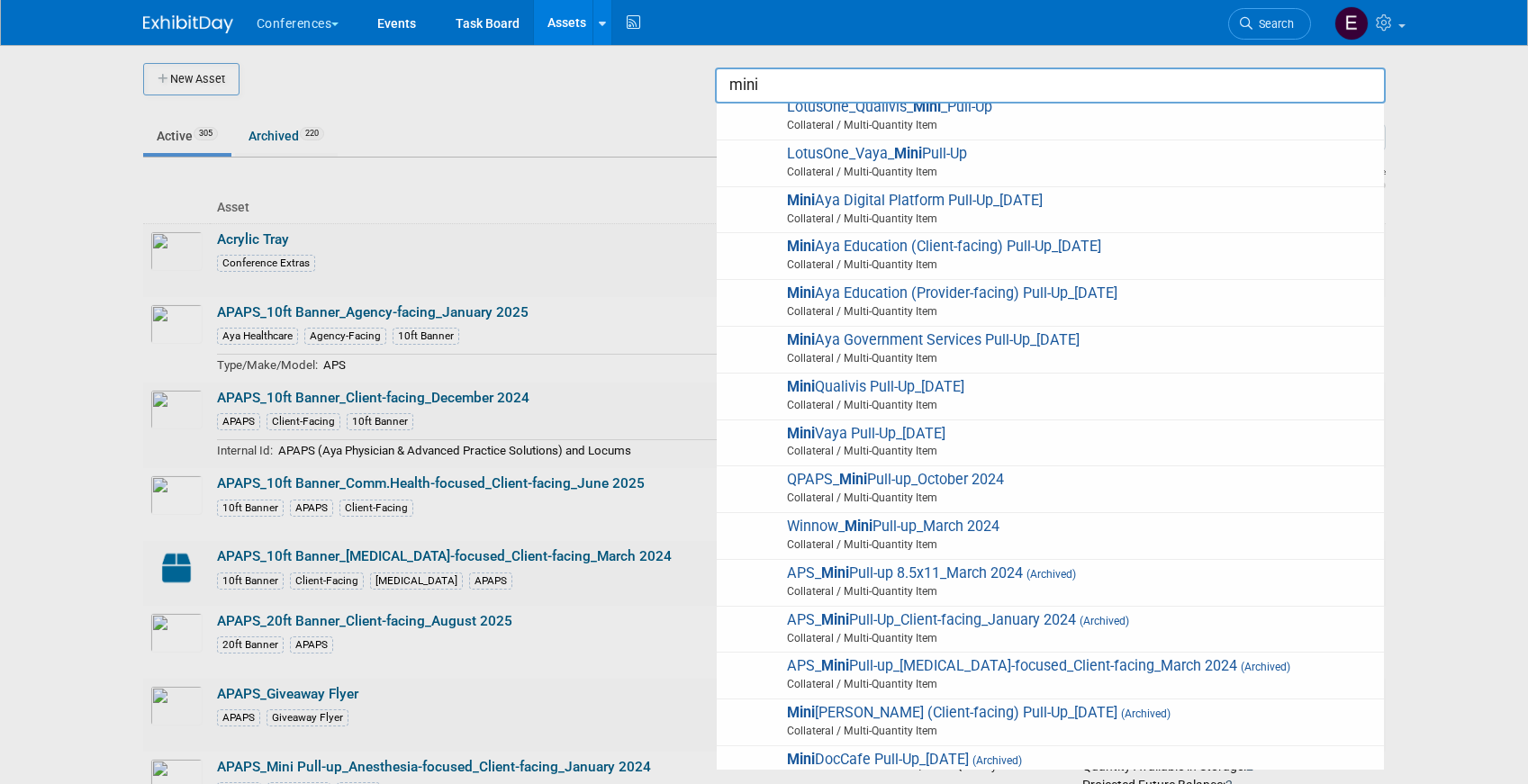
scroll to position [571, 0]
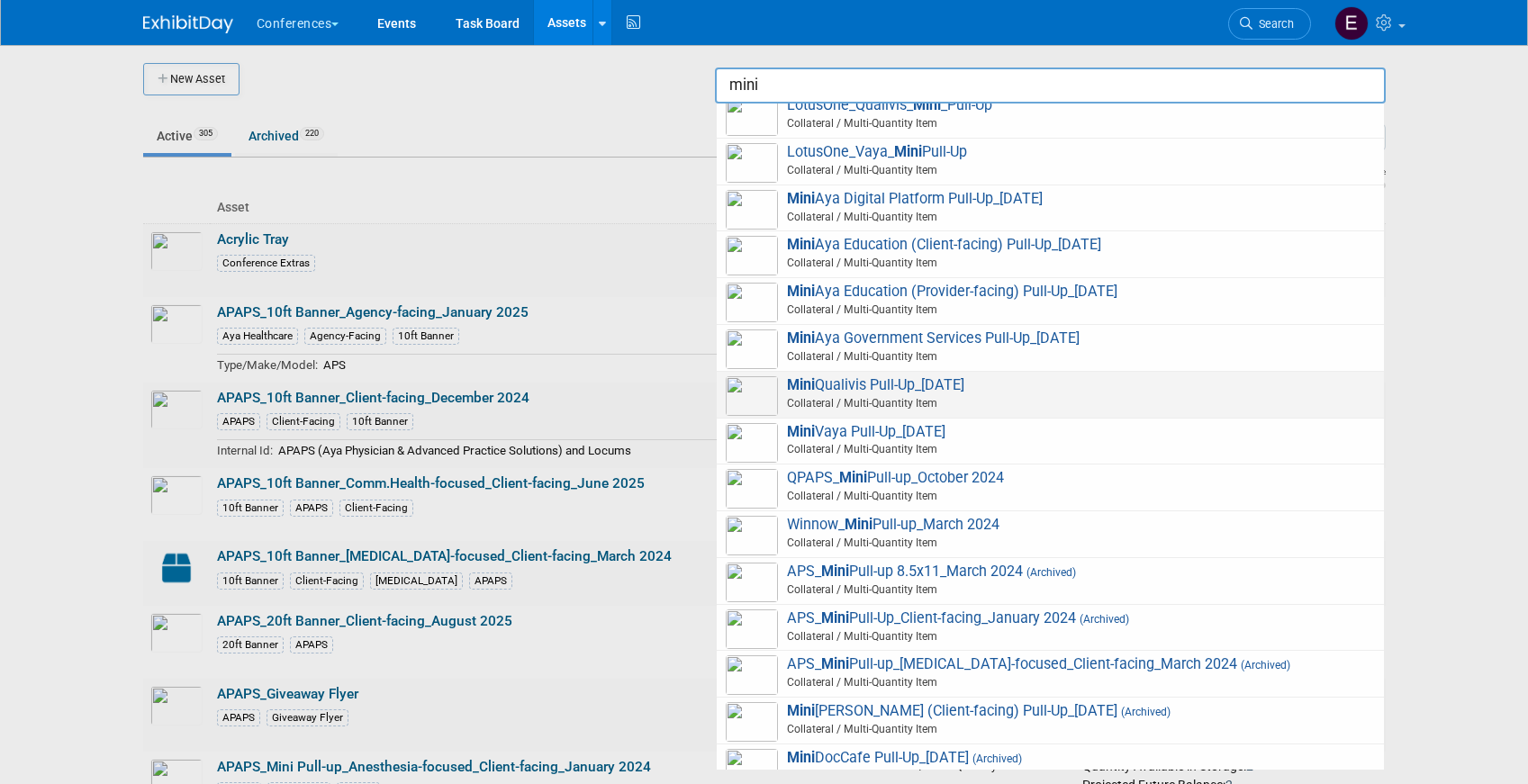
click at [913, 386] on span "Mini Qualivis Pull-Up_1.29.24 Collateral / Multi-Quantity Item" at bounding box center [1050, 394] width 649 height 37
type input "Mini Qualivis Pull-Up_1.29.24"
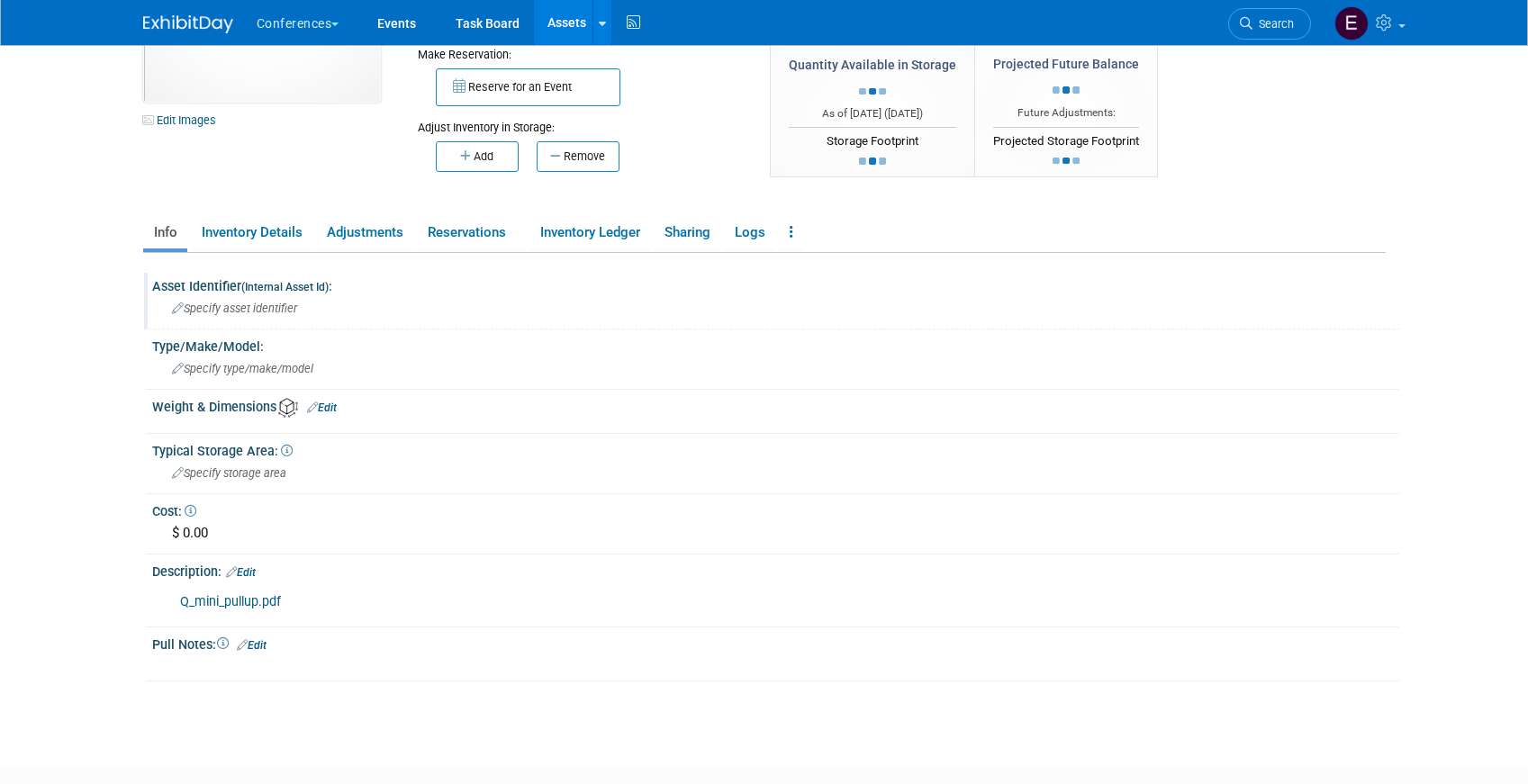
scroll to position [232, 0]
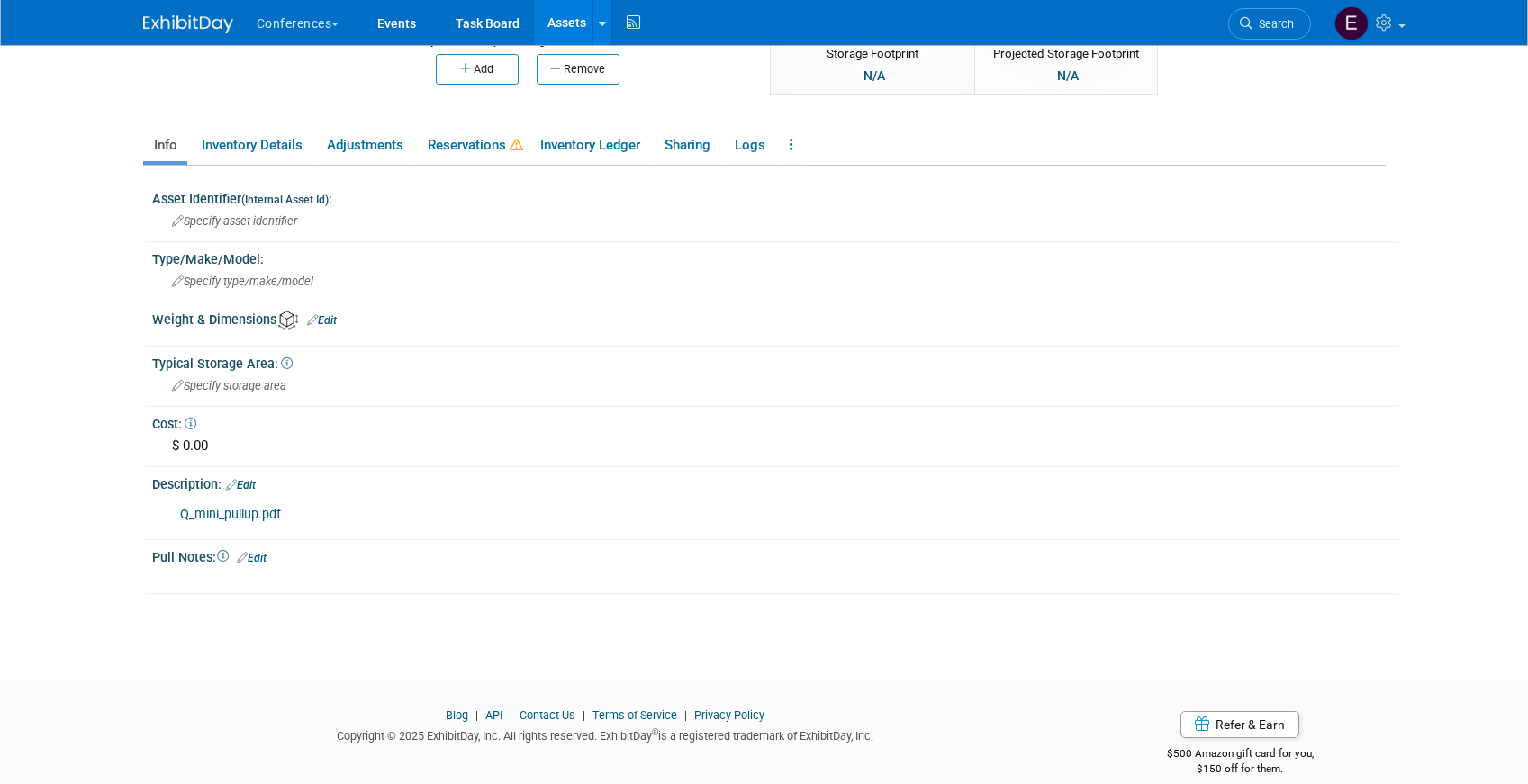
click at [231, 517] on link "Q_mini_pullup.pdf" at bounding box center [230, 514] width 101 height 15
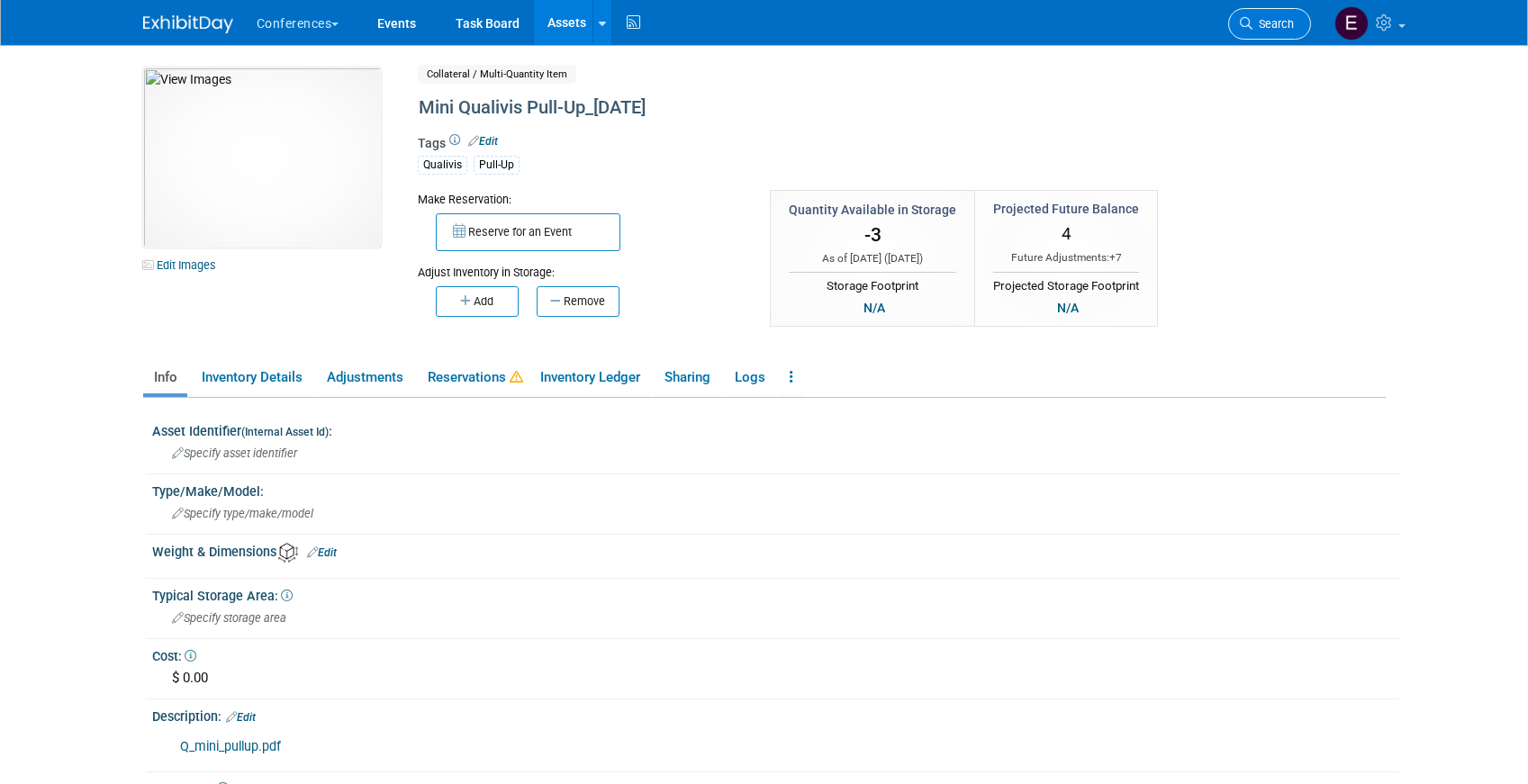
click at [1282, 15] on link "Search" at bounding box center [1269, 24] width 83 height 31
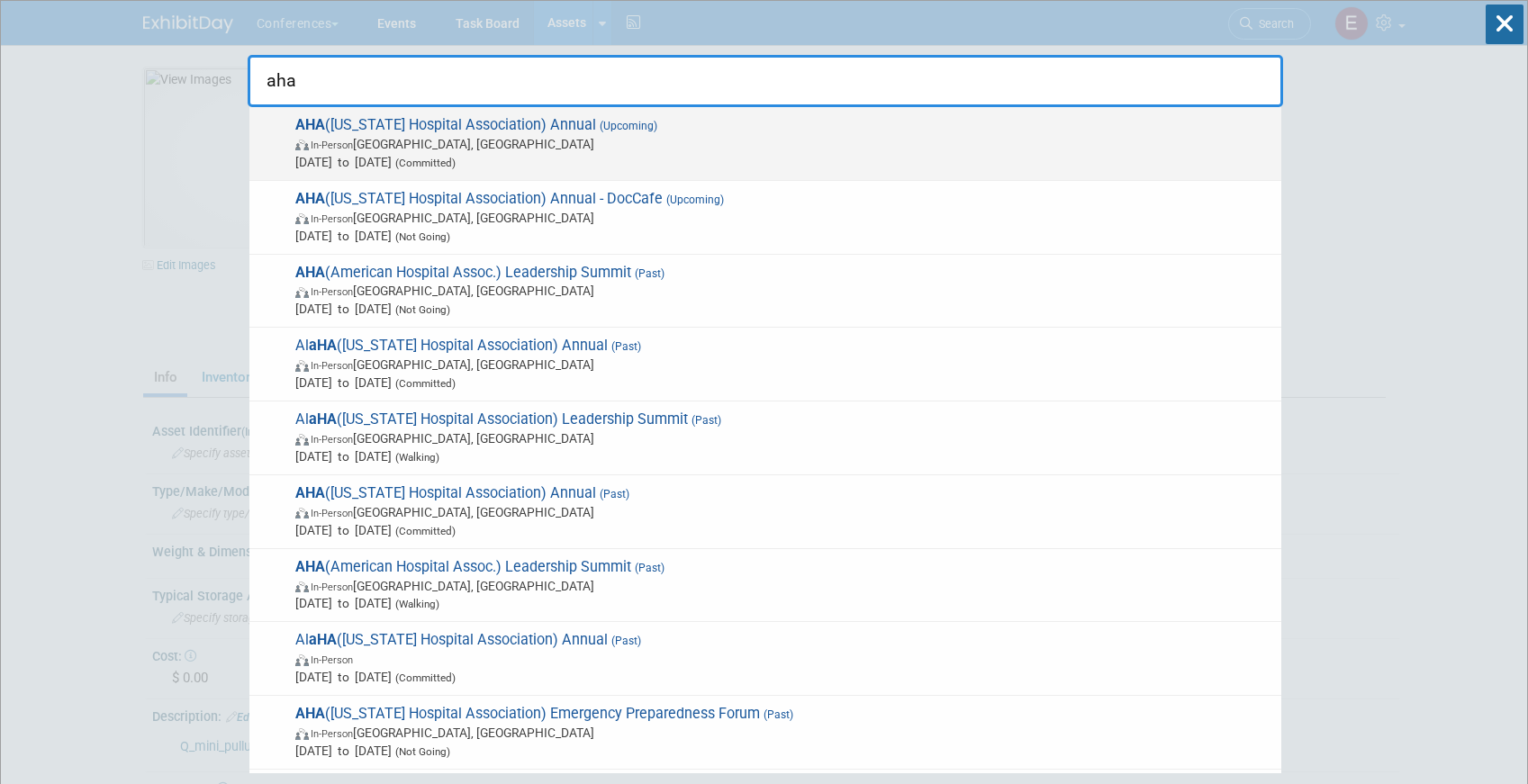
type input "aha"
click at [583, 151] on span "In-Person Little Rock, AR" at bounding box center [784, 144] width 977 height 18
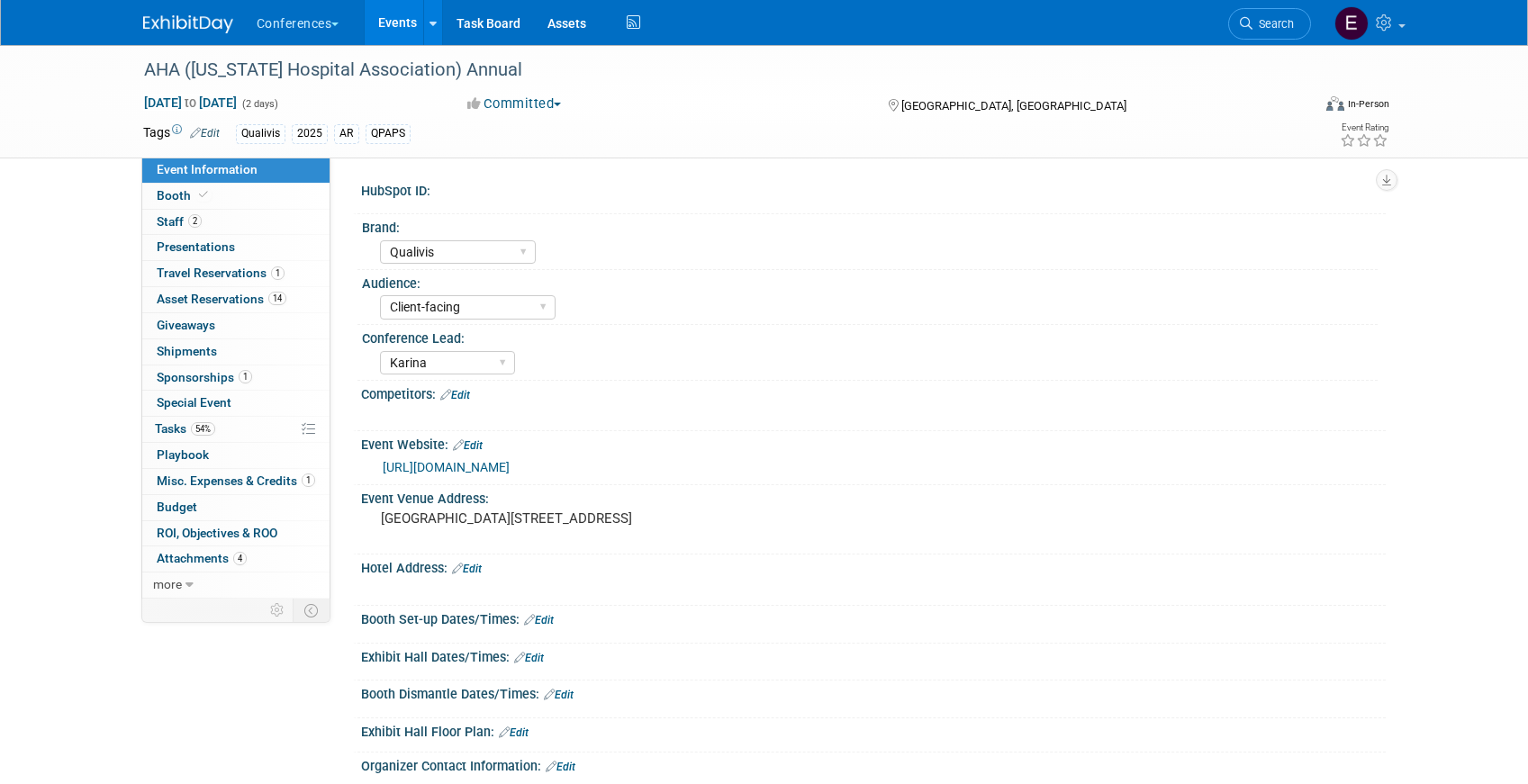
select select "Qualivis"
select select "Client-facing"
select select "Karina"
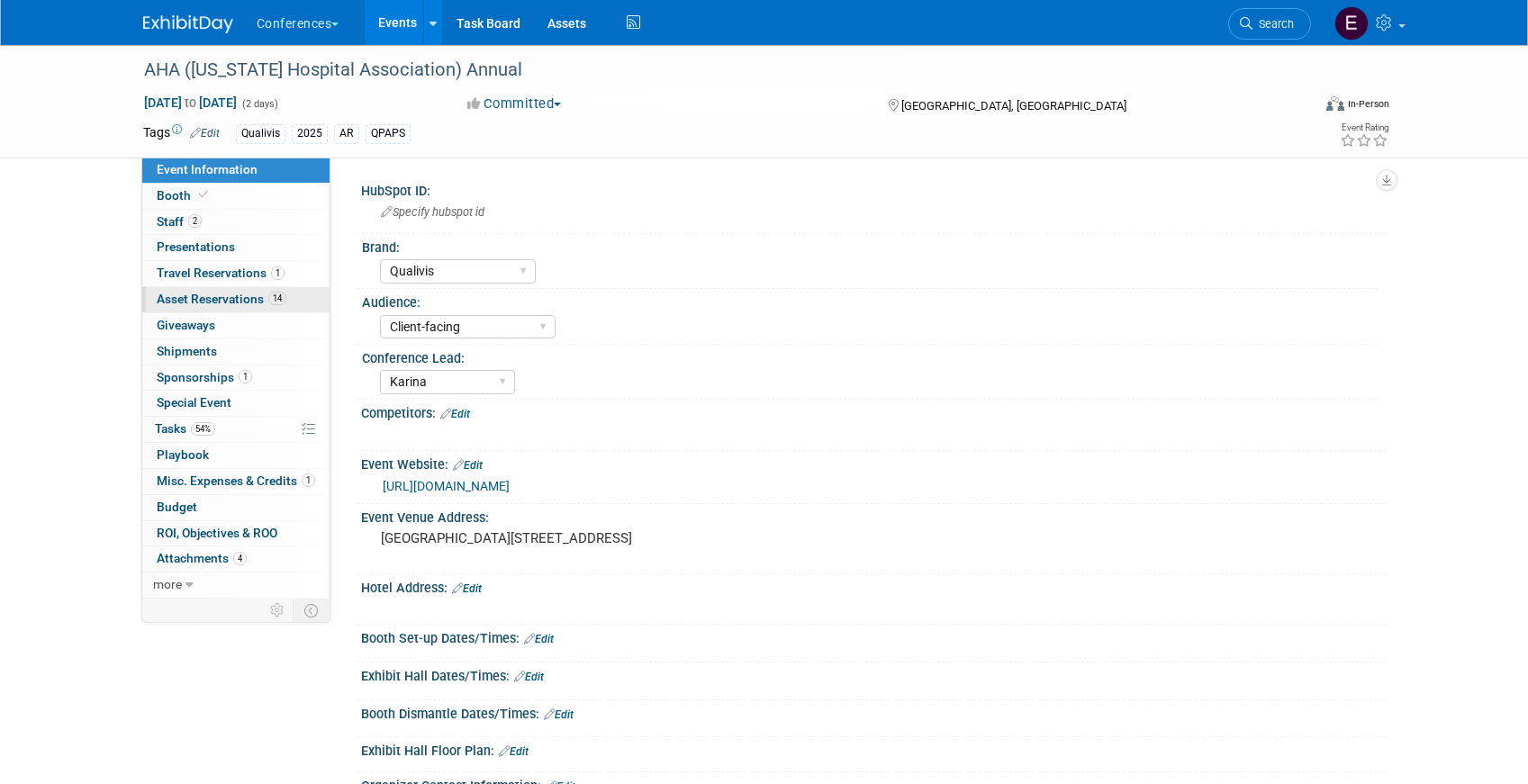
click at [249, 296] on span "Asset Reservations 14" at bounding box center [222, 298] width 129 height 14
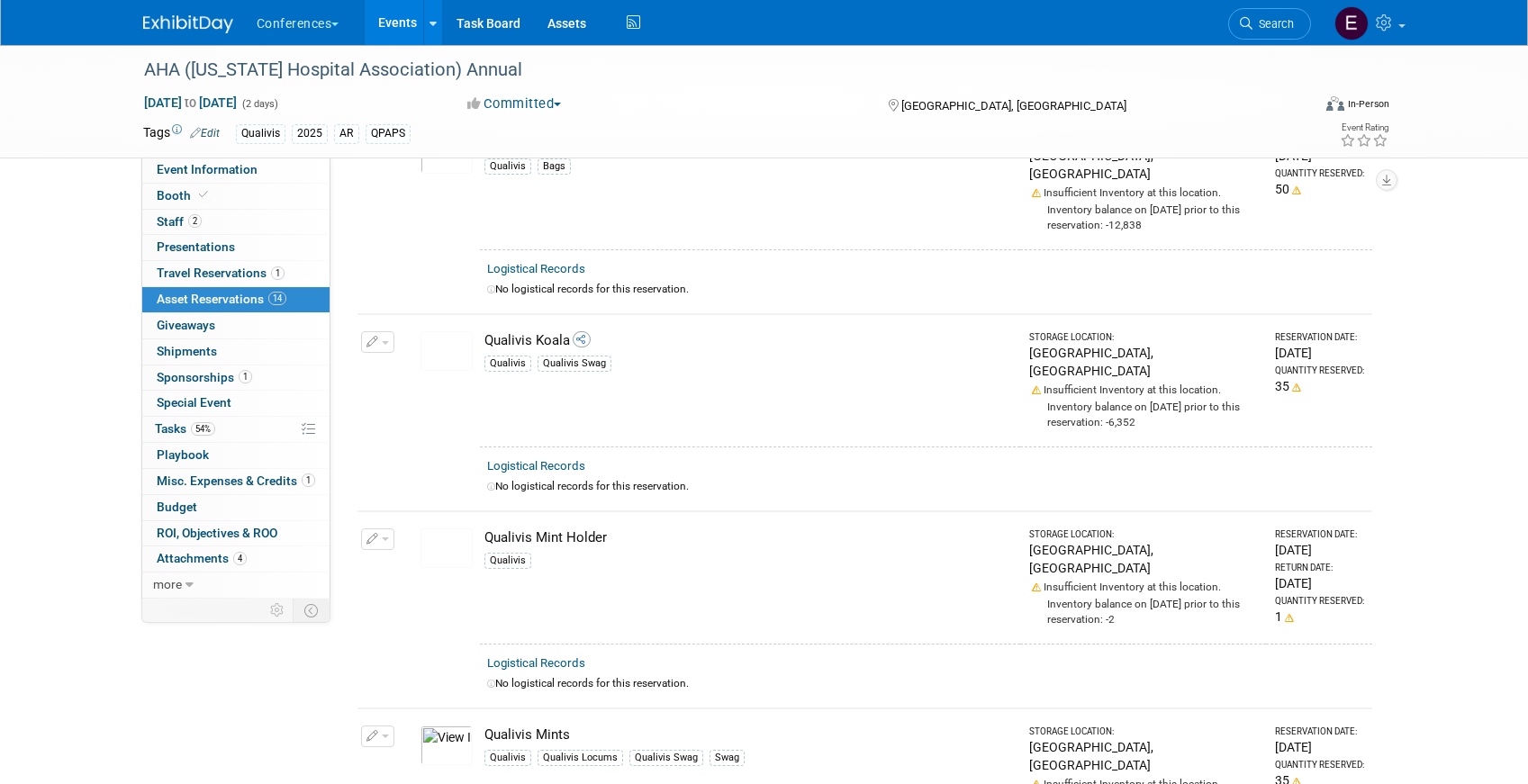
scroll to position [955, 0]
click at [1280, 13] on link "Search" at bounding box center [1269, 24] width 83 height 31
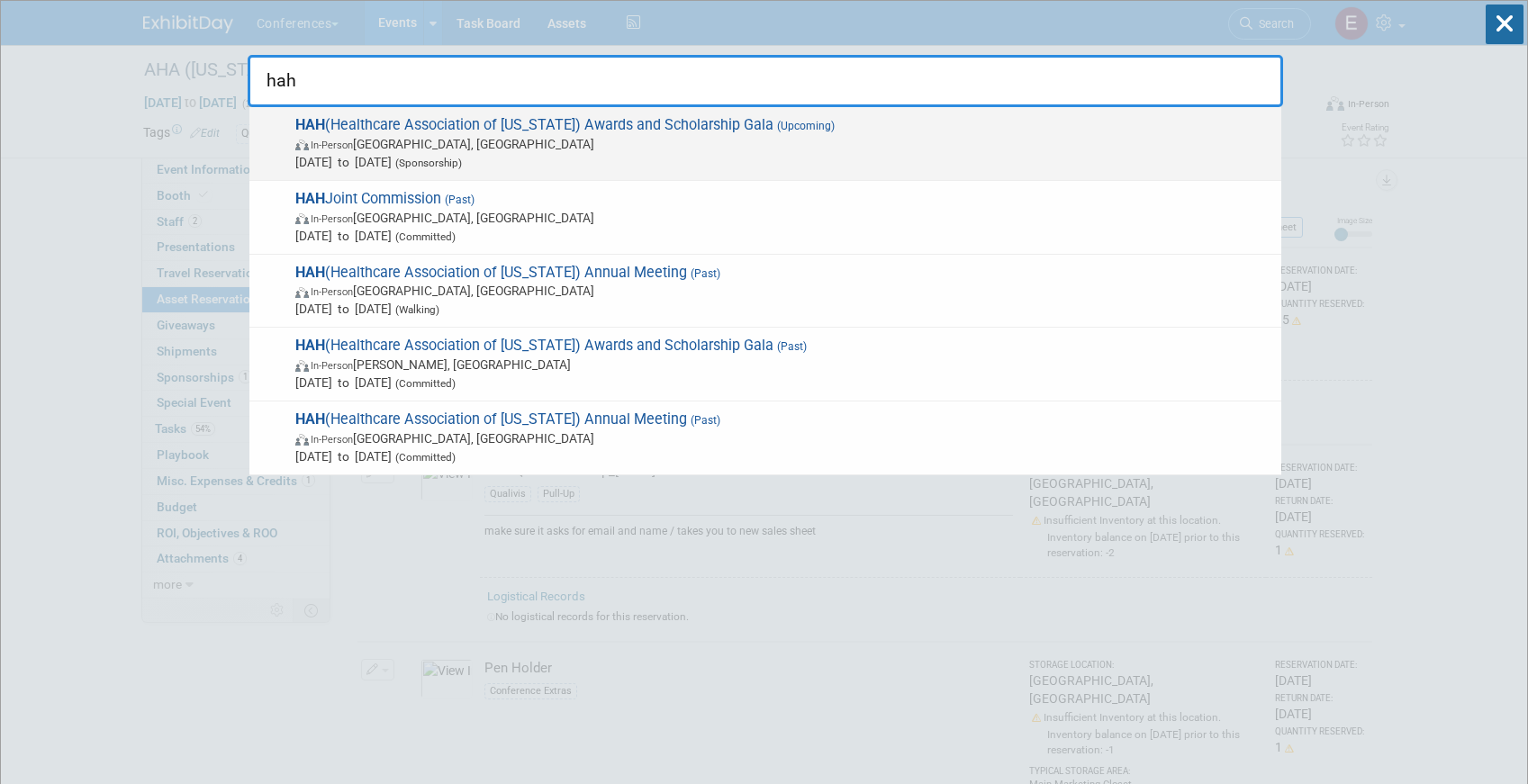
type input "hah"
click at [602, 153] on span "Oct 25, 2025 to Oct 25, 2025 (Sponsorship)" at bounding box center [784, 162] width 977 height 18
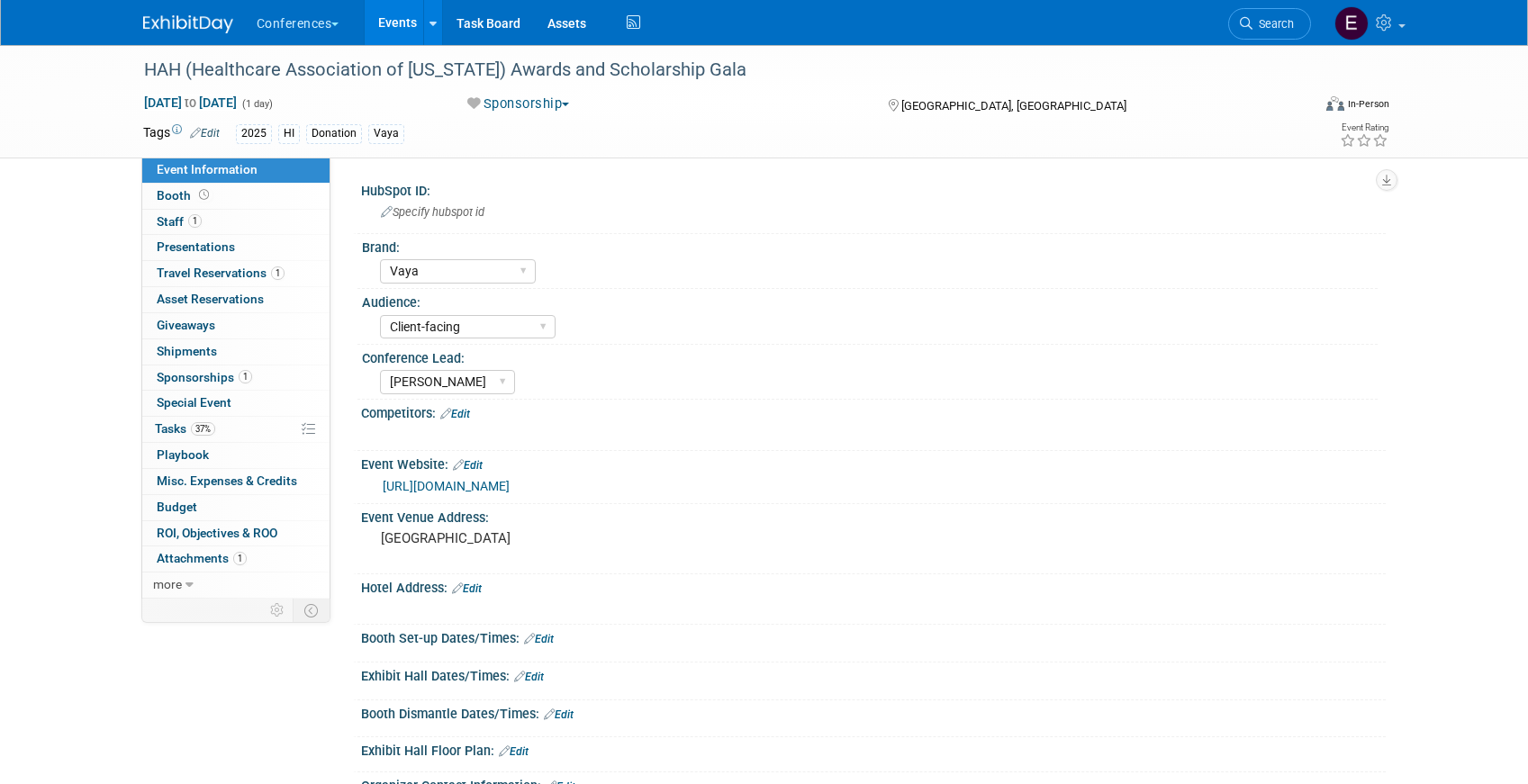
select select "Vaya"
select select "Client-facing"
select select "[PERSON_NAME]"
click at [176, 420] on link "37% Tasks 37%" at bounding box center [235, 429] width 188 height 25
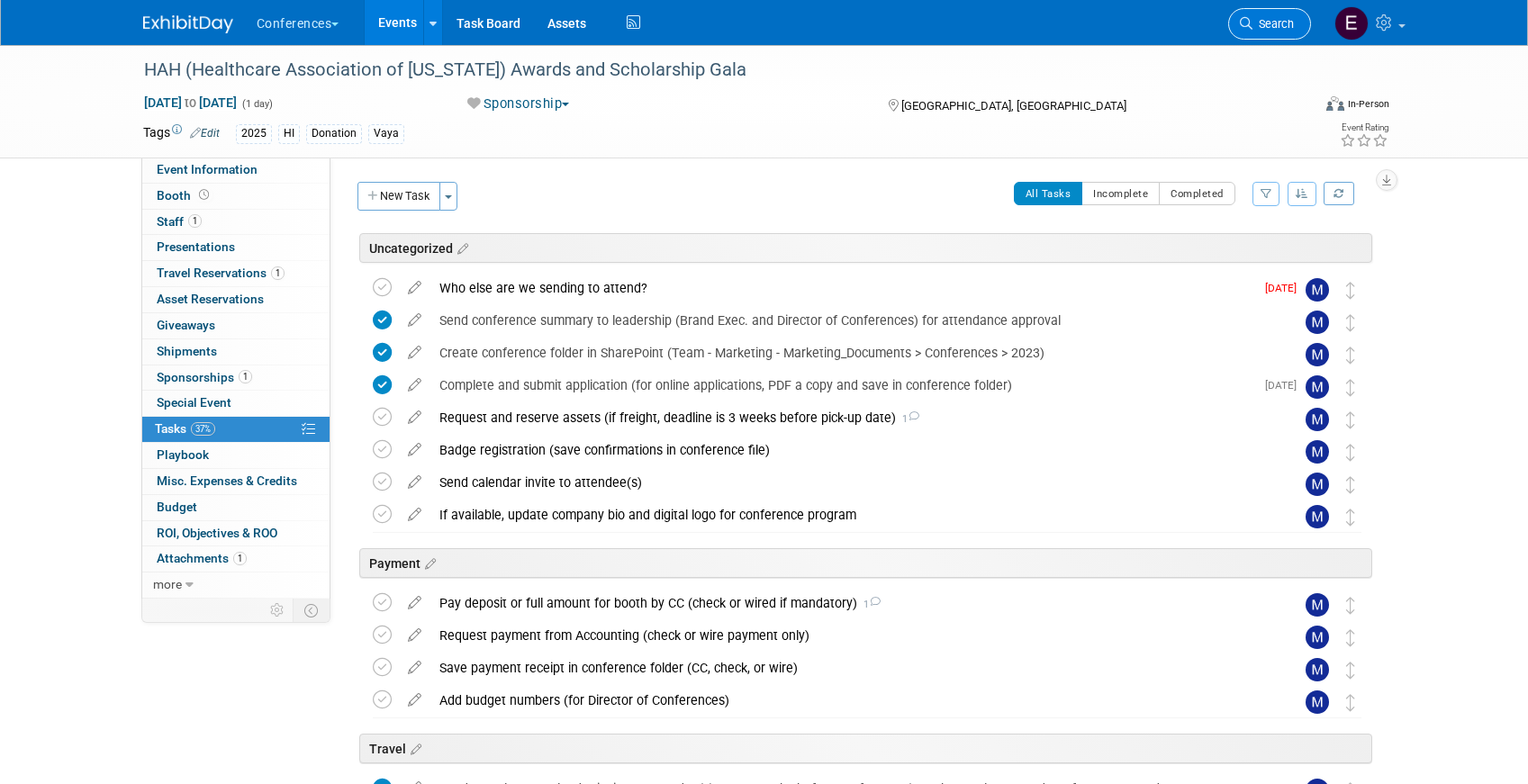
click at [1287, 19] on span "Search" at bounding box center [1273, 24] width 42 height 13
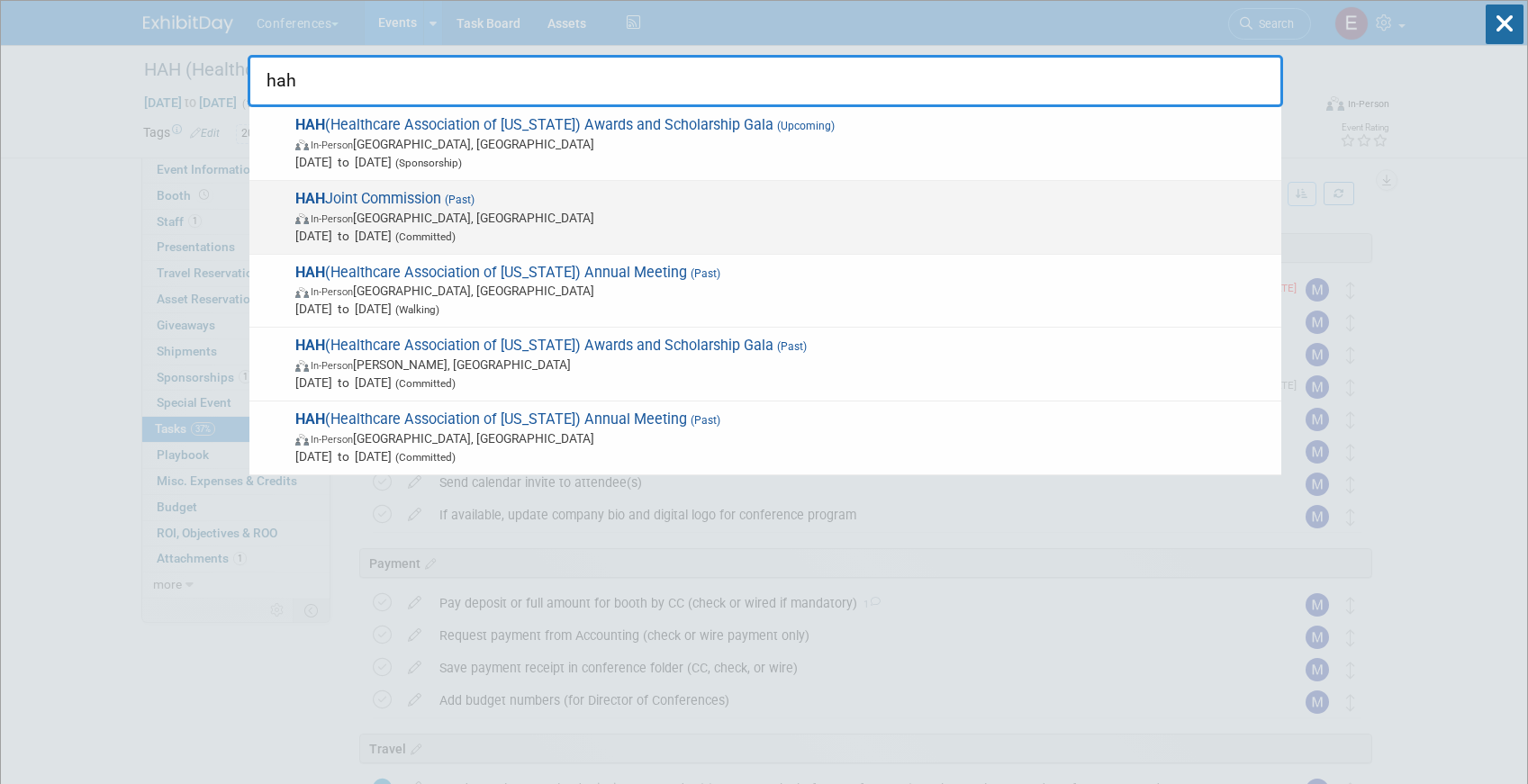
type input "hah"
click at [476, 220] on span "In-Person Honolulu, HI" at bounding box center [784, 217] width 977 height 18
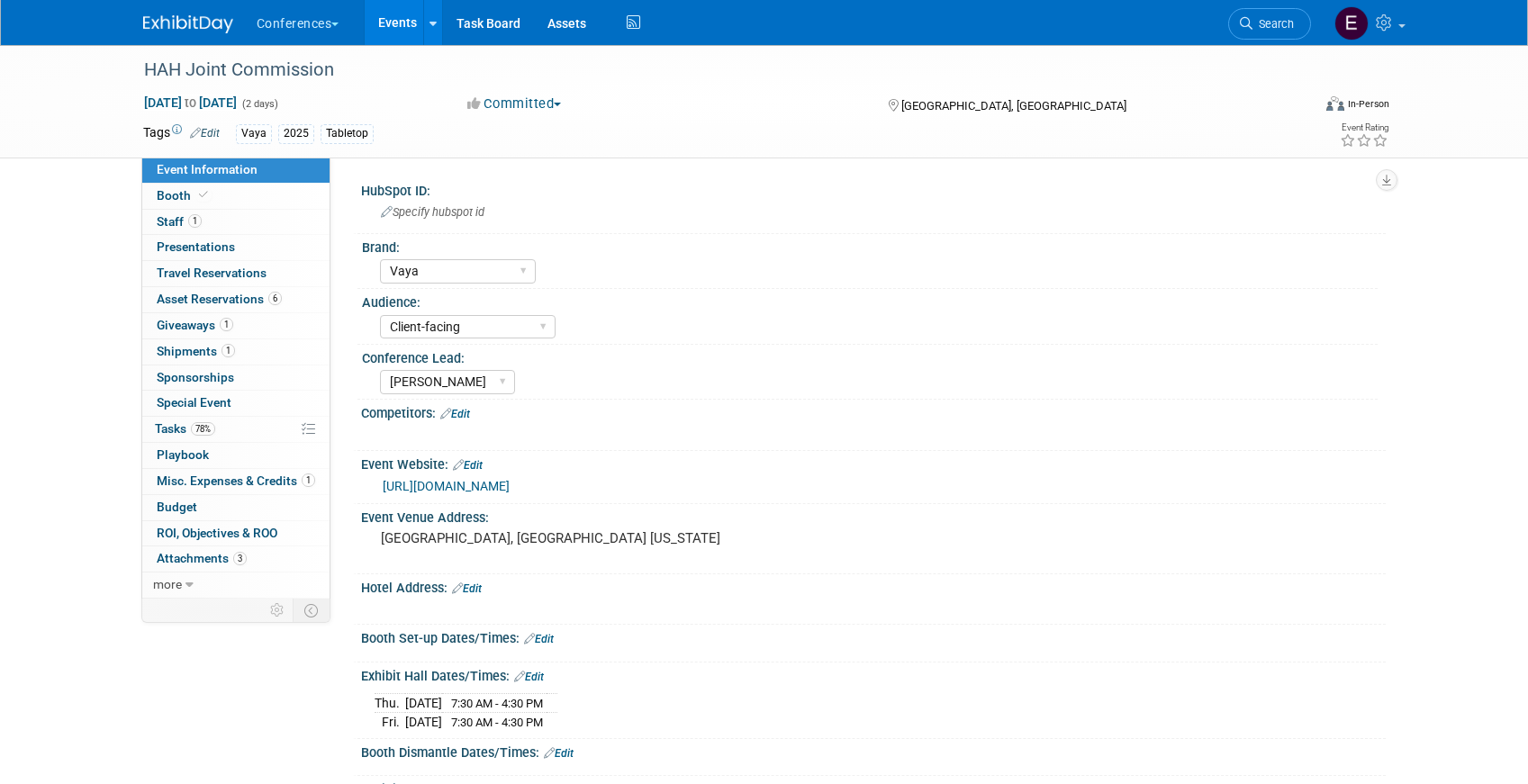
select select "Vaya"
select select "Client-facing"
select select "[PERSON_NAME]"
click at [206, 427] on span "78%" at bounding box center [203, 429] width 25 height 13
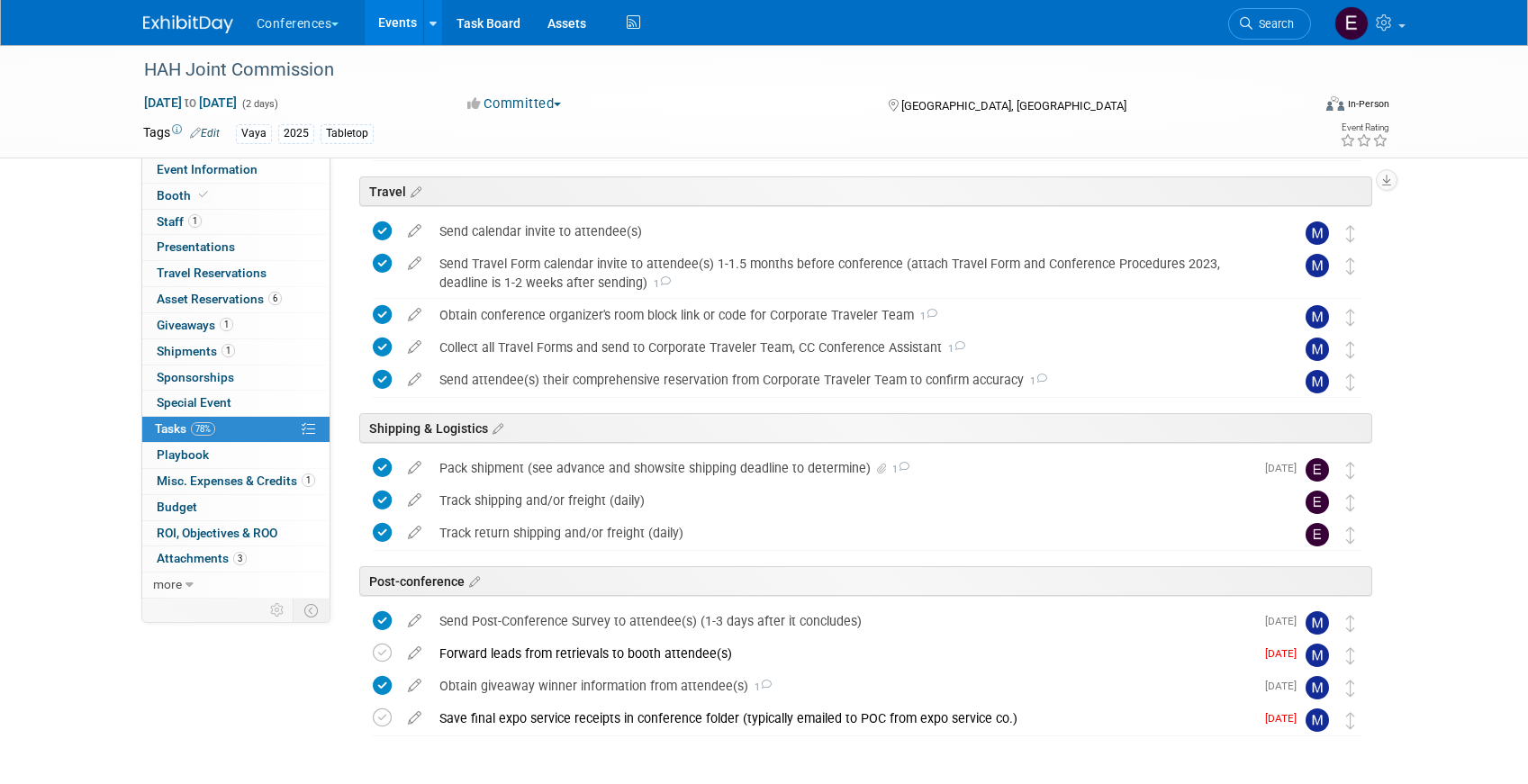
scroll to position [530, 0]
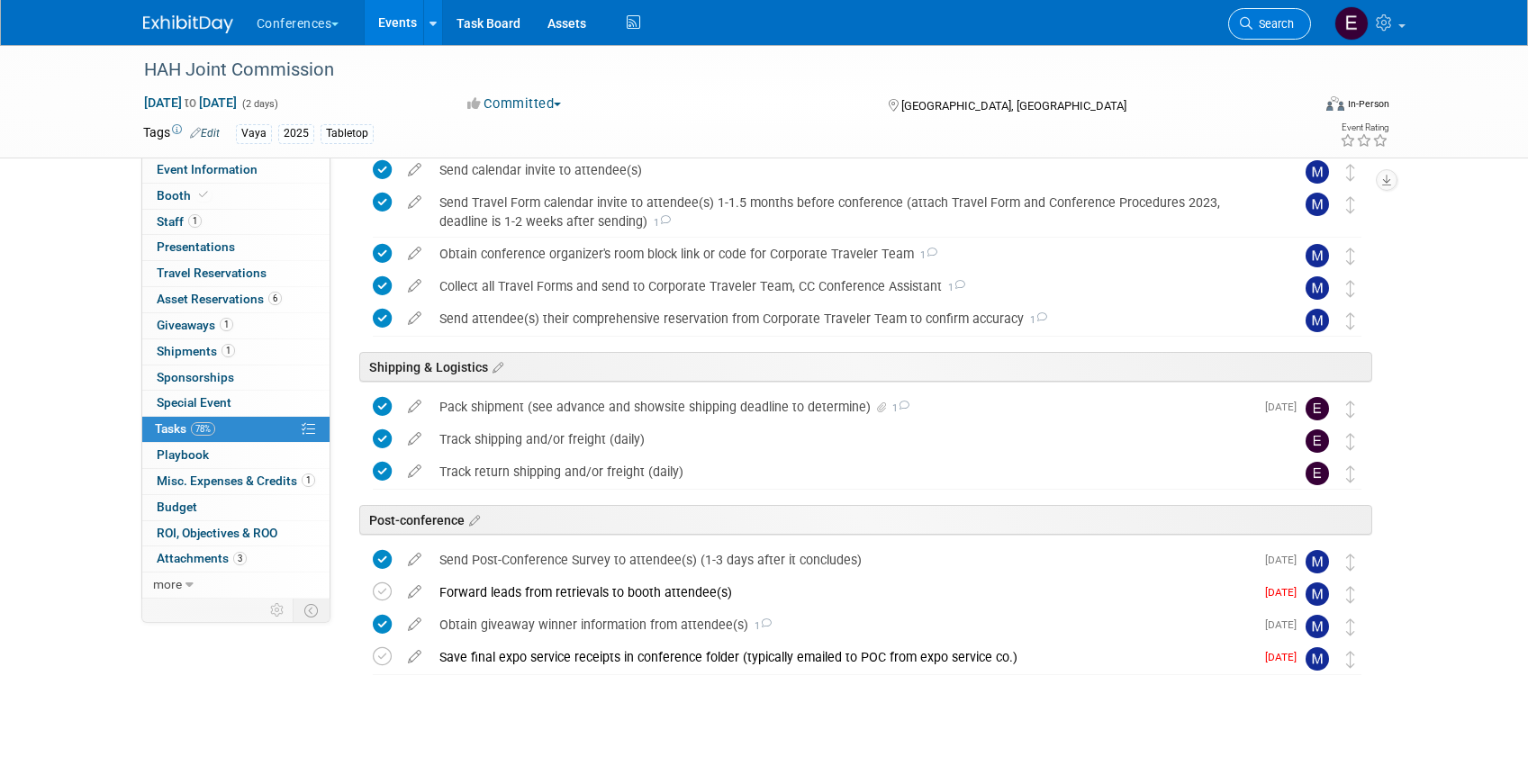
click at [1253, 29] on span "Search" at bounding box center [1273, 24] width 42 height 13
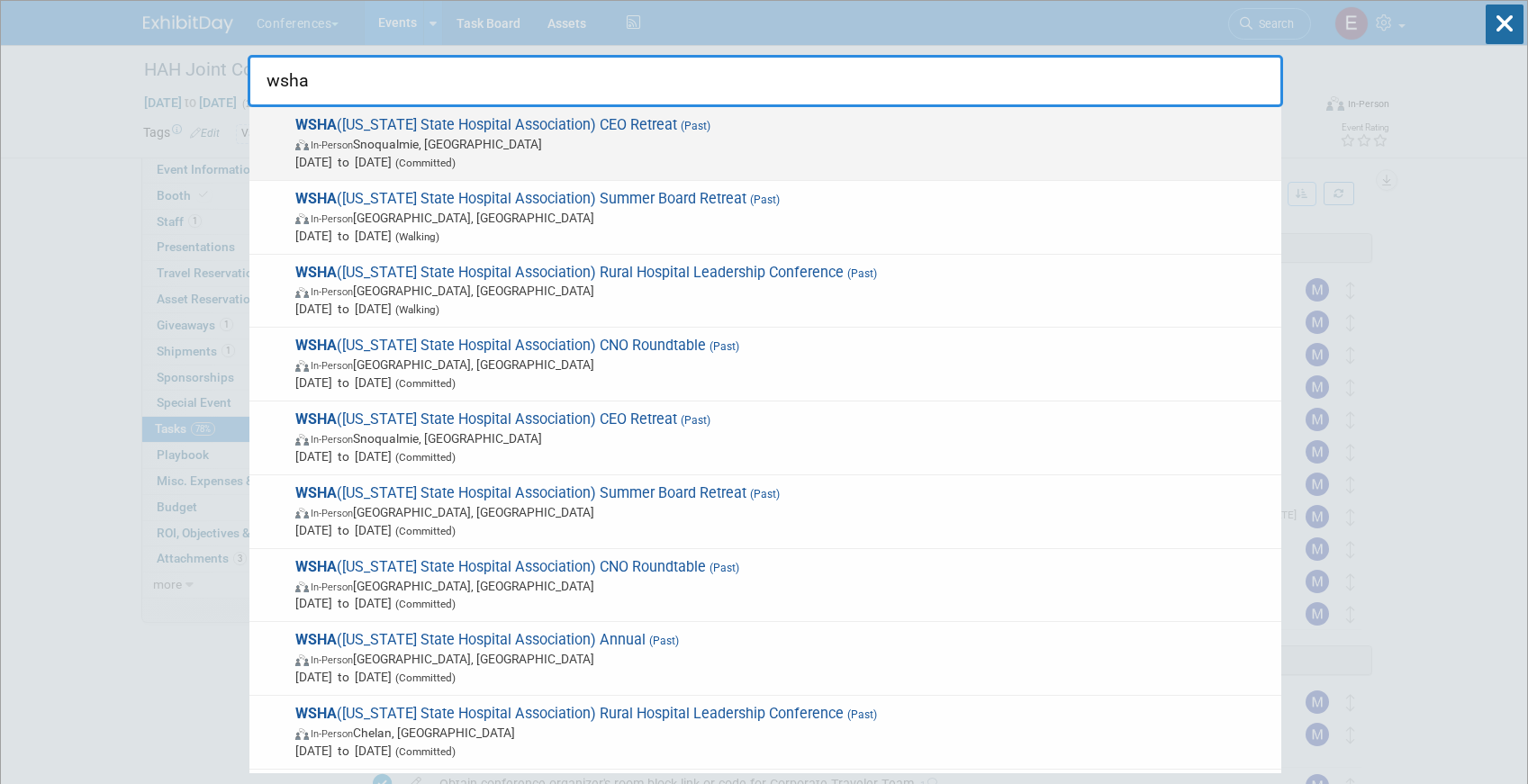
type input "wsha"
click at [358, 133] on span "WSHA (Washington State Hospital Association) CEO Retreat (Past) In-Person Snoqu…" at bounding box center [782, 144] width 982 height 55
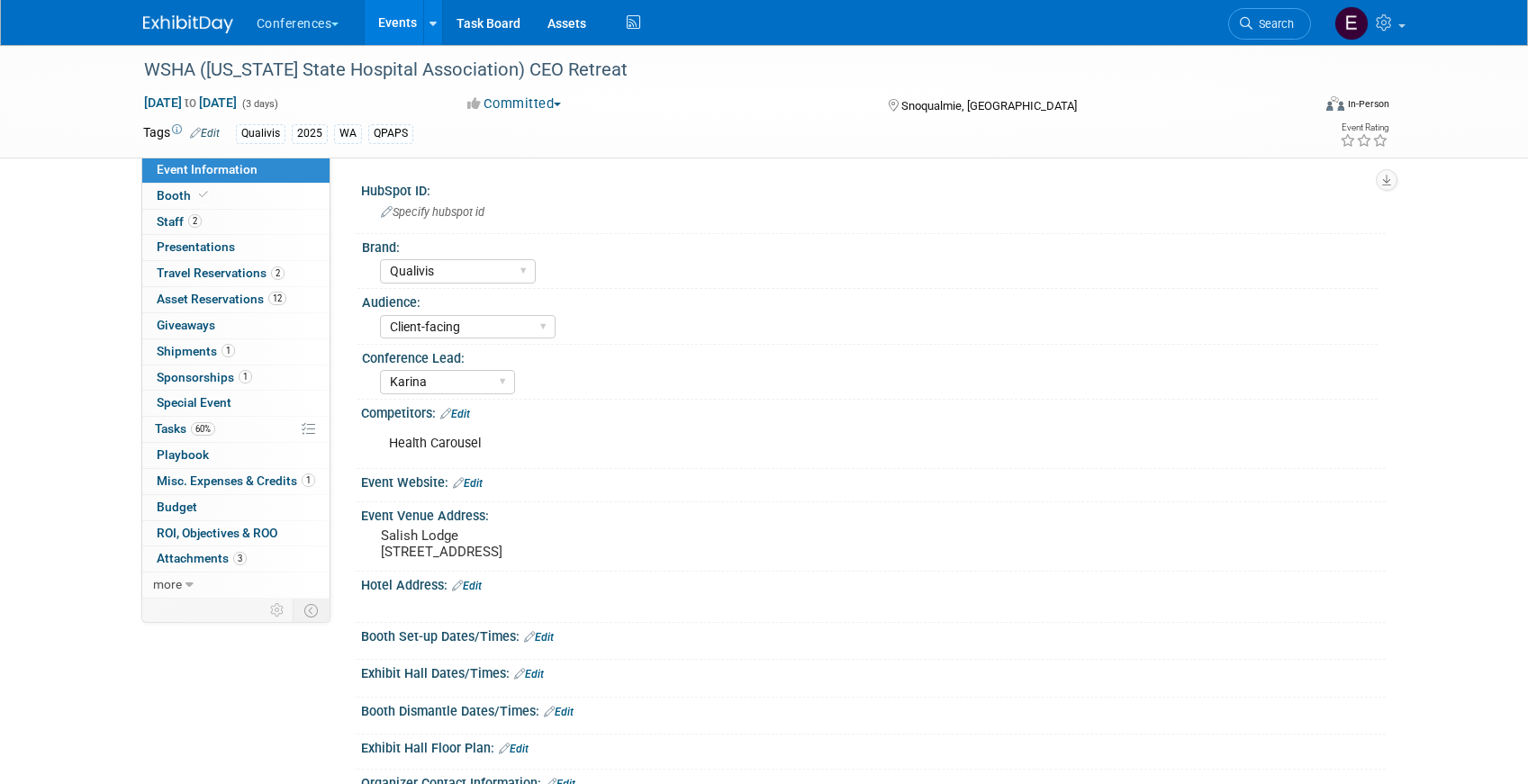
select select "Qualivis"
select select "Client-facing"
select select "Karina"
click at [209, 439] on link "60% Tasks 60%" at bounding box center [235, 429] width 188 height 25
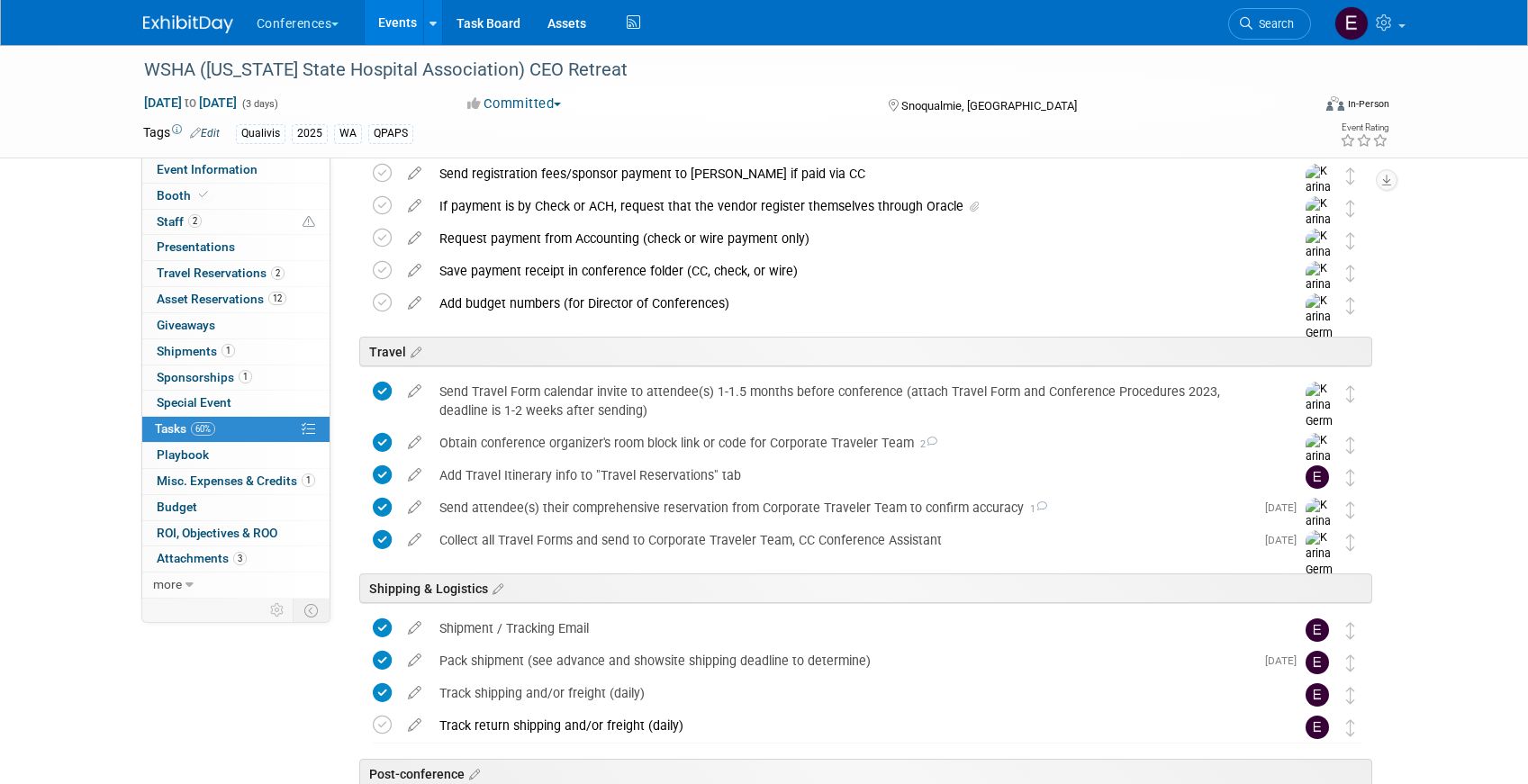
scroll to position [813, 0]
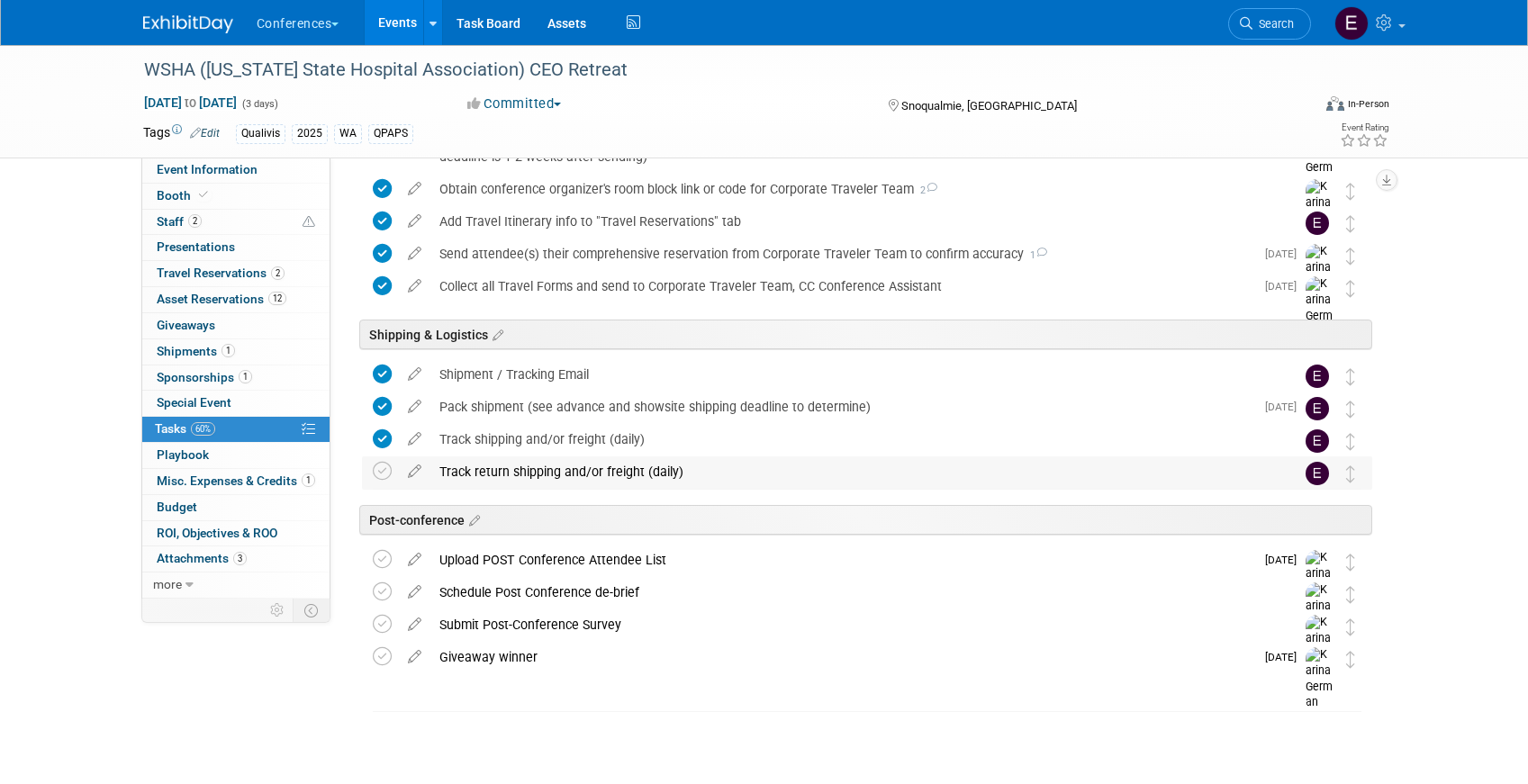
click at [397, 469] on td at bounding box center [386, 472] width 26 height 32
click at [386, 469] on icon at bounding box center [383, 471] width 19 height 19
click at [475, 18] on link "Task Board" at bounding box center [488, 22] width 91 height 45
